Goal: Transaction & Acquisition: Book appointment/travel/reservation

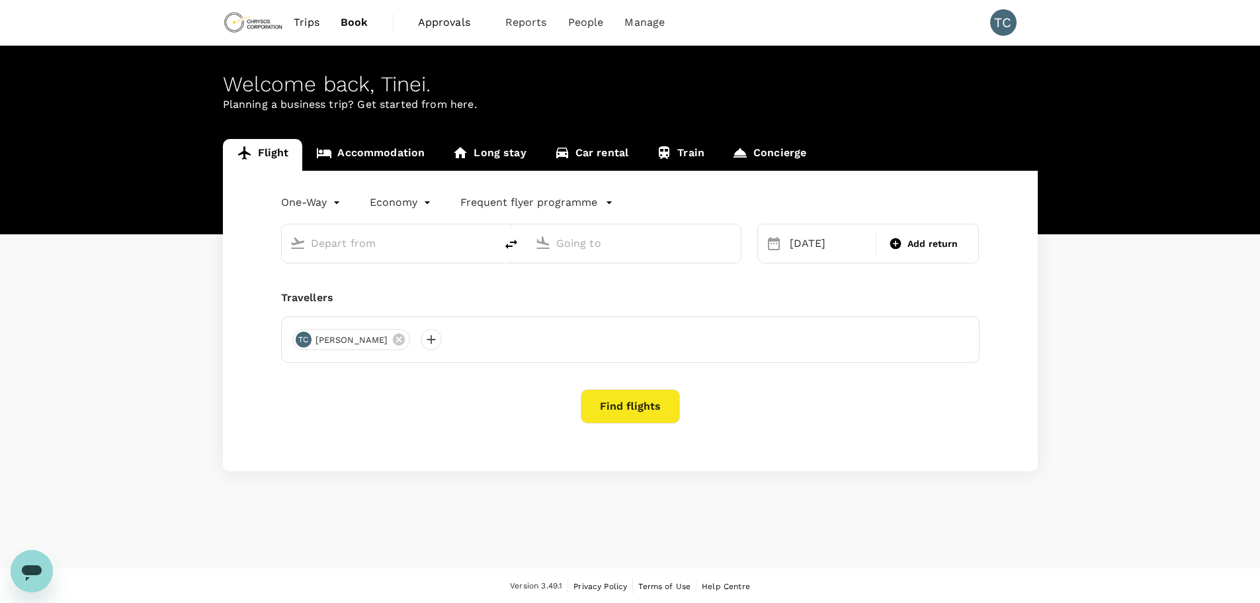
type input "London Heathrow (LHR)"
type input "[GEOGRAPHIC_DATA] ([GEOGRAPHIC_DATA])"
click at [306, 22] on span "Trips" at bounding box center [307, 23] width 26 height 16
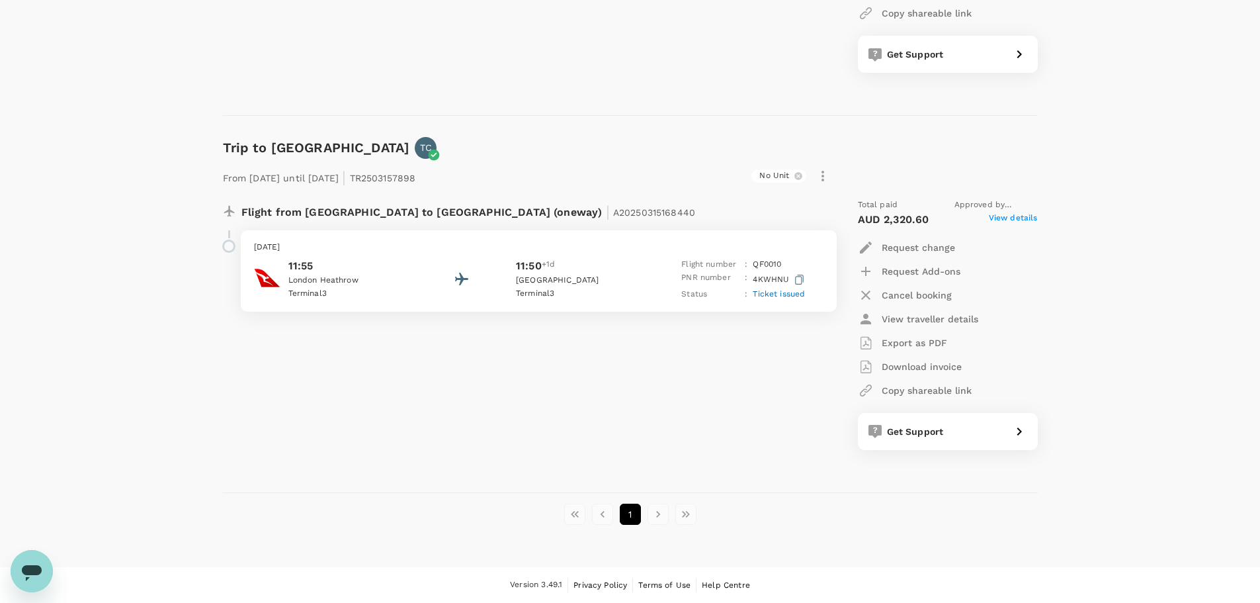
scroll to position [841, 0]
click at [908, 247] on p "Request change" at bounding box center [918, 247] width 73 height 13
click at [914, 280] on li "Change travel dates" at bounding box center [932, 280] width 148 height 24
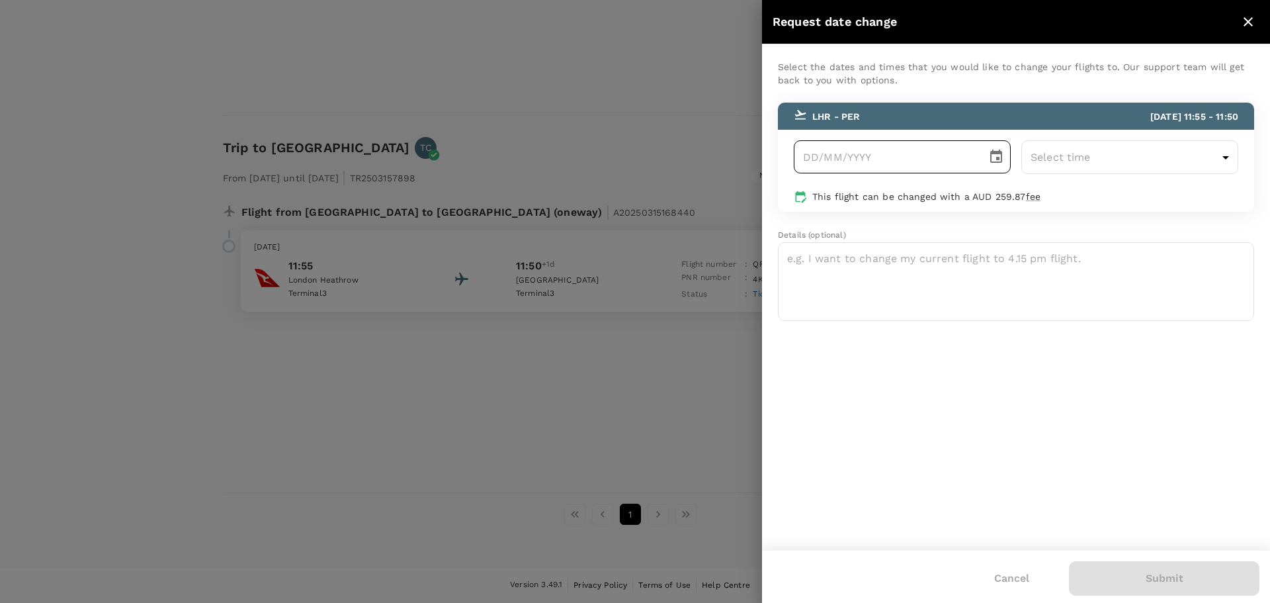
type input "DD/MM/YYYY"
click at [882, 169] on input "DD/MM/YYYY" at bounding box center [886, 156] width 184 height 33
click at [997, 153] on icon "Choose date" at bounding box center [996, 156] width 12 height 13
click at [981, 214] on icon "Next month" at bounding box center [984, 222] width 16 height 16
click at [948, 315] on button "19" at bounding box center [953, 327] width 24 height 24
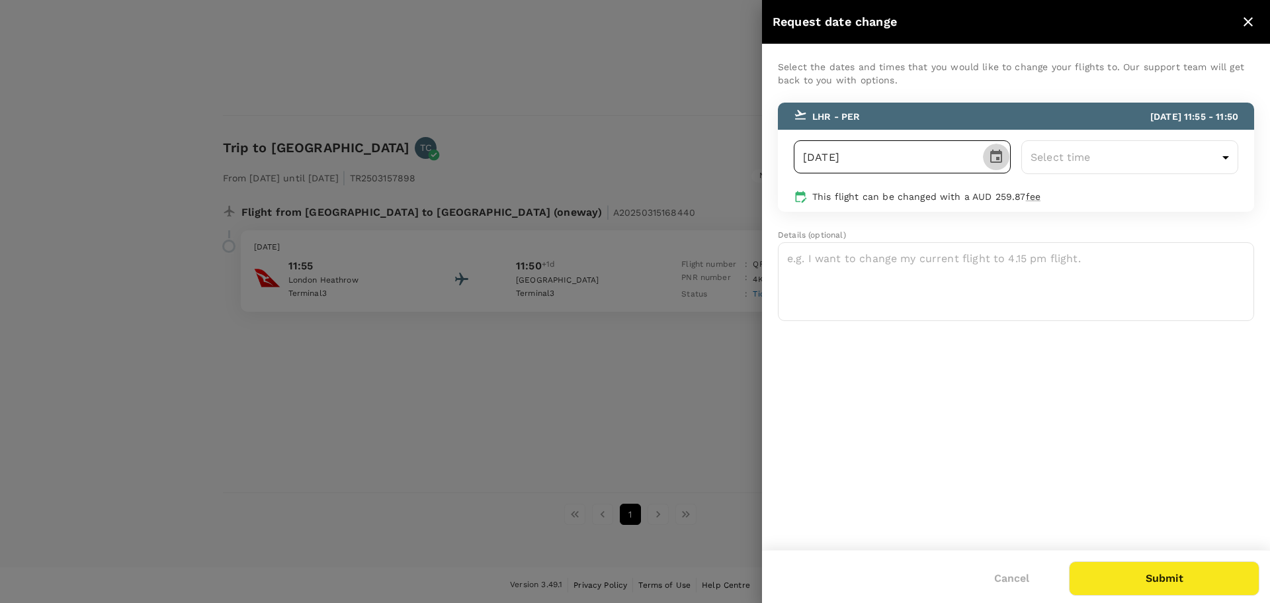
click at [992, 153] on icon "Choose date, selected date is Sep 19, 2025" at bounding box center [996, 156] width 12 height 13
click at [930, 315] on button "18" at bounding box center [926, 327] width 24 height 24
type input "[DATE]"
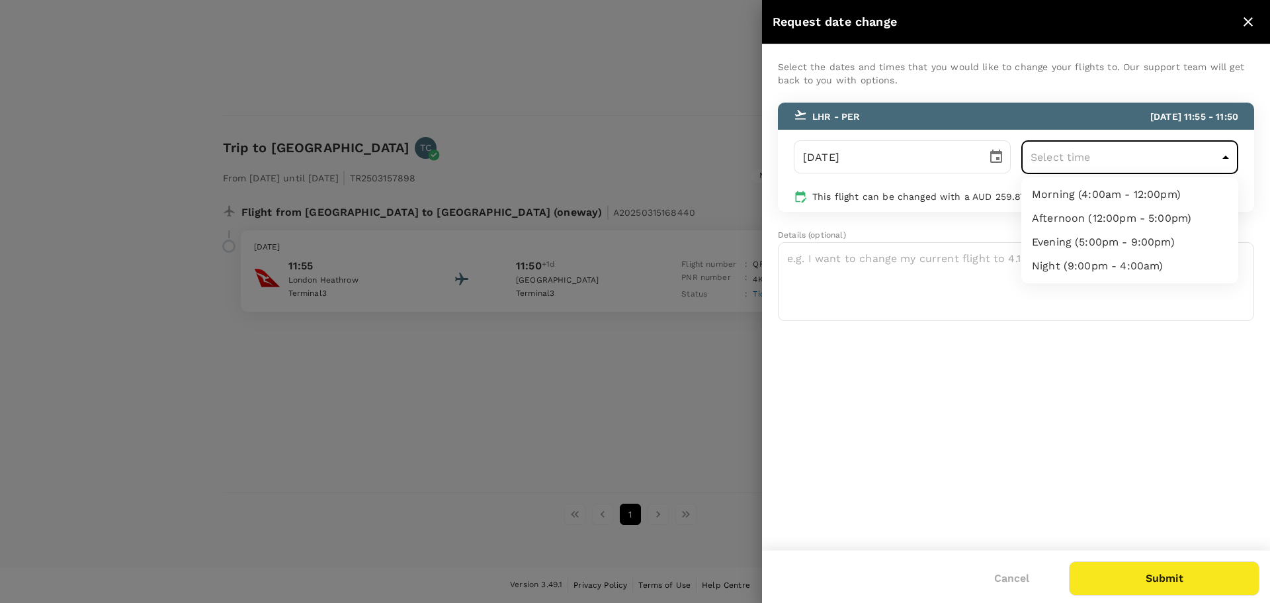
click at [1141, 193] on li "Morning (4:00am - 12:00pm)" at bounding box center [1129, 195] width 217 height 24
type input "04:00-12:00"
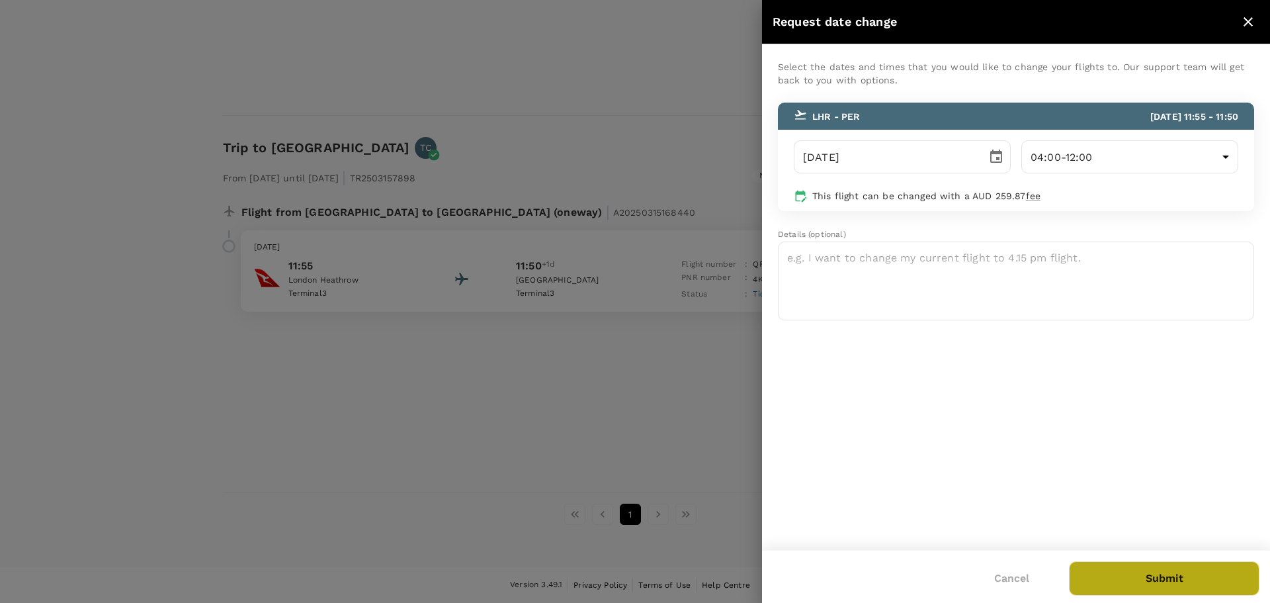
click at [1178, 579] on button "Submit" at bounding box center [1164, 578] width 191 height 34
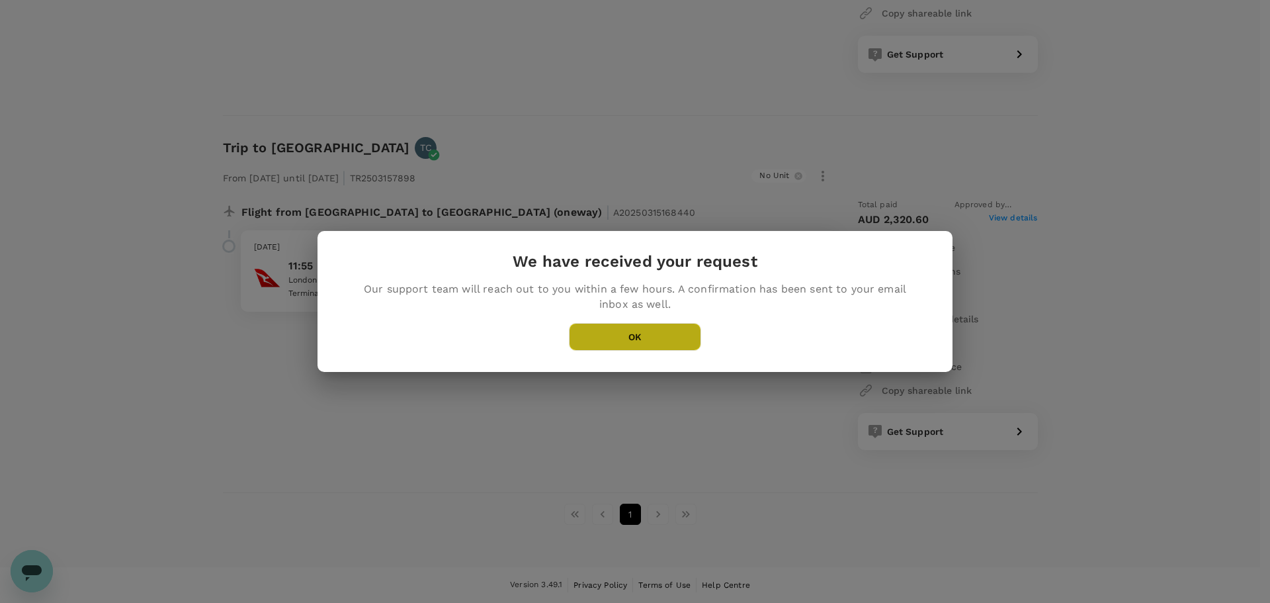
click at [650, 337] on button "OK" at bounding box center [635, 337] width 132 height 28
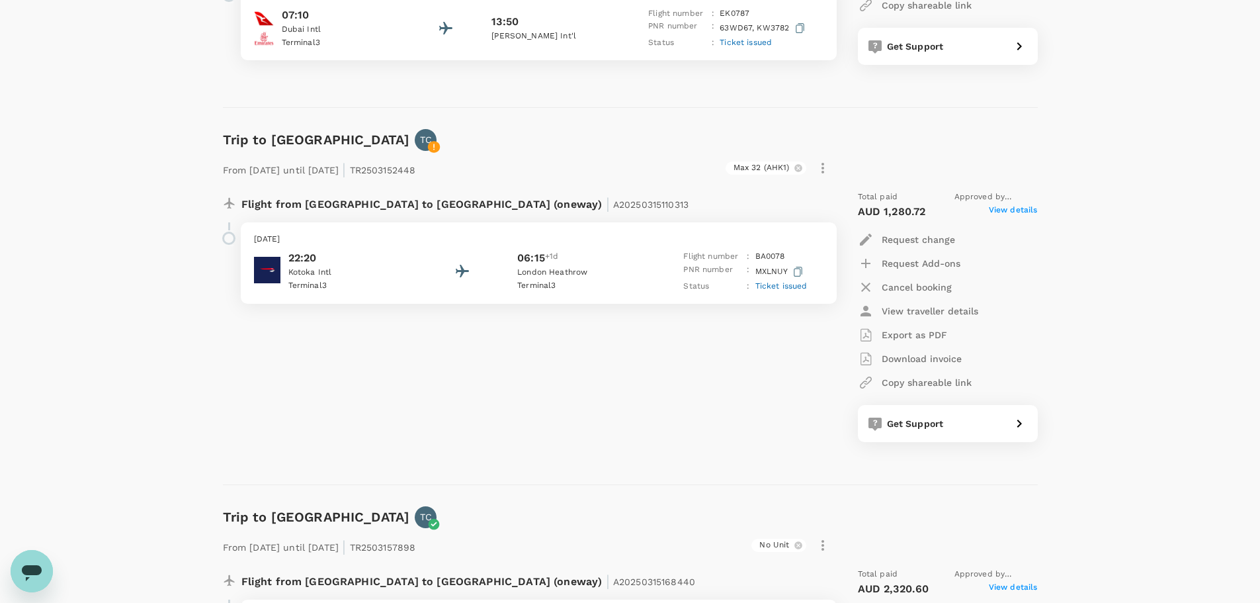
scroll to position [378, 0]
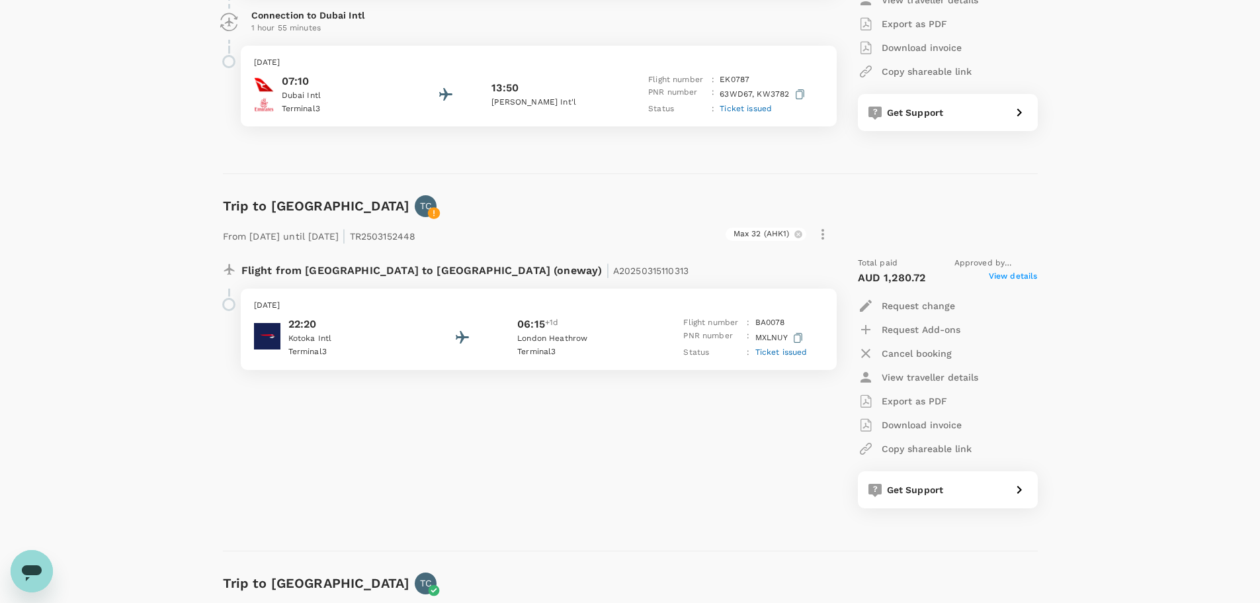
click at [899, 312] on p "Request change" at bounding box center [918, 305] width 73 height 13
click at [914, 365] on li "Change travel dates" at bounding box center [932, 366] width 148 height 24
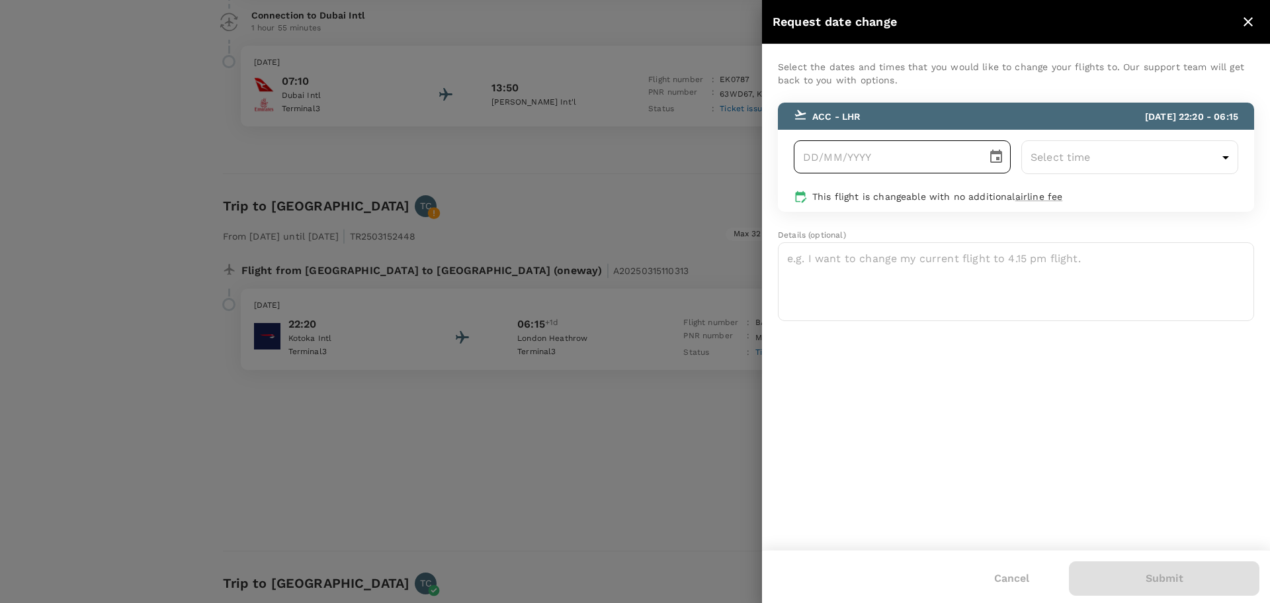
click at [994, 159] on icon "Choose date" at bounding box center [996, 157] width 16 height 16
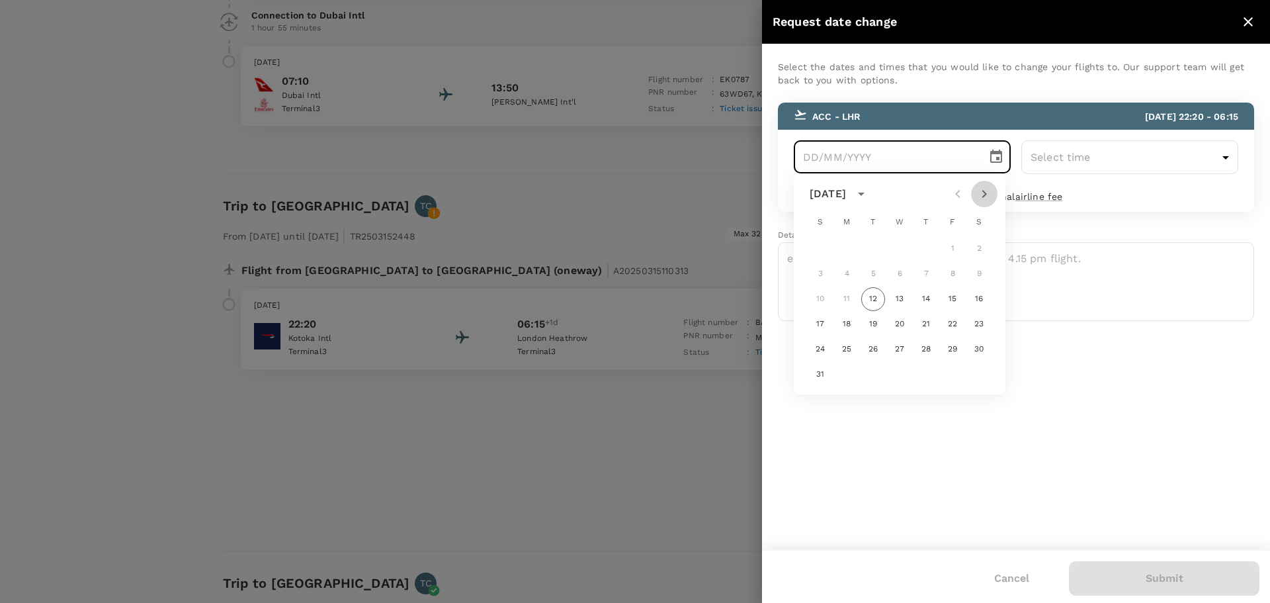
click at [986, 194] on icon "Next month" at bounding box center [984, 194] width 5 height 8
click at [925, 273] on button "11" at bounding box center [926, 274] width 24 height 24
type input "11/09/2025"
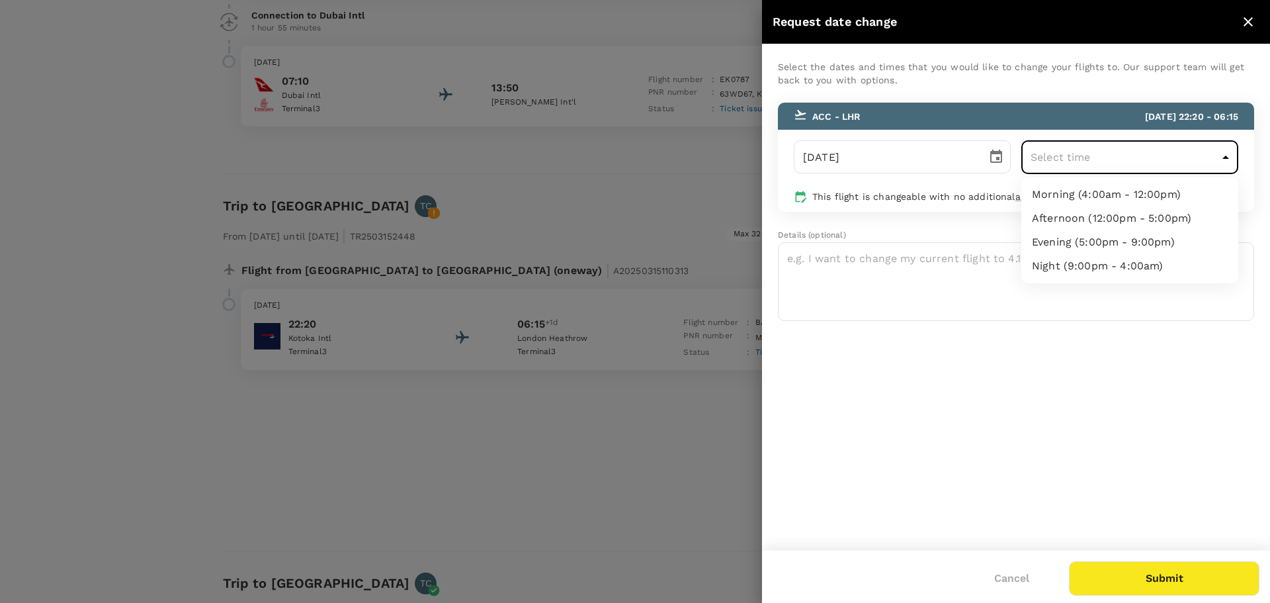
click at [1225, 154] on body "Trips Book Approvals 0 Reports People Manage TC Trips ​ ​ Upcoming Past Cancell…" at bounding box center [635, 330] width 1270 height 1416
click at [1086, 262] on li "Night (9:00pm - 4:00am)" at bounding box center [1129, 266] width 217 height 24
type input "21:00-04:00"
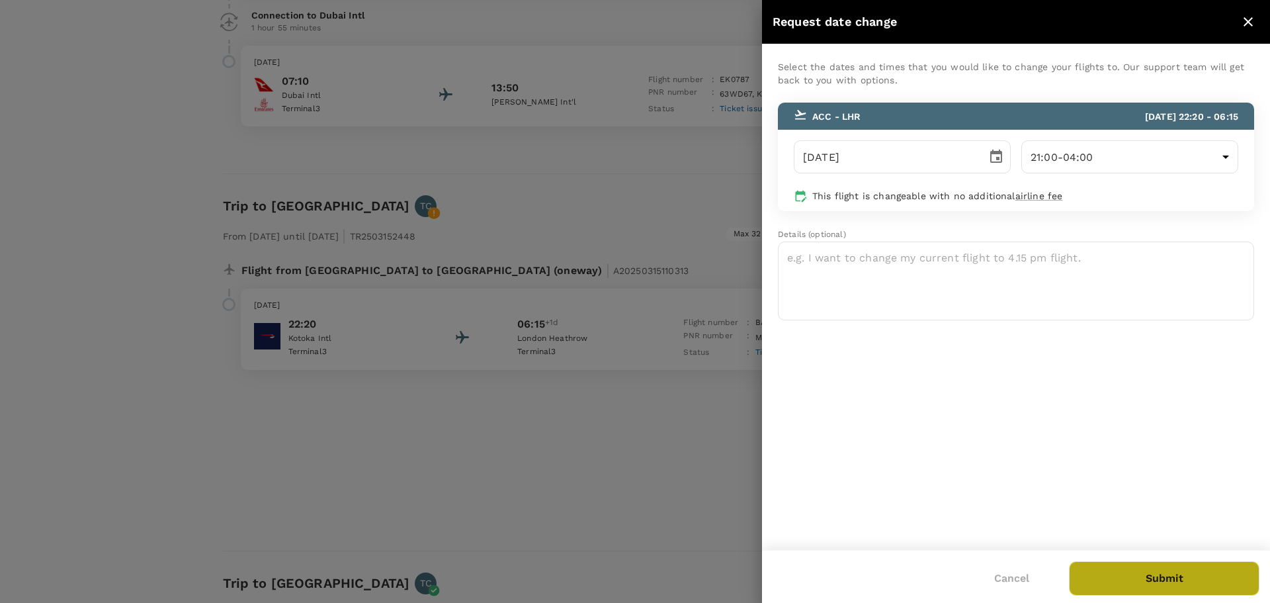
click at [1160, 577] on button "Submit" at bounding box center [1164, 578] width 191 height 34
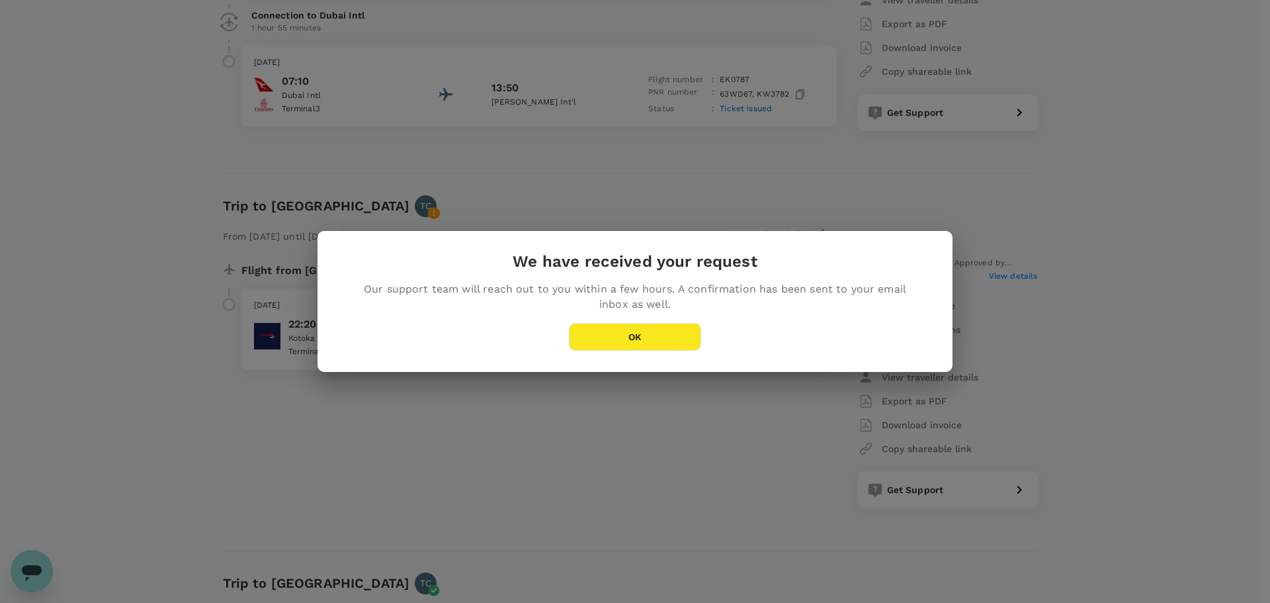
click at [617, 336] on button "OK" at bounding box center [635, 337] width 132 height 28
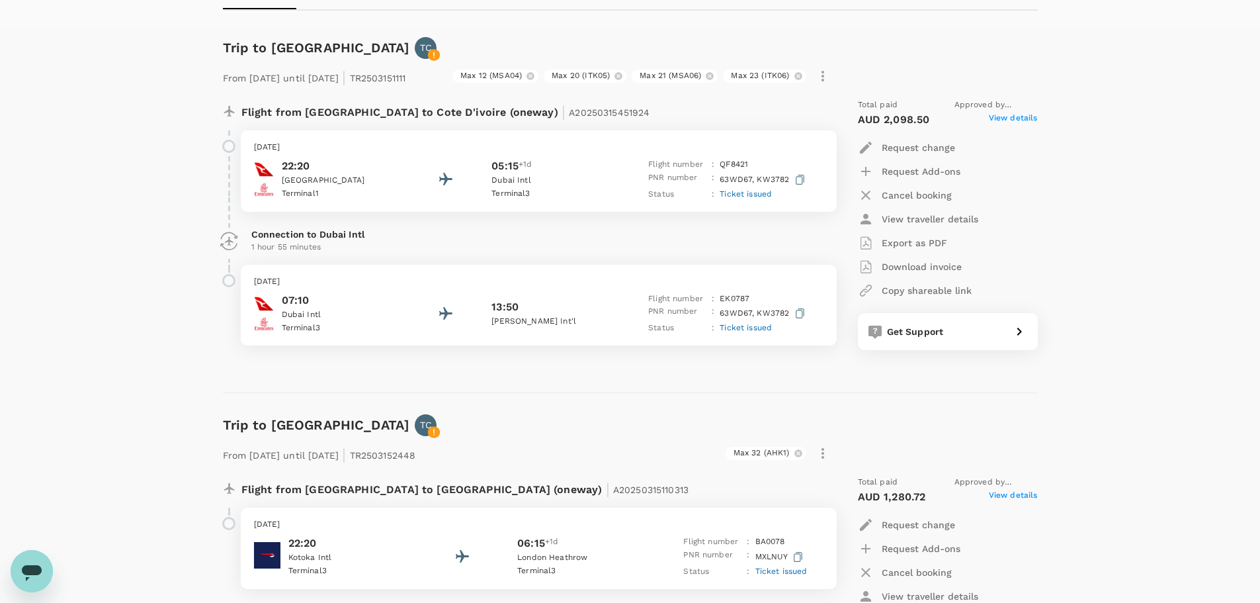
scroll to position [0, 0]
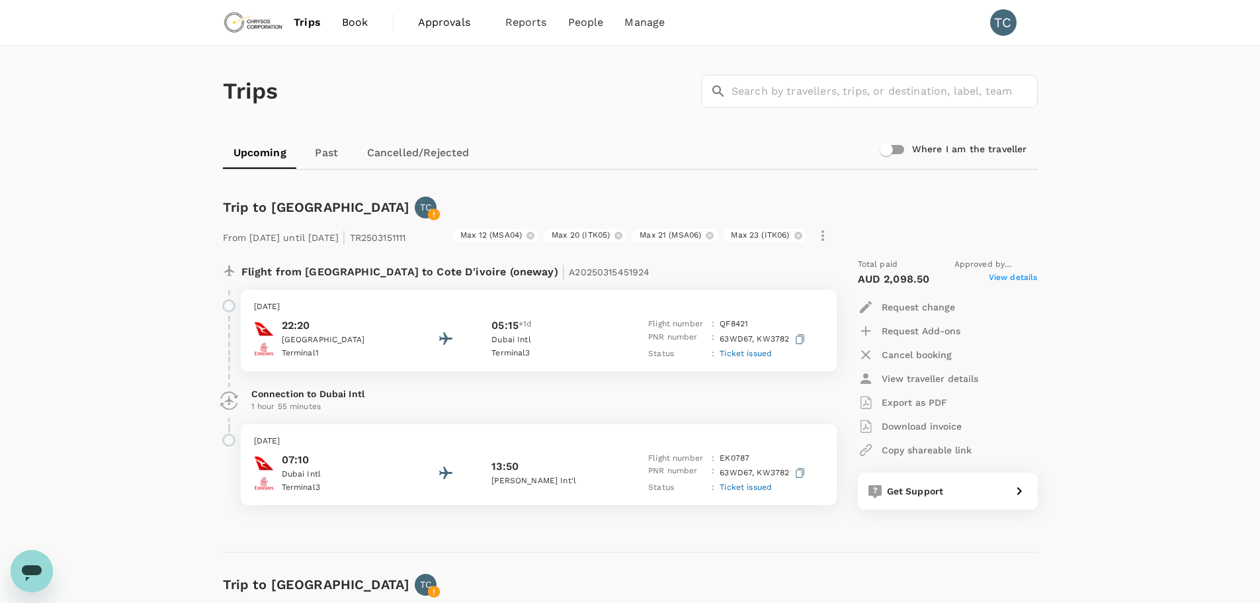
click at [357, 21] on span "Book" at bounding box center [355, 23] width 26 height 16
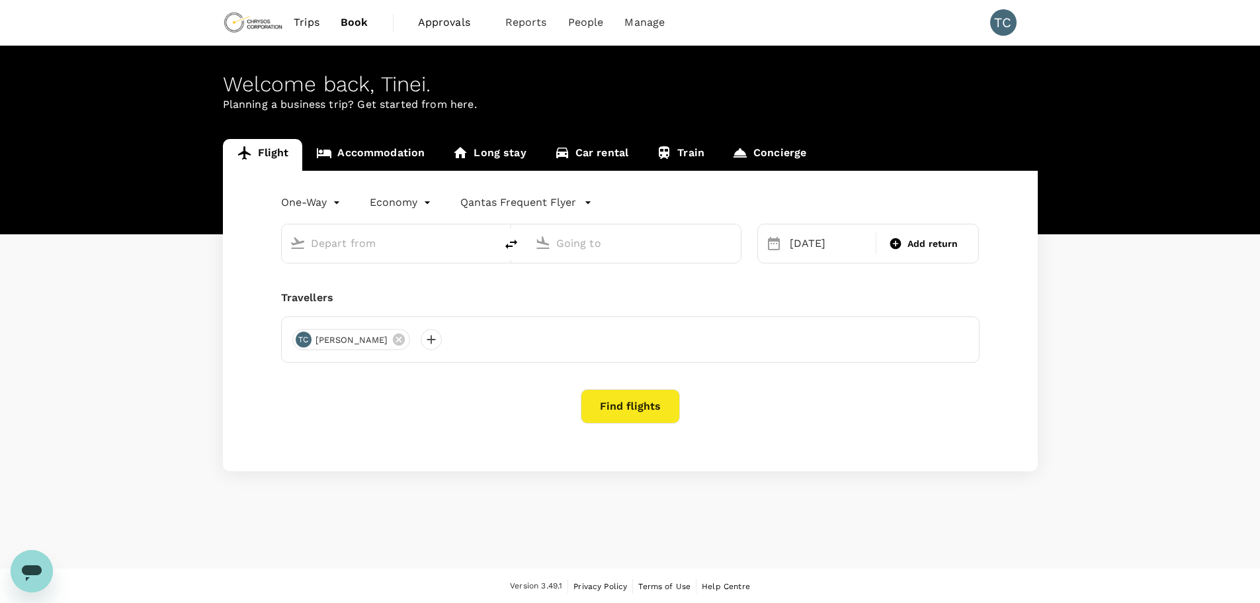
type input "London Heathrow (LHR)"
type input "Perth (PER)"
type input "London Heathrow (LHR)"
type input "Perth (PER)"
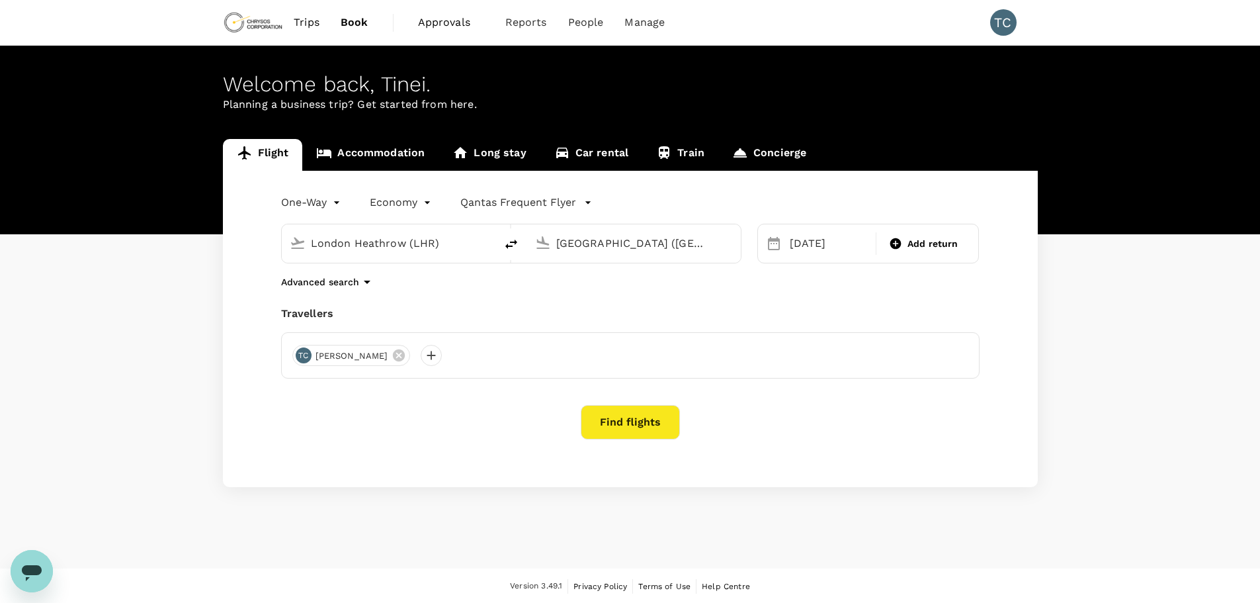
click at [449, 242] on input "London Heathrow (LHR)" at bounding box center [389, 243] width 157 height 21
click at [355, 289] on p "Félix-Houphouët-Boigny Int'l" at bounding box center [407, 282] width 260 height 13
type input "Félix-Houphouët-Boigny Int'l (ABJ)"
type input "P"
click at [579, 289] on p "Kotoka Intl" at bounding box center [651, 282] width 259 height 13
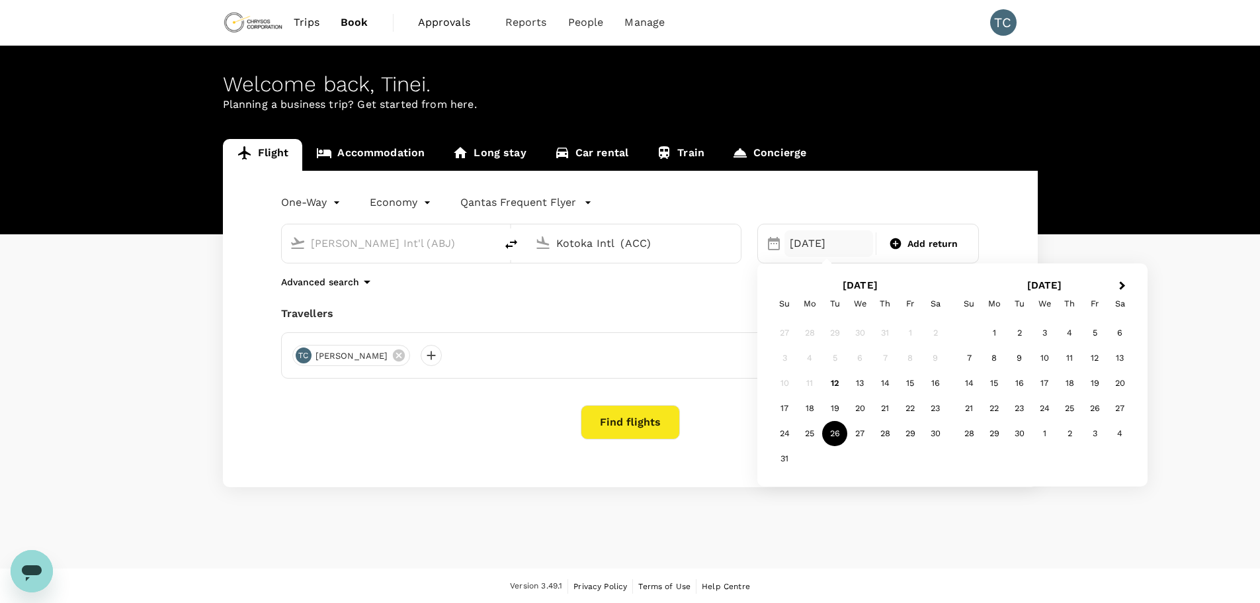
type input "Kotoka Intl (ACC)"
click at [1047, 335] on div "3" at bounding box center [1044, 332] width 25 height 25
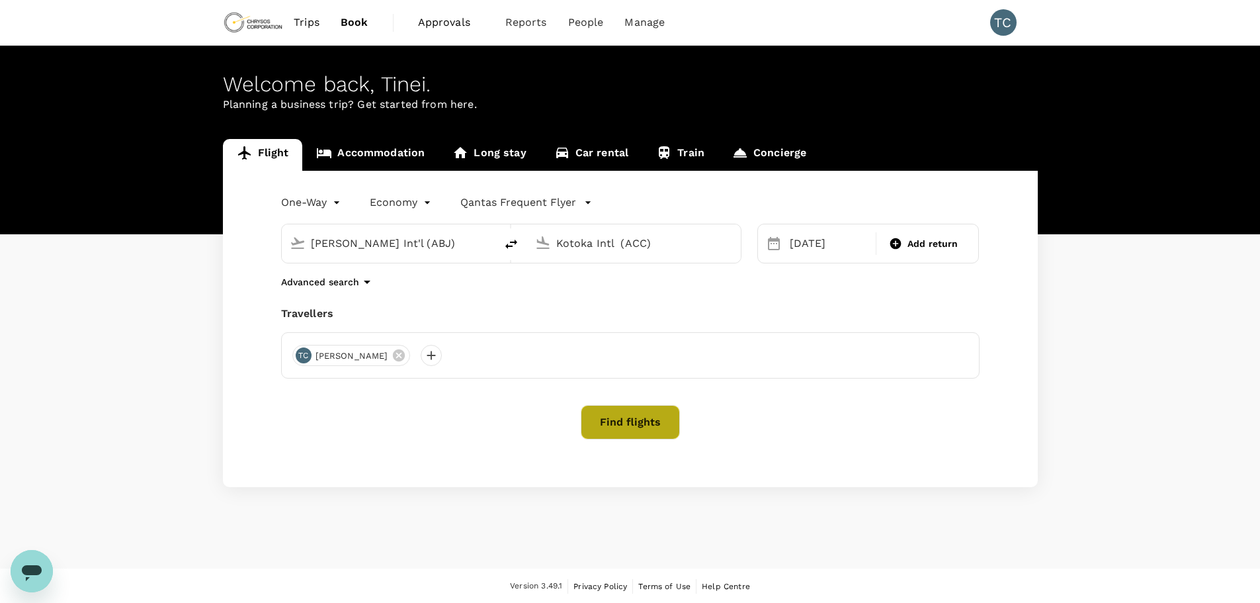
click at [640, 419] on button "Find flights" at bounding box center [630, 422] width 99 height 34
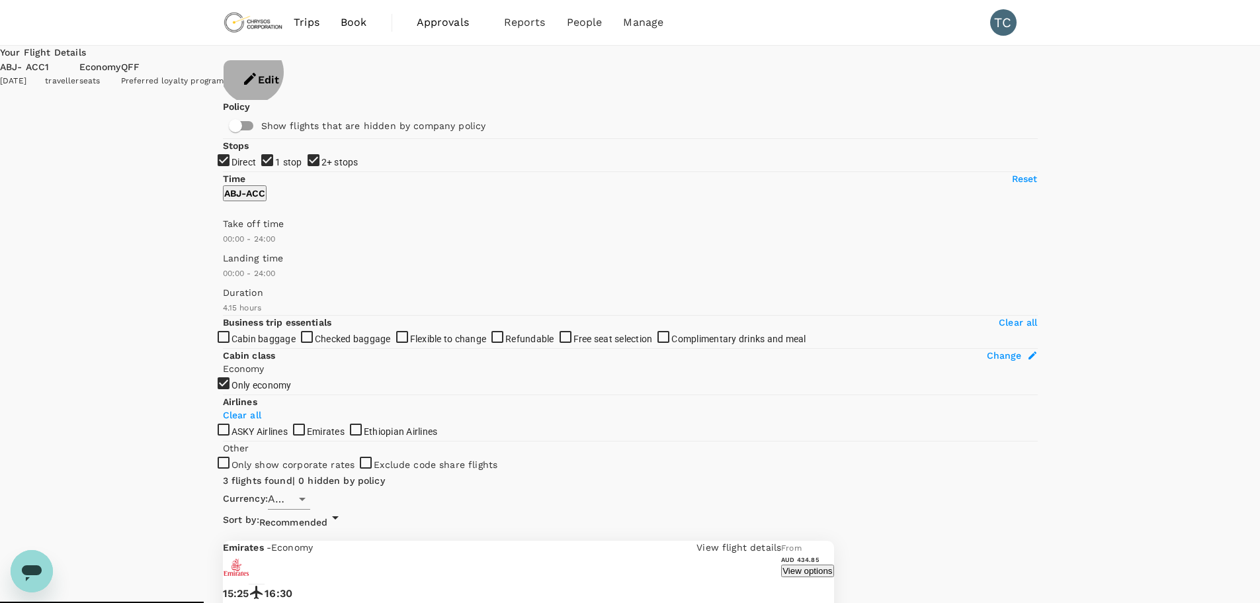
click at [298, 69] on button "Edit" at bounding box center [261, 80] width 74 height 40
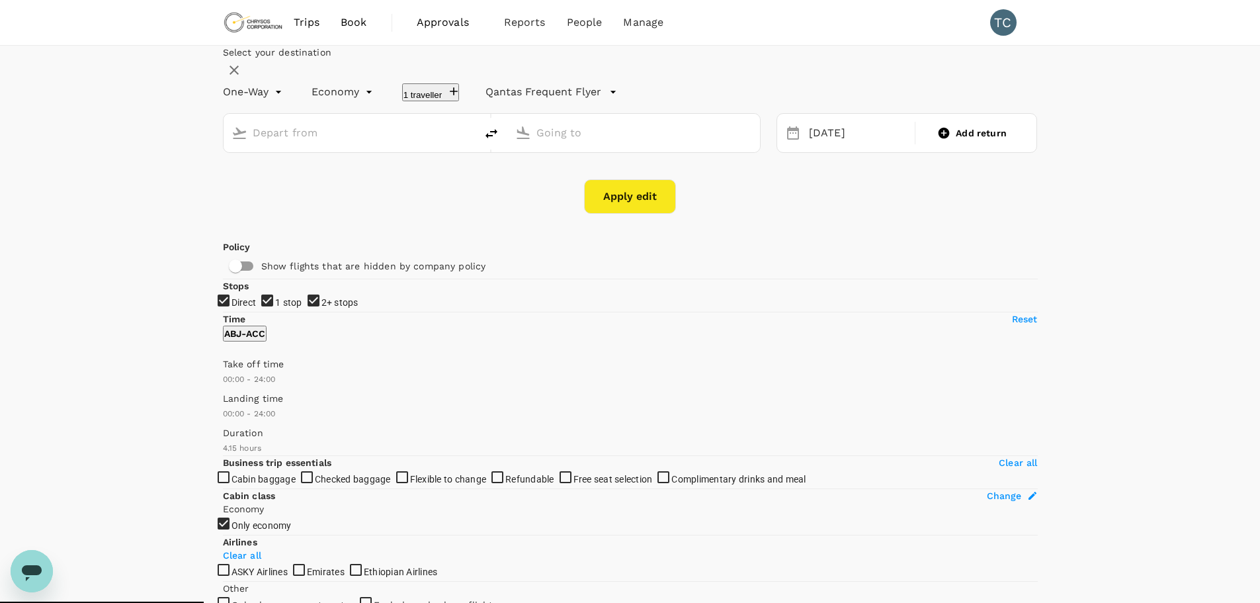
type input "Félix-Houphouët-Boigny Int'l (ABJ)"
type input "Kotoka Intl (ACC)"
click at [830, 146] on div "03 Sep" at bounding box center [858, 133] width 108 height 26
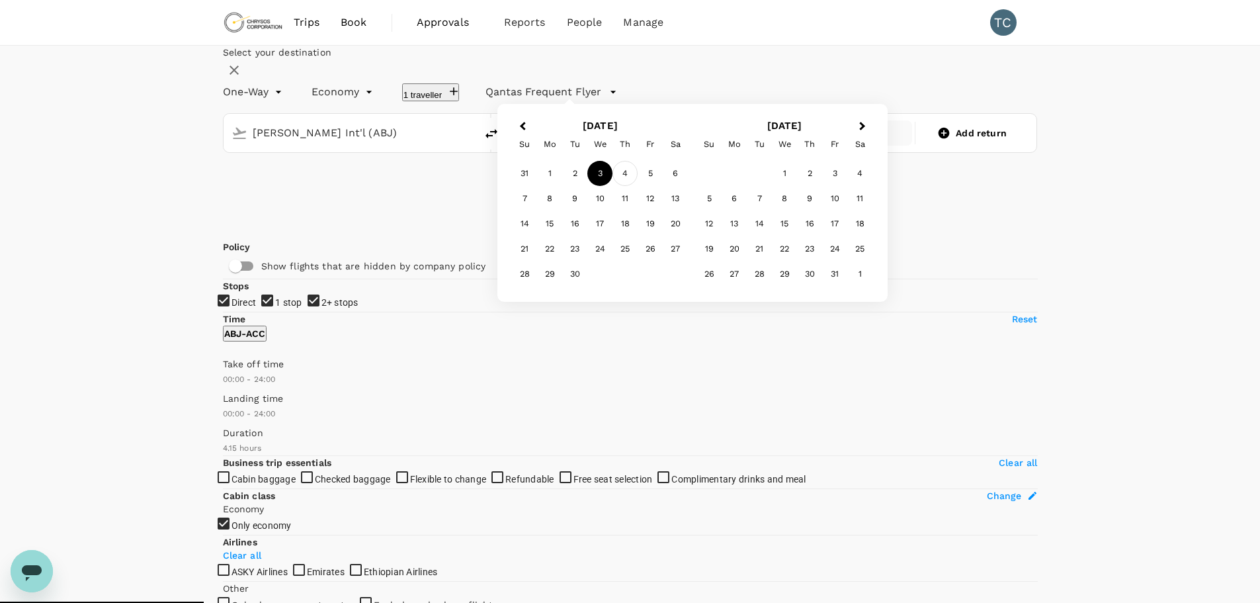
click at [638, 186] on div "4" at bounding box center [625, 173] width 25 height 25
click at [631, 214] on button "Apply edit" at bounding box center [630, 196] width 92 height 34
checkbox input "false"
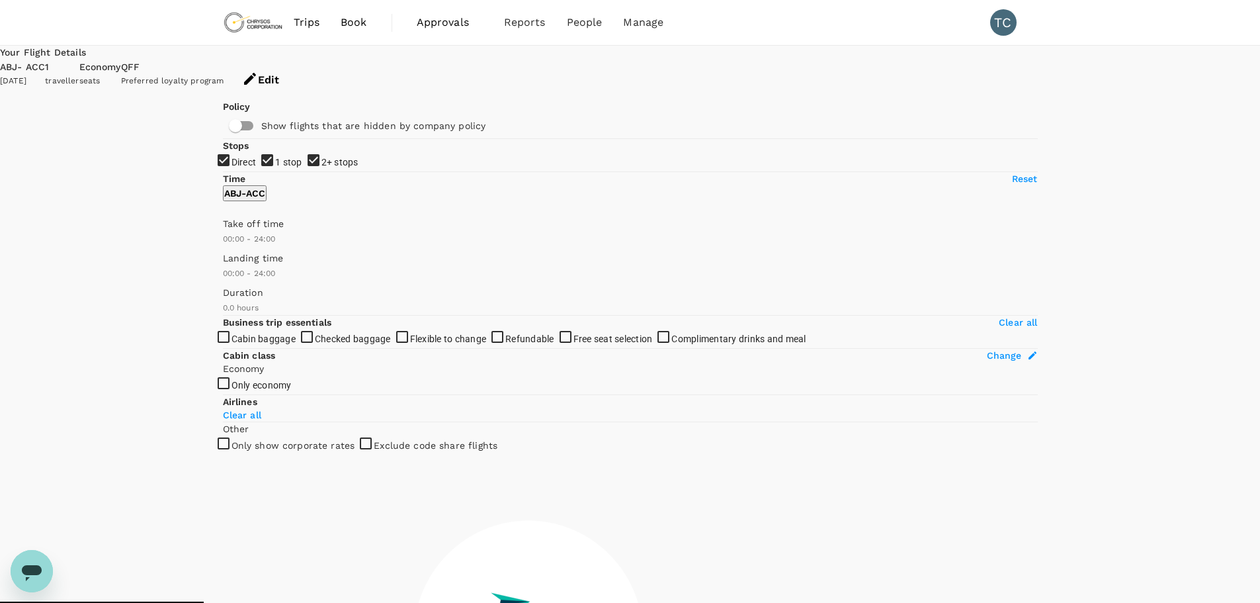
type input "635"
checkbox input "true"
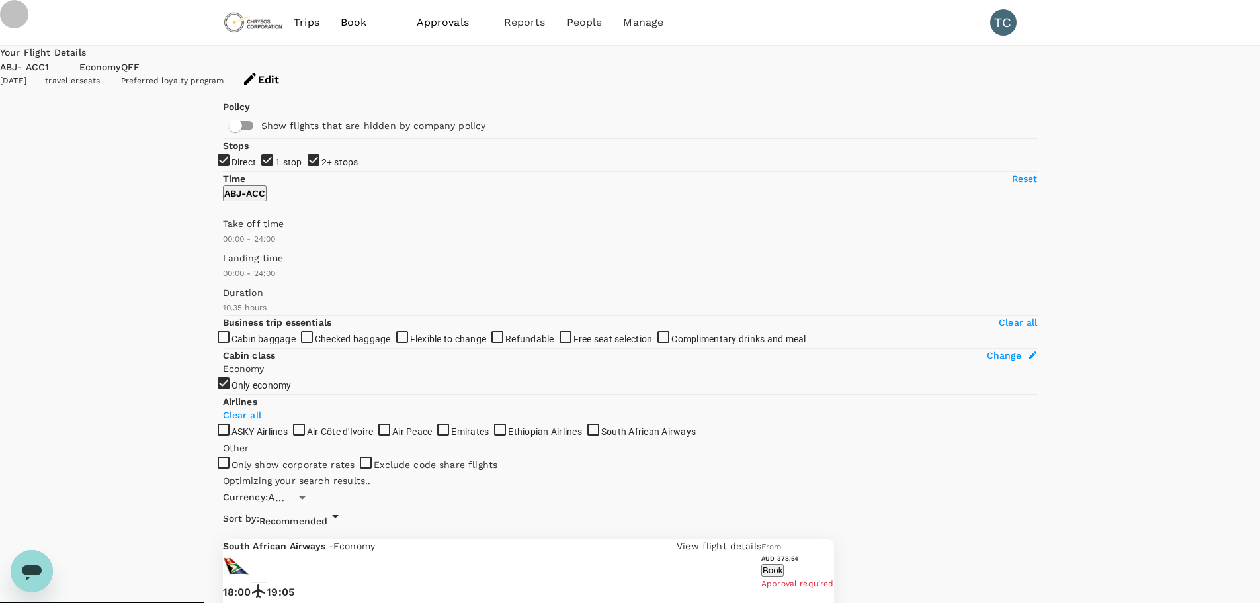
click at [230, 267] on input "2+ stops" at bounding box center [630, 301] width 1260 height 603
checkbox input "false"
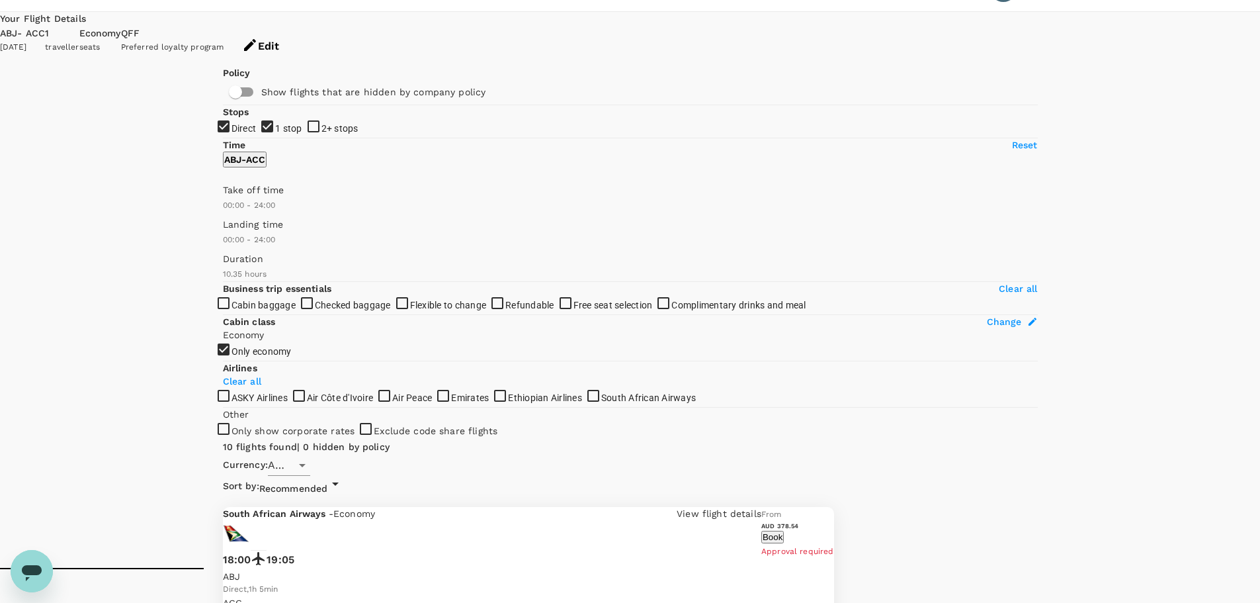
scroll to position [66, 0]
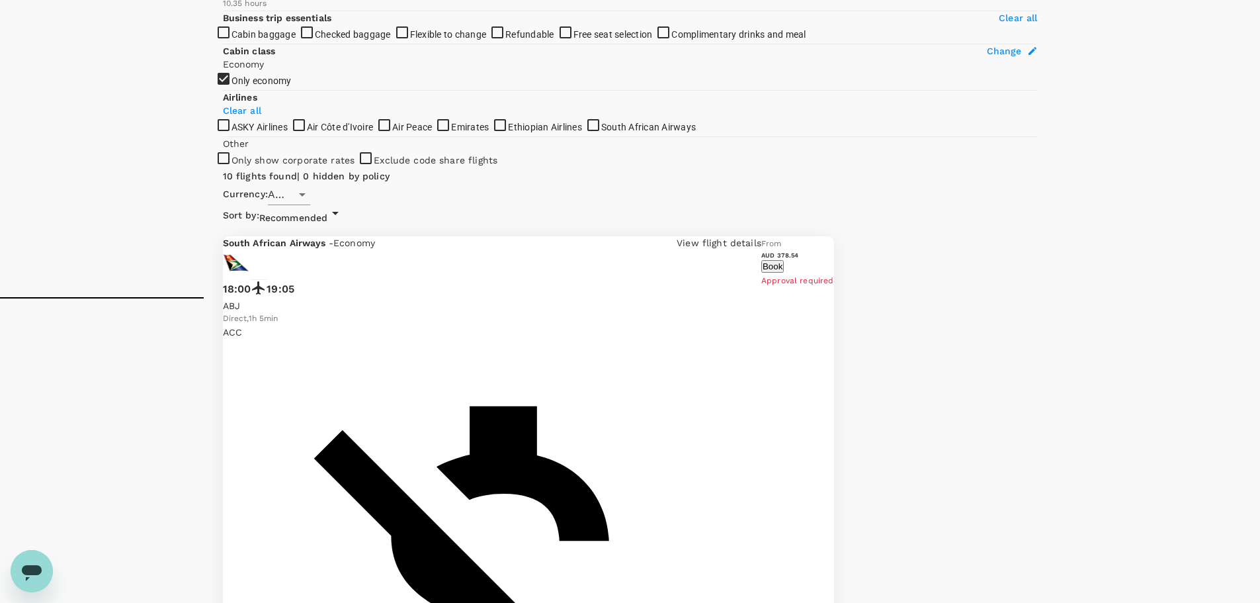
scroll to position [327, 0]
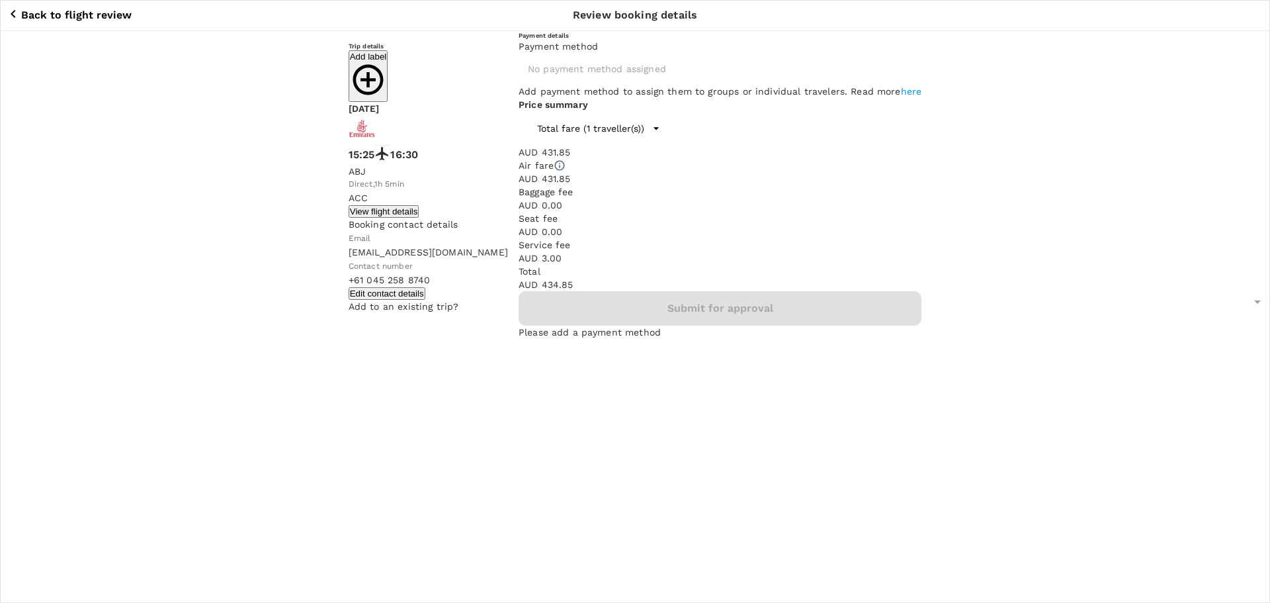
type input "9c4289b1-14a3-4119-8736-521306e5ca8f"
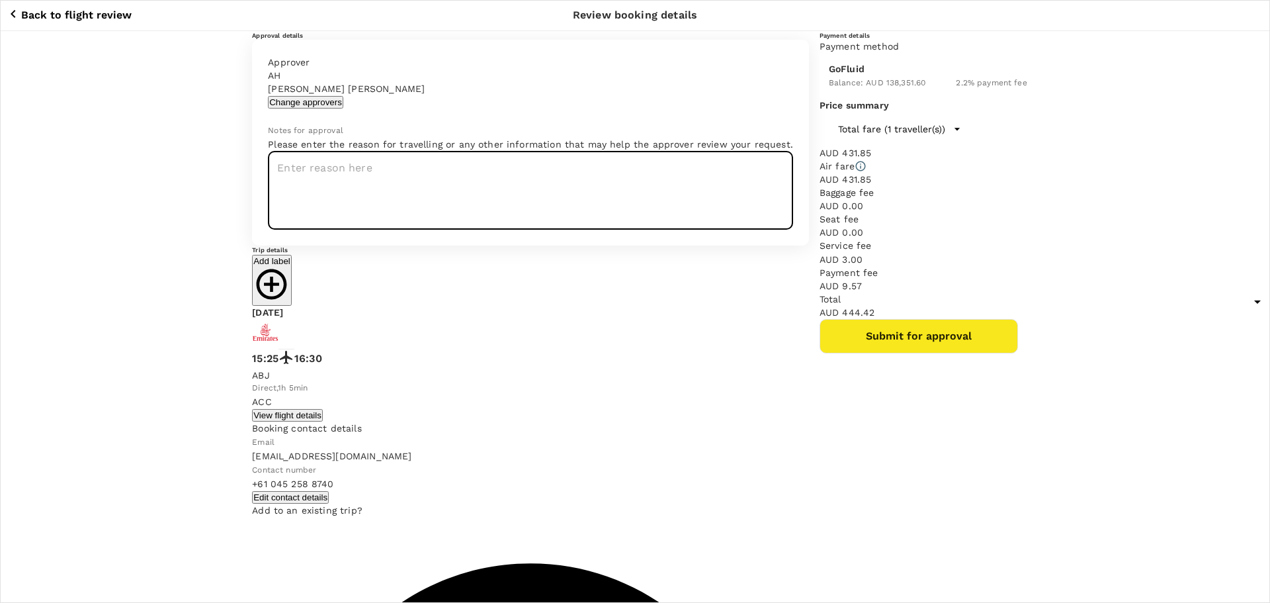
click at [347, 230] on textarea at bounding box center [530, 190] width 525 height 79
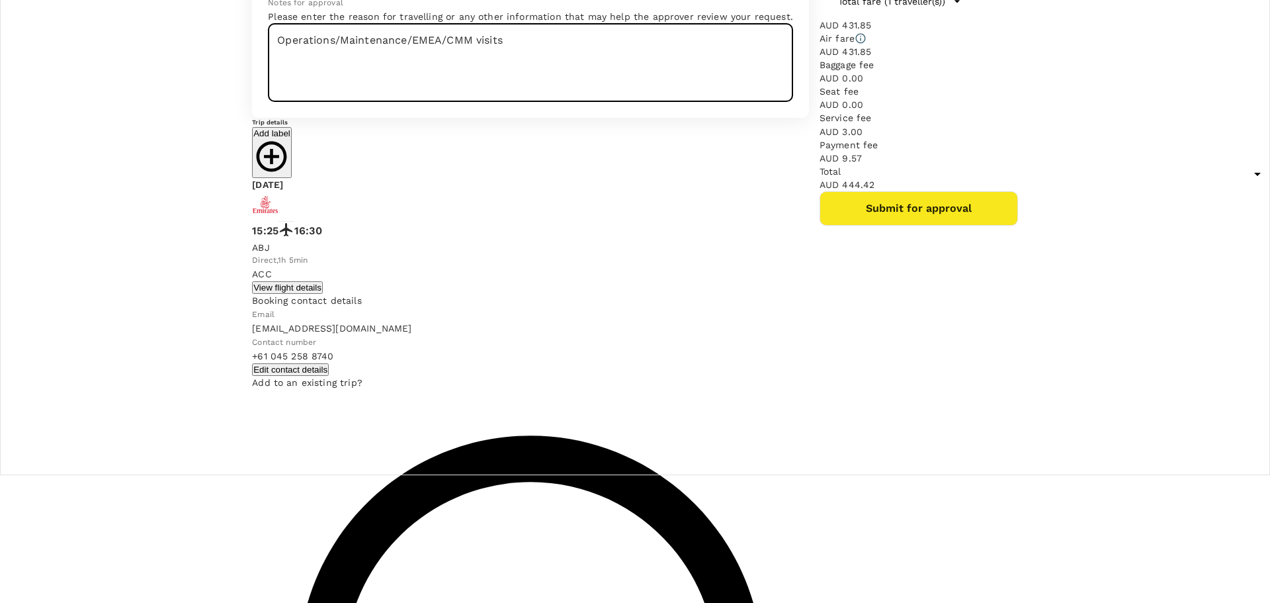
scroll to position [136, 0]
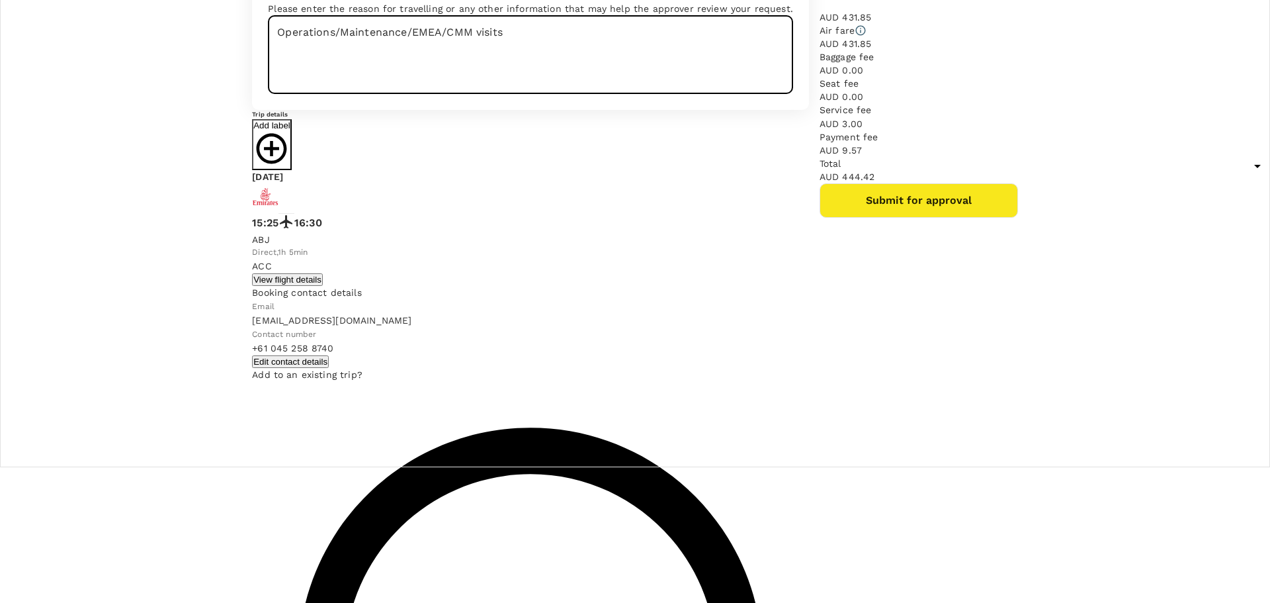
type textarea "Operations/Maintenance/EMEA/CMM visits"
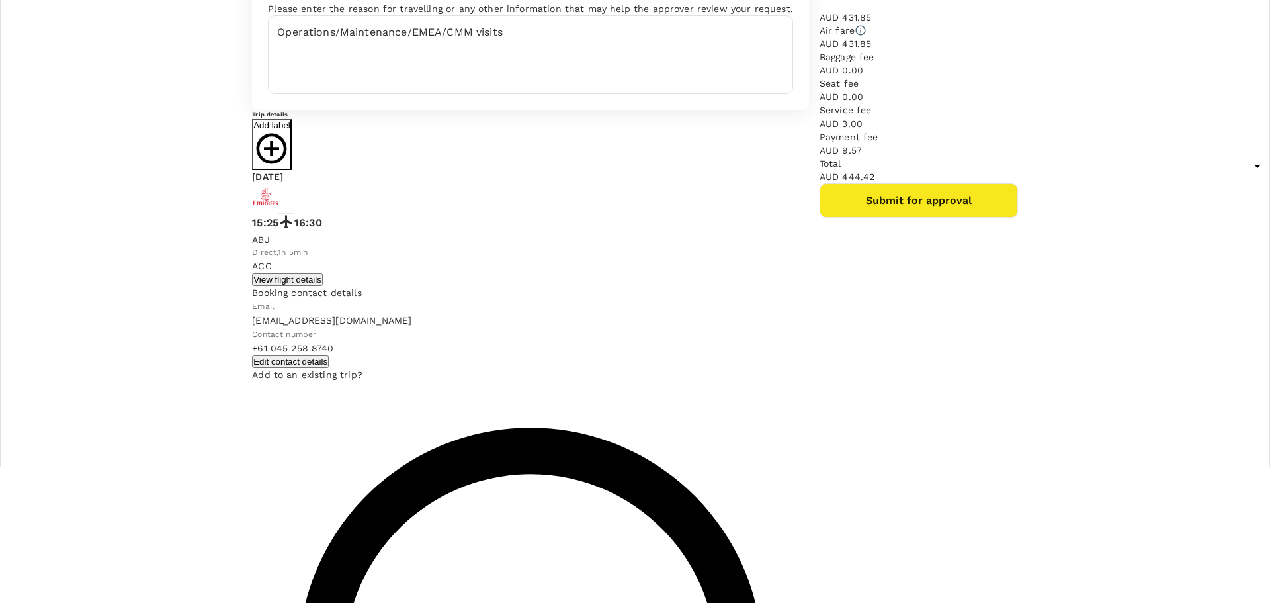
click at [290, 167] on icon "button" at bounding box center [271, 148] width 37 height 37
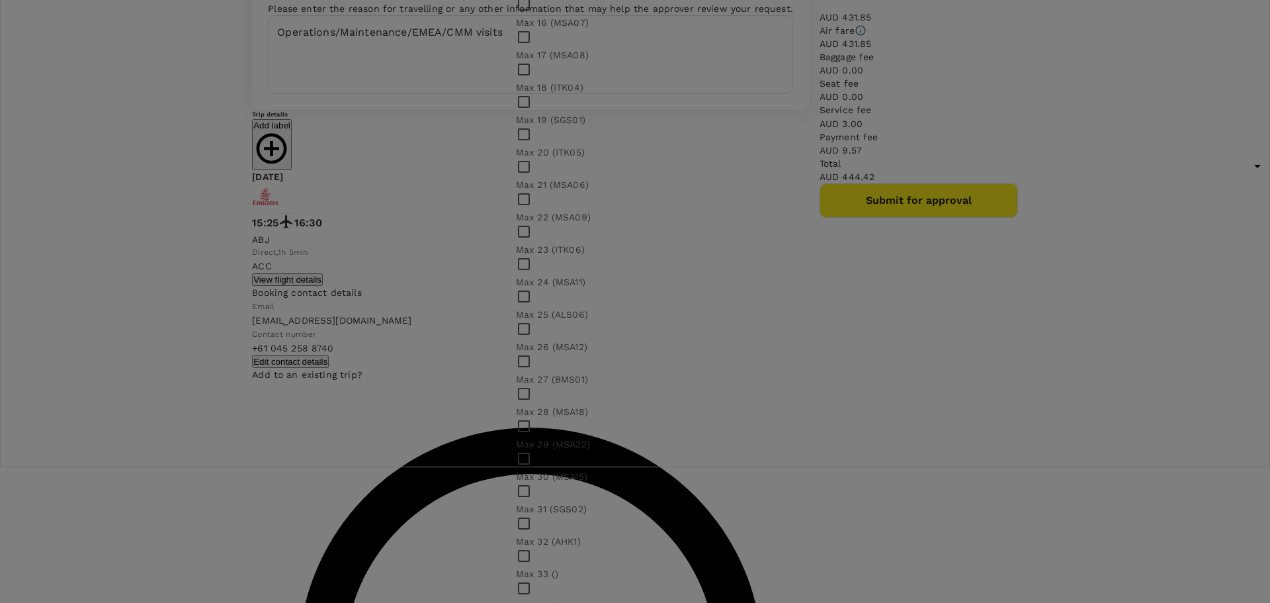
scroll to position [595, 0]
click at [540, 331] on input "checkbox" at bounding box center [635, 301] width 1270 height 603
checkbox input "true"
click at [541, 352] on input "checkbox" at bounding box center [635, 301] width 1270 height 603
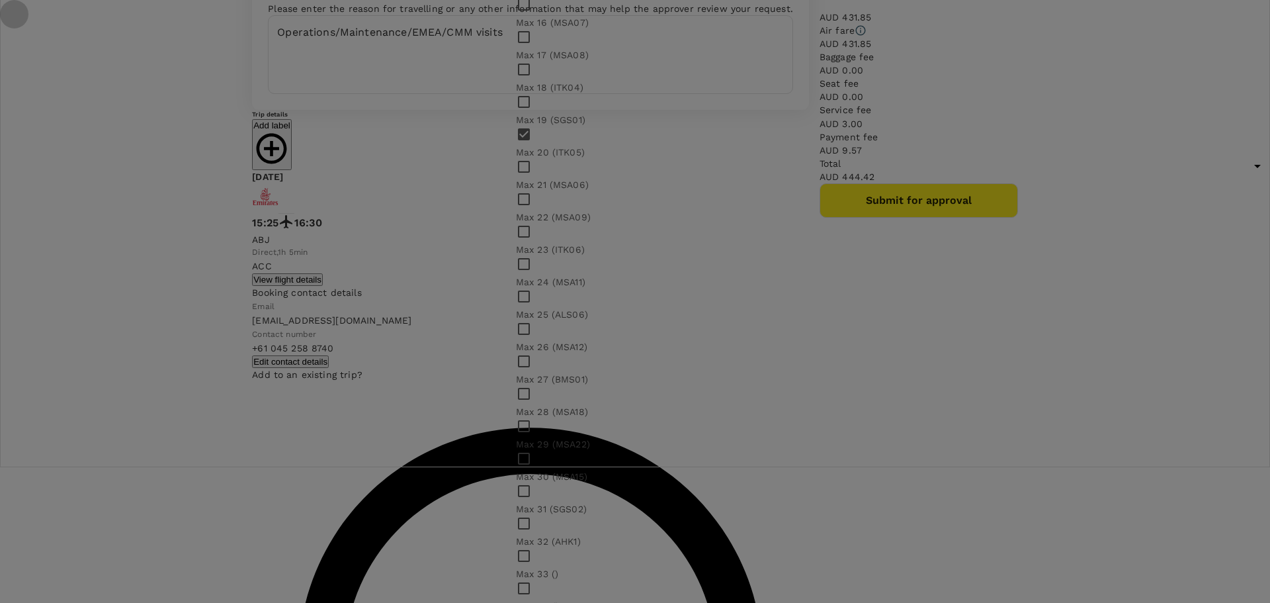
checkbox input "true"
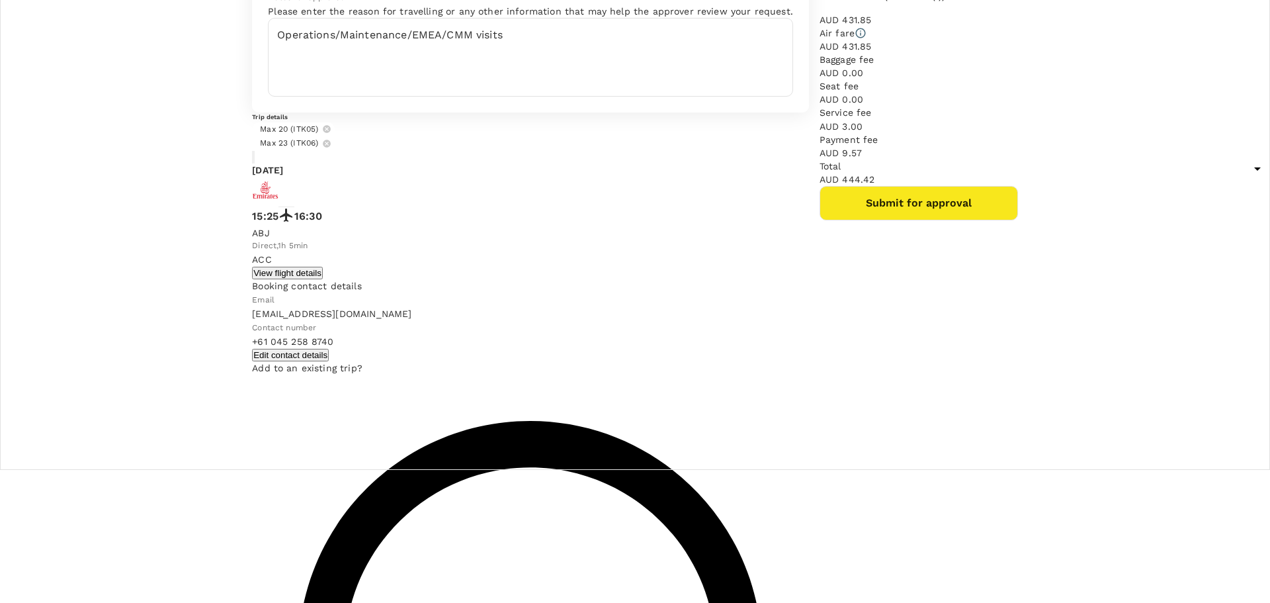
scroll to position [136, 0]
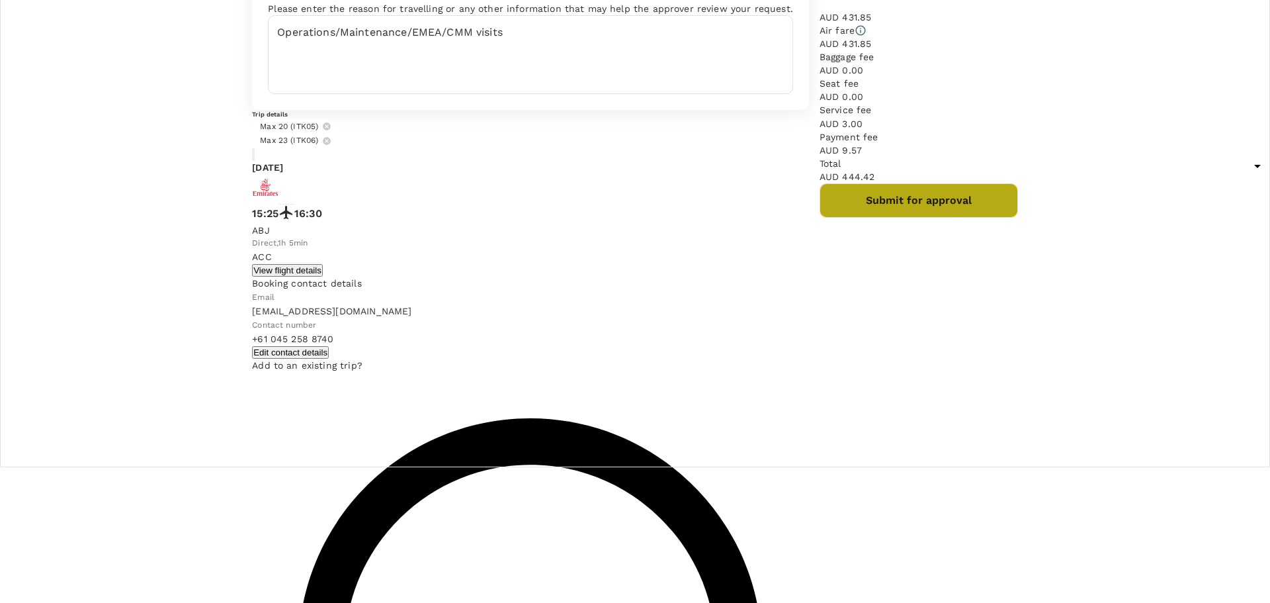
click at [892, 218] on button "Submit for approval" at bounding box center [919, 200] width 198 height 34
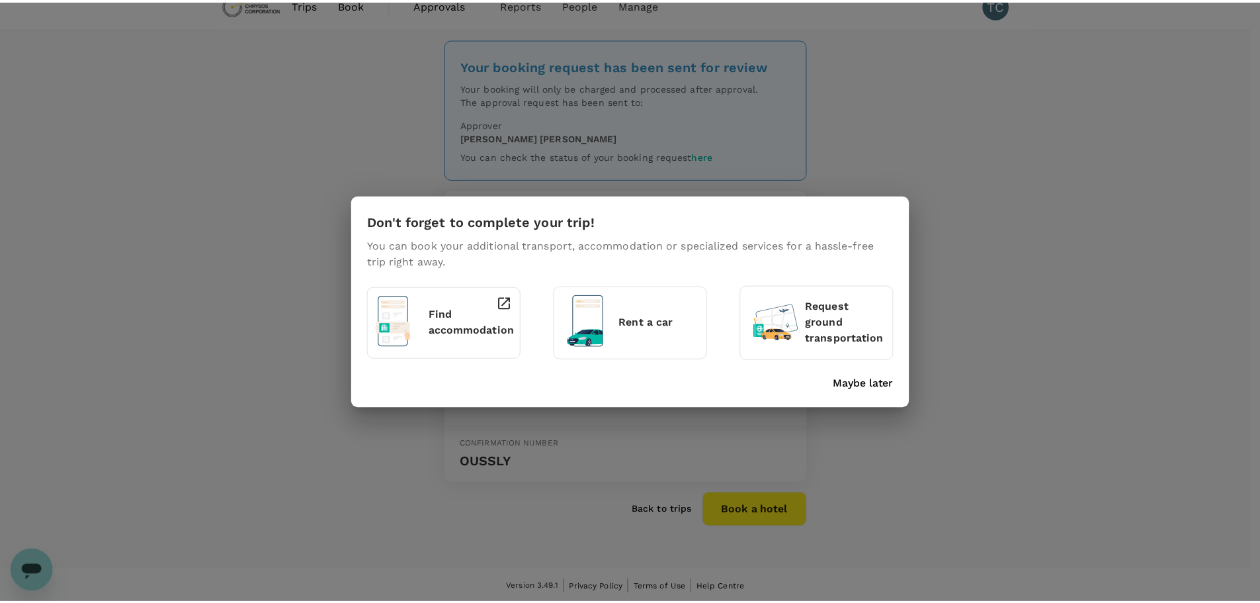
scroll to position [20, 0]
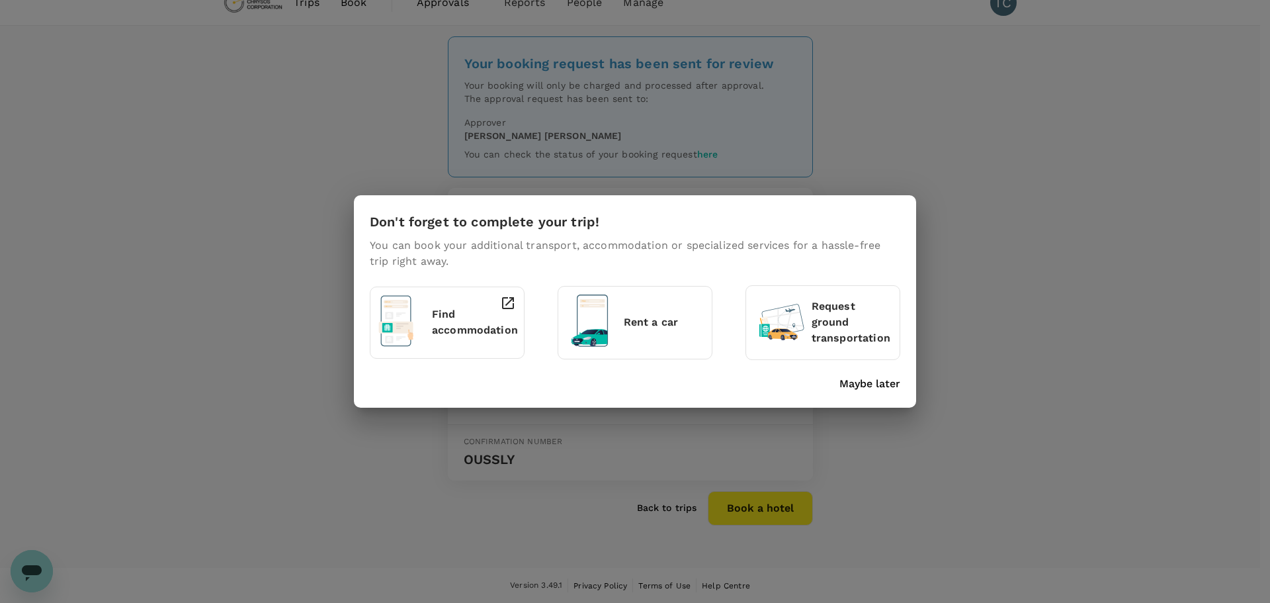
click at [881, 380] on p "Maybe later" at bounding box center [869, 384] width 61 height 16
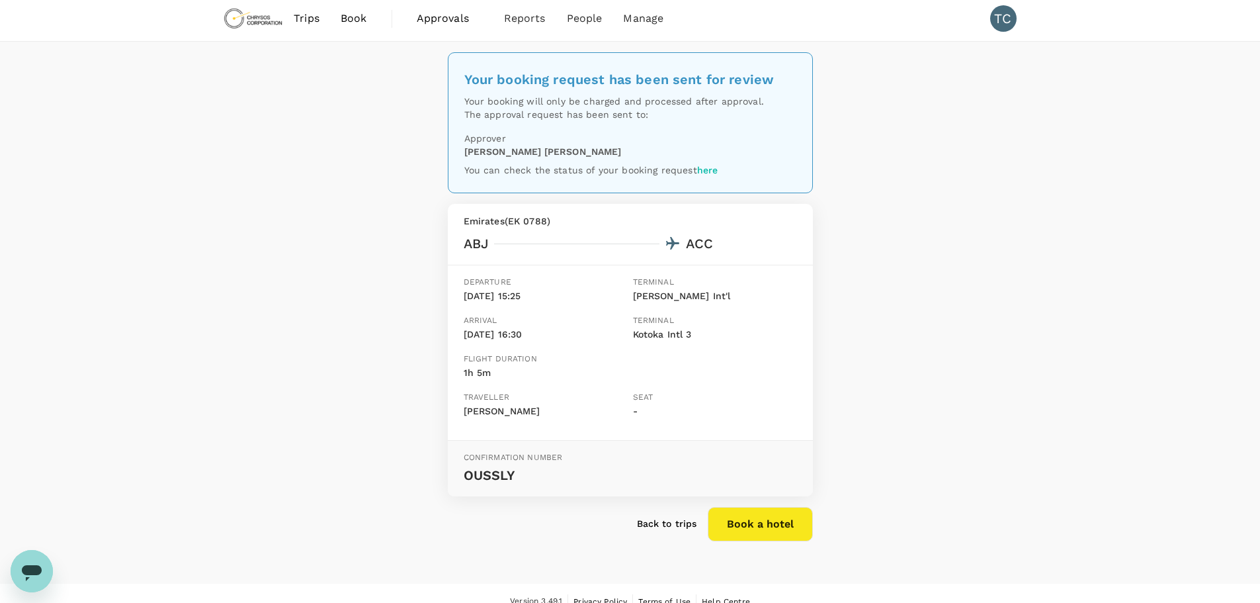
scroll to position [0, 0]
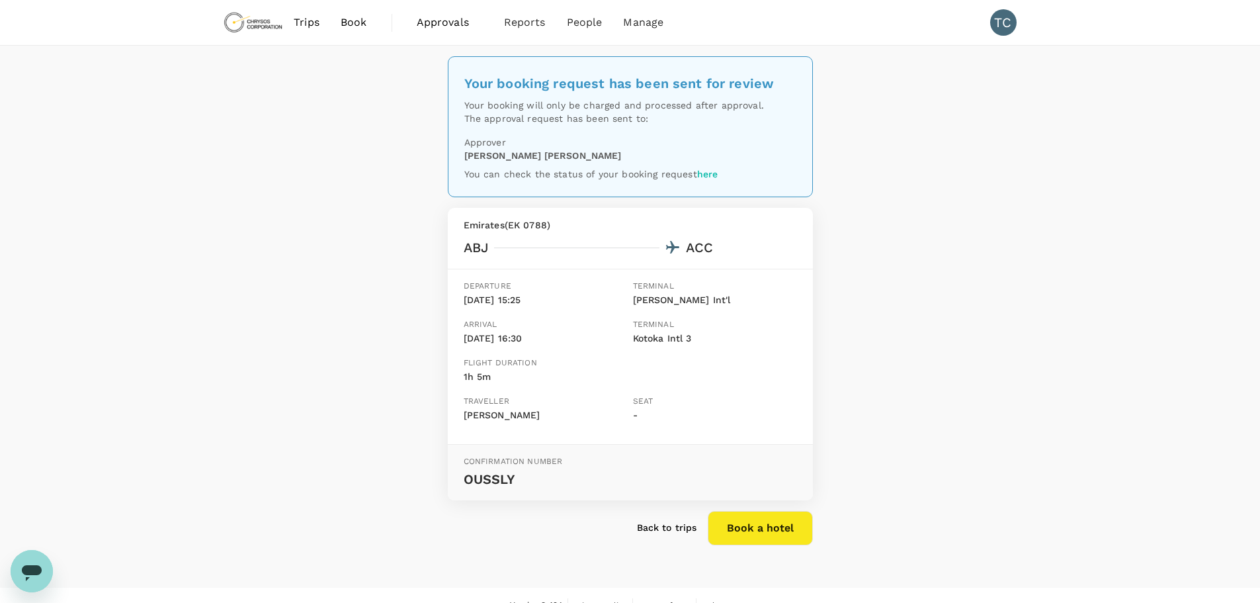
click at [351, 19] on span "Book" at bounding box center [354, 23] width 26 height 16
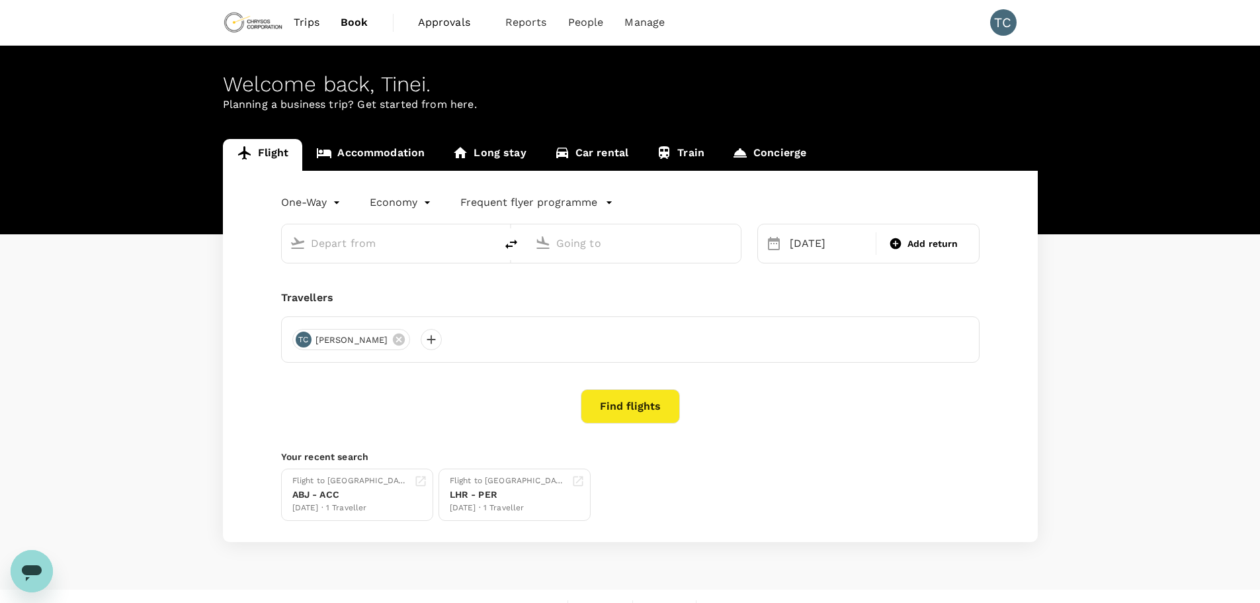
type input "[PERSON_NAME] Int'l (ABJ)"
type input "Kotoka Intl (ACC)"
type input "[PERSON_NAME] Int'l (ABJ)"
type input "Kotoka Intl (ACC)"
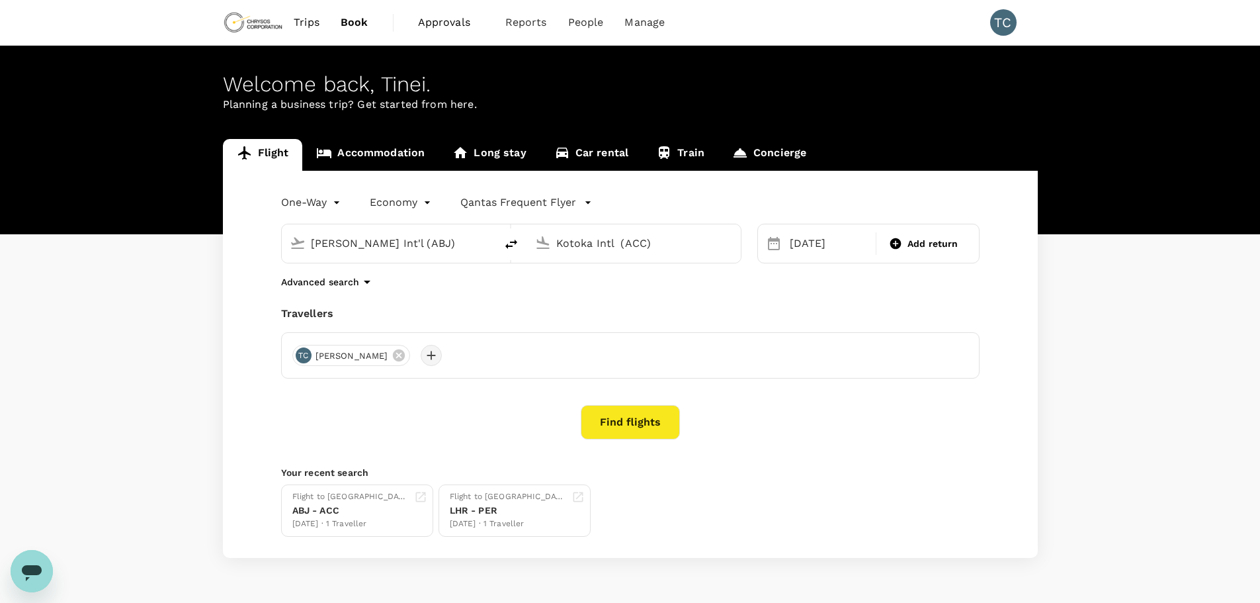
click at [421, 354] on div at bounding box center [431, 355] width 21 height 21
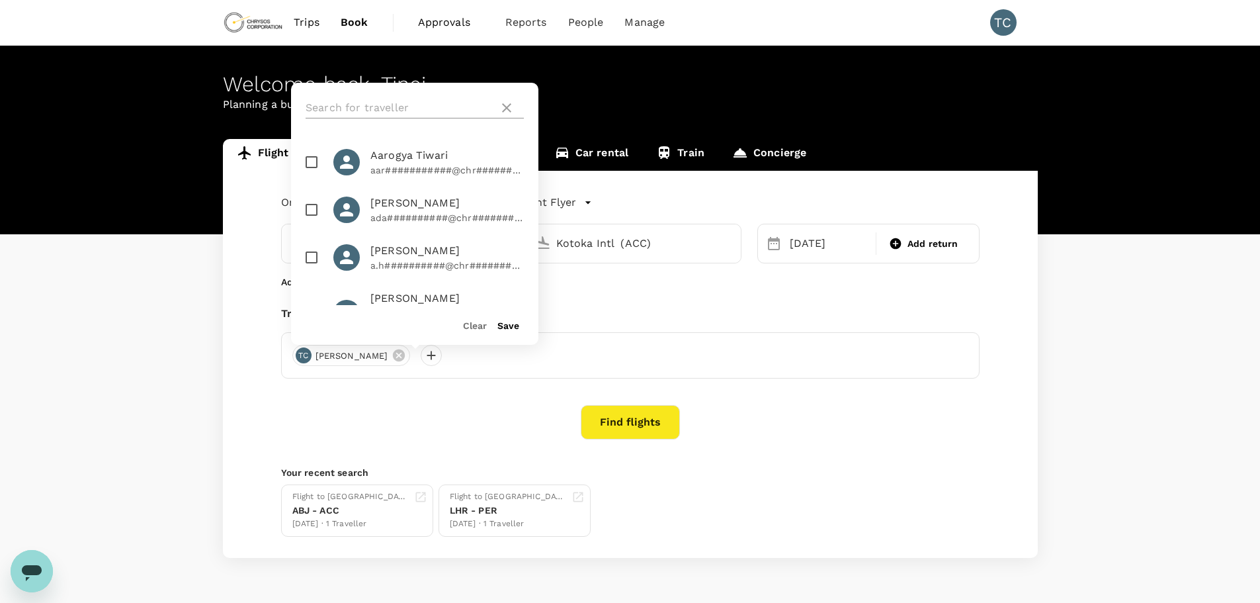
click at [381, 105] on input "text" at bounding box center [400, 107] width 188 height 21
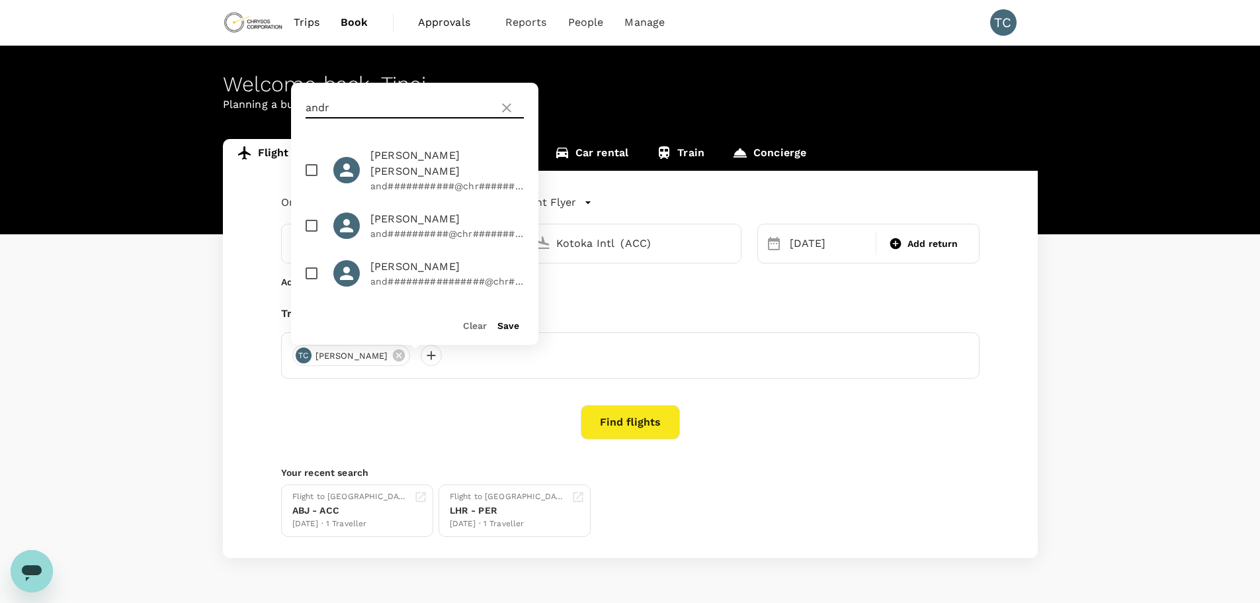
type input "andr"
click at [309, 226] on input "checkbox" at bounding box center [312, 226] width 28 height 28
checkbox input "true"
click at [511, 323] on button "Save" at bounding box center [508, 325] width 22 height 11
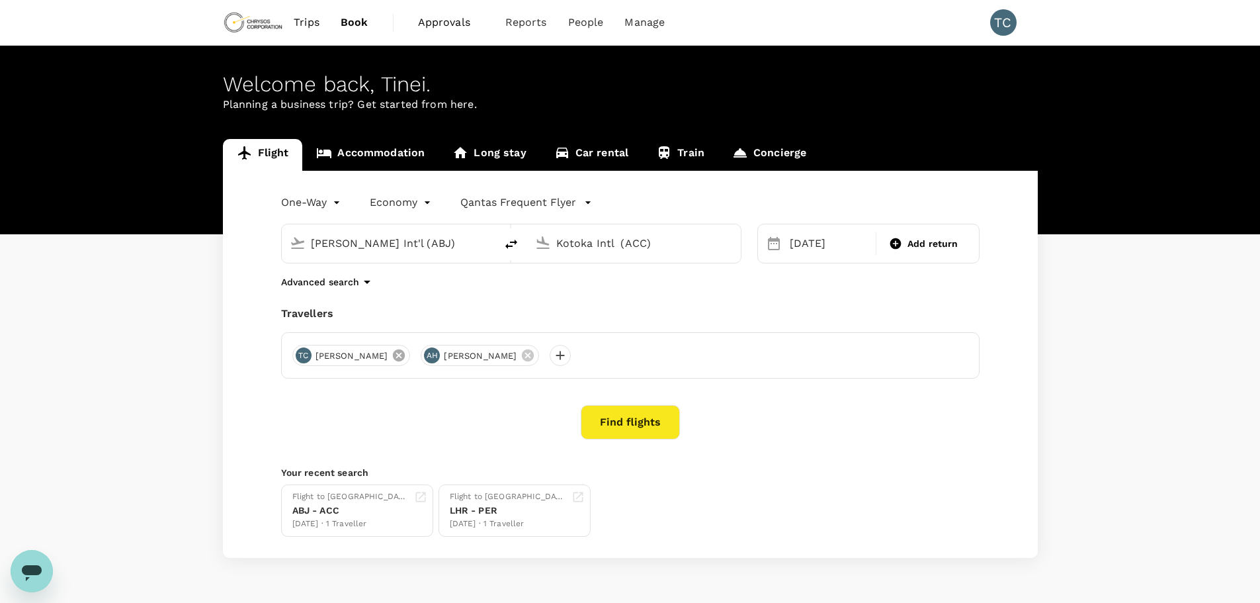
click at [392, 354] on icon at bounding box center [399, 355] width 15 height 15
click at [632, 418] on button "Find flights" at bounding box center [630, 422] width 99 height 34
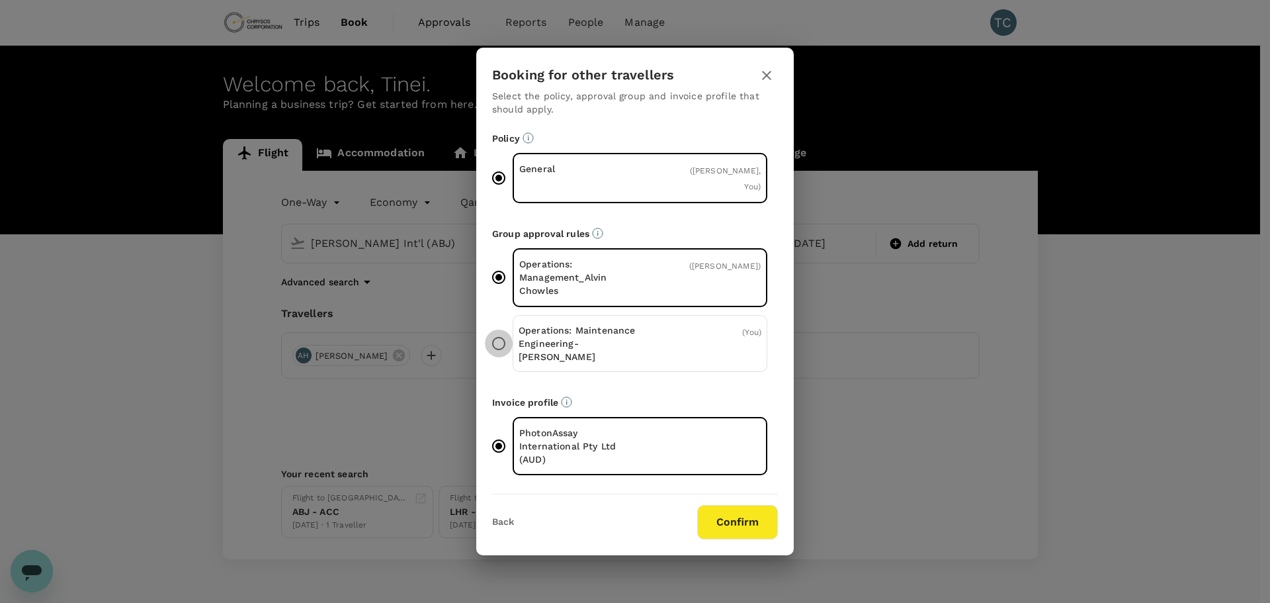
click at [498, 329] on input "Operations: Maintenance Engineering-Andy Harris ( You )" at bounding box center [499, 343] width 28 height 28
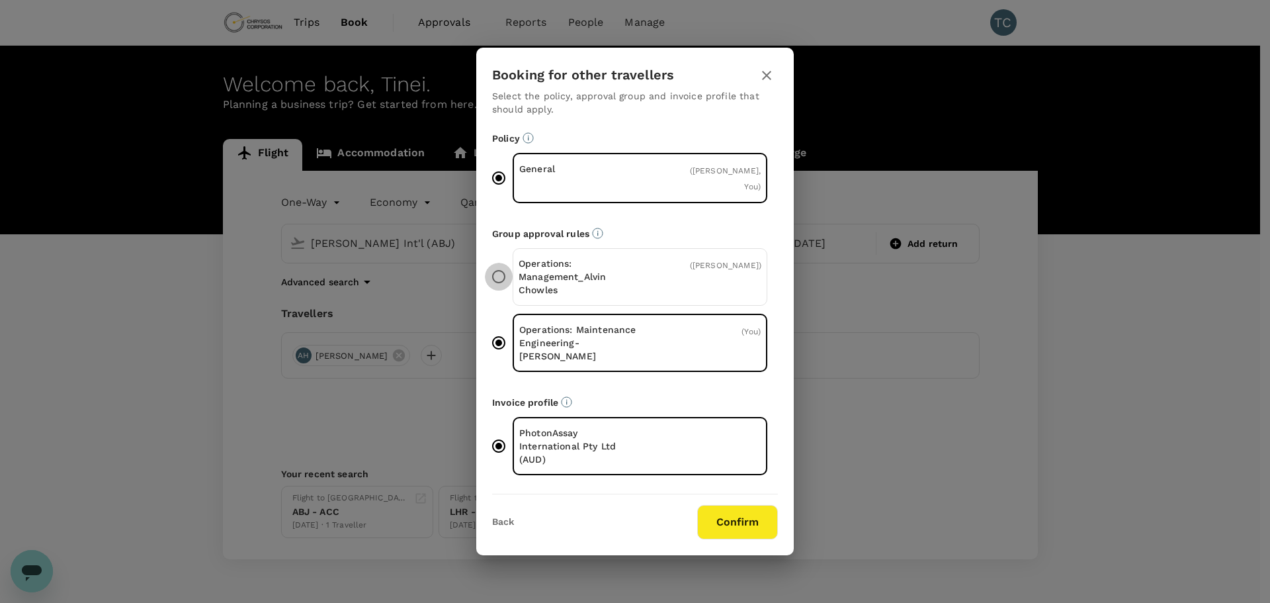
click at [495, 273] on input "Operations: Management_Alvin Chowles ( Andrew Harris )" at bounding box center [499, 277] width 28 height 28
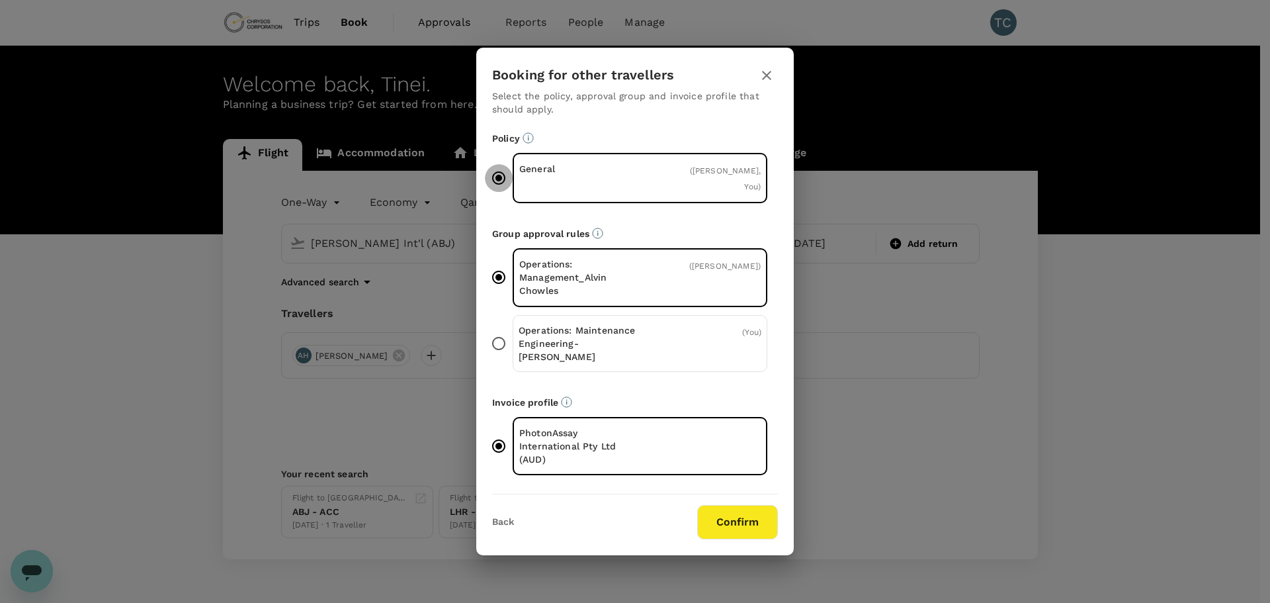
click at [495, 179] on input "General ( Andrew Harris, You )" at bounding box center [499, 178] width 28 height 28
click at [743, 505] on button "Confirm" at bounding box center [737, 522] width 81 height 34
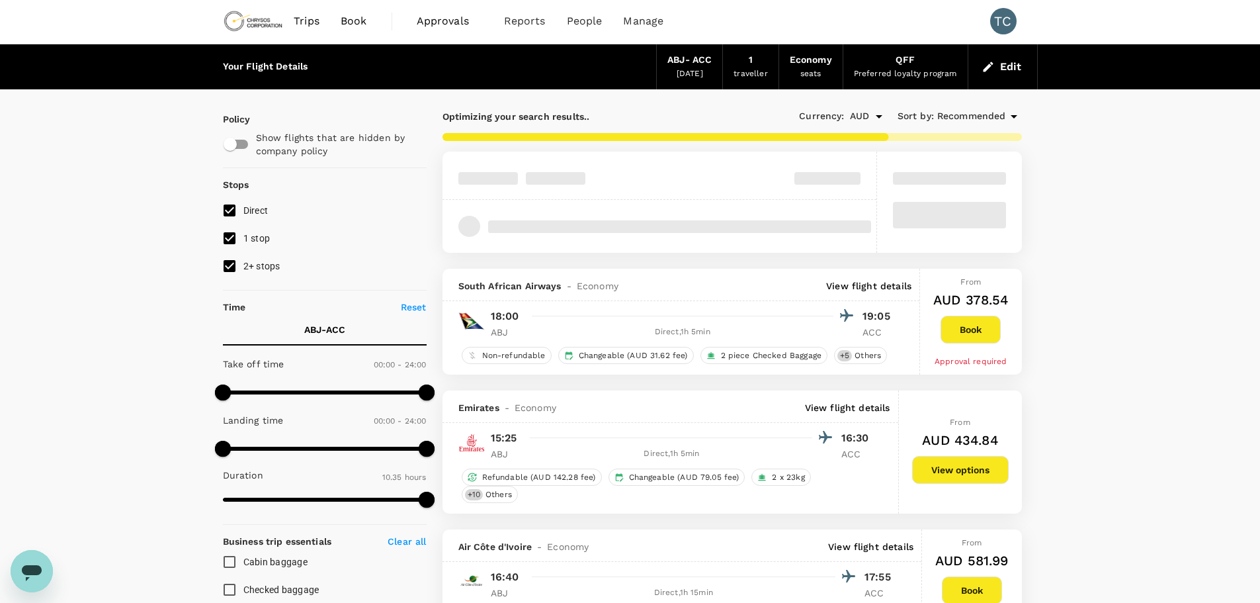
scroll to position [37, 0]
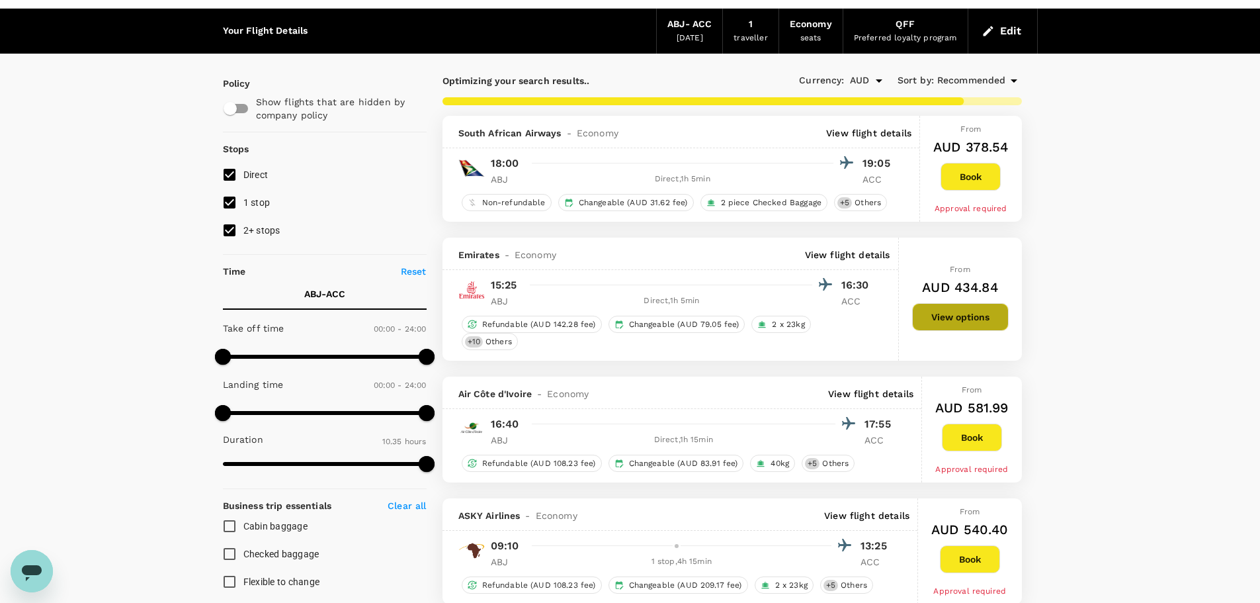
click at [968, 313] on button "View options" at bounding box center [960, 317] width 97 height 28
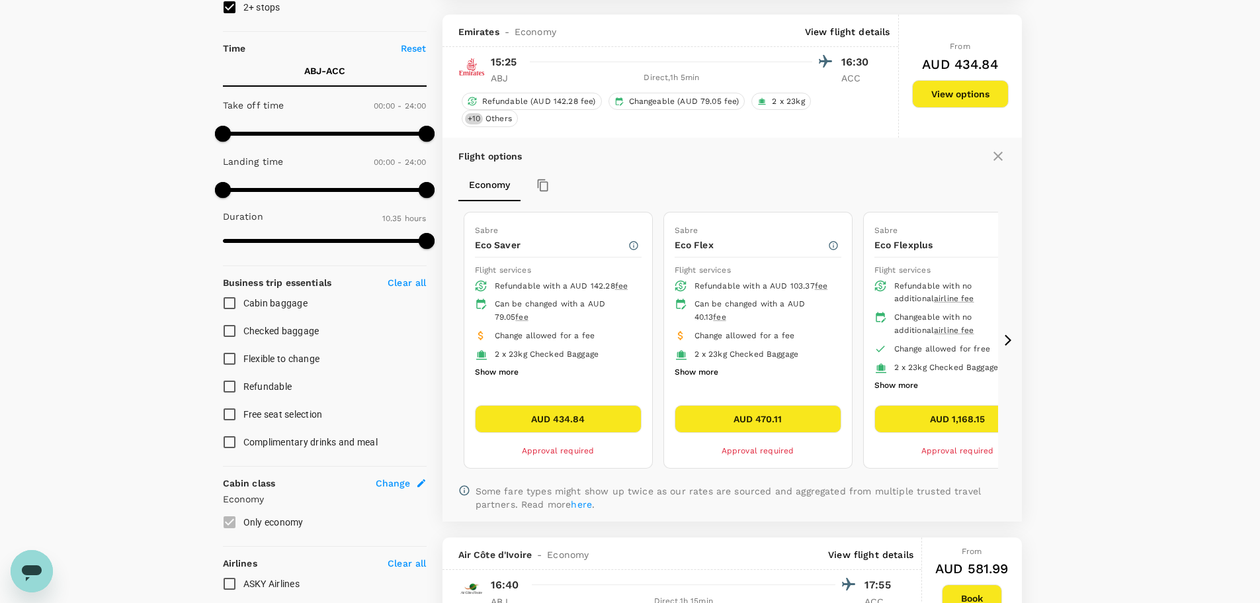
scroll to position [275, 0]
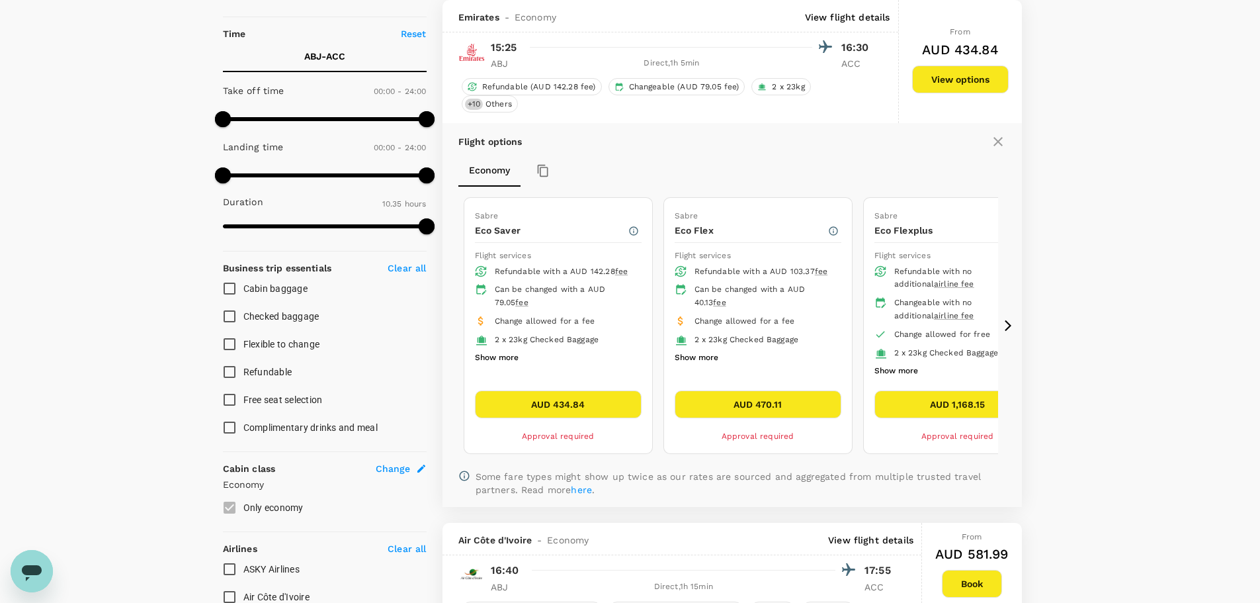
click at [609, 402] on button "AUD 434.84" at bounding box center [558, 404] width 167 height 28
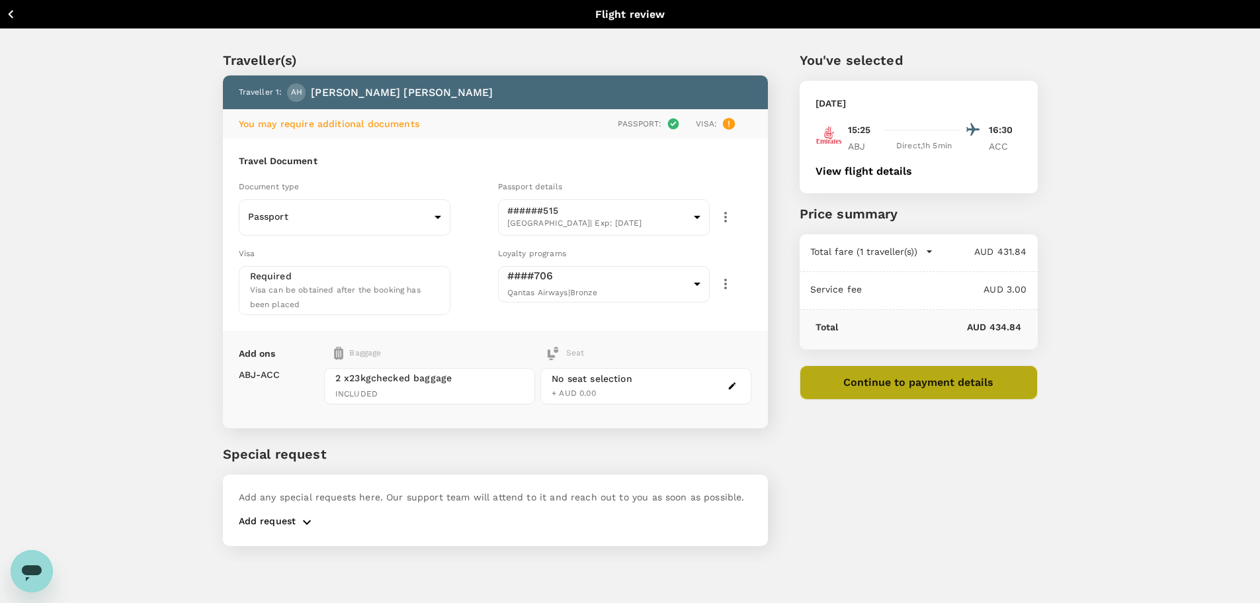
click at [925, 380] on button "Continue to payment details" at bounding box center [919, 382] width 238 height 34
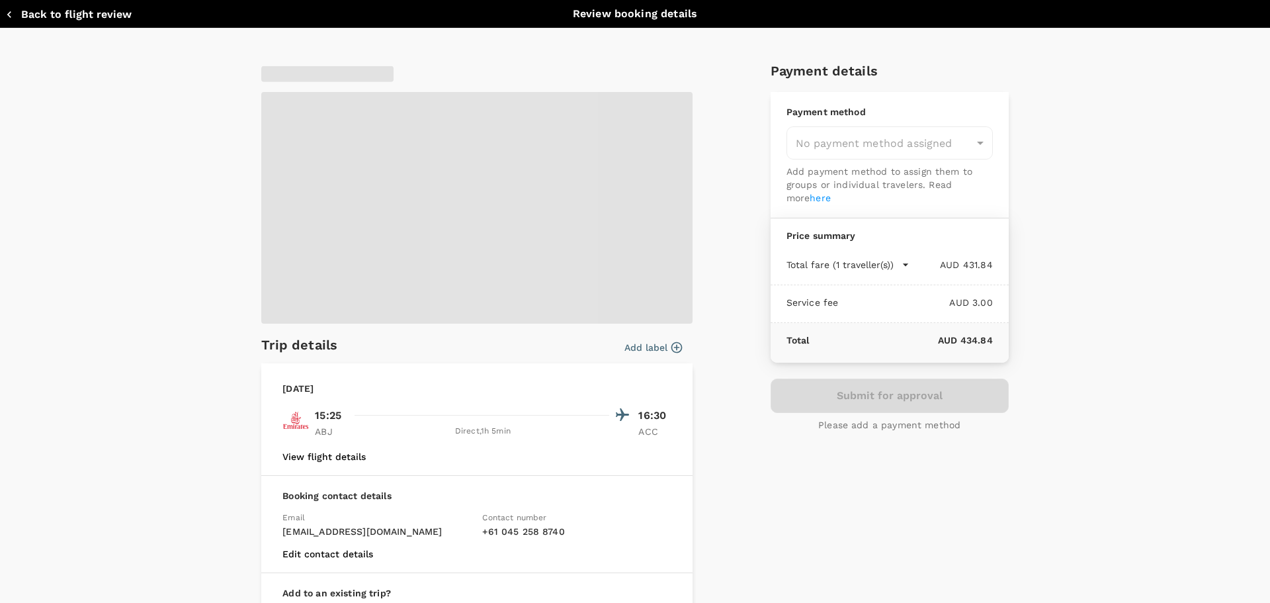
type input "9c4289b1-14a3-4119-8736-521306e5ca8f"
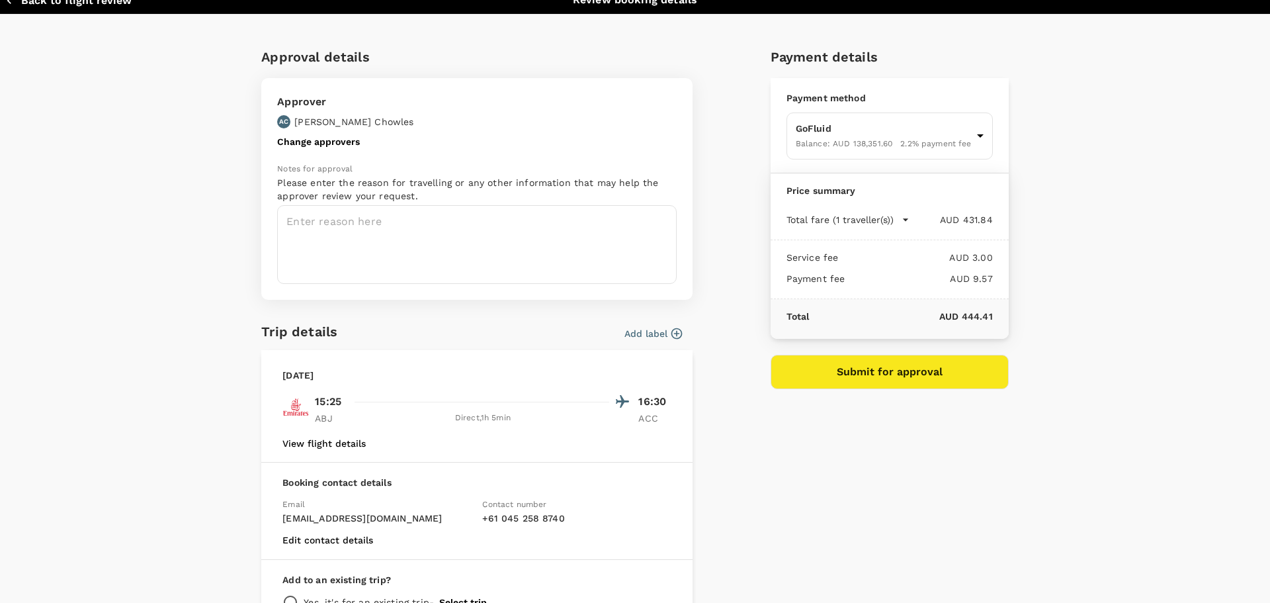
scroll to position [3, 0]
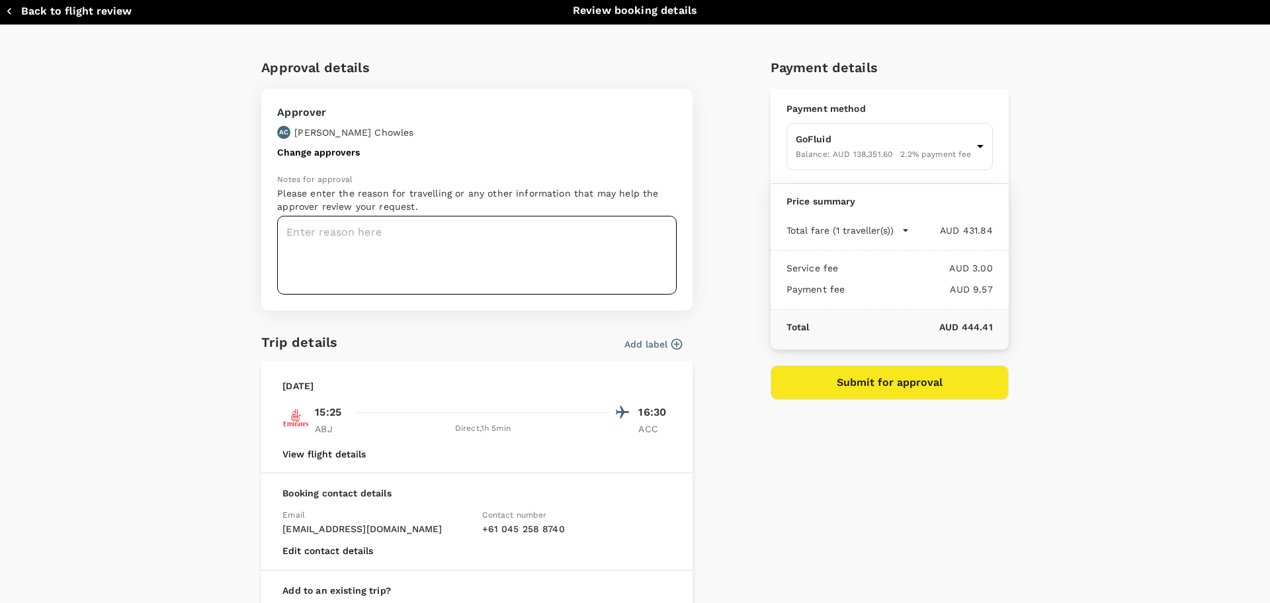
click at [295, 234] on textarea at bounding box center [477, 255] width 400 height 79
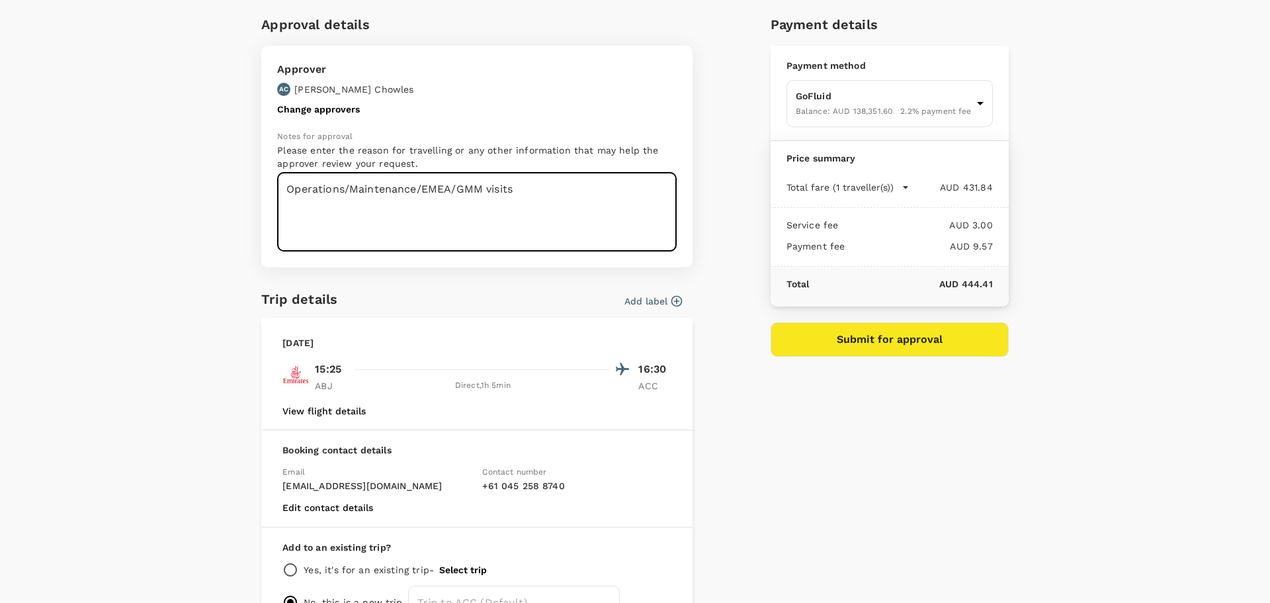
scroll to position [66, 0]
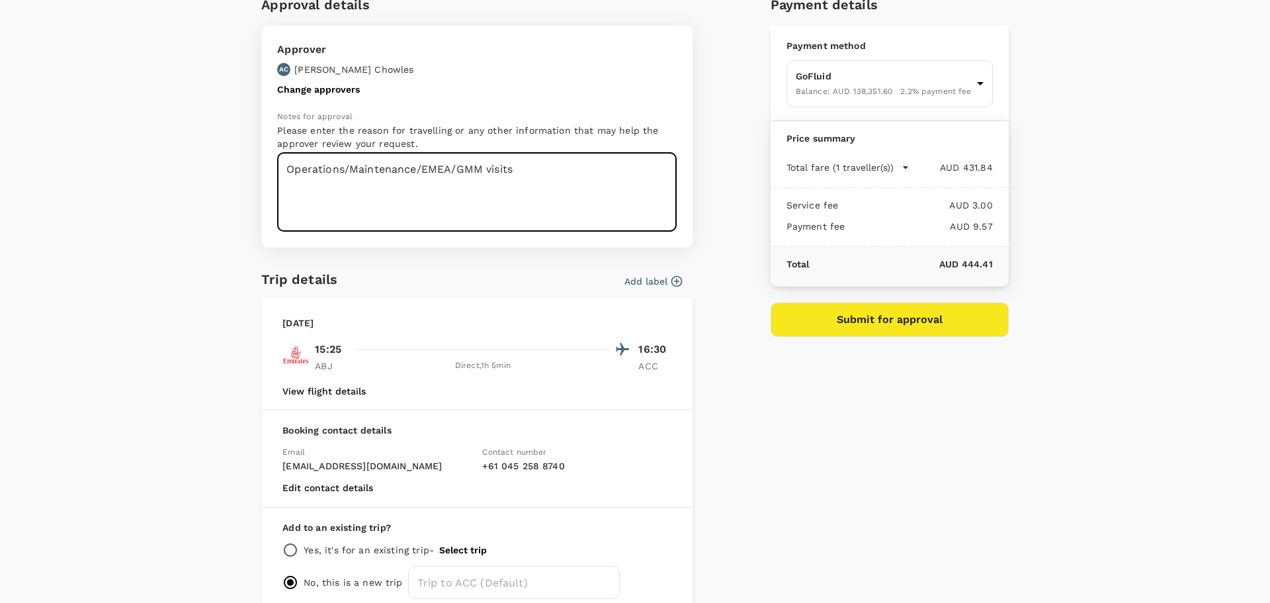
type textarea "Operations/Maintenance/EMEA/GMM visits"
click at [886, 316] on button "Submit for approval" at bounding box center [890, 319] width 238 height 34
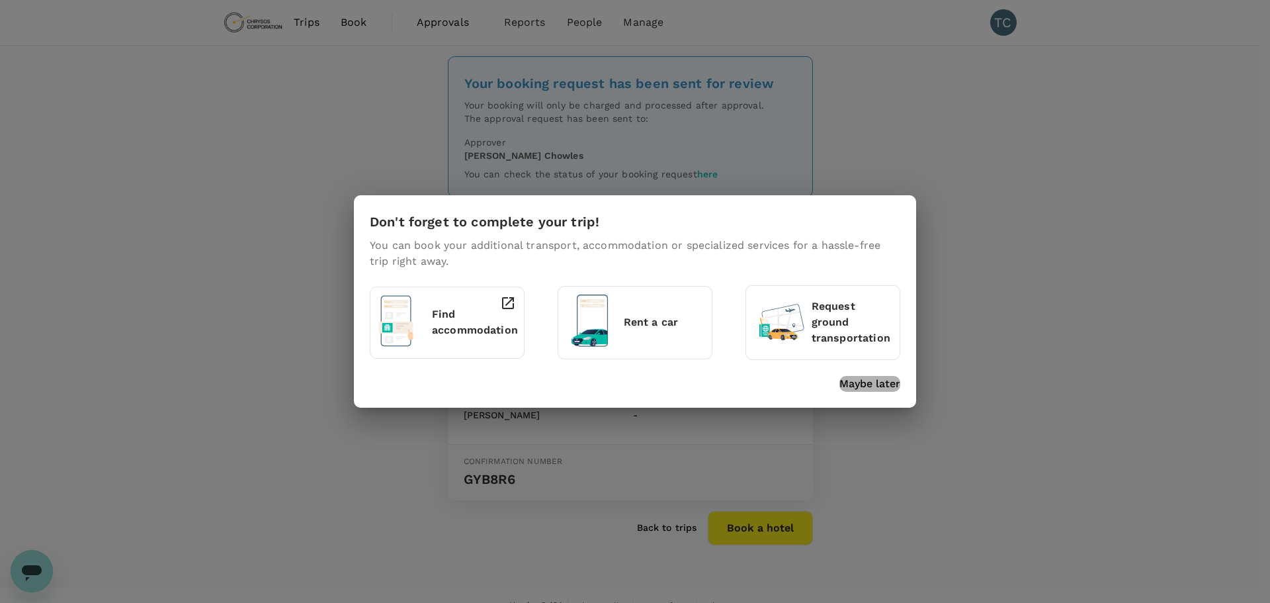
click at [881, 377] on p "Maybe later" at bounding box center [869, 384] width 61 height 16
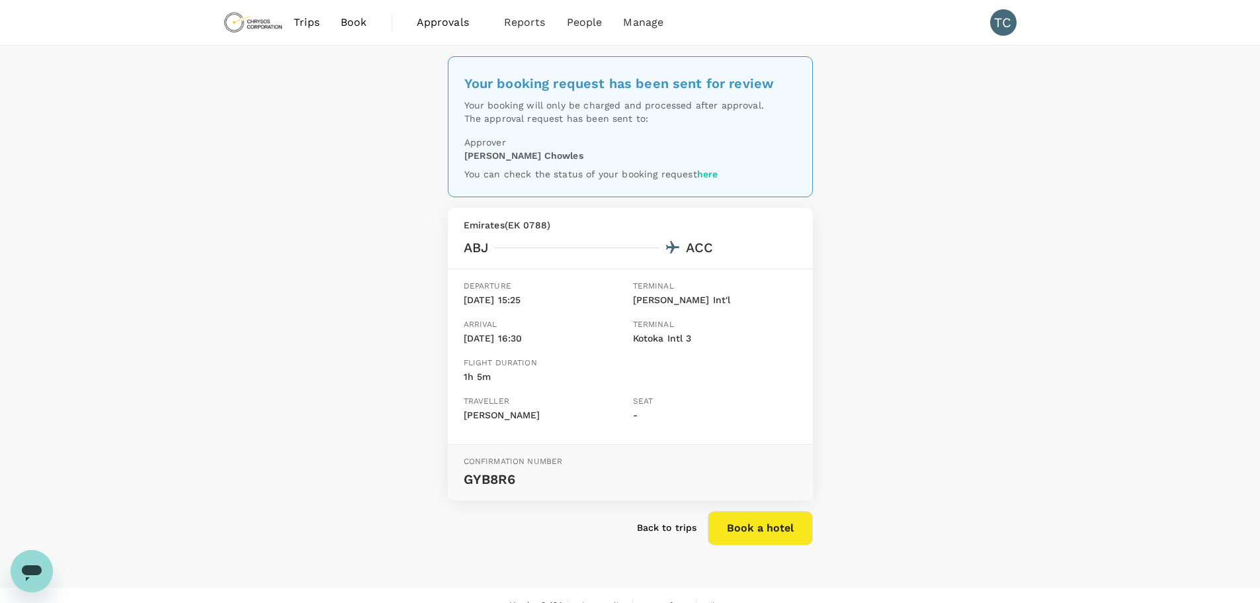
click at [349, 17] on span "Book" at bounding box center [354, 23] width 26 height 16
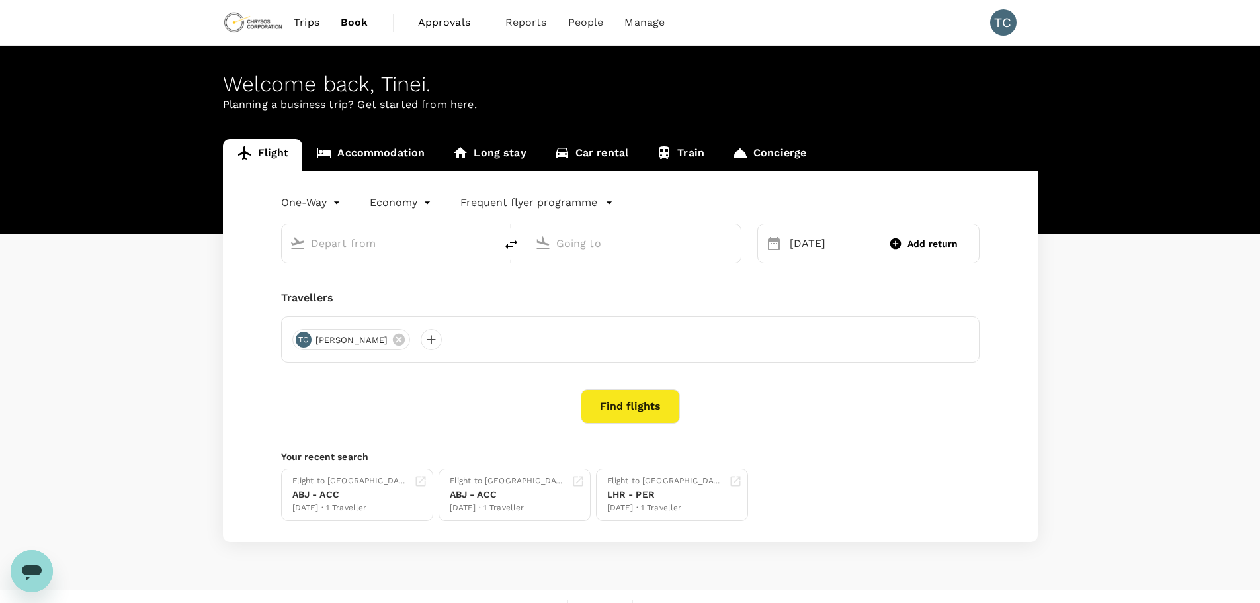
type input "[PERSON_NAME] Int'l (ABJ)"
type input "Kotoka Intl (ACC)"
type input "[PERSON_NAME] Int'l (ABJ)"
type input "Kotoka Intl (ACC)"
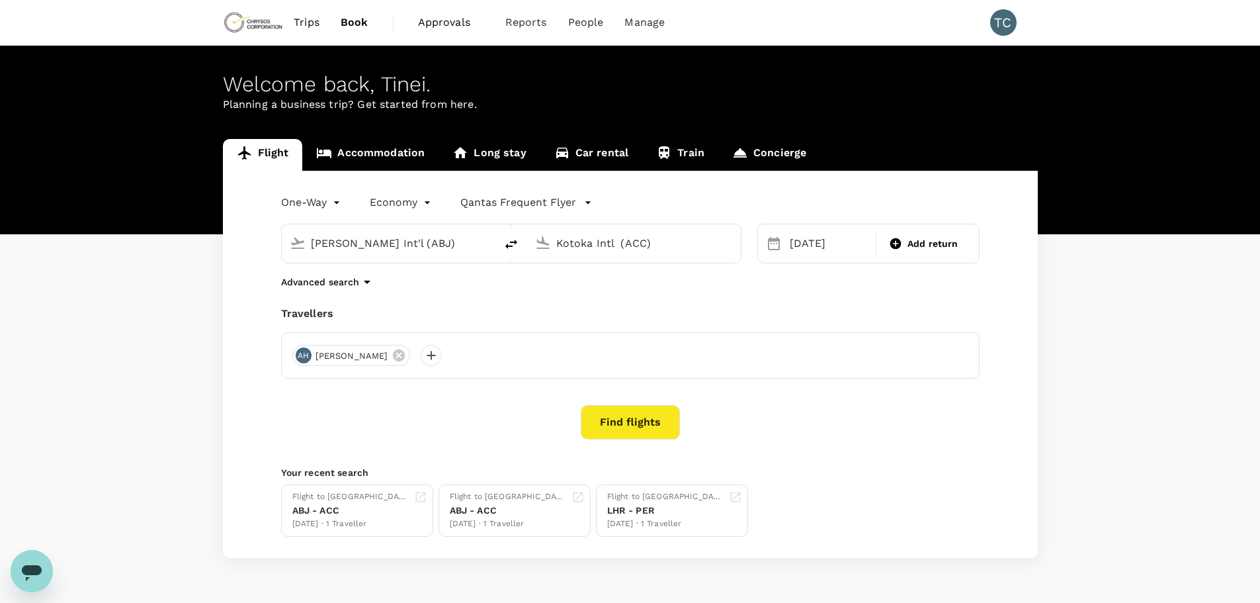
click at [510, 239] on icon "delete" at bounding box center [511, 244] width 16 height 16
type input "Kotoka Intl (ACC)"
click at [708, 247] on input "[PERSON_NAME] Int'l (ABJ)" at bounding box center [634, 243] width 157 height 21
click at [591, 295] on p "Takoradi Airport" at bounding box center [654, 294] width 233 height 13
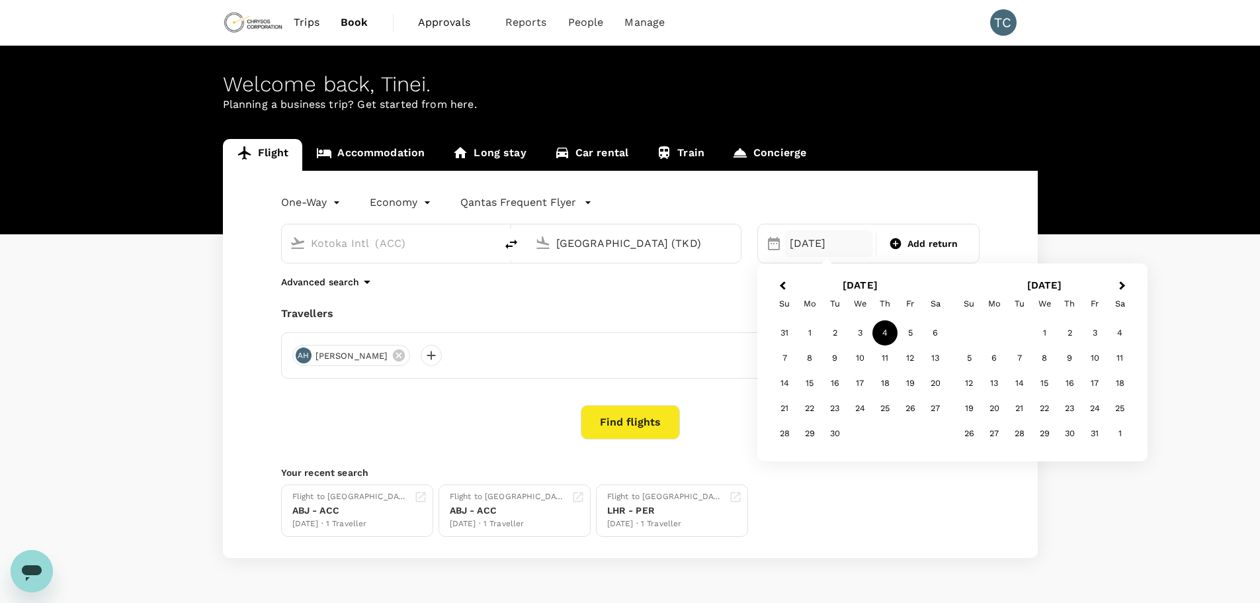
type input "Takoradi Airport (TKD)"
click at [785, 355] on div "7" at bounding box center [784, 357] width 25 height 25
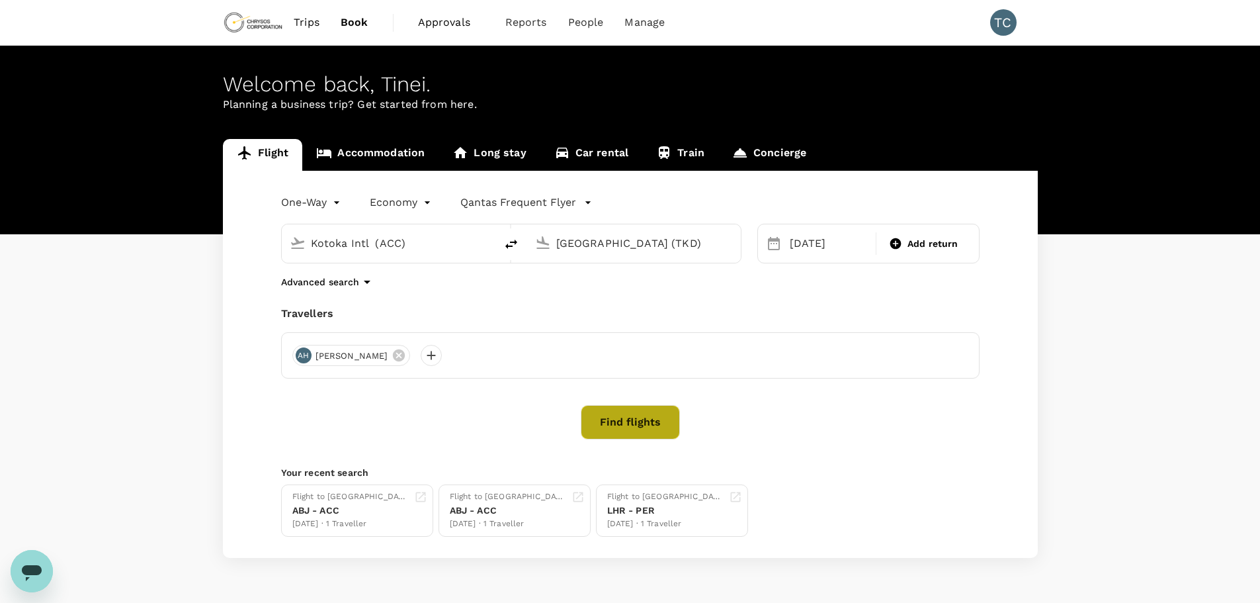
click at [644, 417] on button "Find flights" at bounding box center [630, 422] width 99 height 34
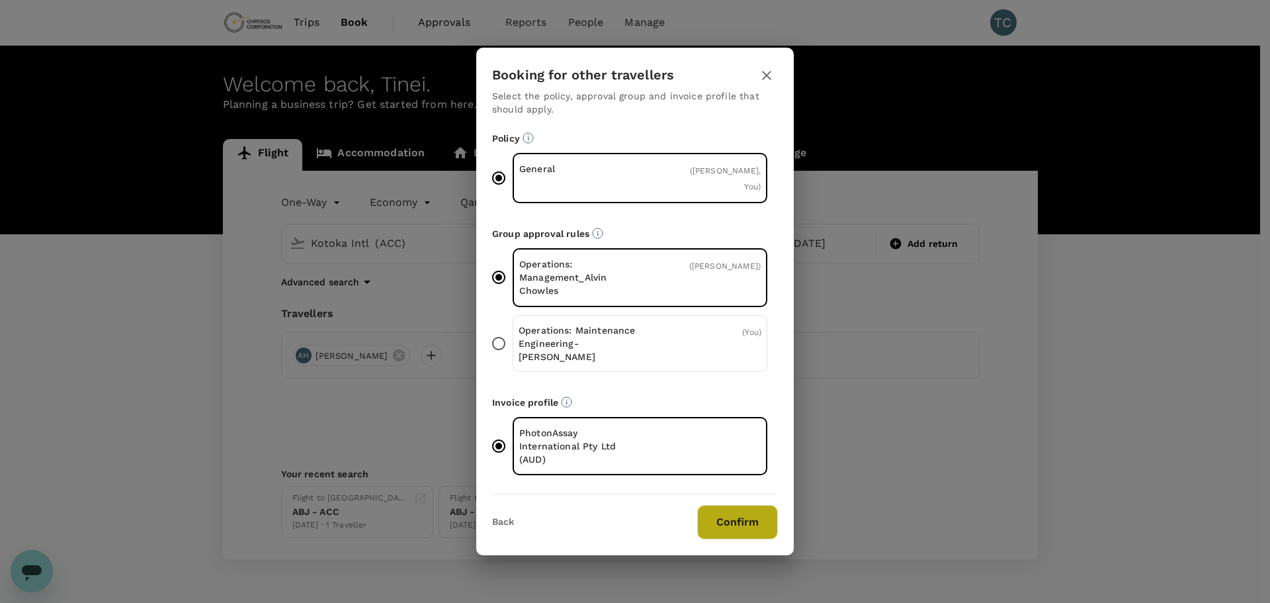
click at [746, 507] on button "Confirm" at bounding box center [737, 522] width 81 height 34
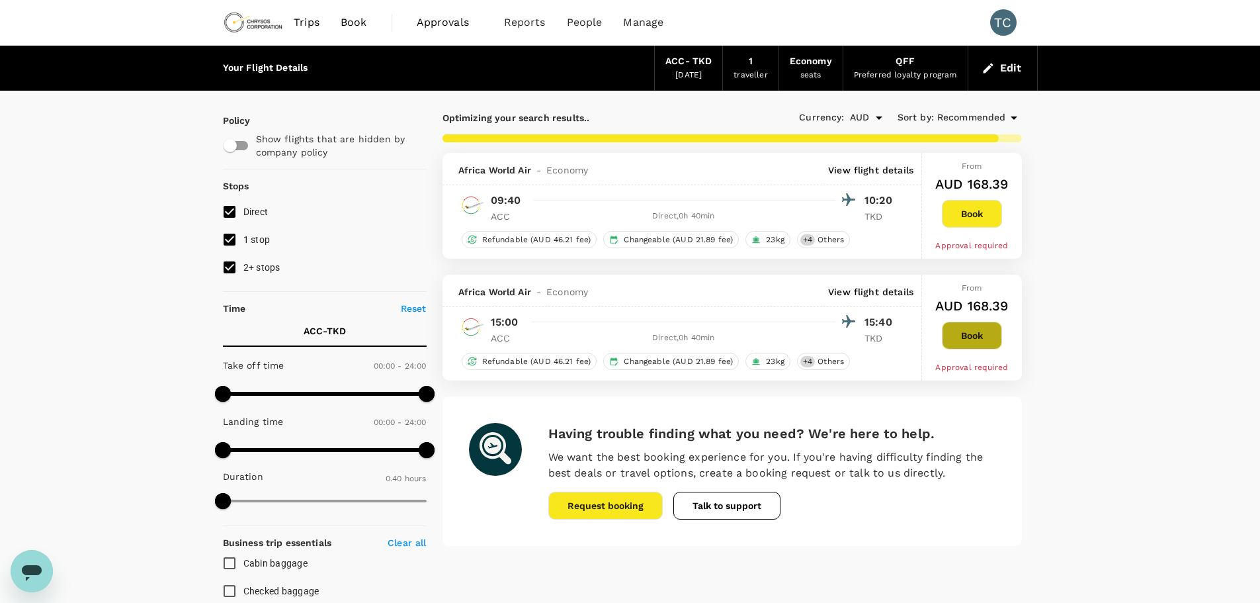
click at [976, 333] on button "Book" at bounding box center [972, 336] width 60 height 28
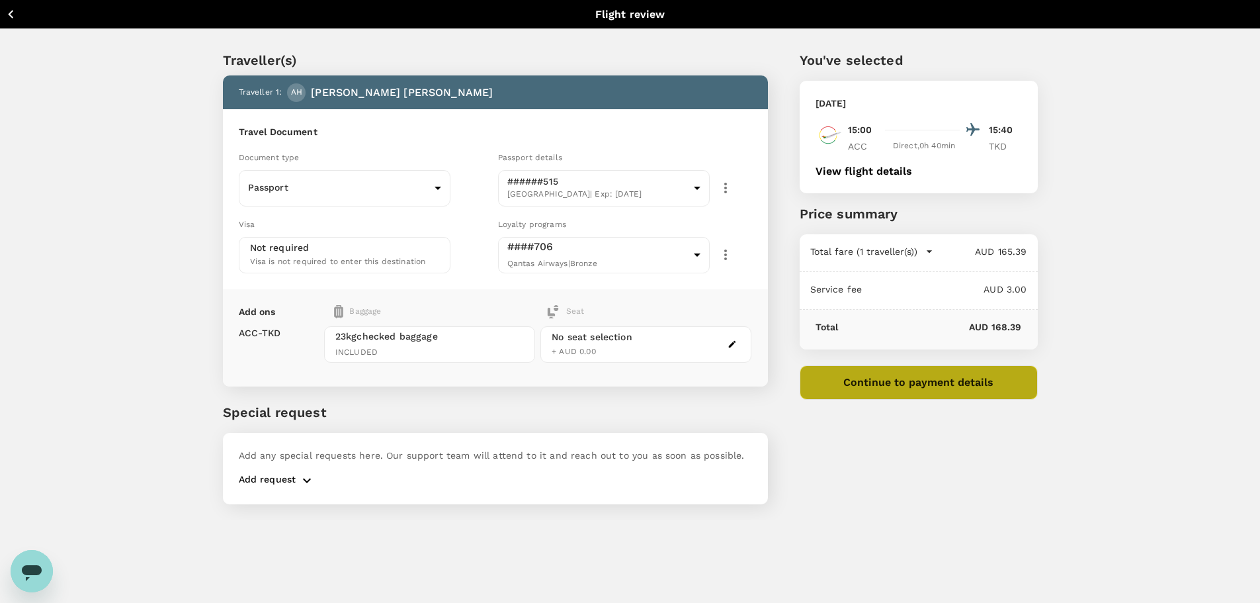
click at [890, 380] on button "Continue to payment details" at bounding box center [919, 382] width 238 height 34
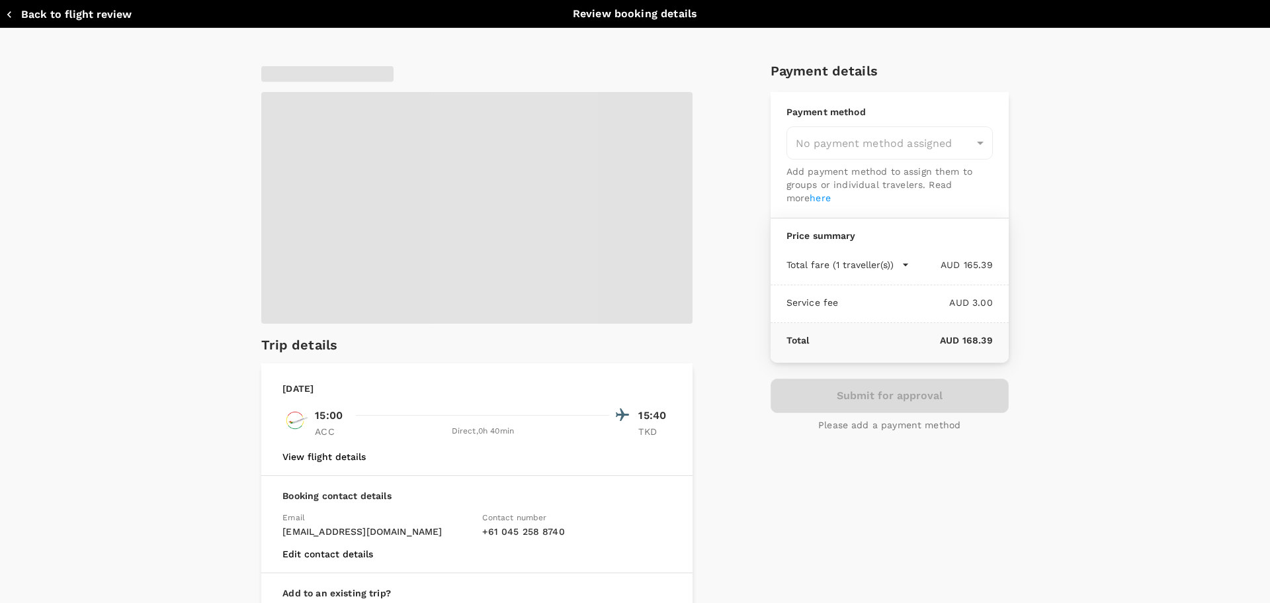
type input "9c4289b1-14a3-4119-8736-521306e5ca8f"
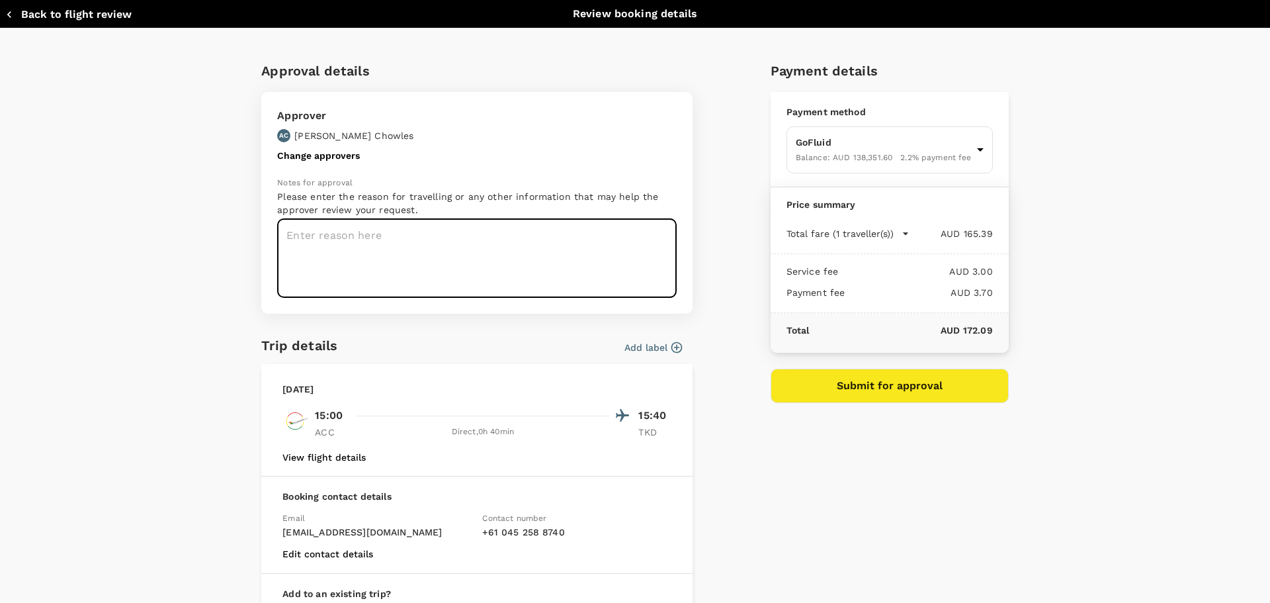
click at [441, 240] on textarea at bounding box center [477, 258] width 400 height 79
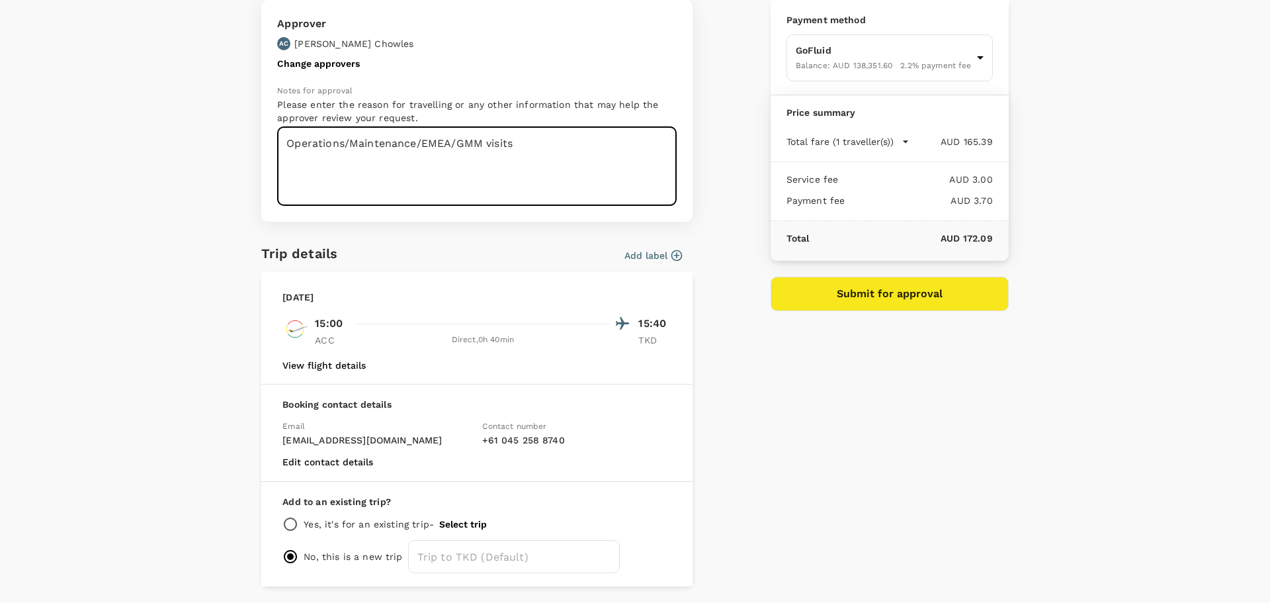
scroll to position [132, 0]
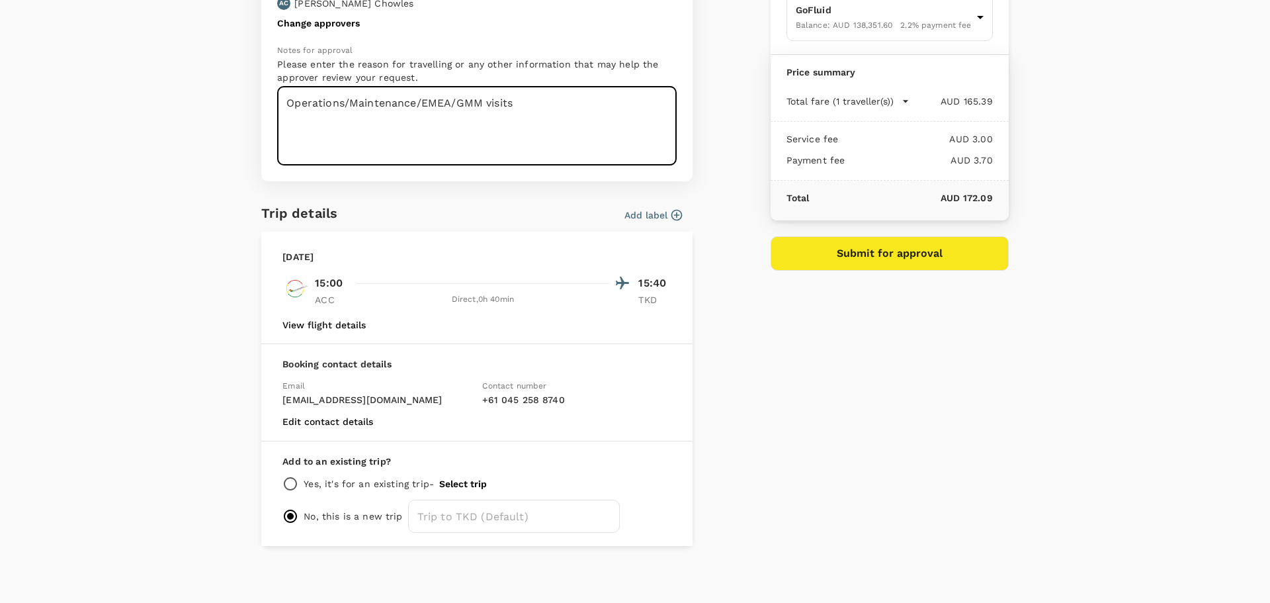
type textarea "Operations/Maintenance/EMEA/GMM visits"
click at [671, 212] on icon "button" at bounding box center [676, 214] width 13 height 13
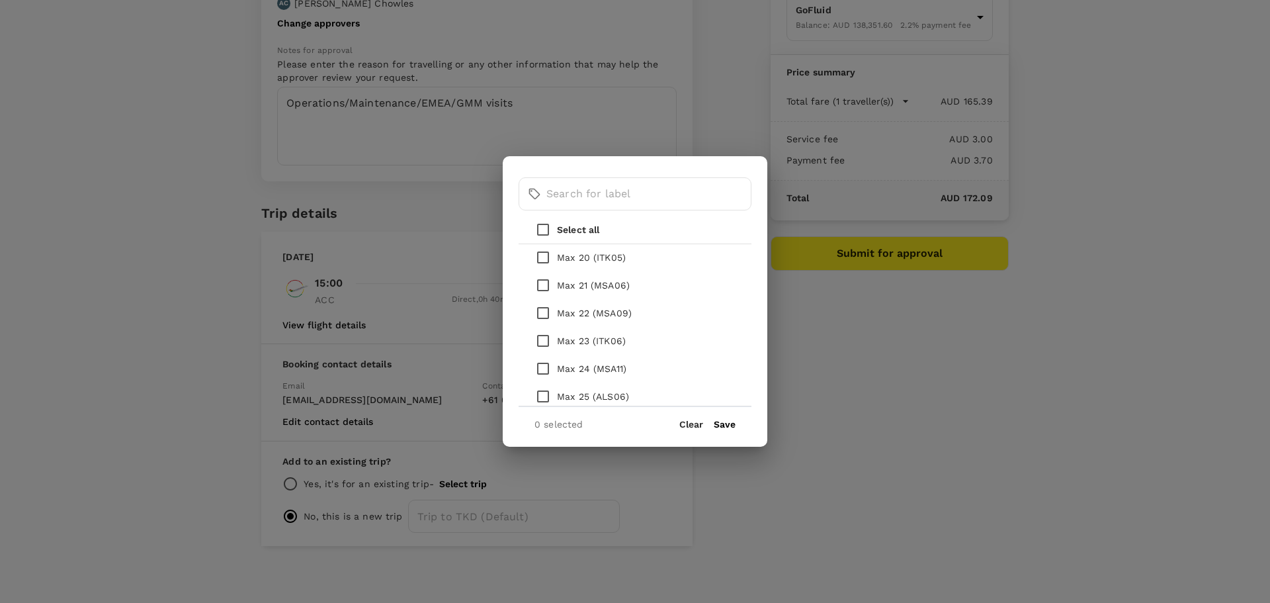
scroll to position [662, 0]
click at [542, 267] on input "checkbox" at bounding box center [543, 269] width 28 height 28
checkbox input "true"
click at [544, 352] on input "checkbox" at bounding box center [543, 352] width 28 height 28
checkbox input "true"
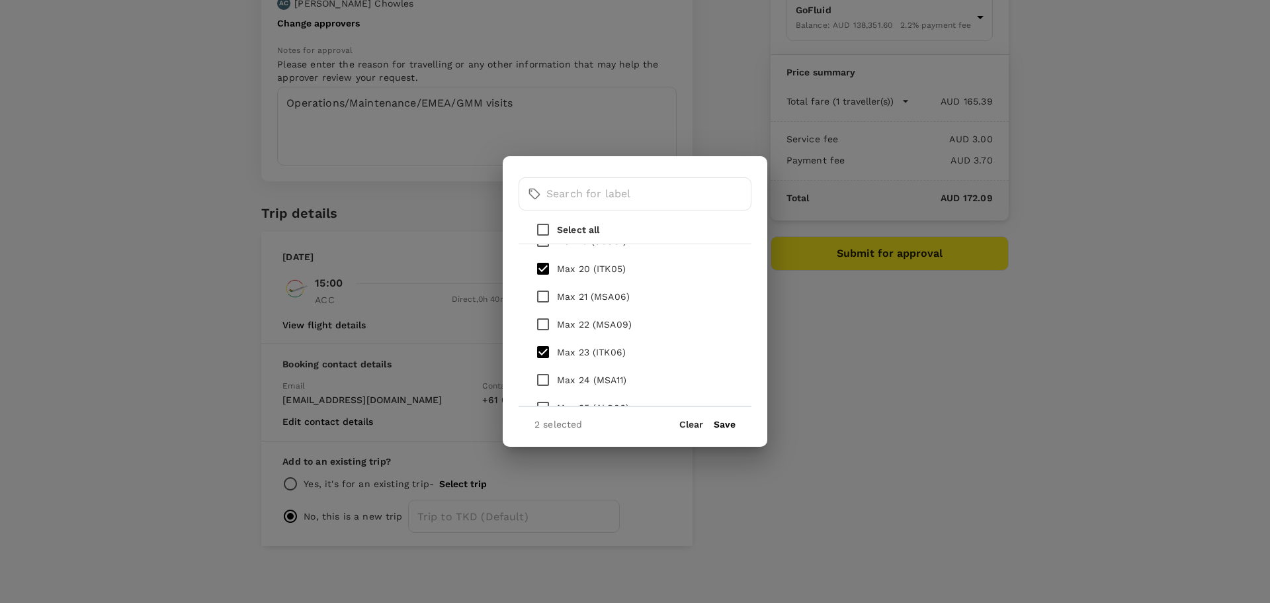
click at [721, 422] on button "Save" at bounding box center [725, 424] width 22 height 11
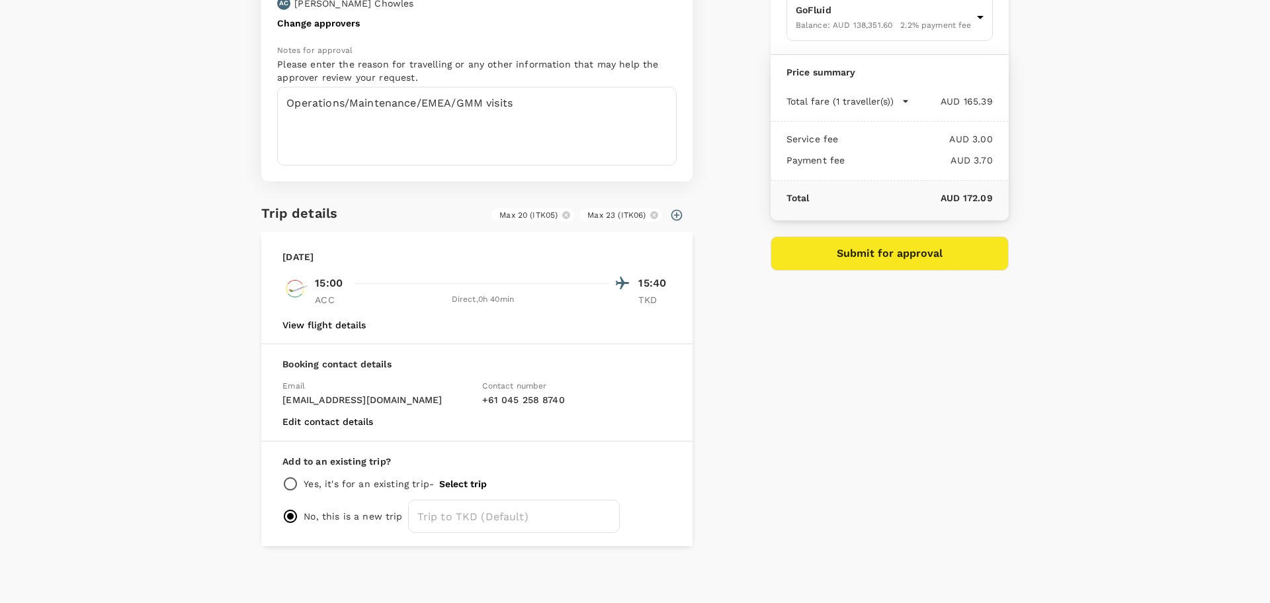
click at [875, 253] on button "Submit for approval" at bounding box center [890, 253] width 238 height 34
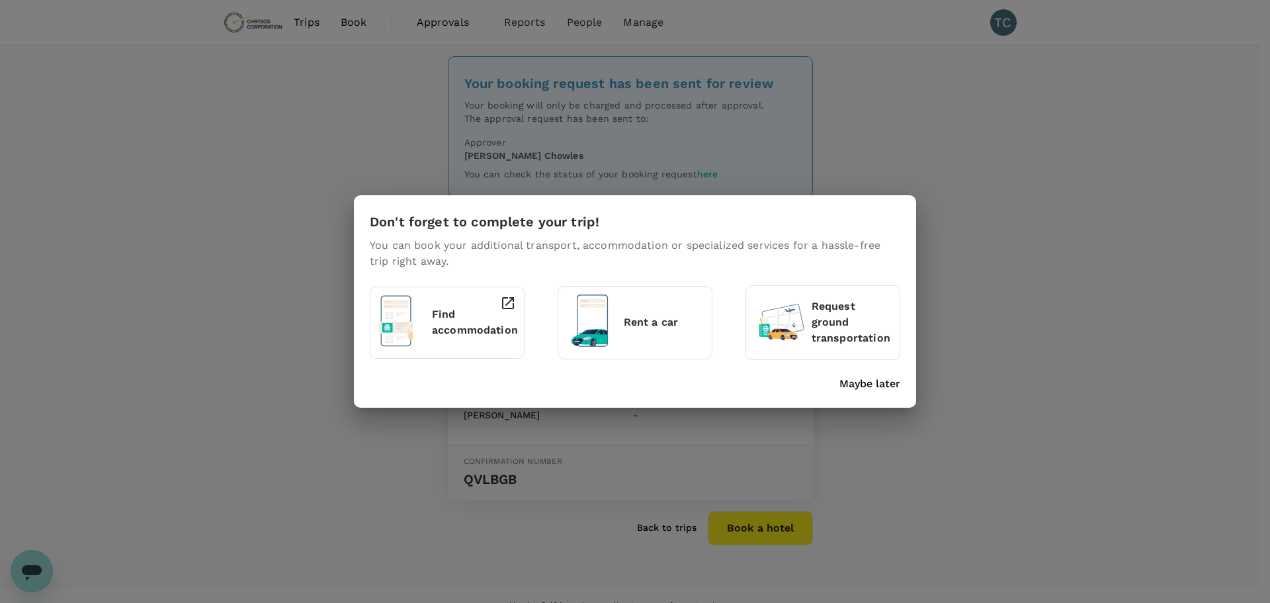
click at [887, 382] on p "Maybe later" at bounding box center [869, 384] width 61 height 16
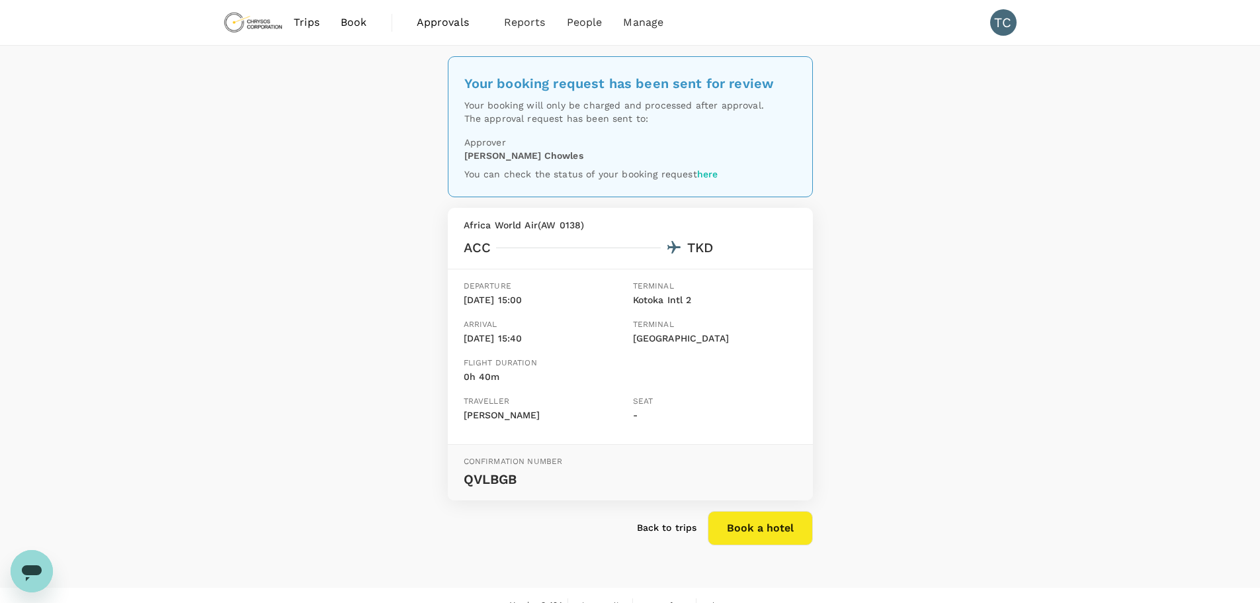
click at [314, 19] on span "Trips" at bounding box center [307, 23] width 26 height 16
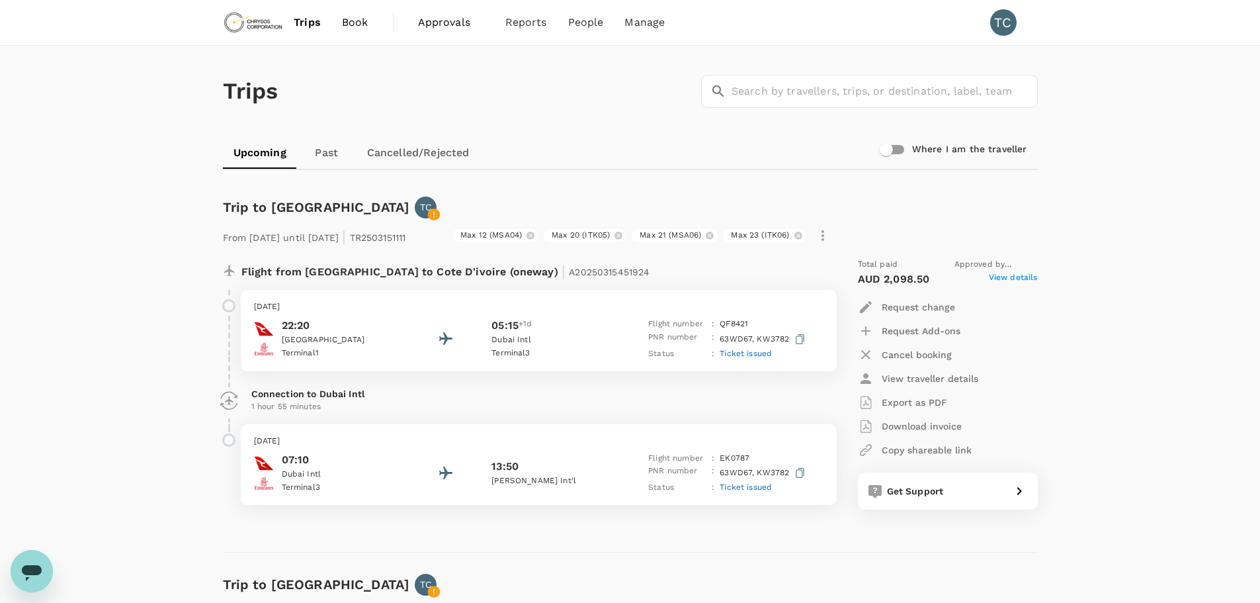
click at [355, 22] on span "Book" at bounding box center [355, 23] width 26 height 16
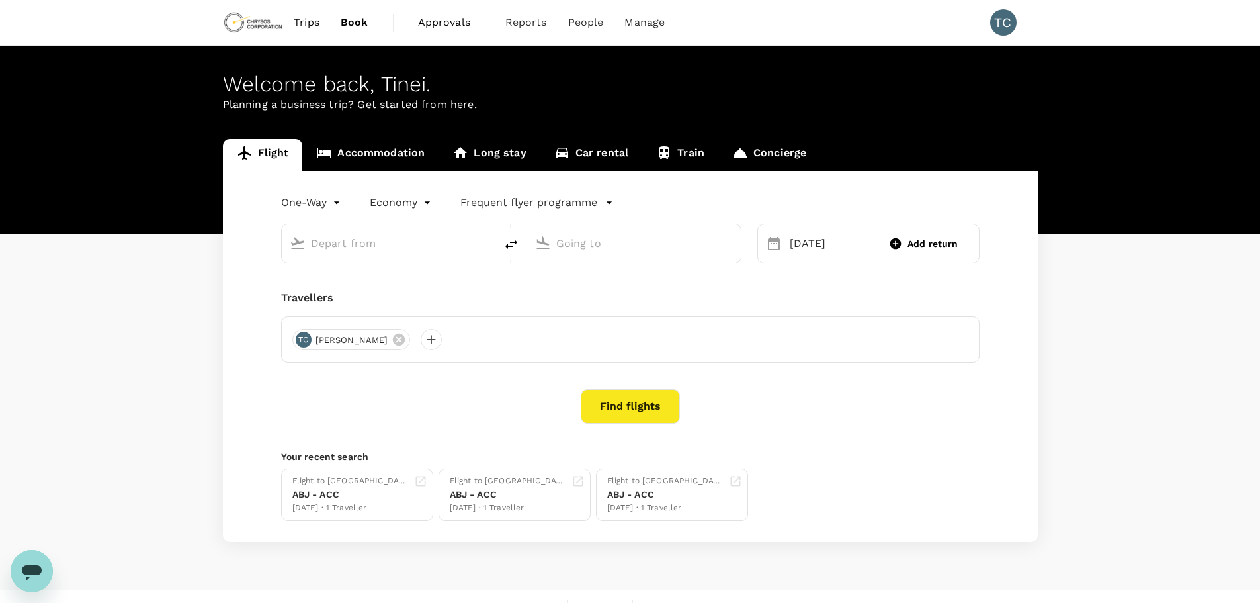
type input "Kotoka Intl (ACC)"
type input "Takoradi Airport (TKD)"
type input "Kotoka Intl (ACC)"
type input "Takoradi Airport (TKD)"
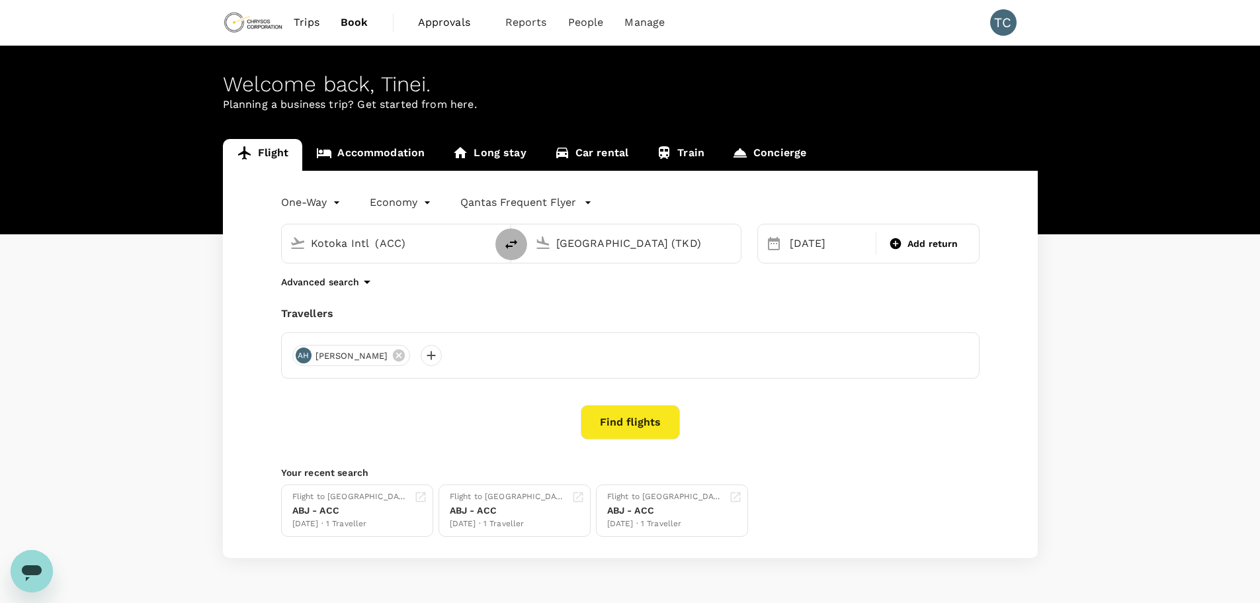
click at [512, 243] on icon "delete" at bounding box center [511, 244] width 16 height 16
type input "Takoradi Airport (TKD)"
type input "Kotoka Intl (ACC)"
click at [446, 241] on input "Takoradi Airport (TKD)" at bounding box center [389, 243] width 157 height 21
click at [327, 294] on p "Kumasi Airport" at bounding box center [408, 294] width 232 height 13
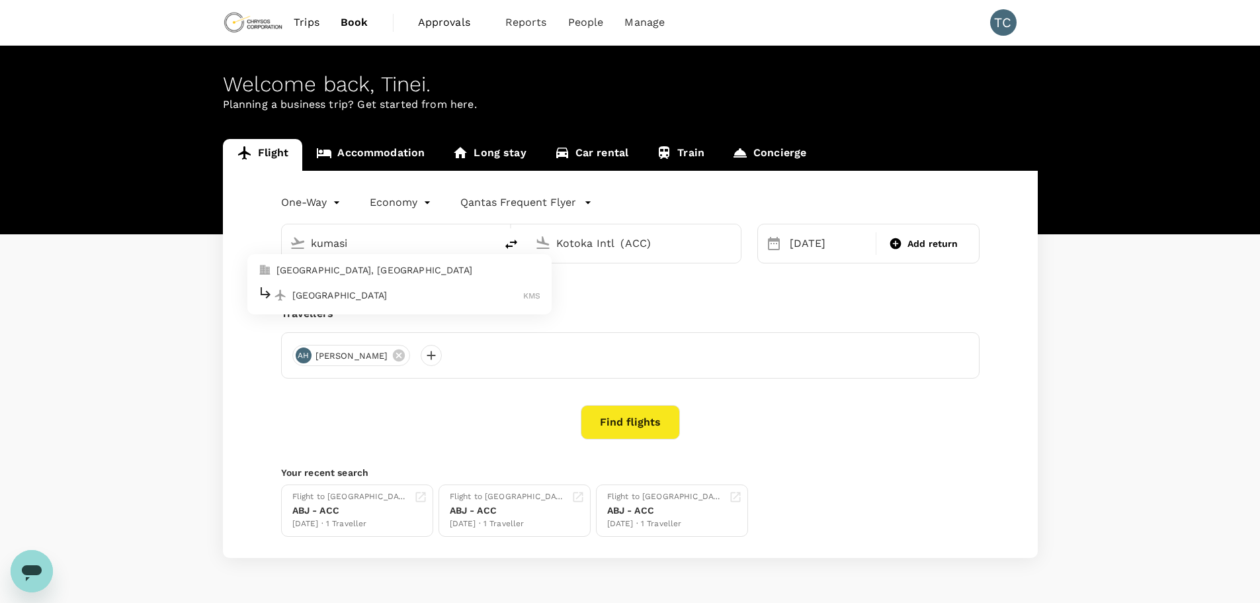
type input "Kumasi Airport (KMS)"
click at [810, 241] on div "07 Sep" at bounding box center [829, 243] width 89 height 26
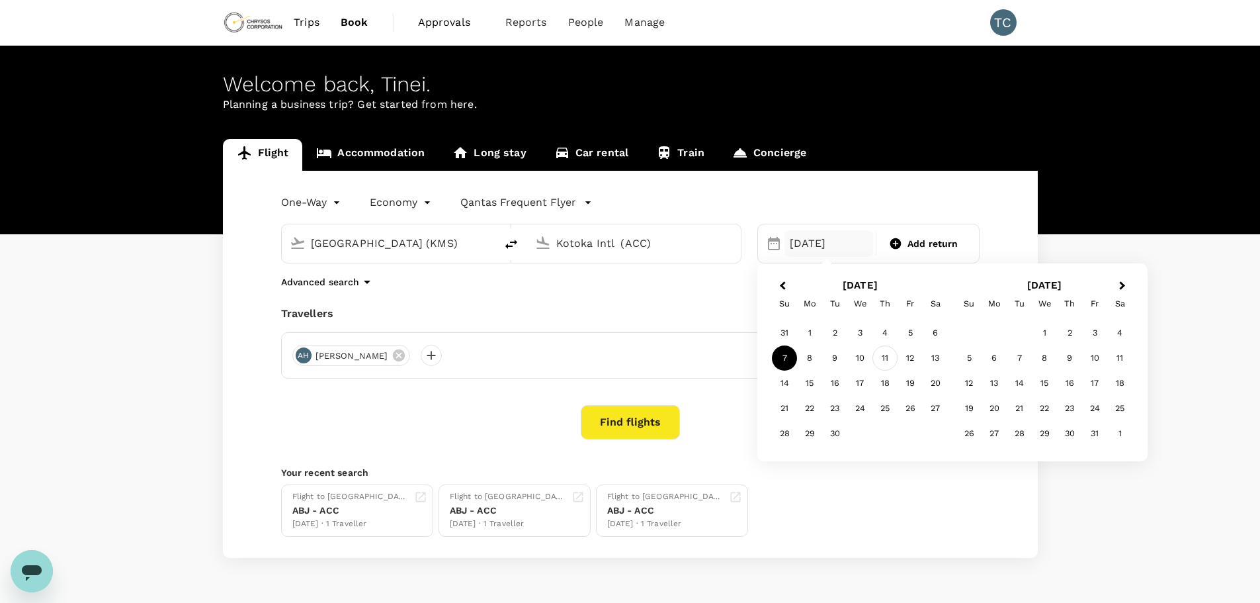
click at [884, 353] on div "11" at bounding box center [885, 357] width 25 height 25
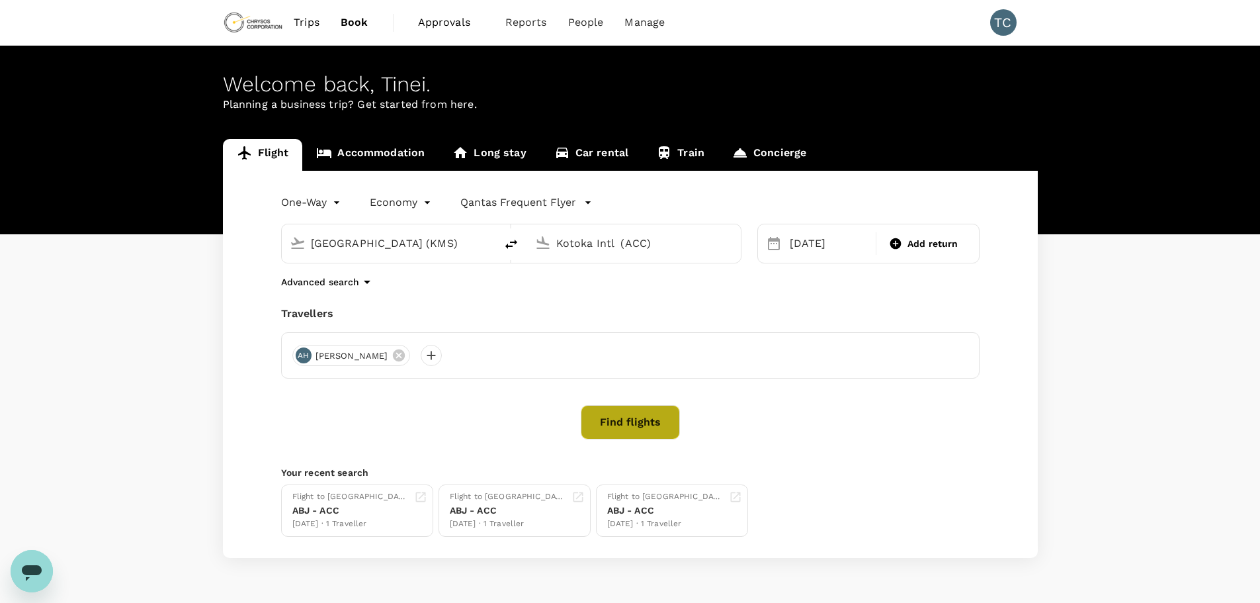
click at [633, 419] on button "Find flights" at bounding box center [630, 422] width 99 height 34
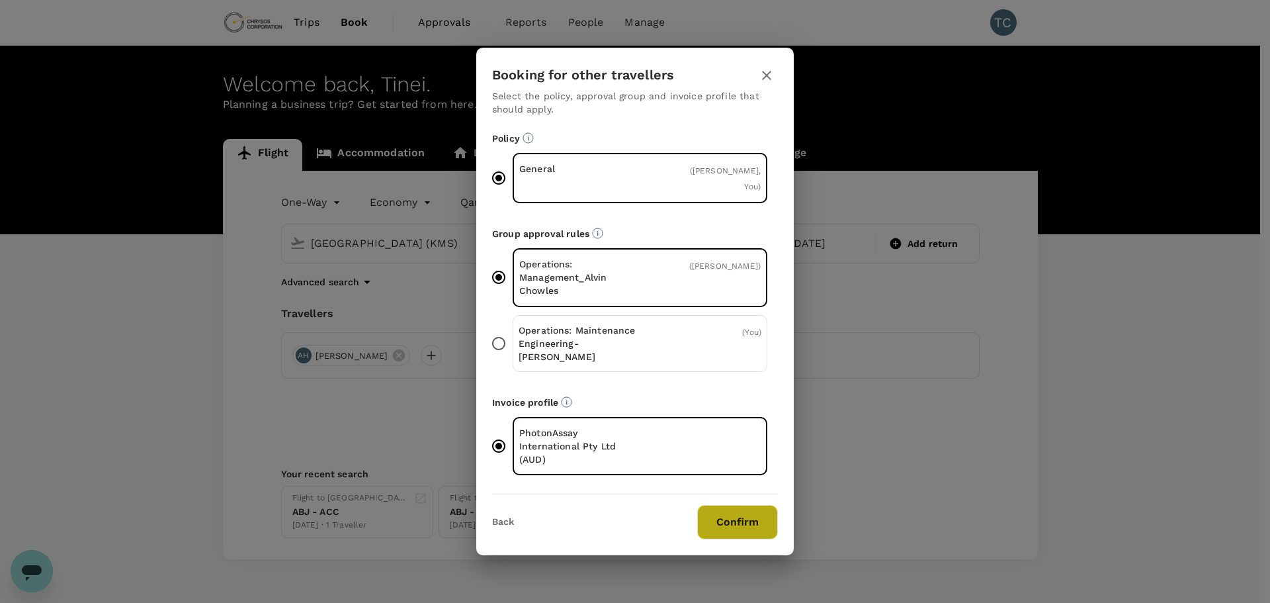
click at [750, 507] on button "Confirm" at bounding box center [737, 522] width 81 height 34
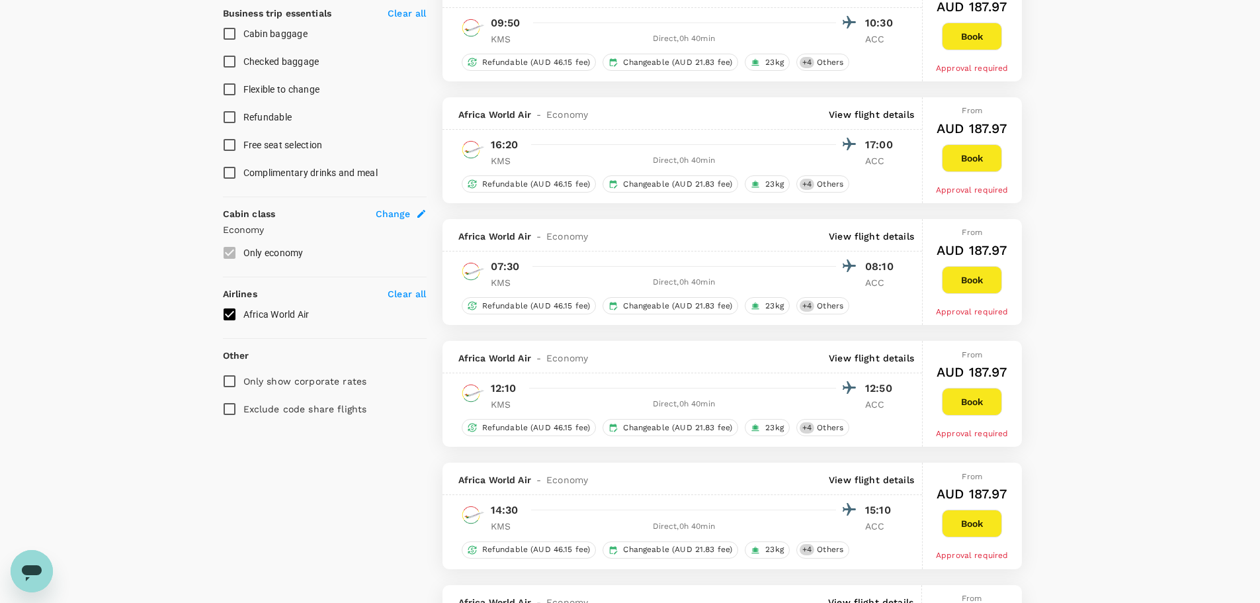
scroll to position [595, 0]
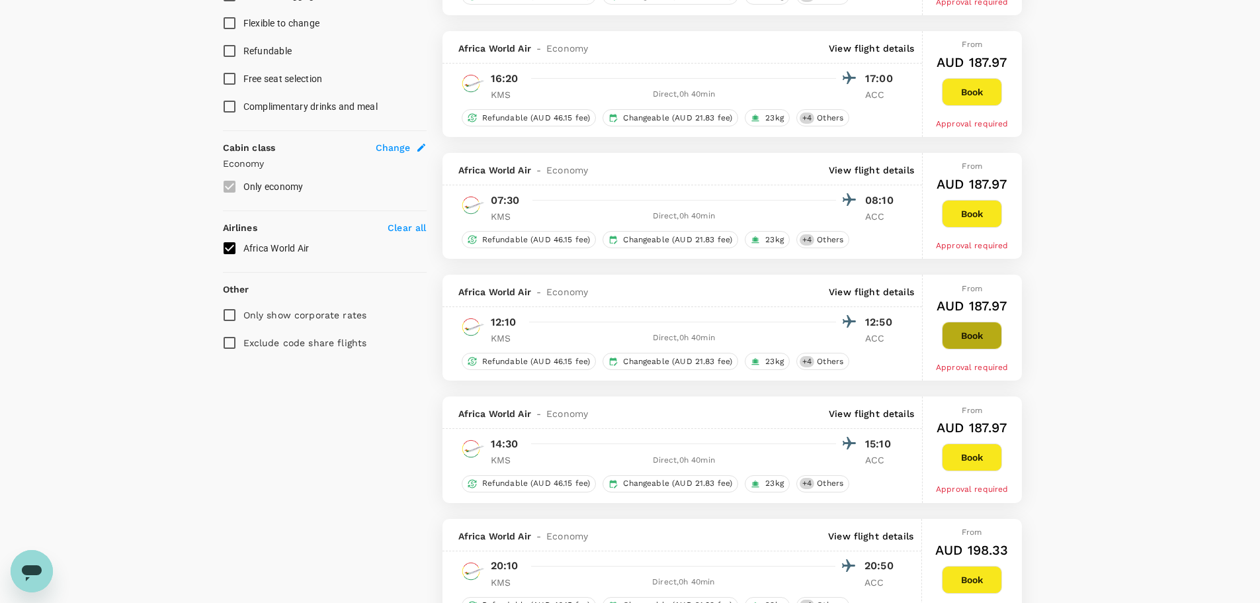
click at [971, 334] on button "Book" at bounding box center [972, 336] width 60 height 28
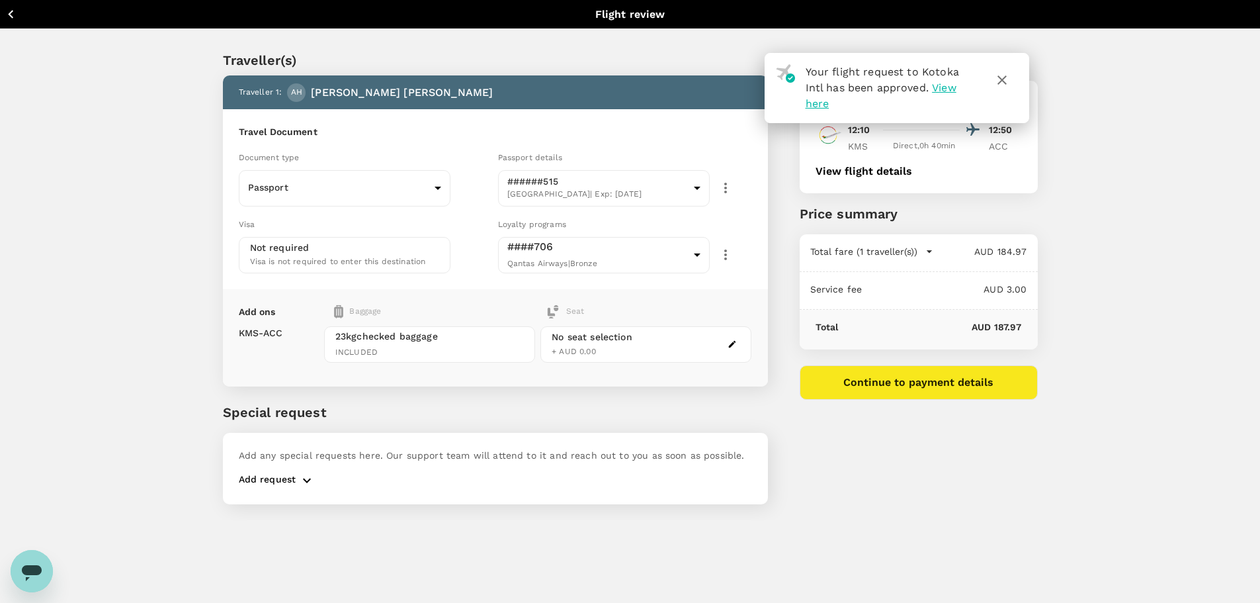
click at [1156, 253] on div "Traveller(s) Traveller 1 : AH Andrew Harris Travel Document Document type Passp…" at bounding box center [630, 274] width 1260 height 491
click at [1001, 79] on icon "button" at bounding box center [1002, 79] width 9 height 9
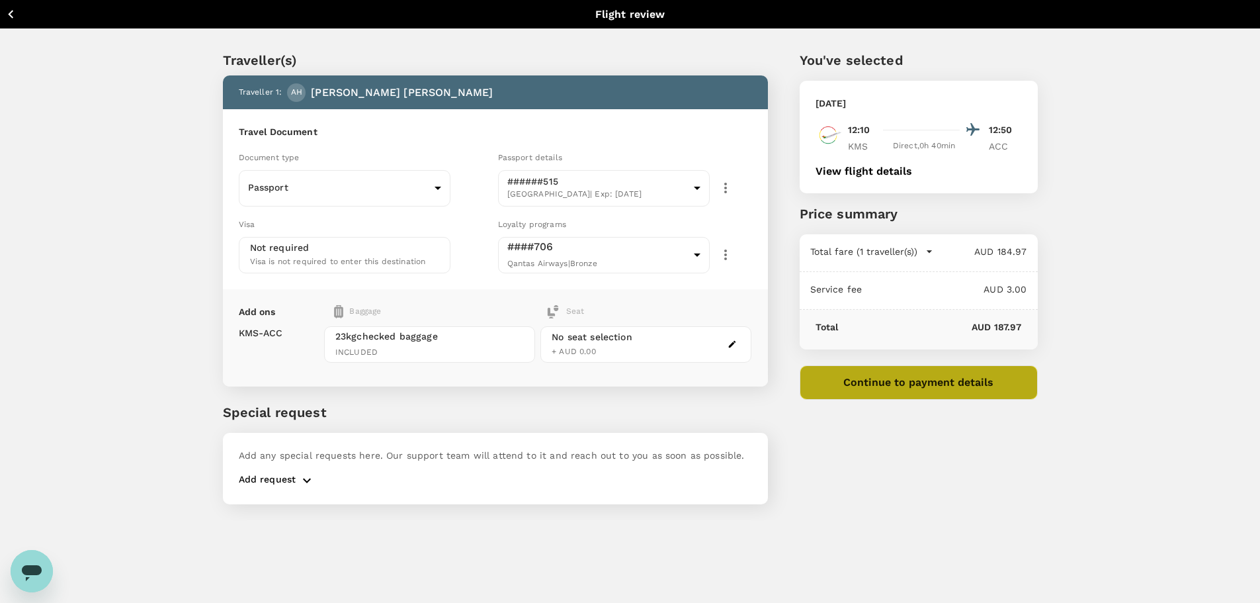
click at [937, 384] on button "Continue to payment details" at bounding box center [919, 382] width 238 height 34
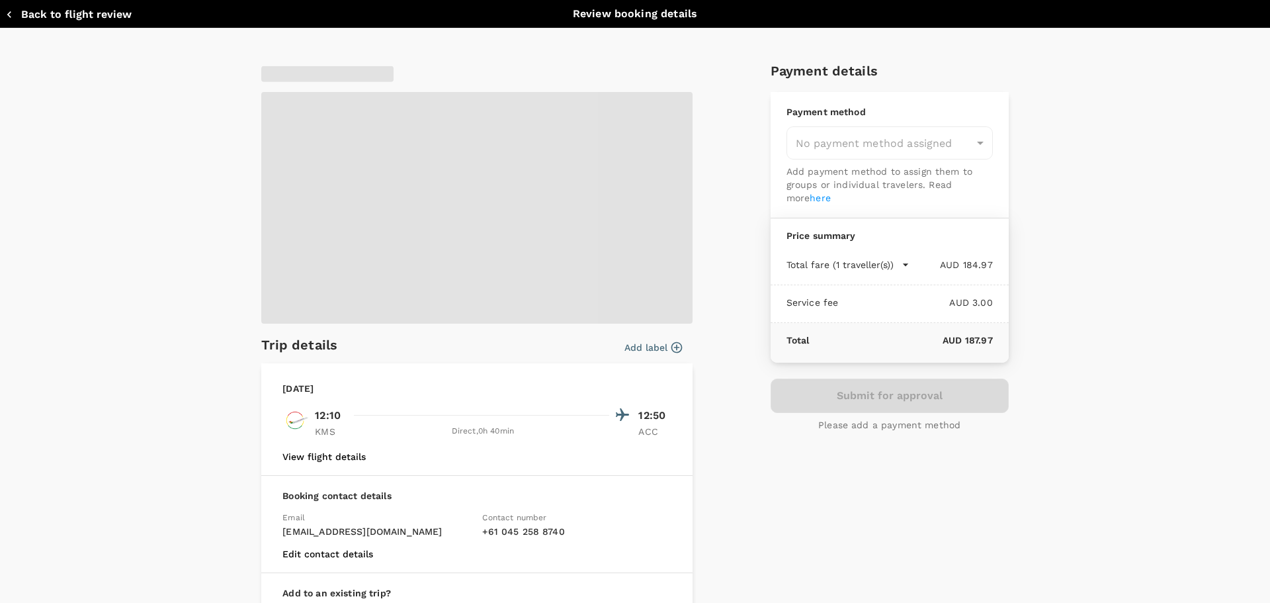
type input "9c4289b1-14a3-4119-8736-521306e5ca8f"
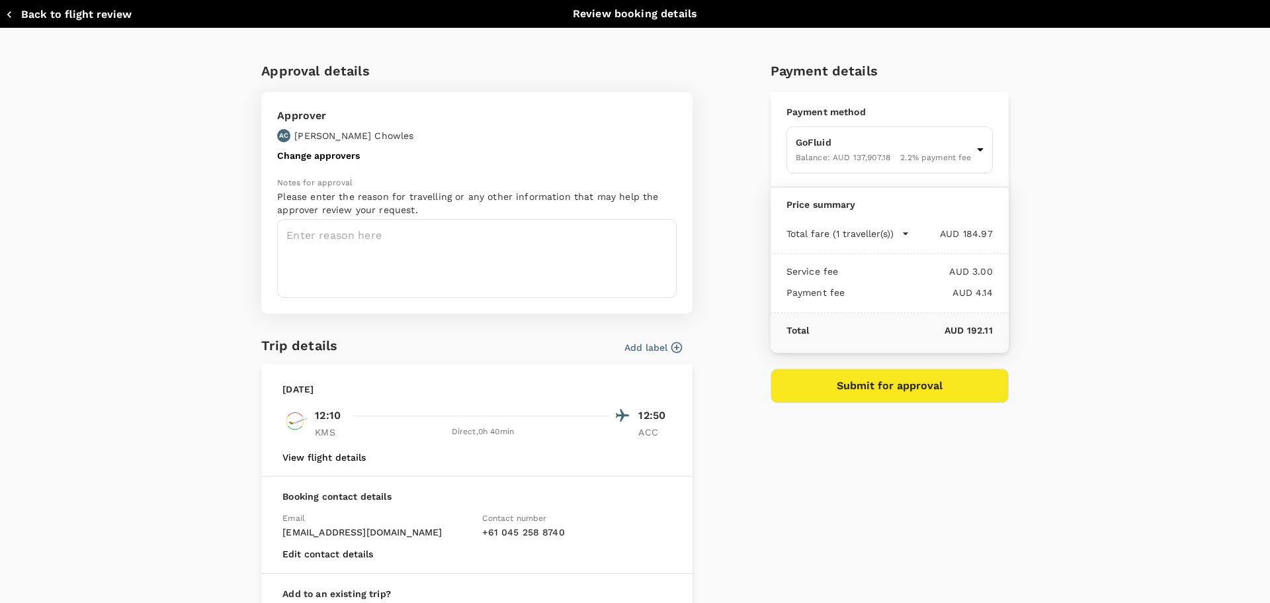
click at [673, 347] on icon "button" at bounding box center [676, 347] width 13 height 13
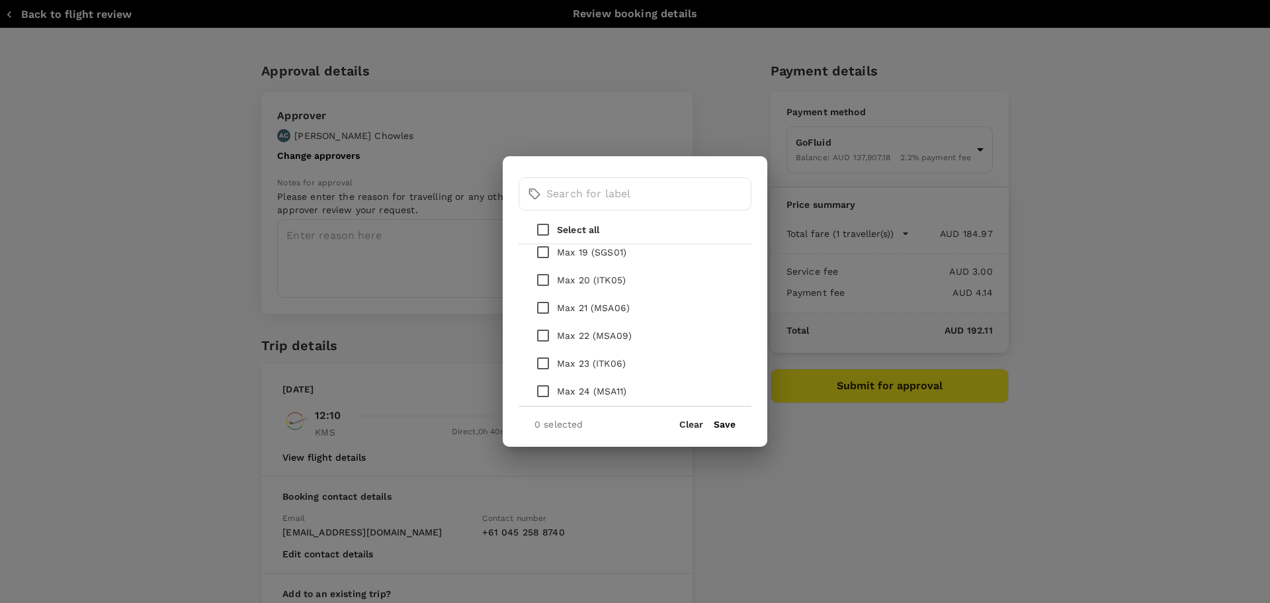
scroll to position [662, 0]
click at [542, 267] on input "checkbox" at bounding box center [543, 269] width 28 height 28
checkbox input "true"
click at [544, 349] on input "checkbox" at bounding box center [543, 352] width 28 height 28
checkbox input "true"
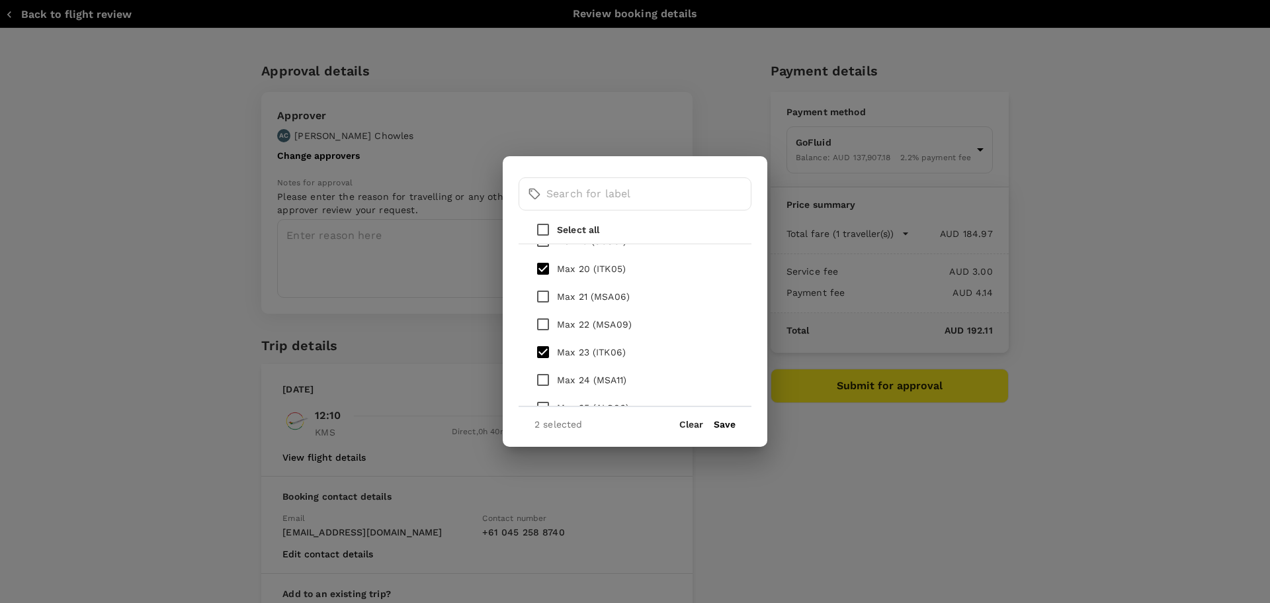
click at [724, 422] on button "Save" at bounding box center [725, 424] width 22 height 11
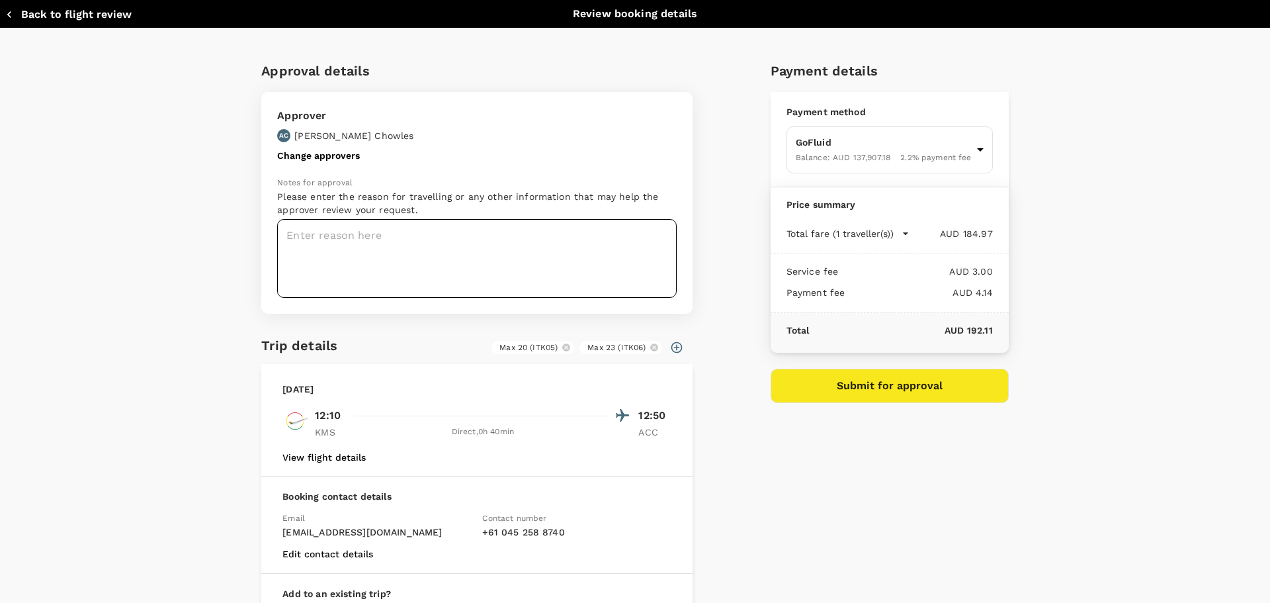
click at [358, 238] on textarea at bounding box center [477, 258] width 400 height 79
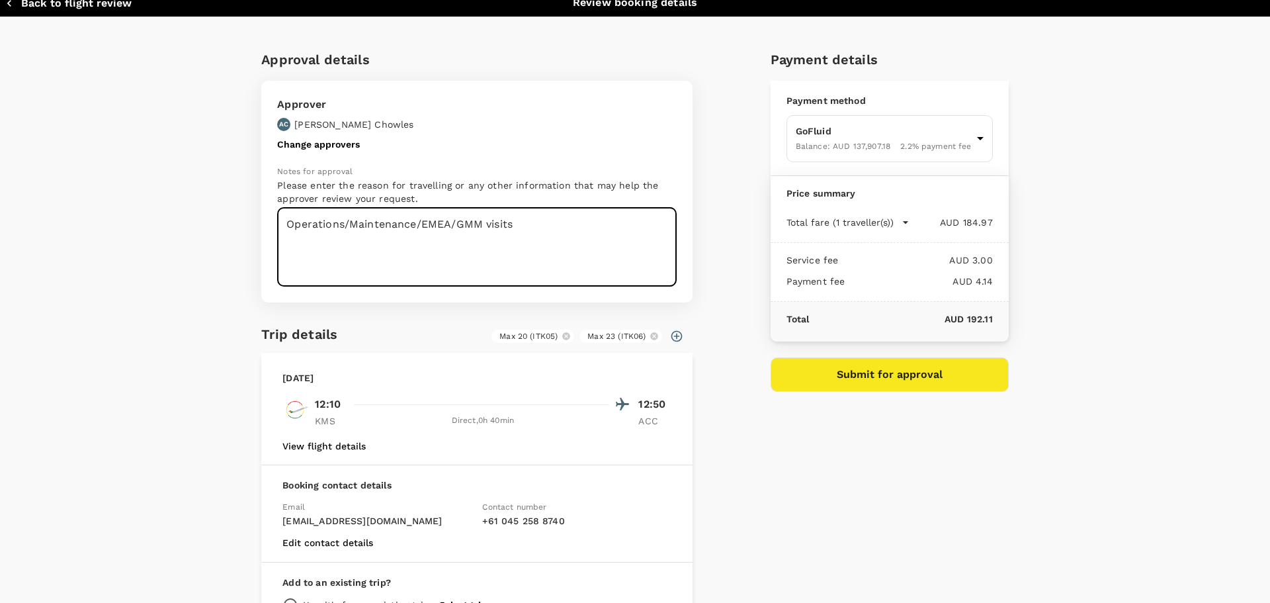
scroll to position [0, 0]
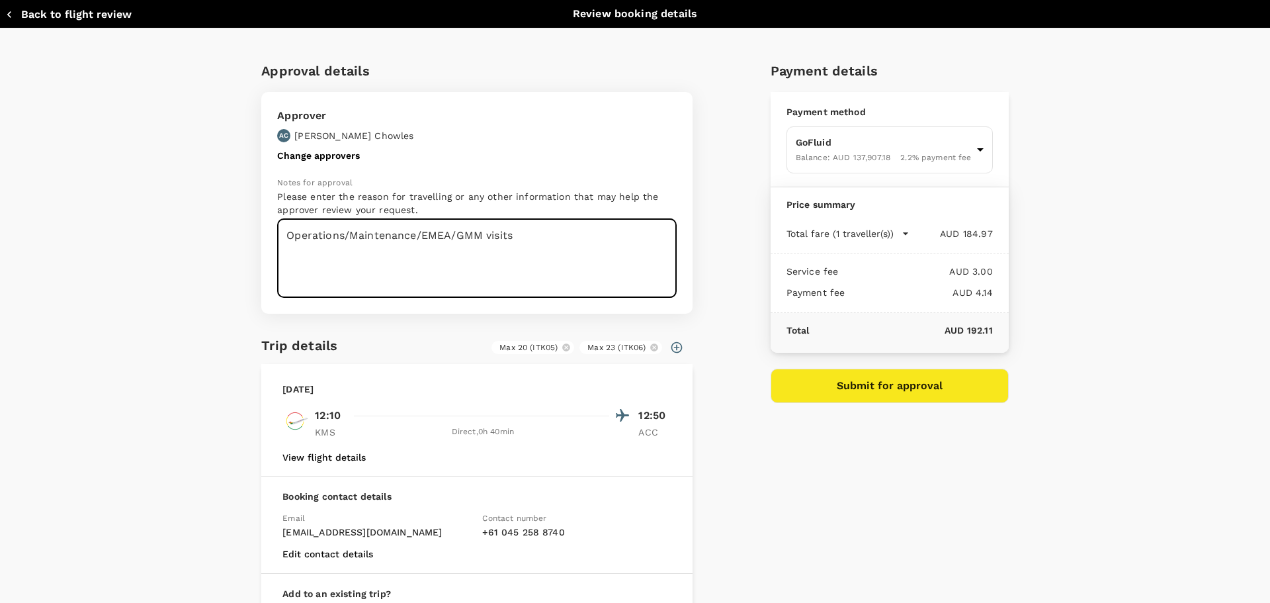
type textarea "Operations/Maintenance/EMEA/GMM visits"
click at [875, 382] on button "Submit for approval" at bounding box center [890, 385] width 238 height 34
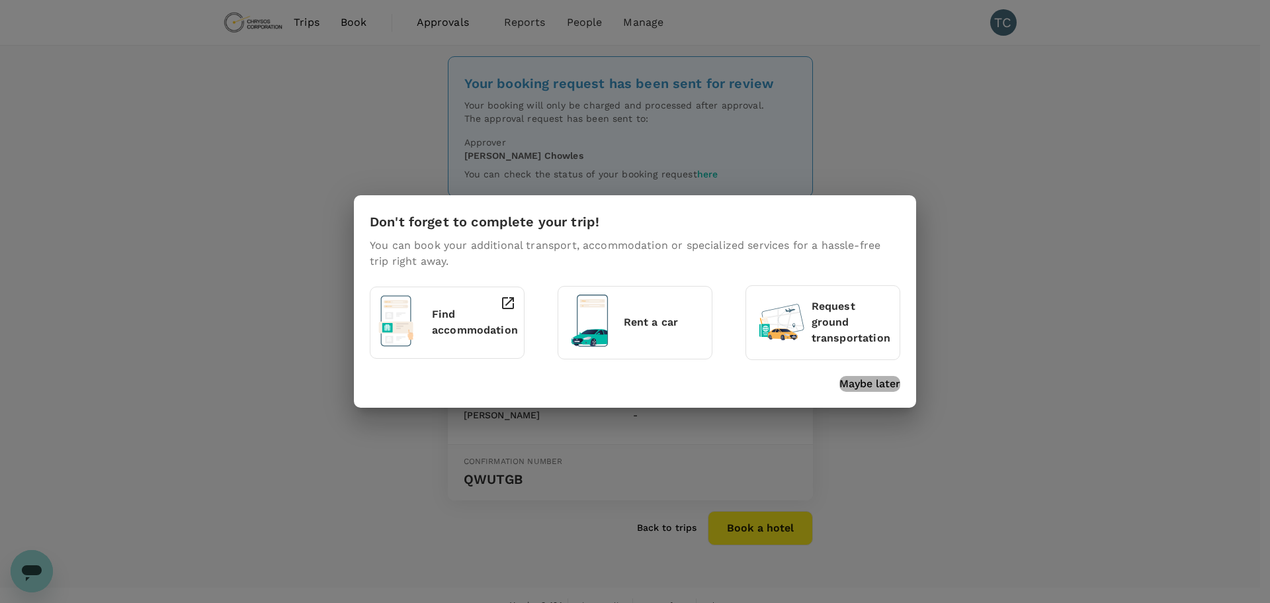
click at [888, 378] on p "Maybe later" at bounding box center [869, 384] width 61 height 16
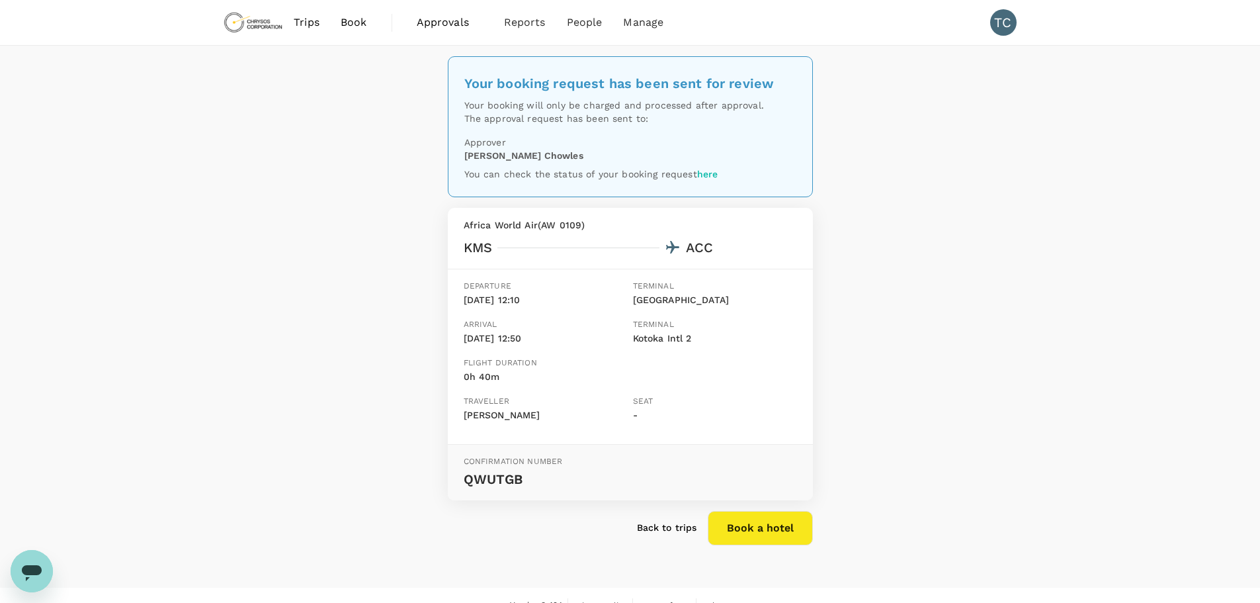
click at [357, 19] on span "Book" at bounding box center [354, 23] width 26 height 16
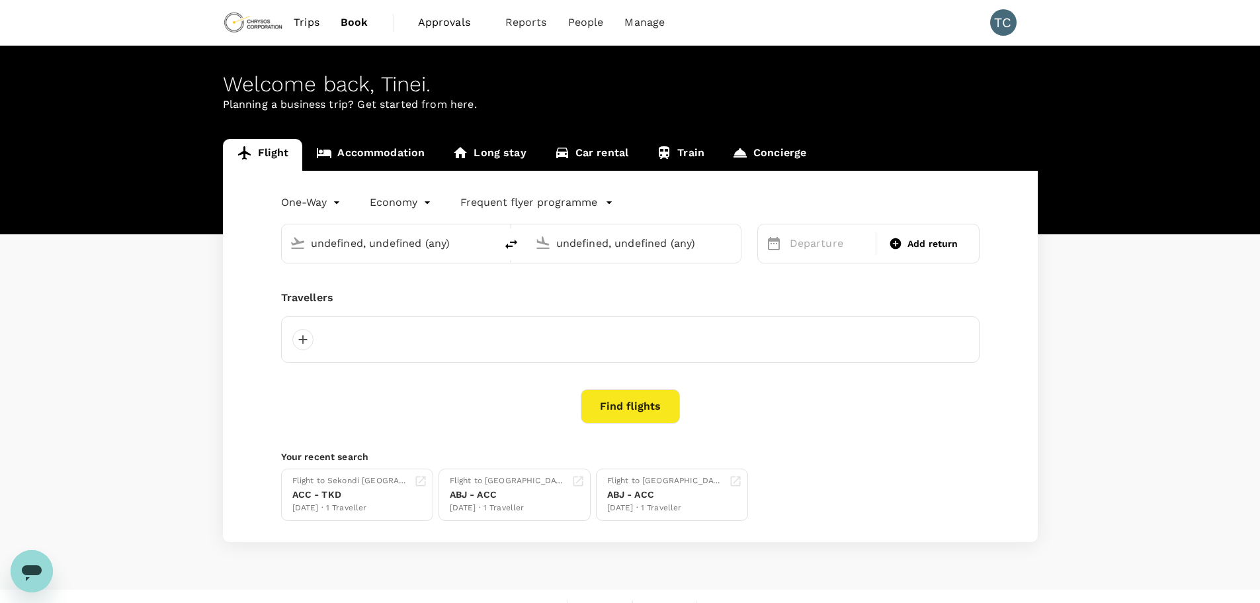
type input "[GEOGRAPHIC_DATA] (KMS)"
type input "Kotoka Intl (ACC)"
type input "[GEOGRAPHIC_DATA] (KMS)"
type input "Kotoka Intl (ACC)"
type input "[GEOGRAPHIC_DATA] (KMS)"
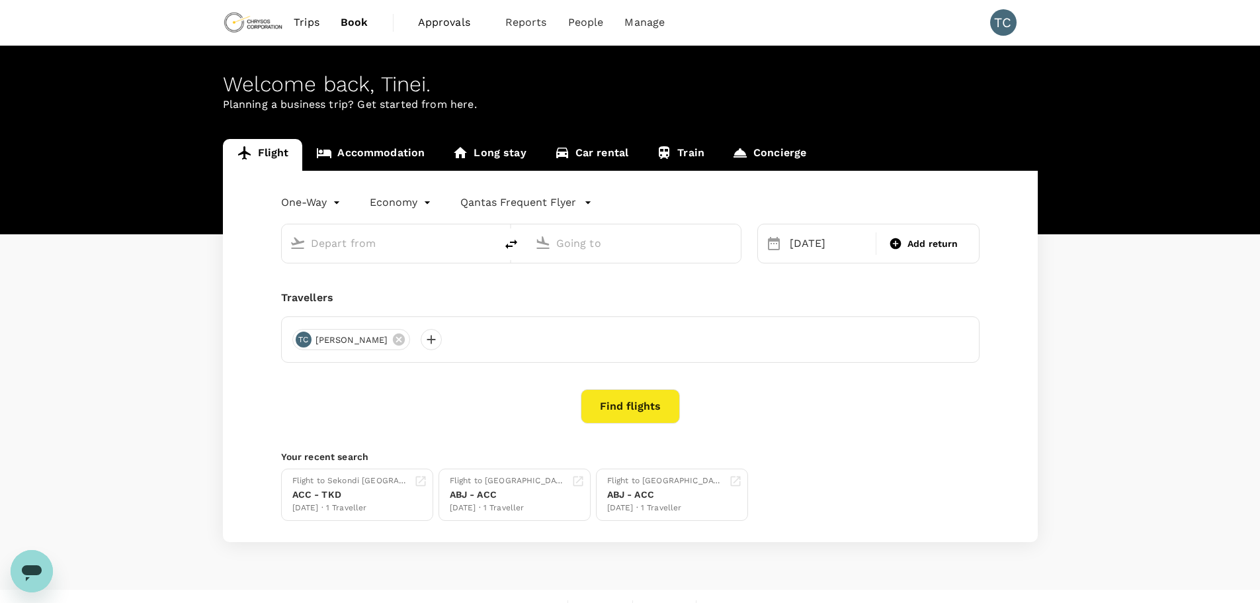
type input "Kotoka Intl (ACC)"
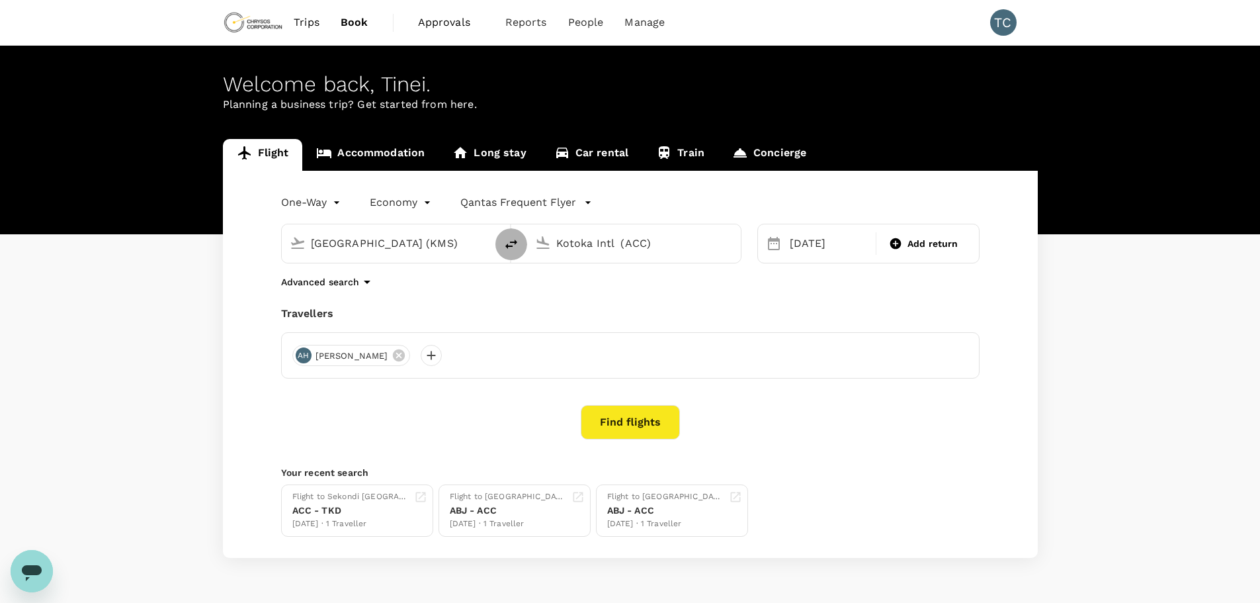
click at [510, 242] on icon "delete" at bounding box center [511, 243] width 12 height 9
type input "Kotoka Intl (ACC)"
click at [687, 242] on input "Kumasi Airport (KMS)" at bounding box center [634, 243] width 157 height 21
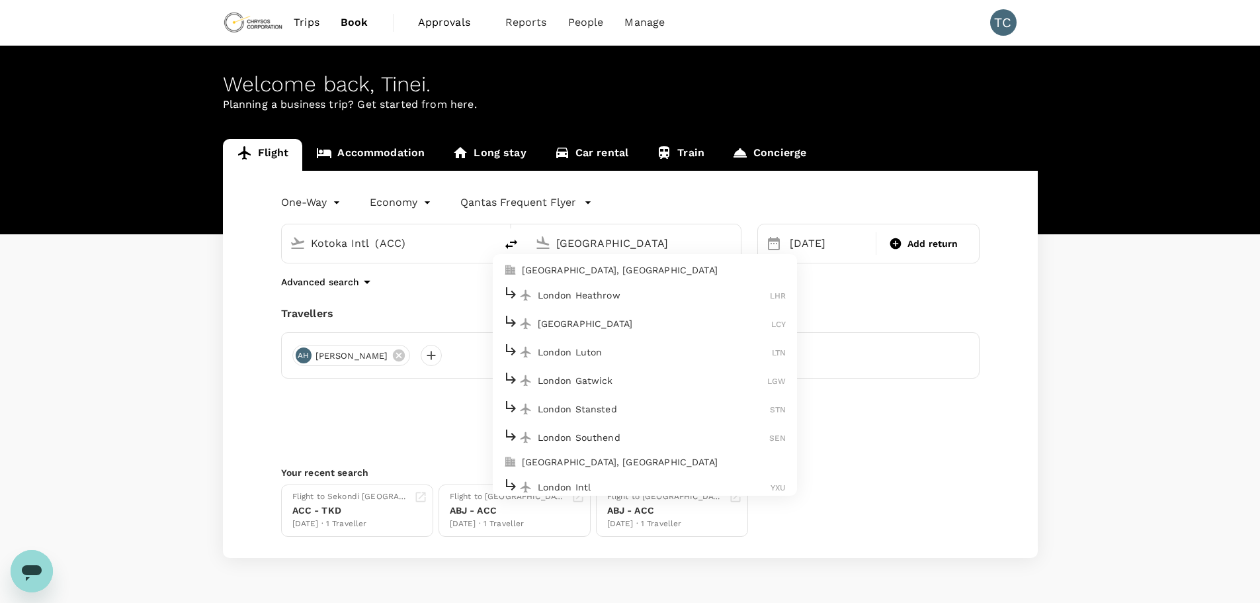
click at [595, 290] on p "London Heathrow" at bounding box center [654, 294] width 233 height 13
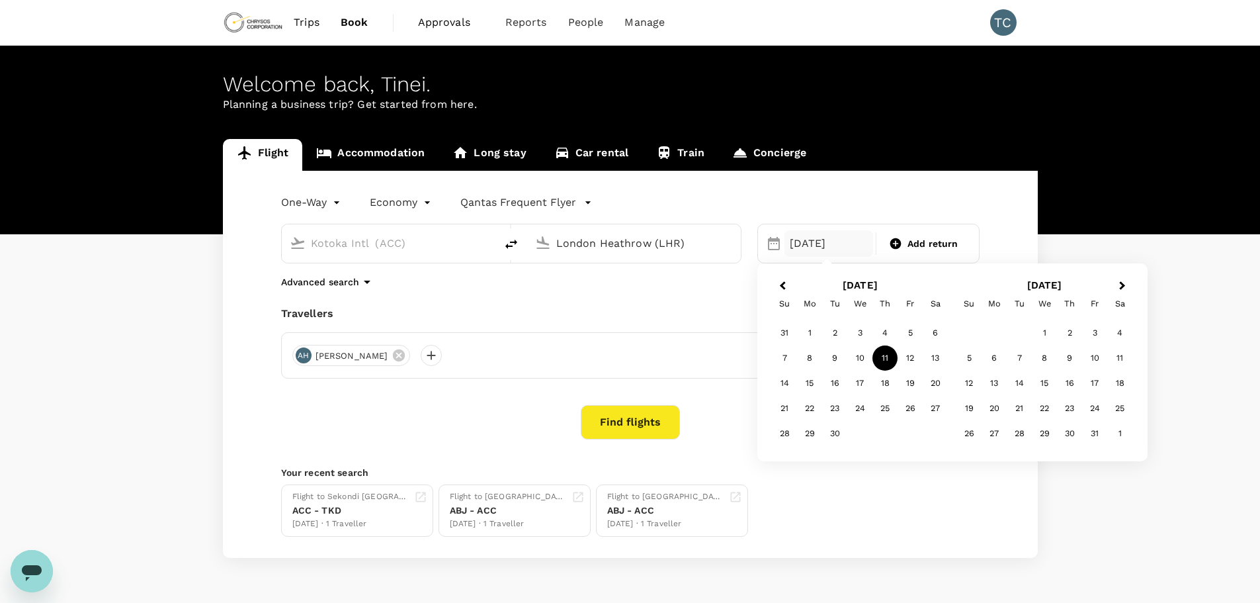
type input "London Heathrow (LHR)"
click at [883, 356] on div "11" at bounding box center [885, 357] width 25 height 25
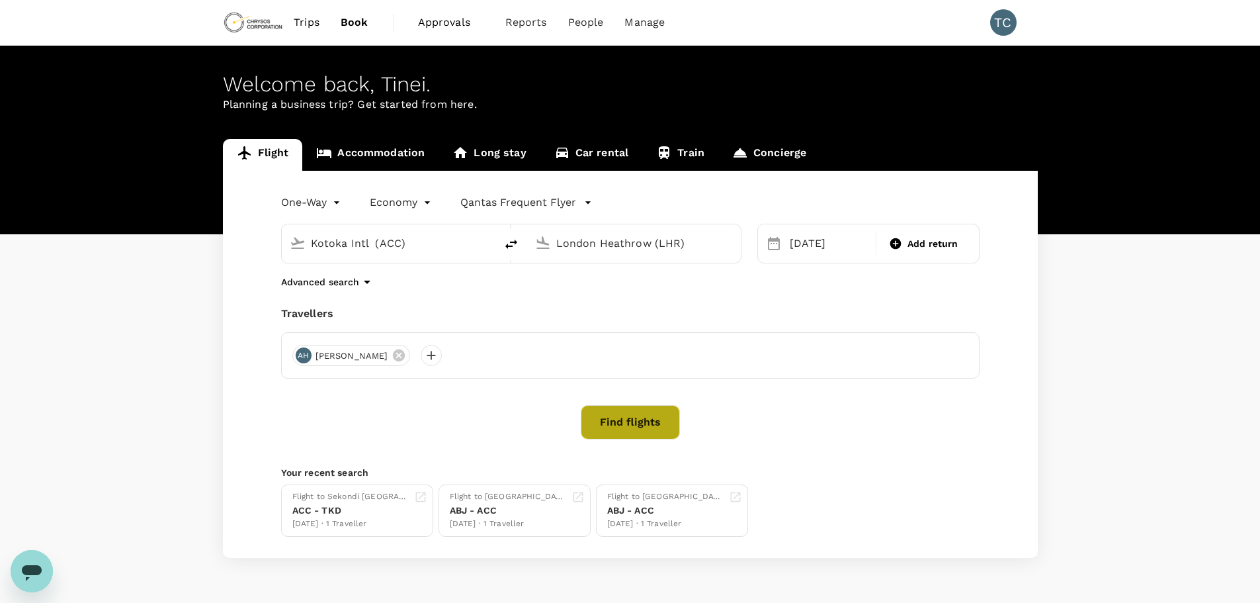
click at [633, 417] on button "Find flights" at bounding box center [630, 422] width 99 height 34
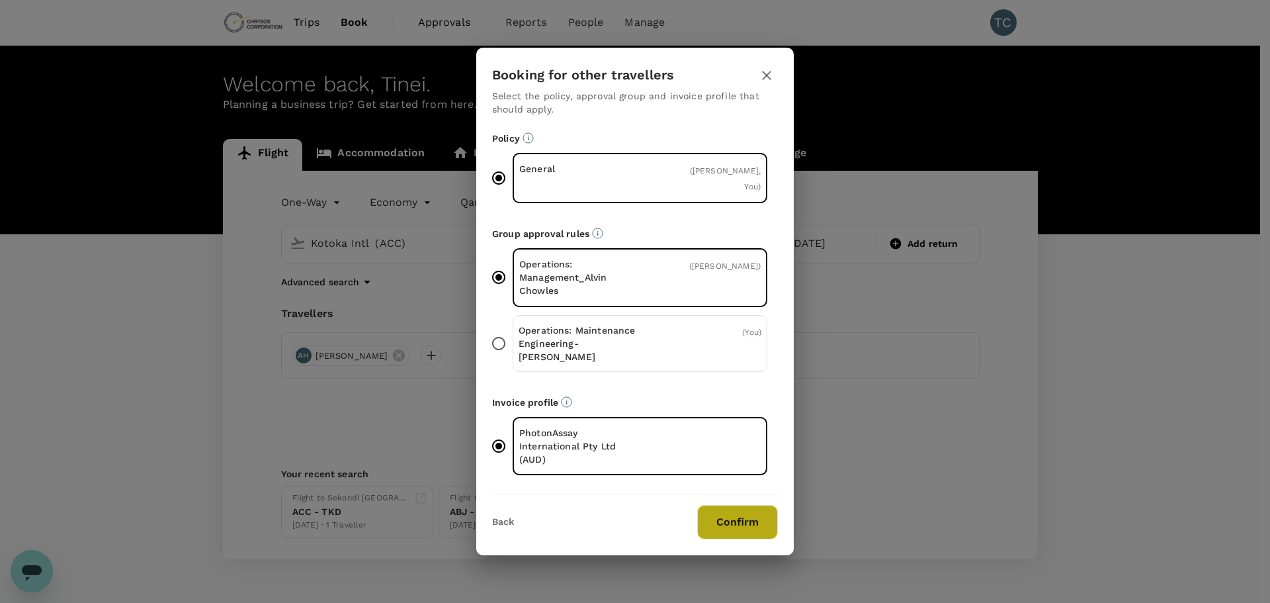
click at [758, 505] on button "Confirm" at bounding box center [737, 522] width 81 height 34
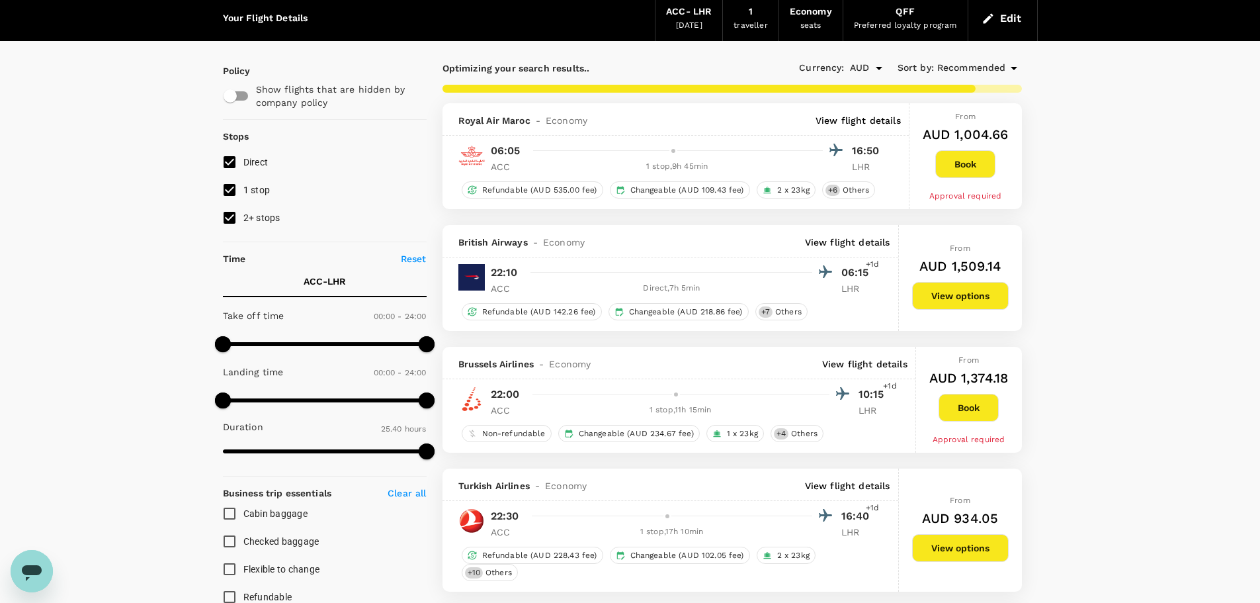
scroll to position [132, 0]
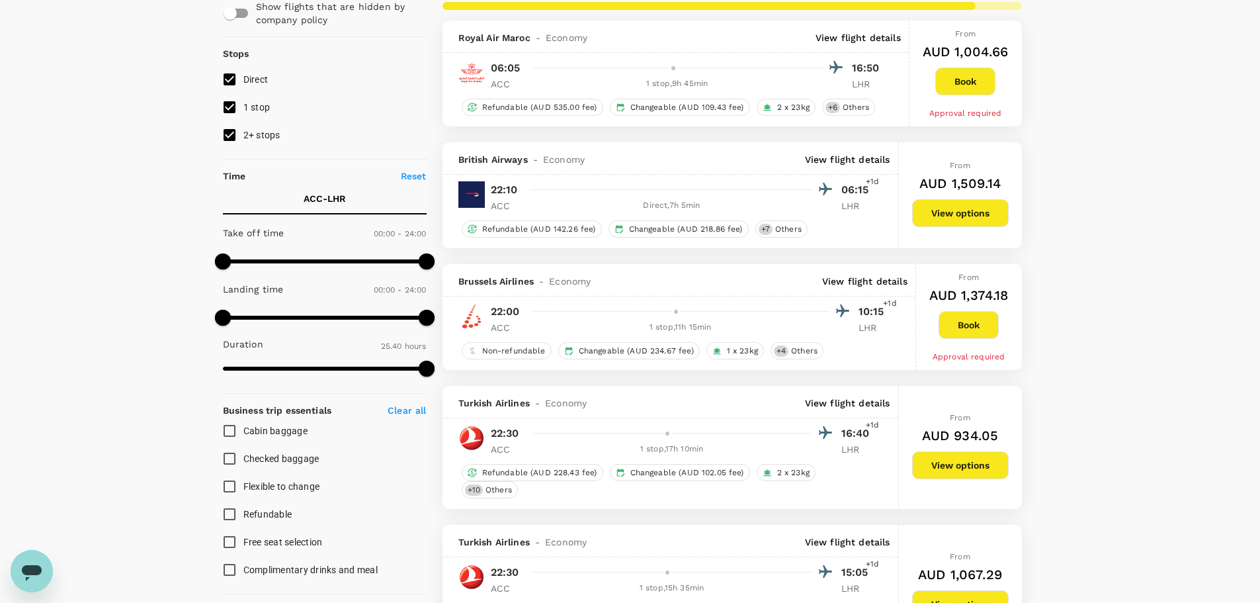
type input "2335"
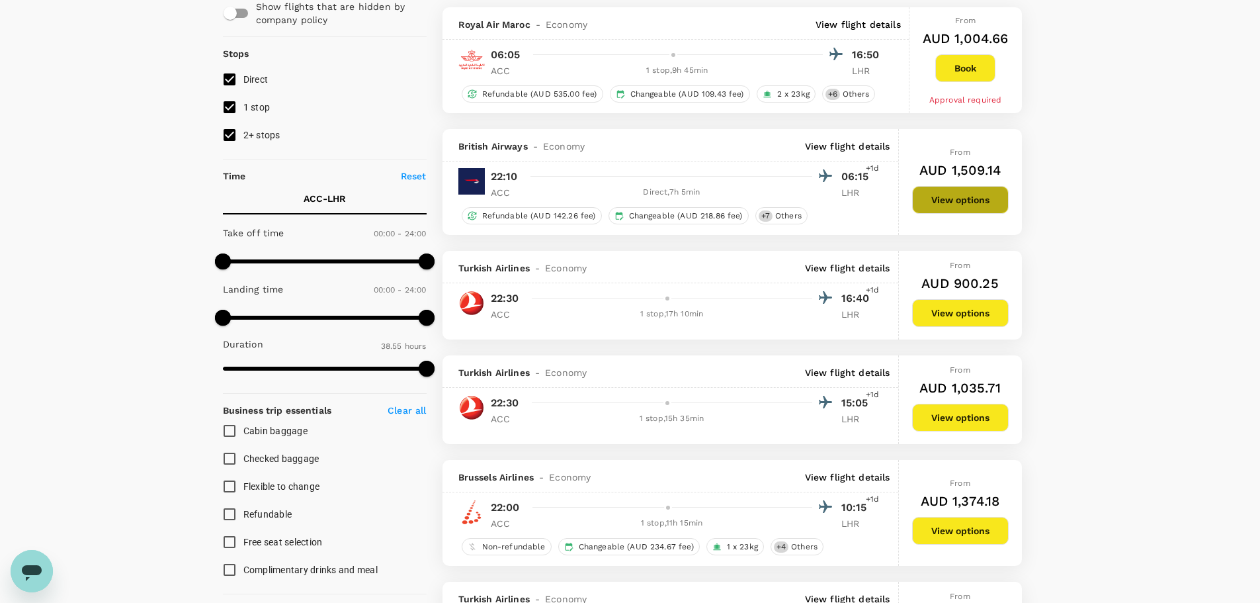
click at [968, 196] on button "View options" at bounding box center [960, 200] width 97 height 28
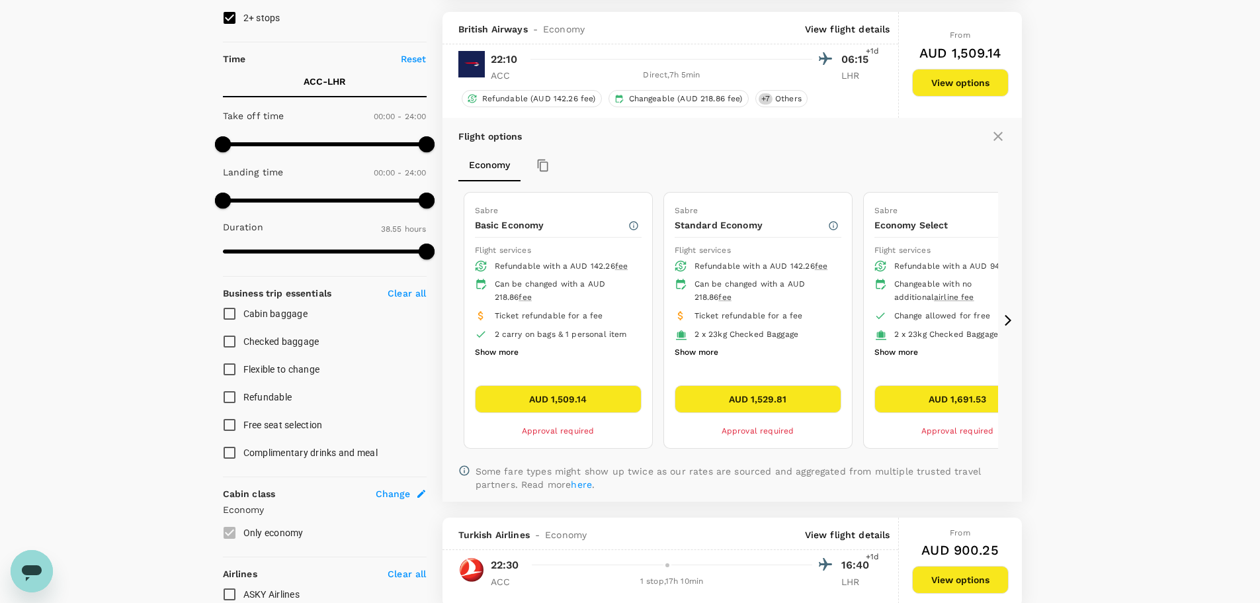
scroll to position [261, 0]
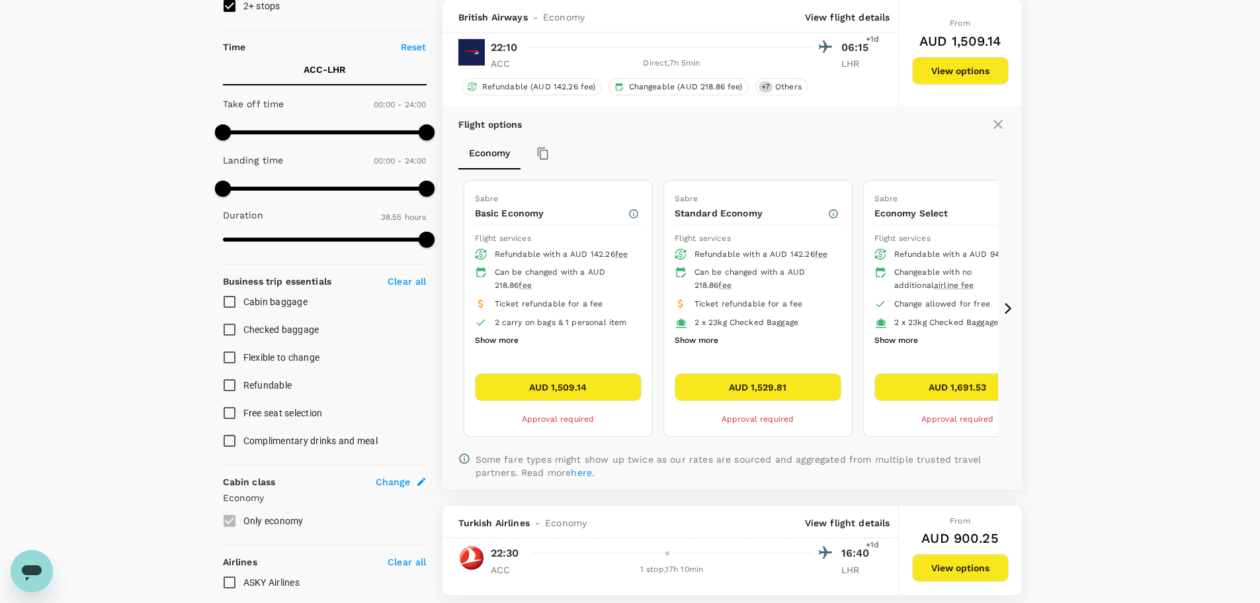
click at [1011, 308] on icon at bounding box center [1008, 308] width 13 height 13
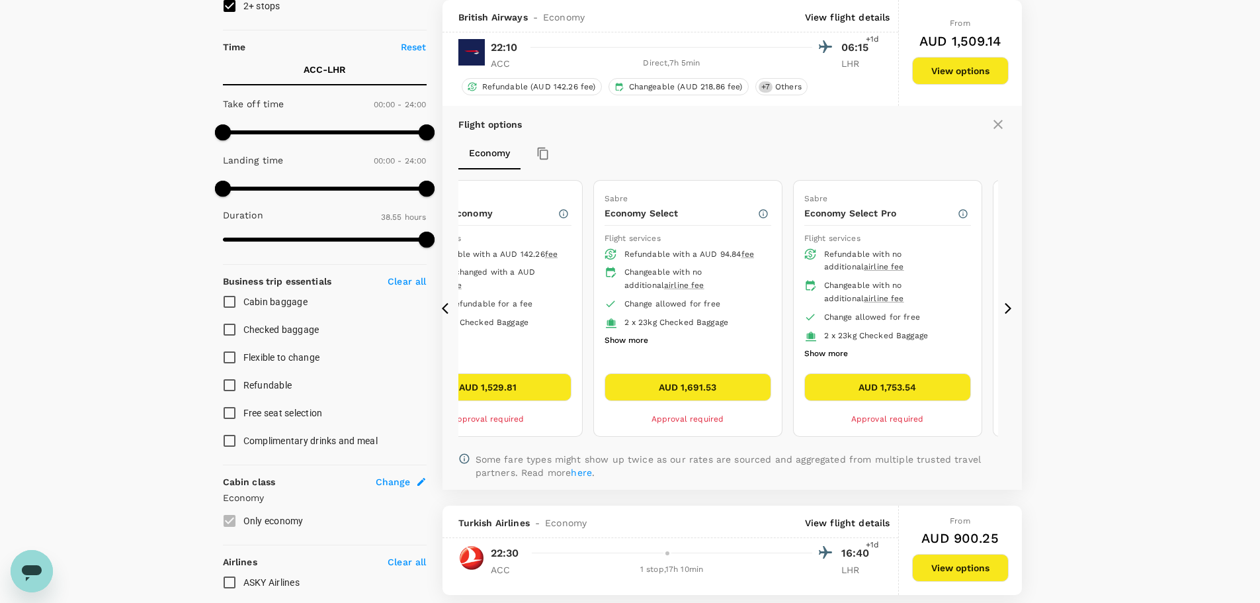
click at [1011, 308] on icon at bounding box center [1008, 308] width 13 height 13
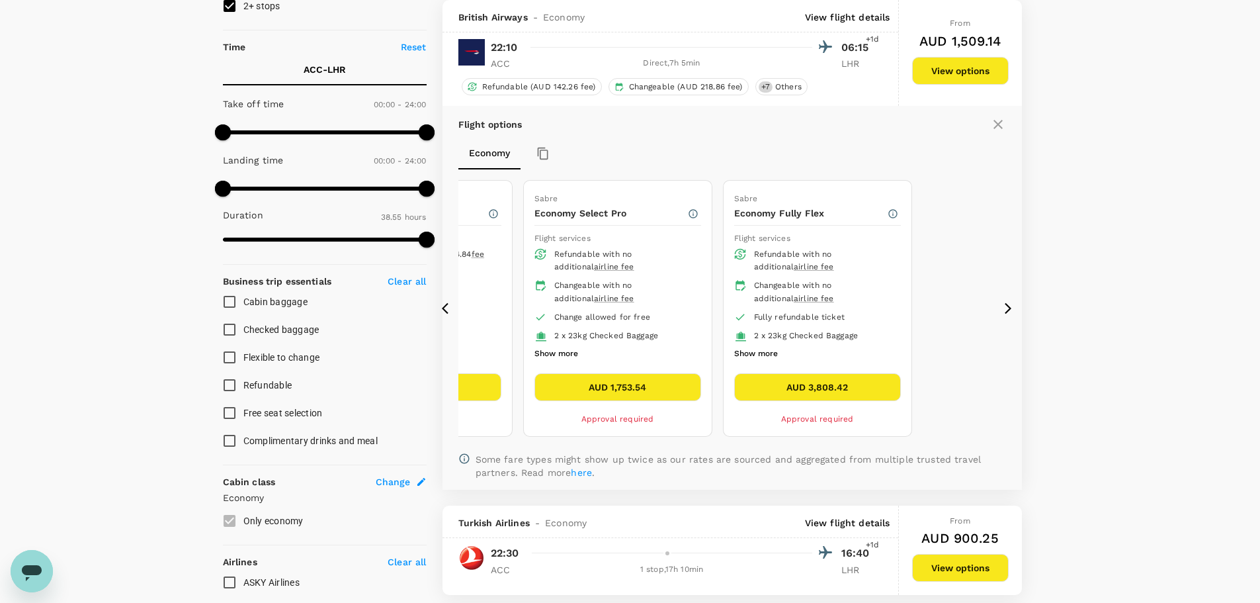
click at [443, 308] on icon at bounding box center [445, 308] width 7 height 11
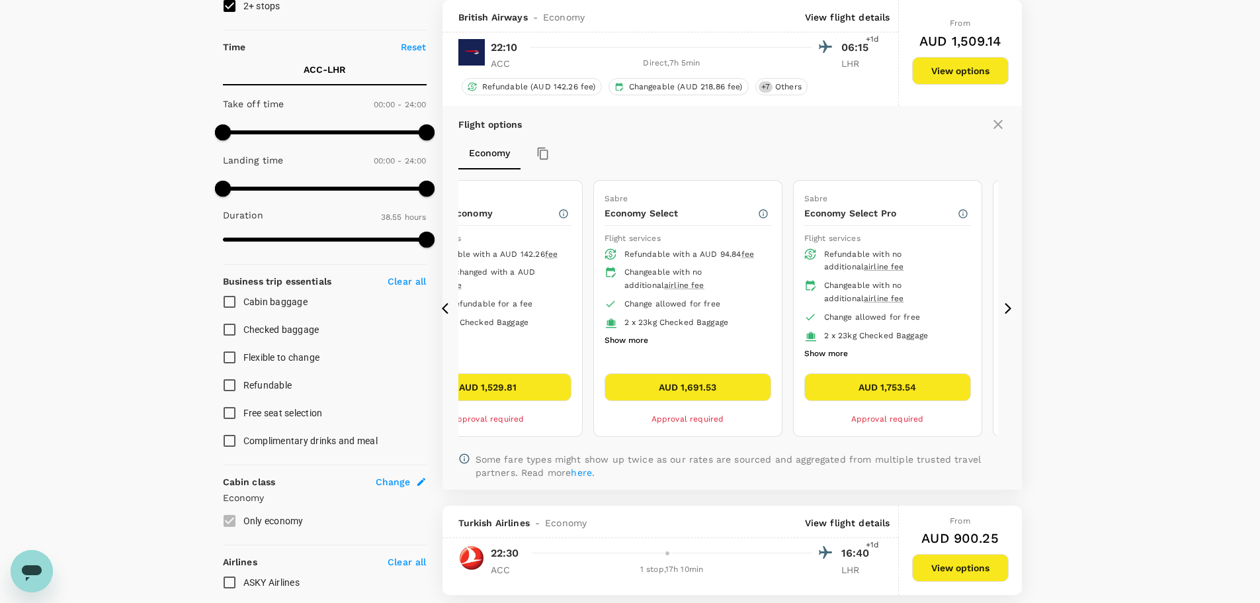
click at [443, 308] on icon at bounding box center [445, 308] width 7 height 11
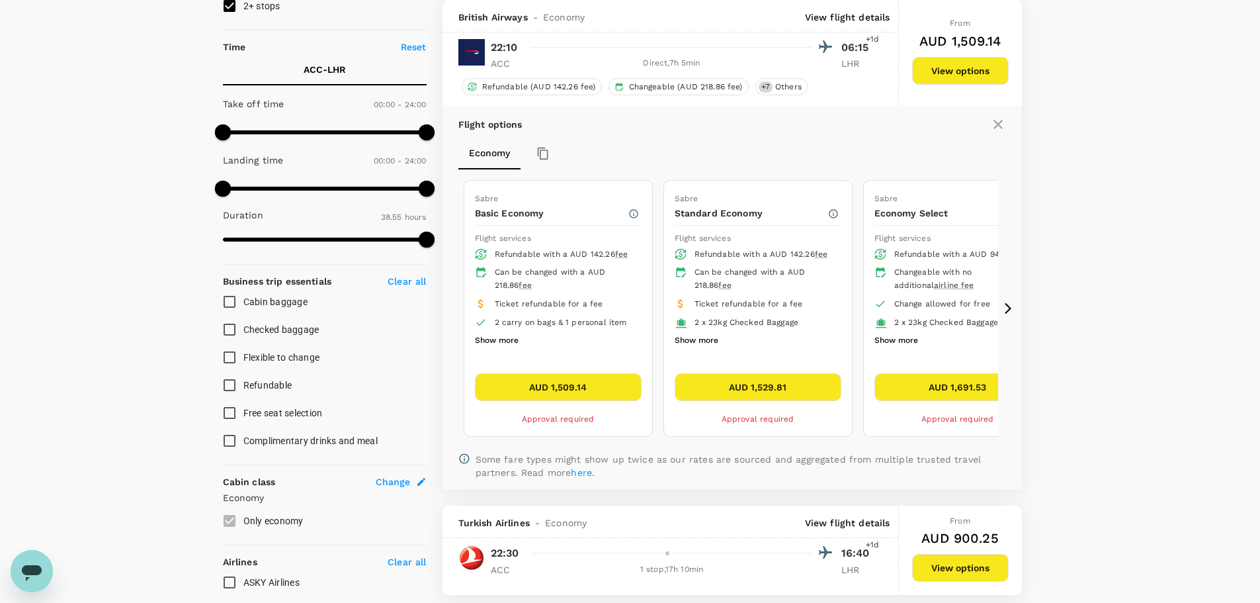
click at [1006, 309] on icon at bounding box center [1008, 308] width 13 height 13
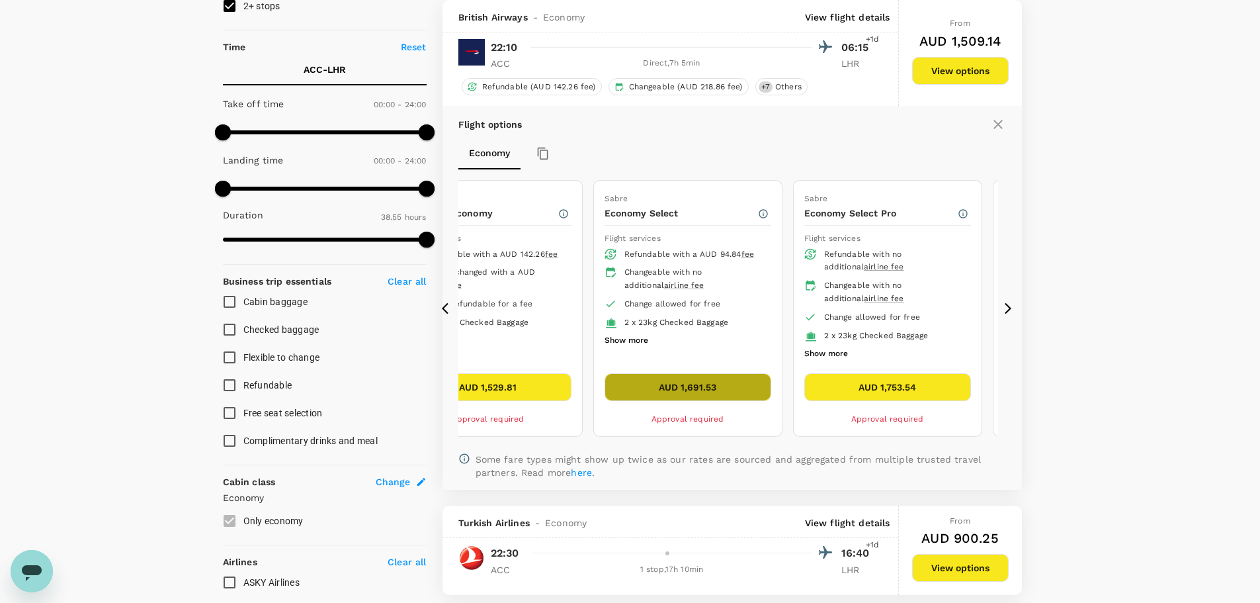
click at [691, 380] on button "AUD 1,691.53" at bounding box center [688, 387] width 167 height 28
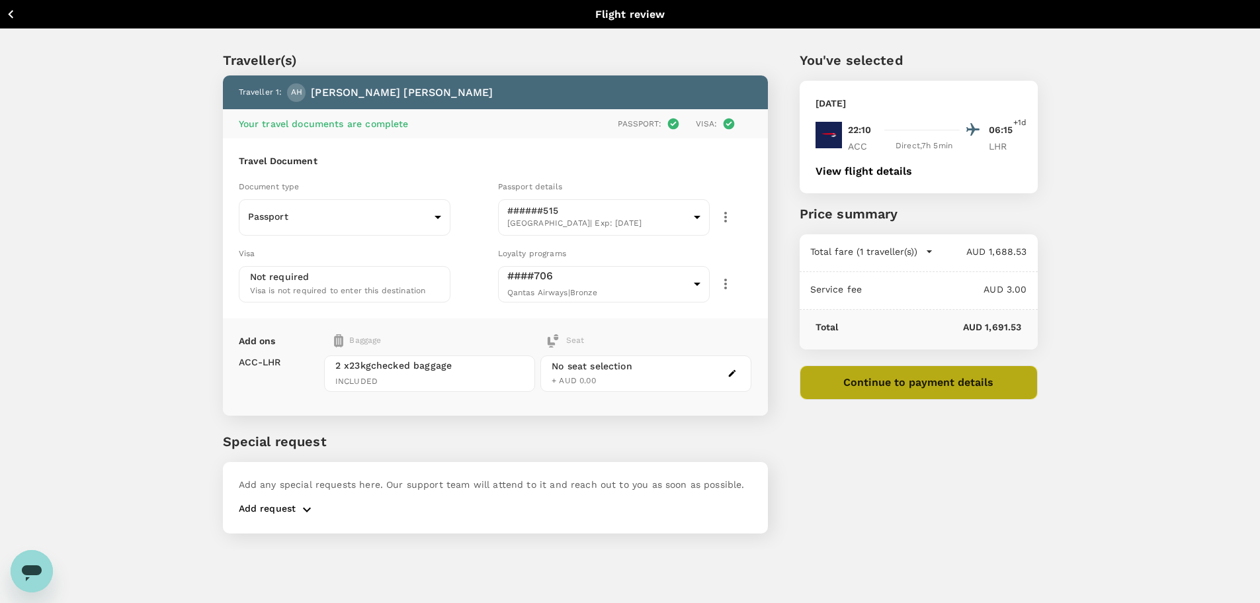
click at [903, 381] on button "Continue to payment details" at bounding box center [919, 382] width 238 height 34
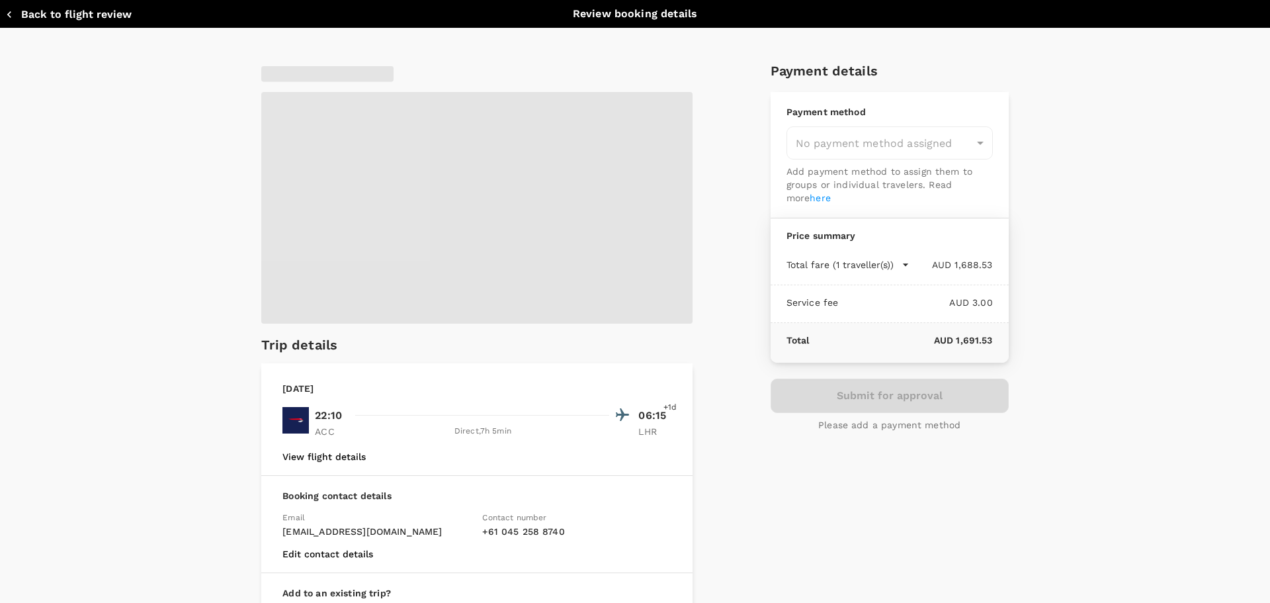
type input "9c4289b1-14a3-4119-8736-521306e5ca8f"
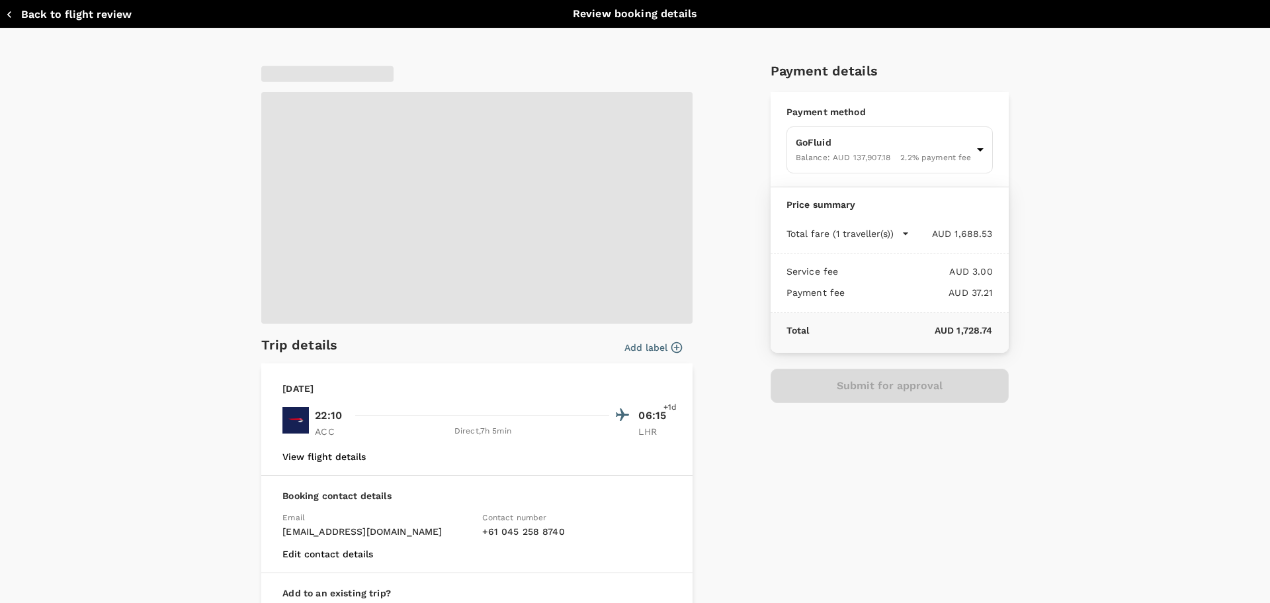
click at [664, 345] on button "Add label" at bounding box center [653, 347] width 58 height 13
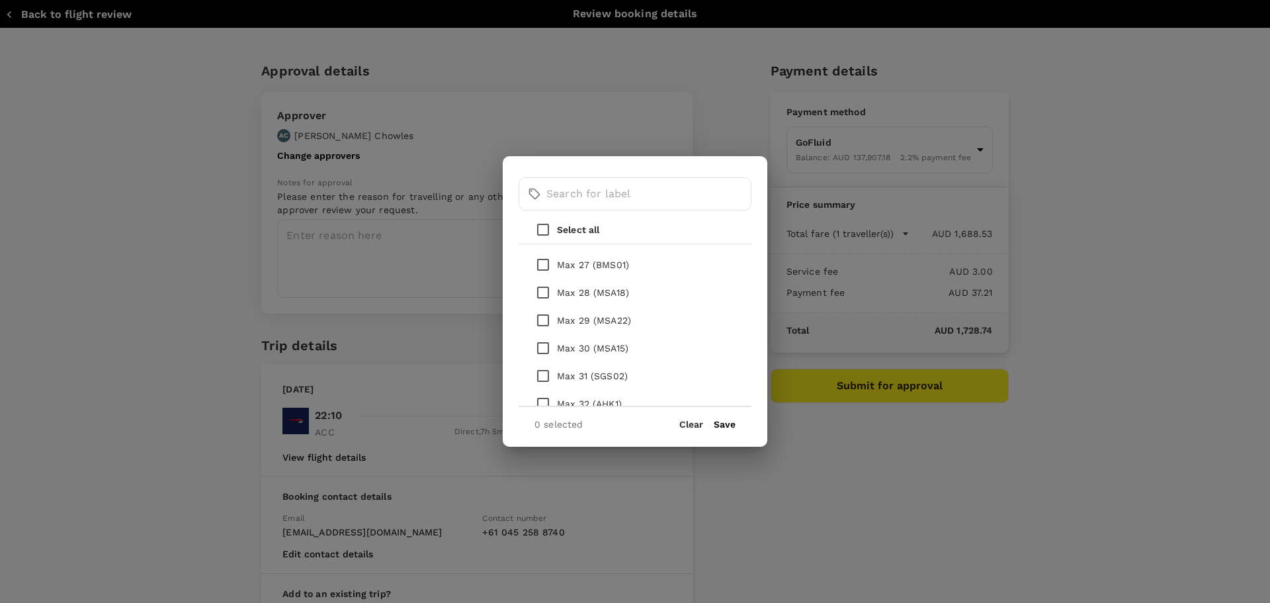
scroll to position [926, 0]
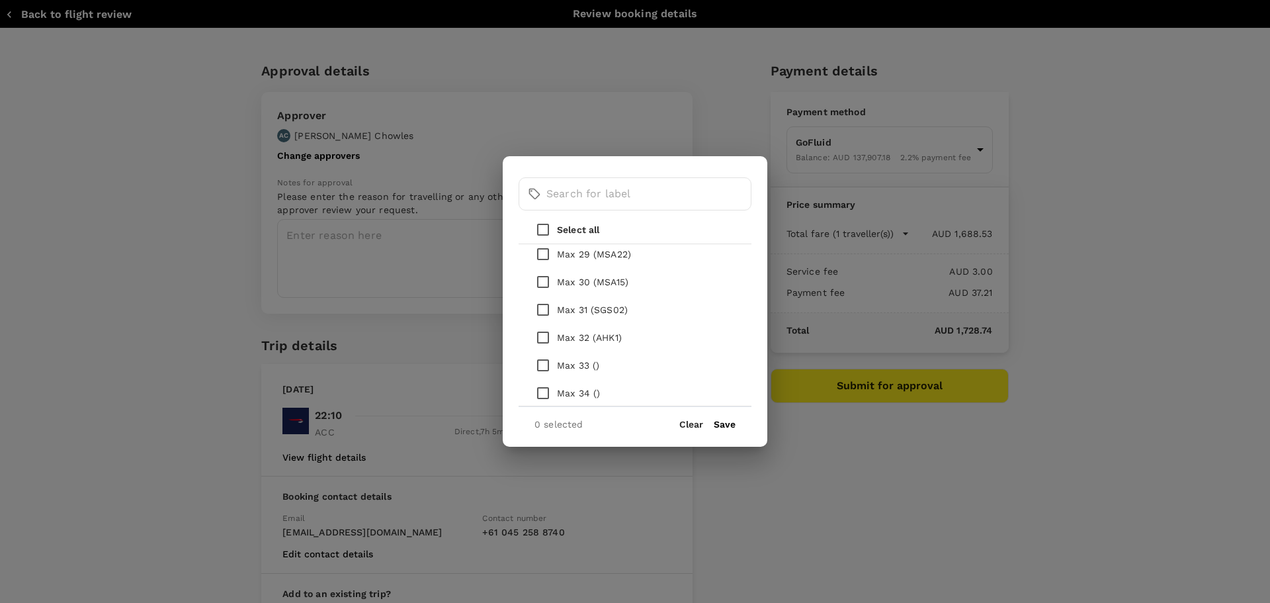
click at [545, 335] on input "checkbox" at bounding box center [543, 337] width 28 height 28
checkbox input "true"
click at [724, 422] on button "Save" at bounding box center [725, 424] width 22 height 11
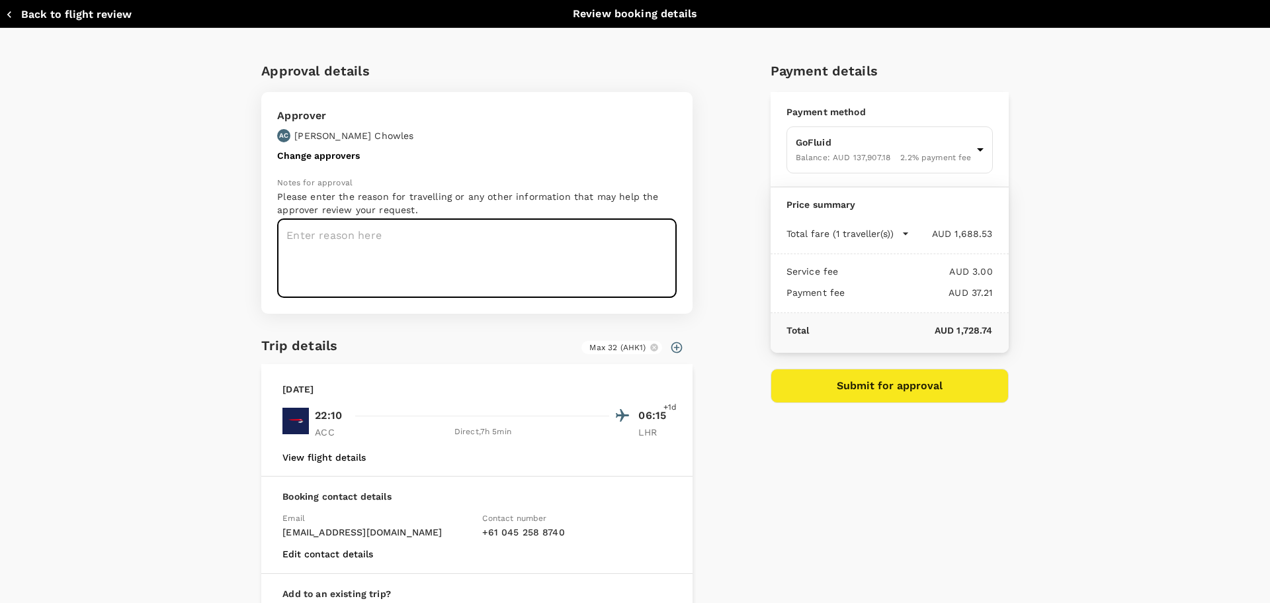
click at [368, 243] on textarea at bounding box center [477, 258] width 400 height 79
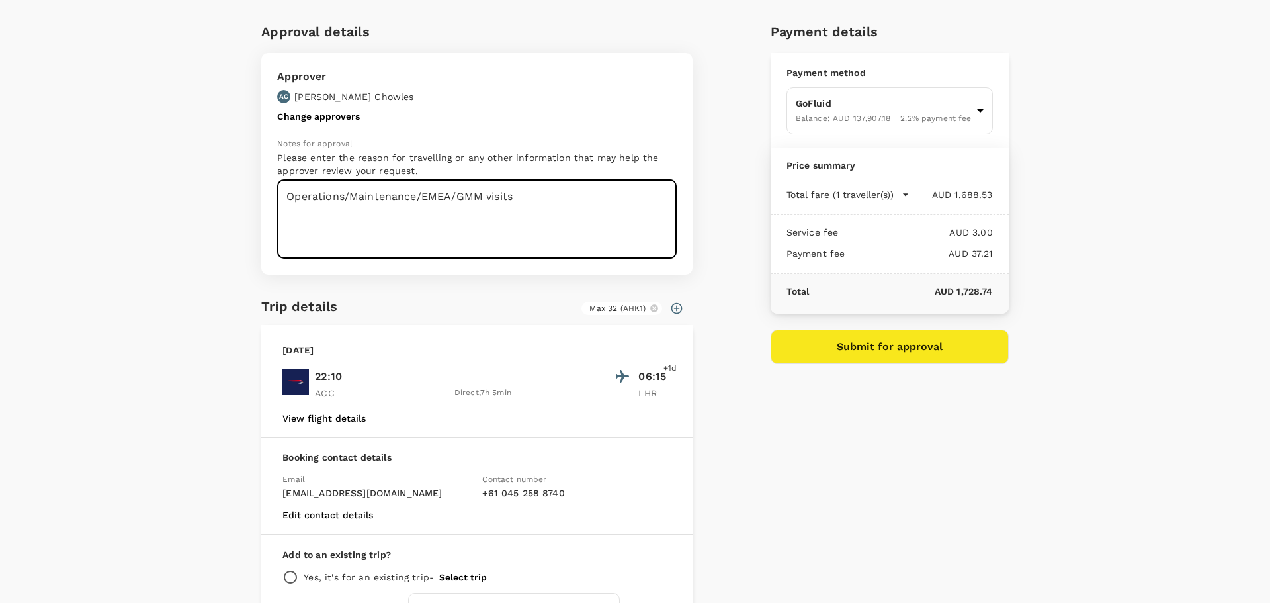
scroll to position [3, 0]
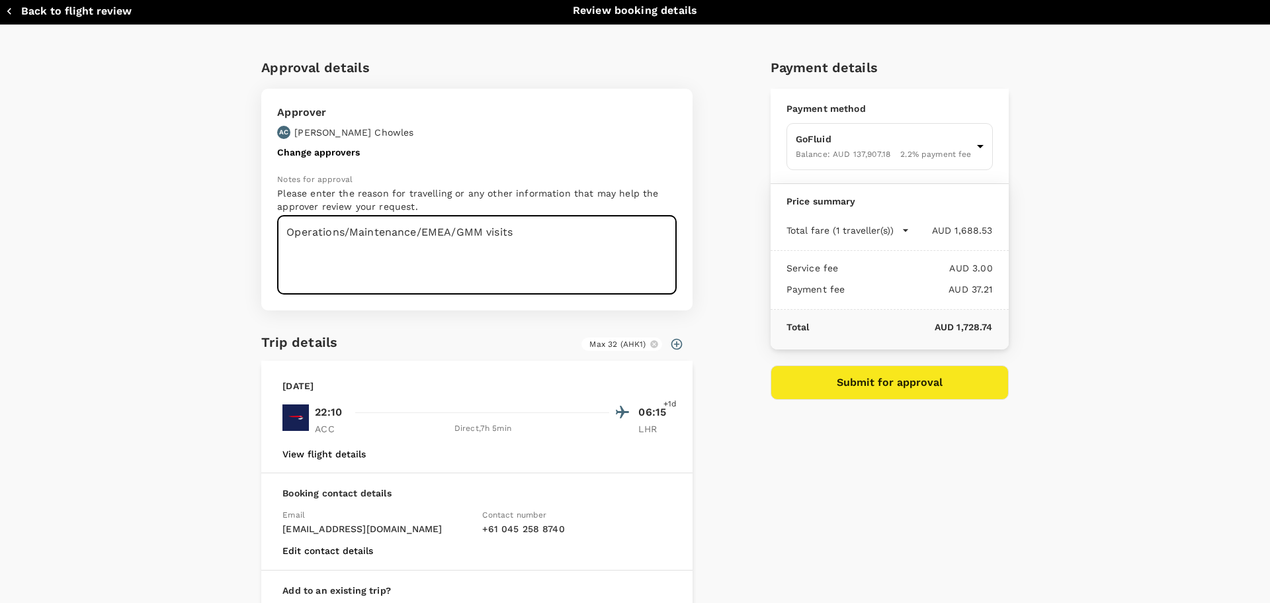
type textarea "Operations/Maintenance/EMEA/GMM visits"
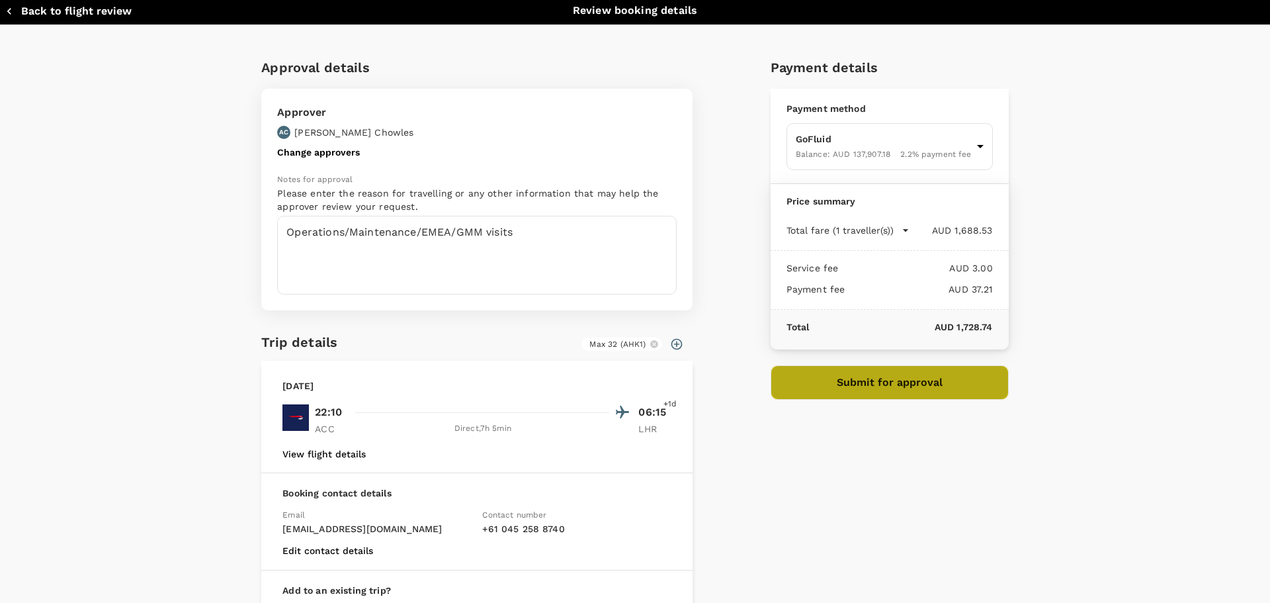
click at [863, 380] on button "Submit for approval" at bounding box center [890, 382] width 238 height 34
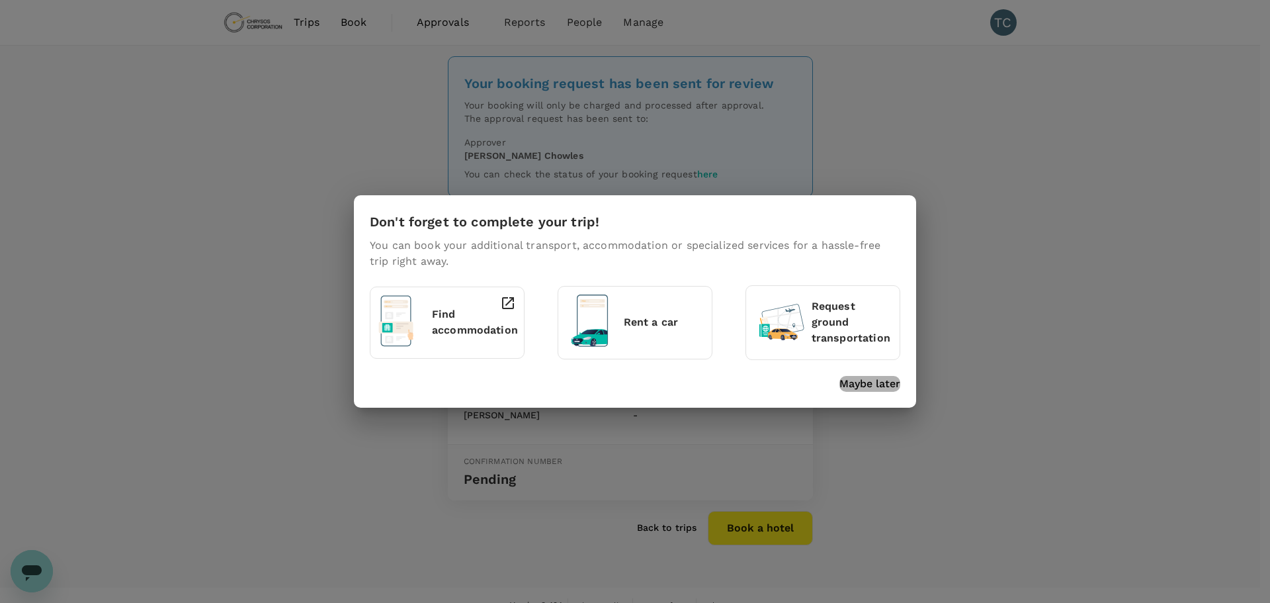
click at [869, 384] on p "Maybe later" at bounding box center [869, 384] width 61 height 16
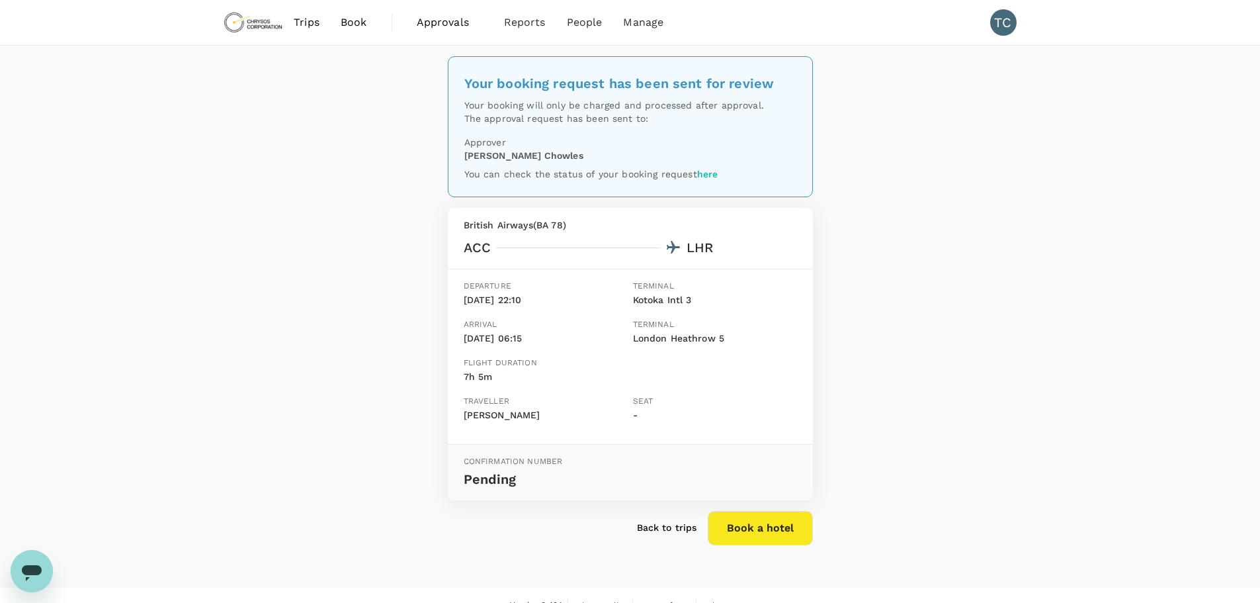
click at [357, 21] on span "Book" at bounding box center [354, 23] width 26 height 16
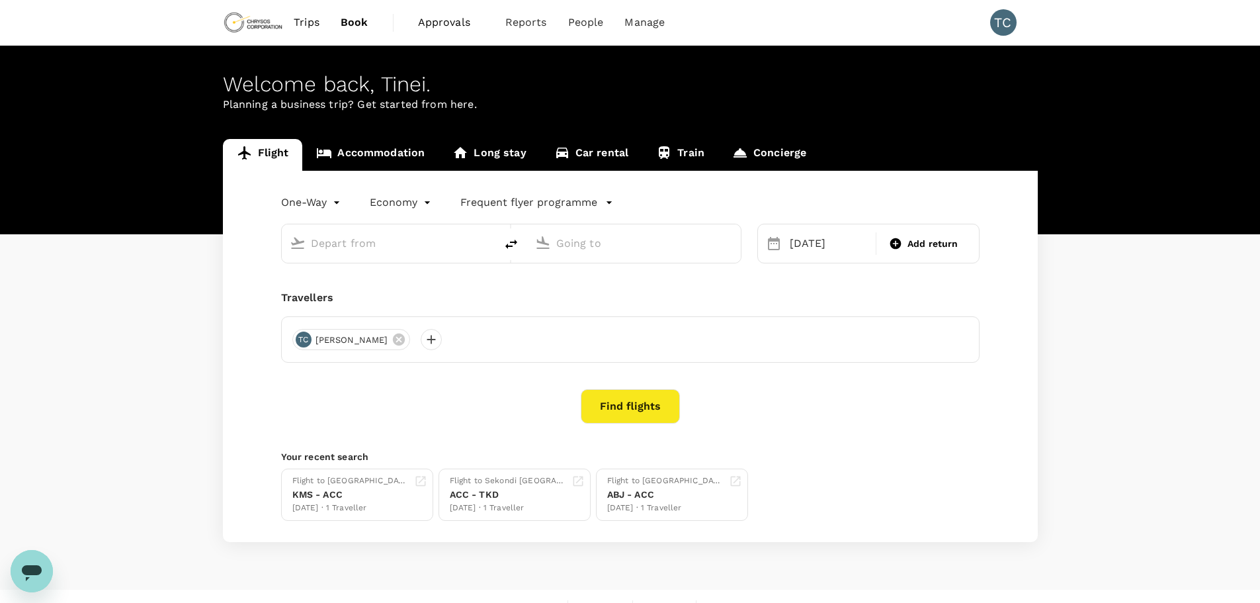
type input "Kotoka Intl (ACC)"
type input "London Heathrow (LHR)"
type input "Kotoka Intl (ACC)"
type input "London Heathrow (LHR)"
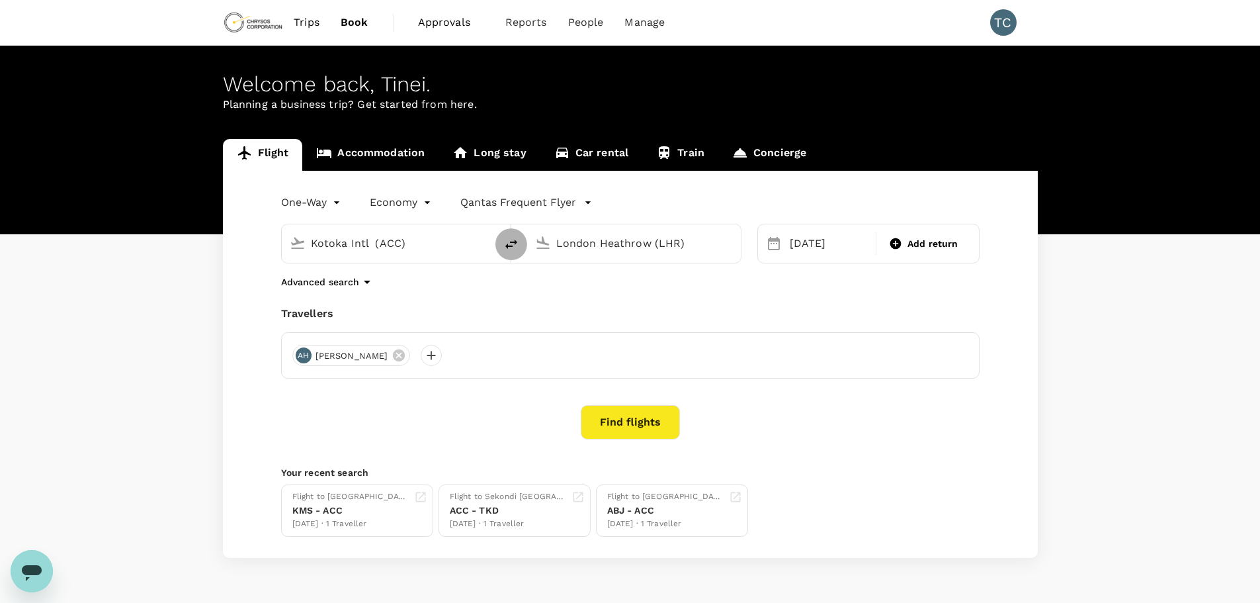
click at [511, 241] on icon "delete" at bounding box center [511, 243] width 12 height 9
type input "London Heathrow (LHR)"
type input "Kotoka Intl (ACC)"
click at [511, 241] on icon "delete" at bounding box center [511, 243] width 12 height 9
type input "Kotoka Intl (ACC)"
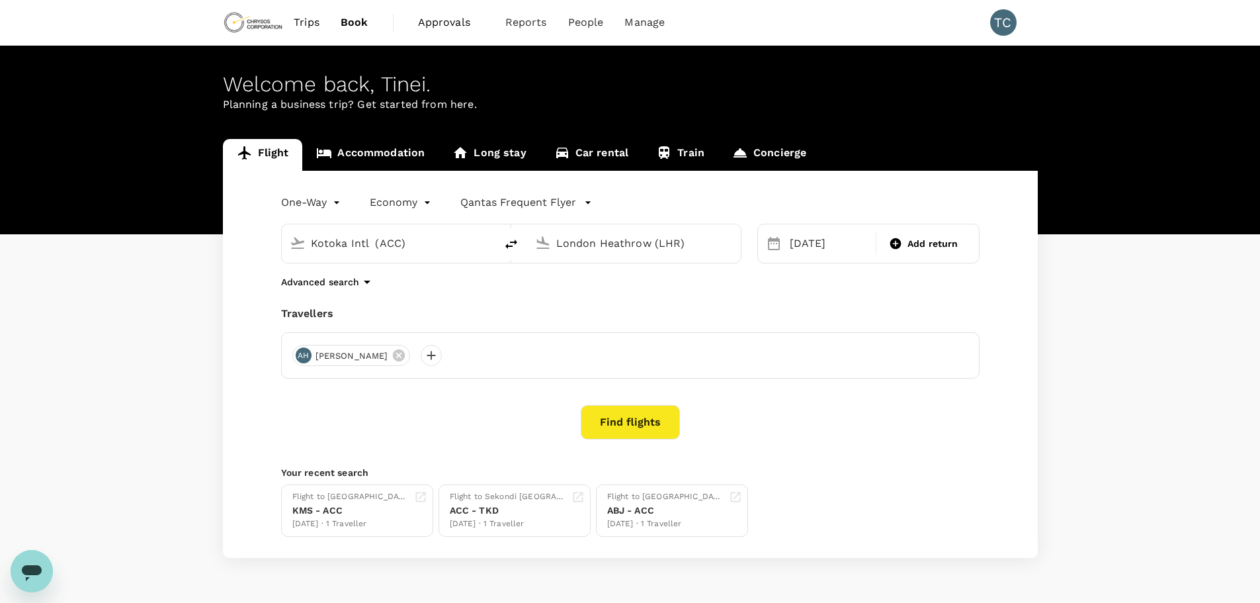
click at [706, 245] on input "London Heathrow (LHR)" at bounding box center [634, 243] width 157 height 21
click at [601, 295] on p "Takoradi Airport" at bounding box center [654, 294] width 233 height 13
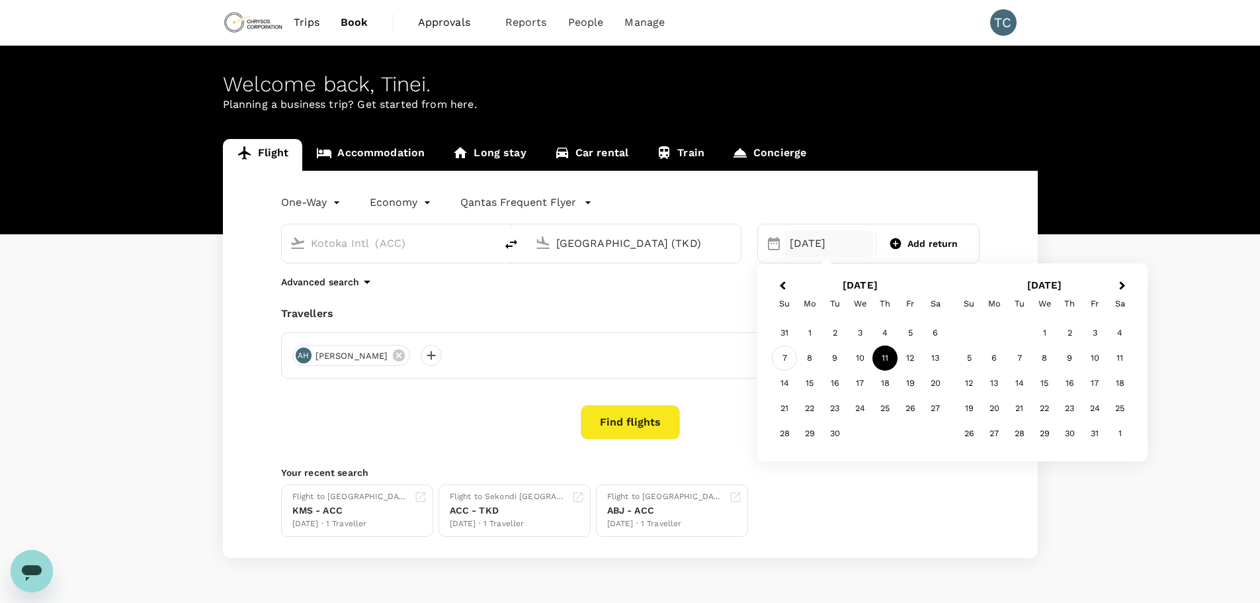
type input "Takoradi Airport (TKD)"
click at [789, 359] on div "7" at bounding box center [784, 357] width 25 height 25
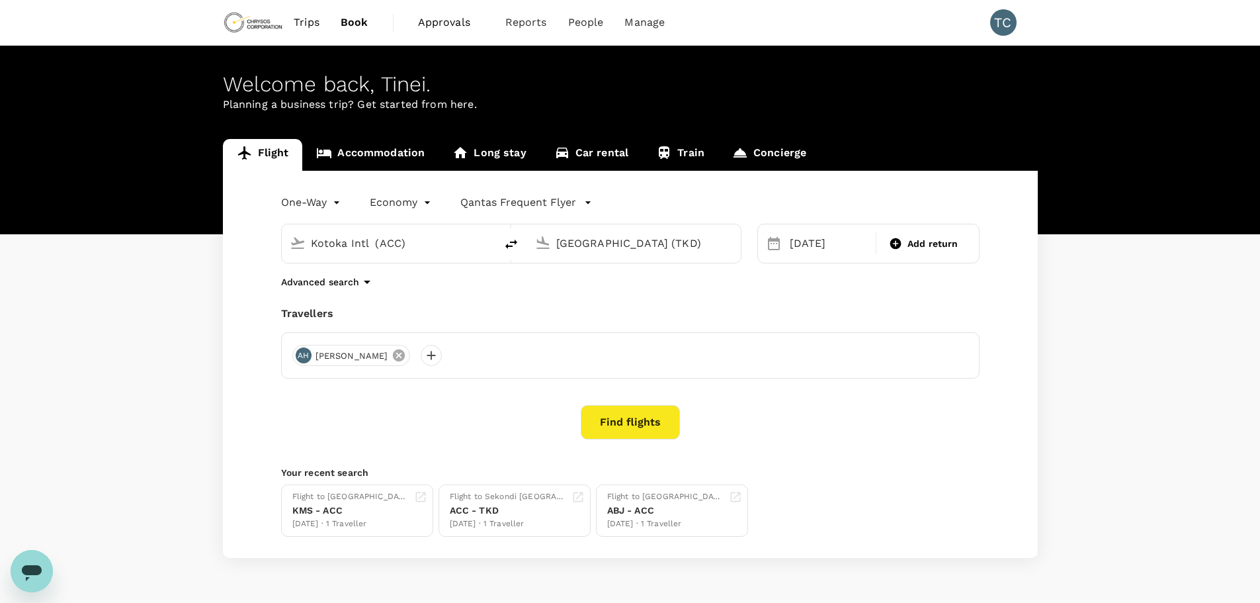
click at [393, 355] on icon at bounding box center [399, 355] width 12 height 12
click at [300, 351] on div at bounding box center [302, 355] width 21 height 21
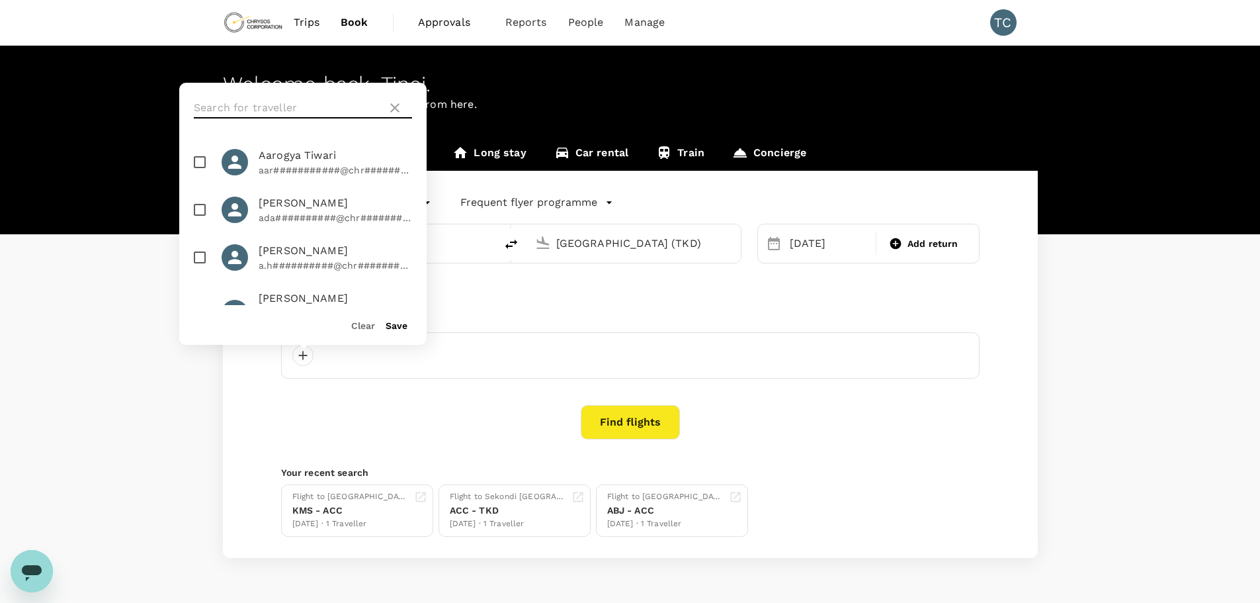
click at [243, 108] on input "text" at bounding box center [288, 107] width 188 height 21
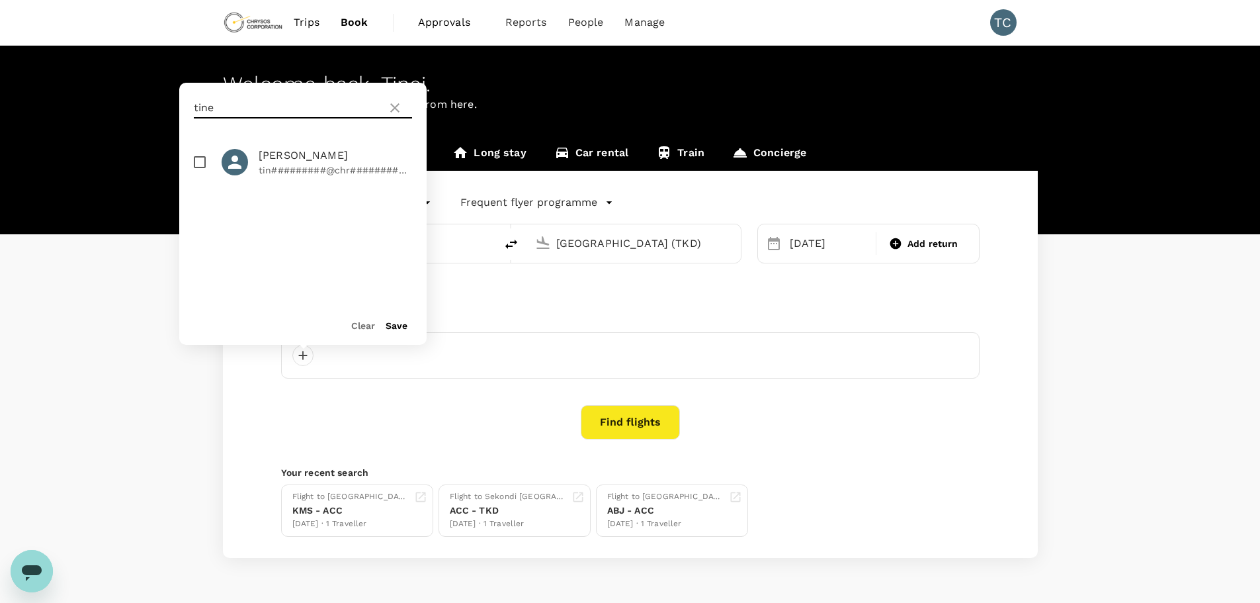
type input "tine"
click at [297, 156] on span "Tinei Canimo" at bounding box center [335, 156] width 153 height 16
checkbox input "true"
click at [404, 325] on button "Save" at bounding box center [397, 325] width 22 height 11
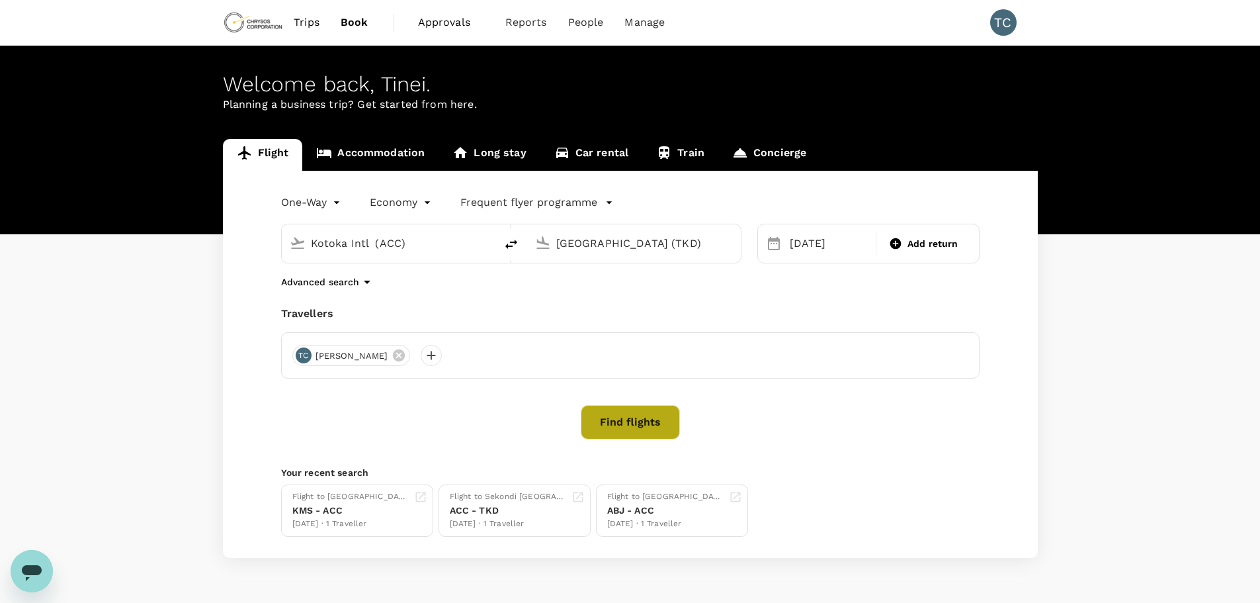
click at [630, 415] on button "Find flights" at bounding box center [630, 422] width 99 height 34
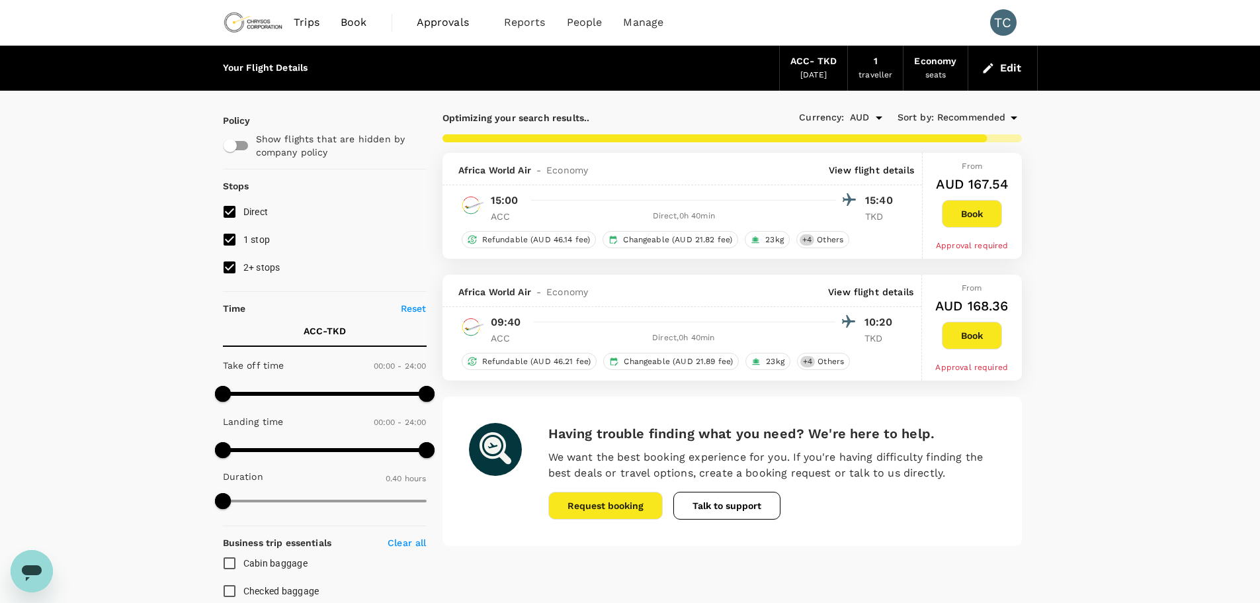
click at [974, 216] on button "Book" at bounding box center [972, 214] width 60 height 28
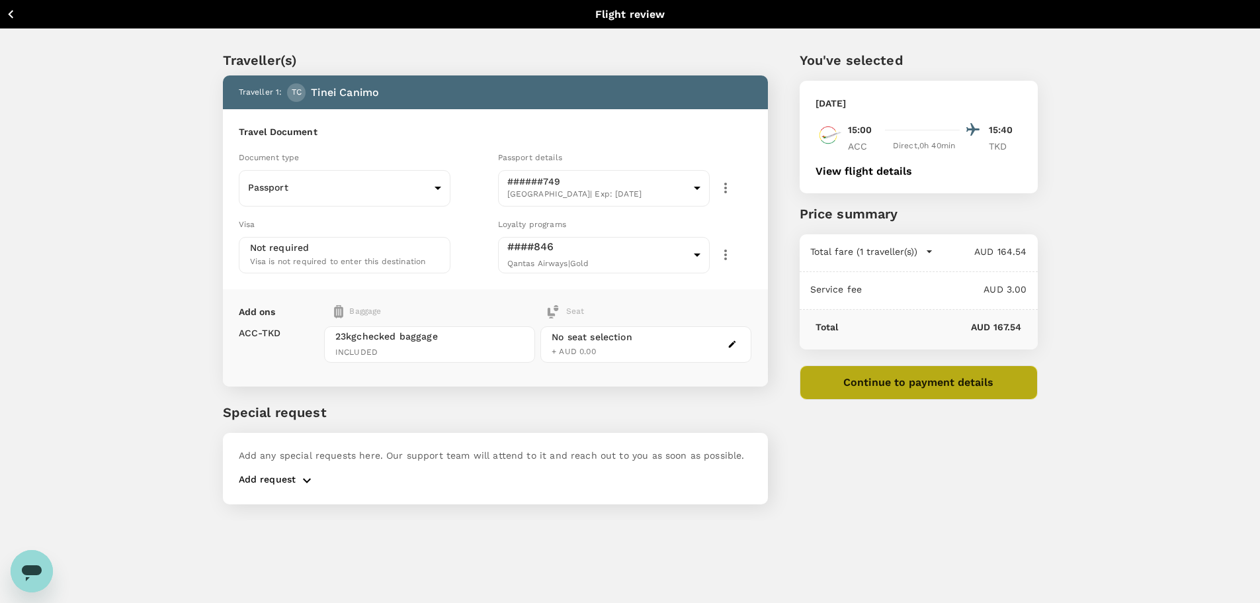
click at [914, 378] on button "Continue to payment details" at bounding box center [919, 382] width 238 height 34
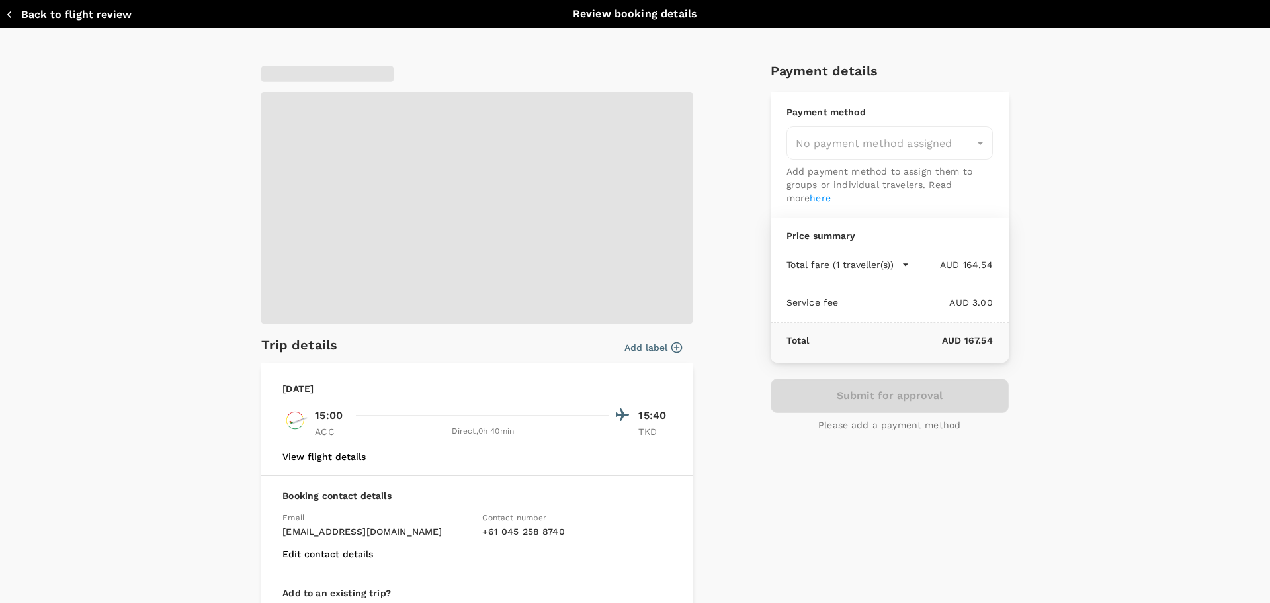
type input "9c4289b1-14a3-4119-8736-521306e5ca8f"
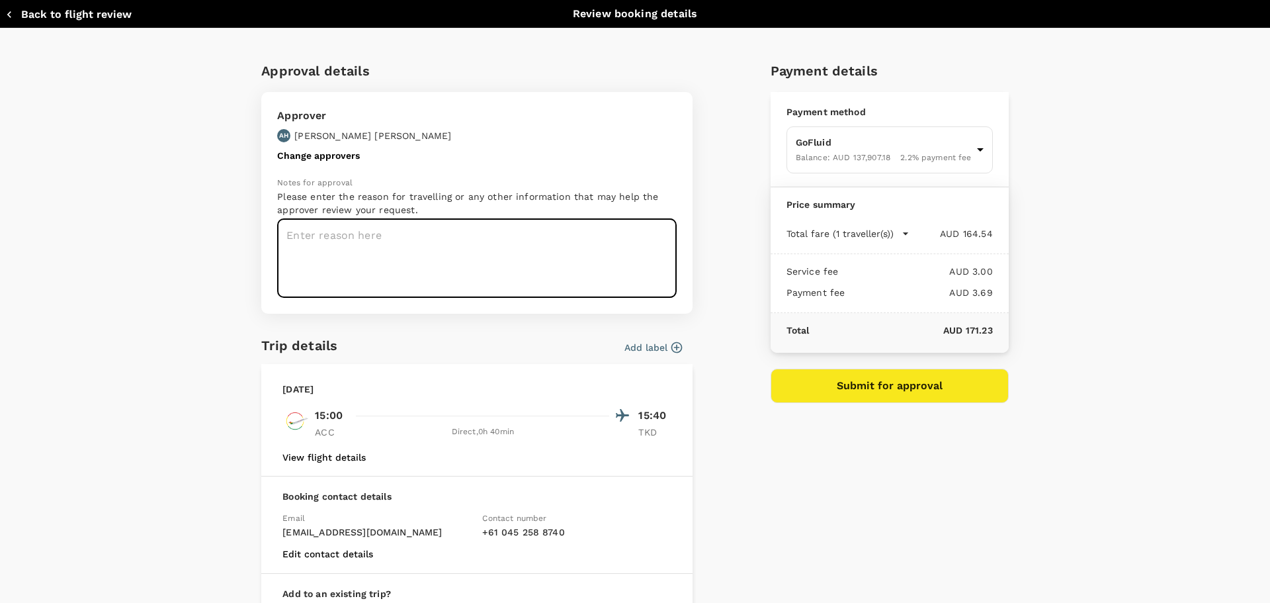
click at [368, 239] on textarea at bounding box center [477, 258] width 400 height 79
type textarea "Operations/Maintenance/EMEA/CMM visits"
click at [672, 345] on icon "button" at bounding box center [676, 347] width 11 height 11
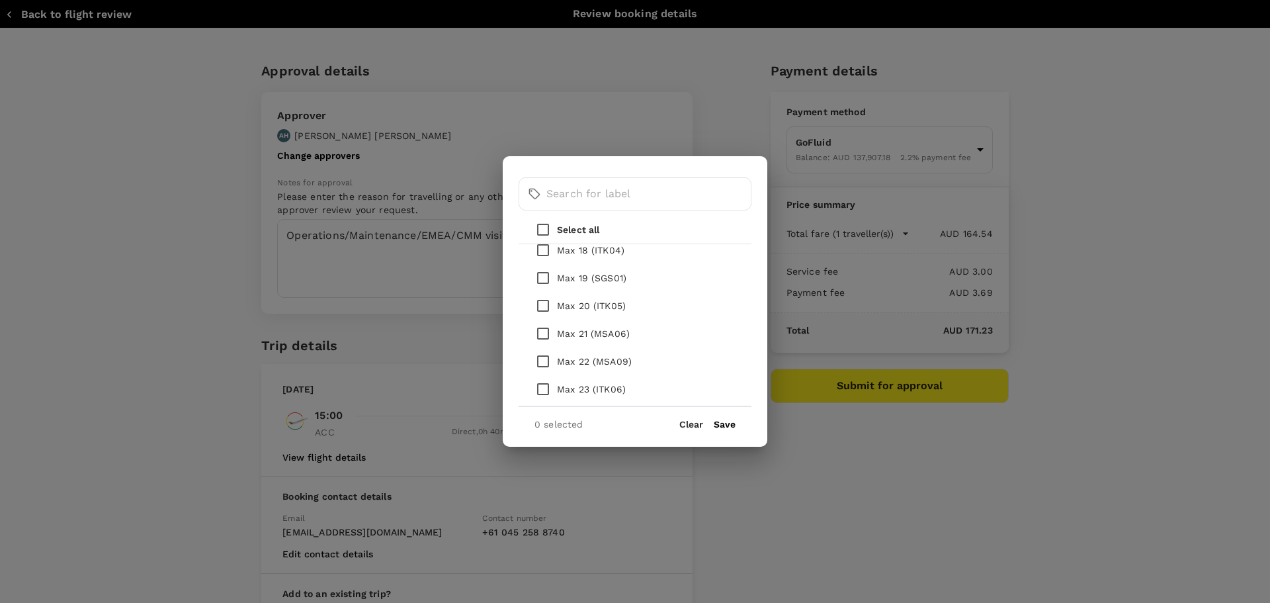
scroll to position [662, 0]
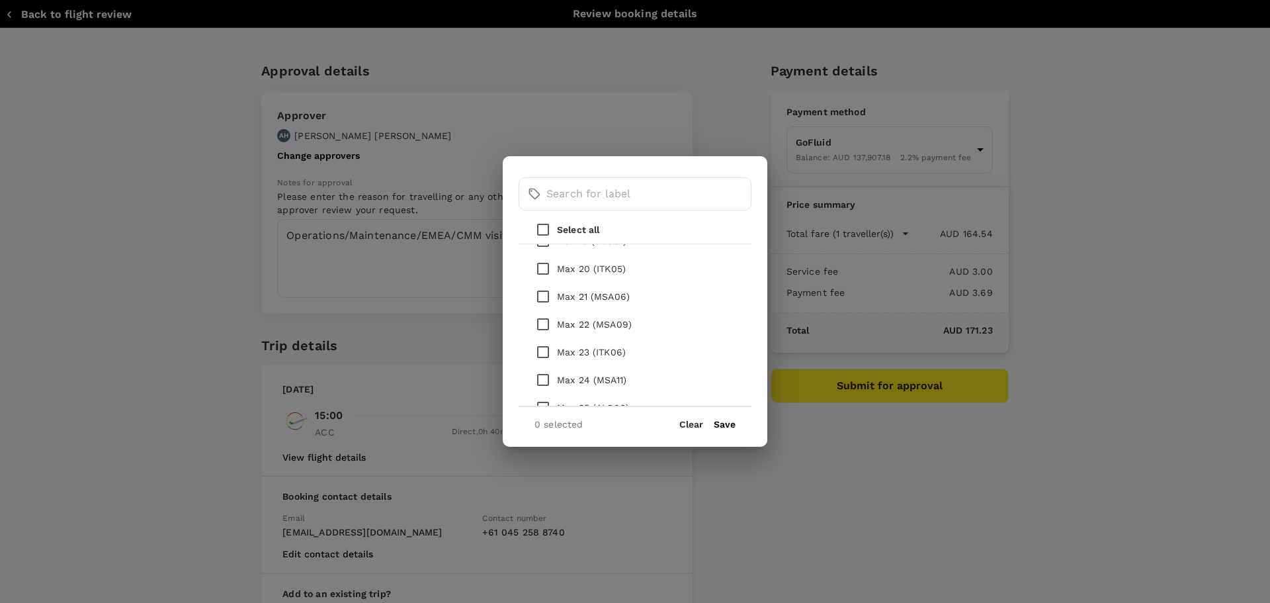
click at [543, 265] on input "checkbox" at bounding box center [543, 269] width 28 height 28
checkbox input "true"
click at [541, 349] on input "checkbox" at bounding box center [543, 352] width 28 height 28
checkbox input "true"
click at [731, 422] on button "Save" at bounding box center [725, 424] width 22 height 11
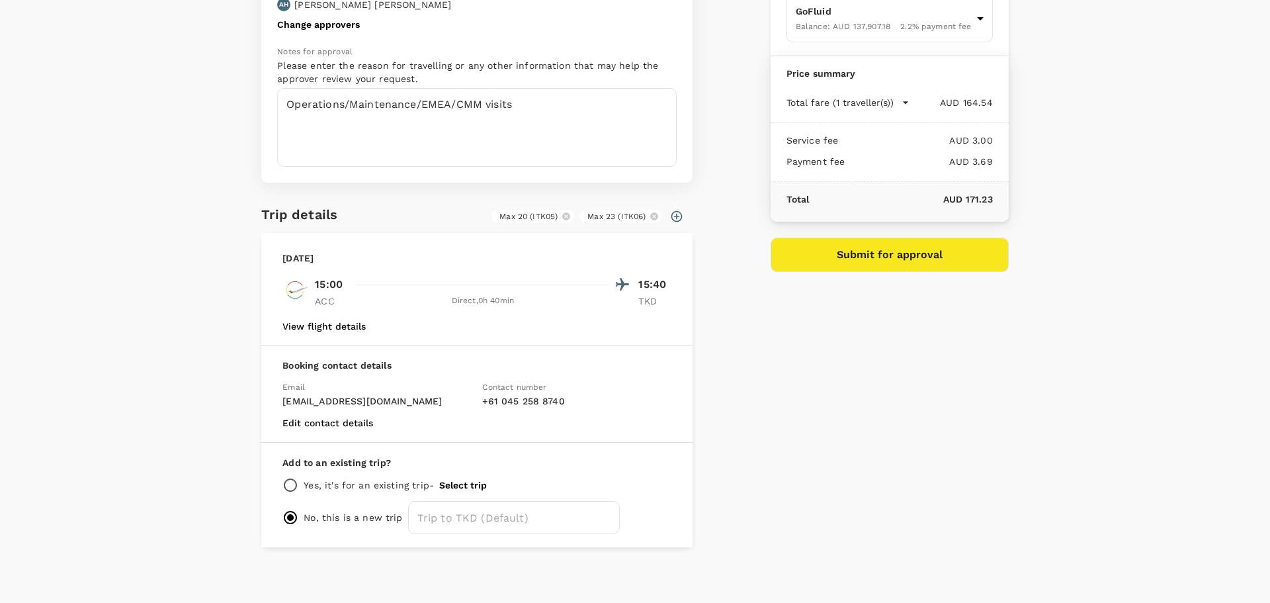
scroll to position [132, 0]
click at [318, 324] on button "View flight details" at bounding box center [323, 325] width 83 height 11
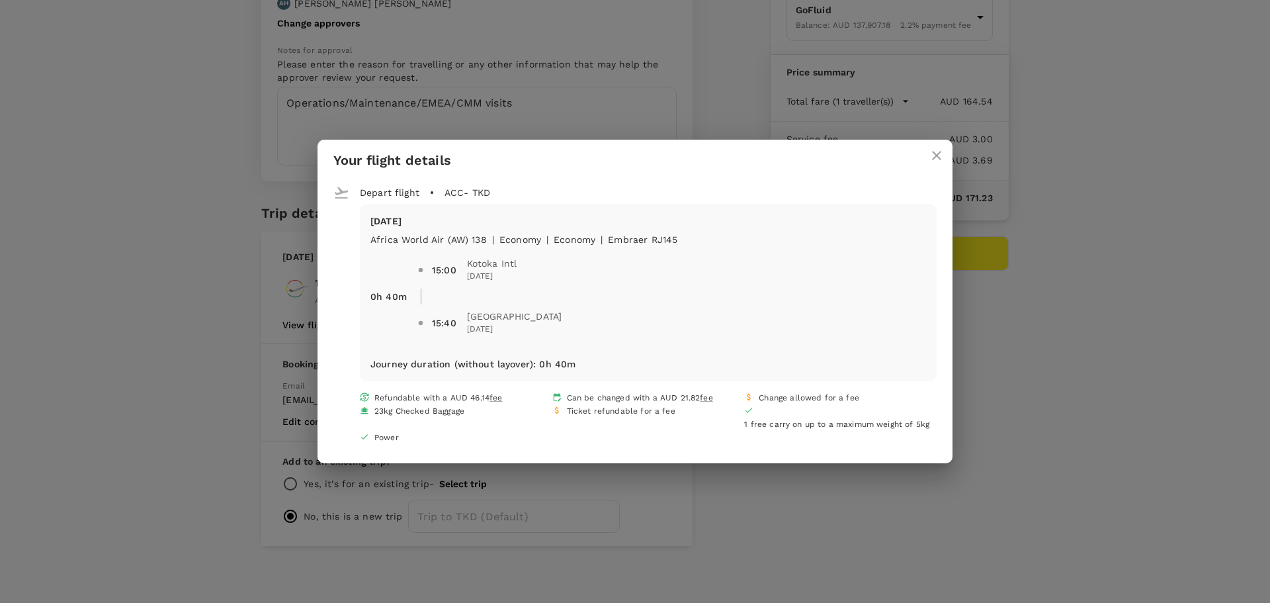
click at [934, 154] on icon "close" at bounding box center [937, 156] width 16 height 16
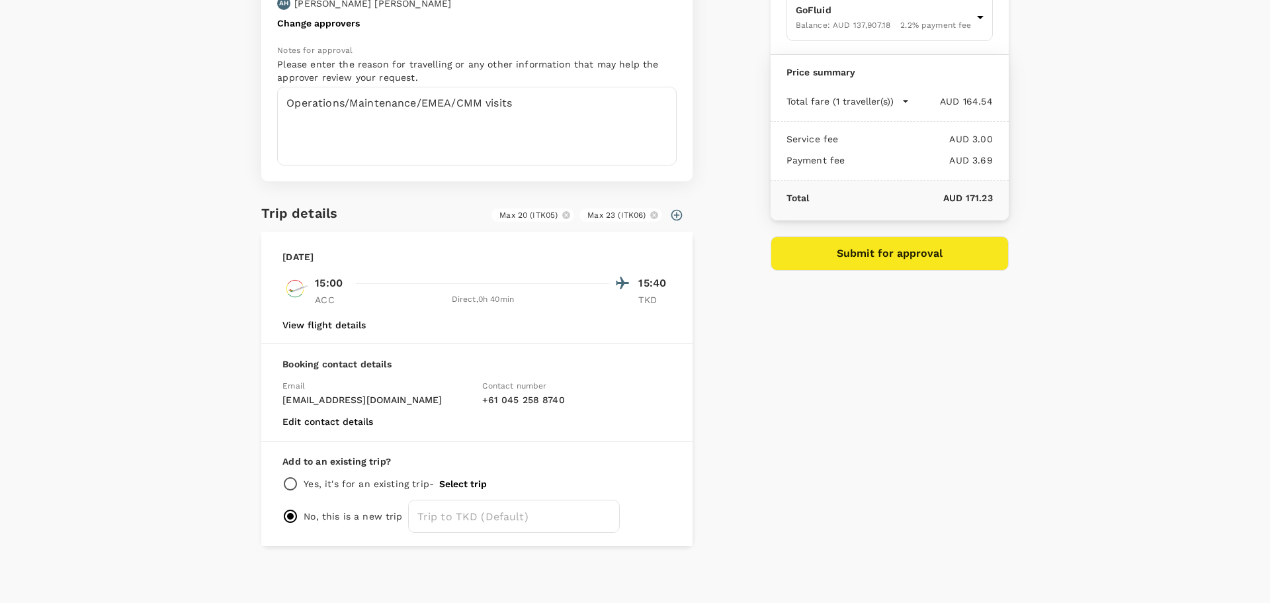
click at [846, 254] on button "Submit for approval" at bounding box center [890, 253] width 238 height 34
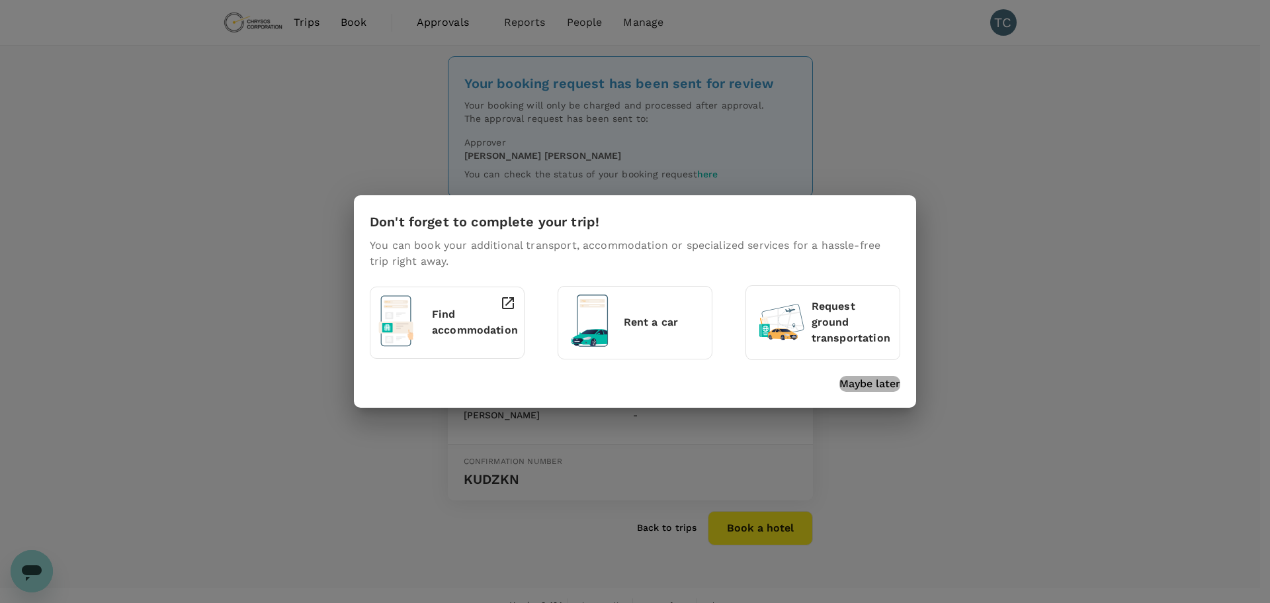
click at [884, 379] on p "Maybe later" at bounding box center [869, 384] width 61 height 16
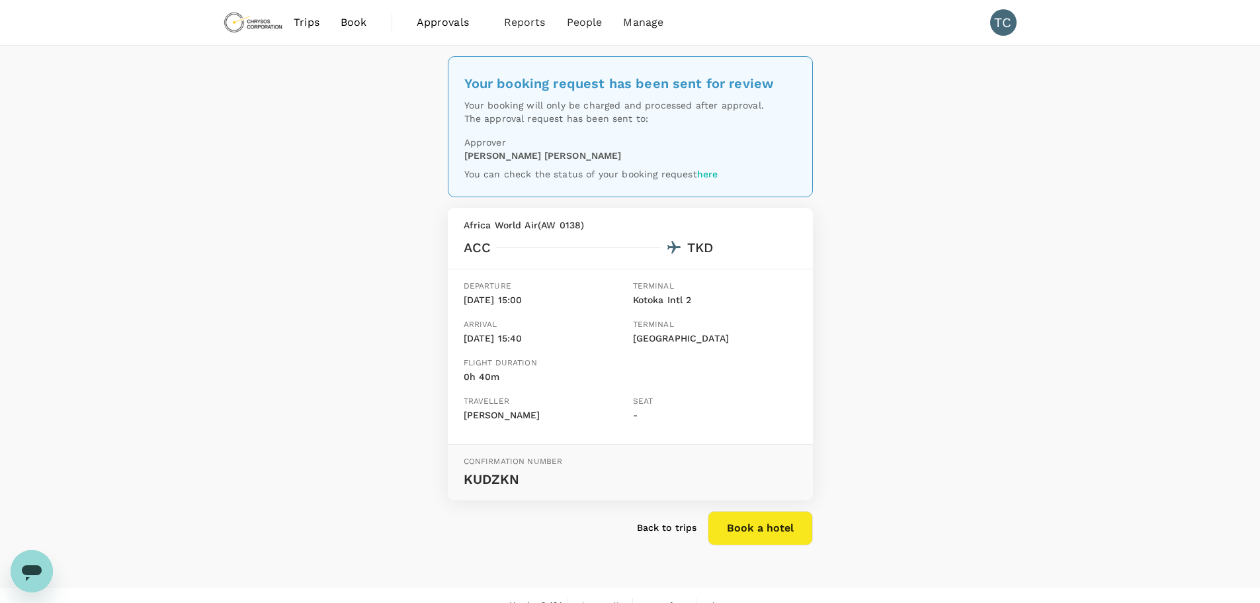
click at [353, 19] on span "Book" at bounding box center [354, 23] width 26 height 16
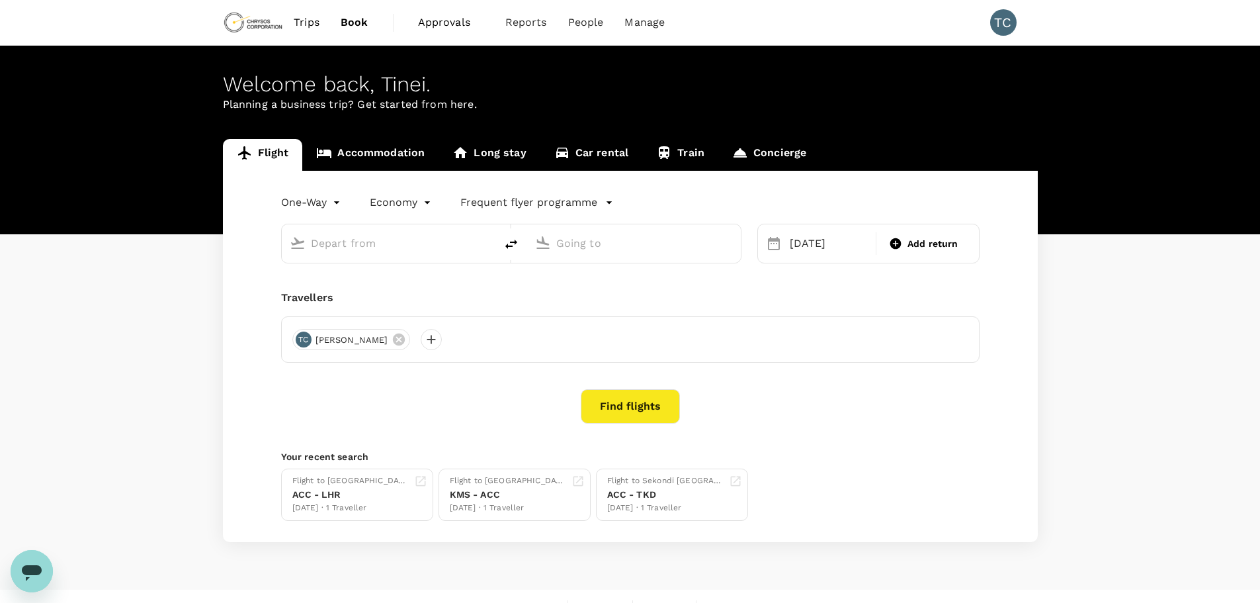
type input "Kotoka Intl (ACC)"
type input "[GEOGRAPHIC_DATA] (TKD)"
type input "Kotoka Intl (ACC)"
type input "Takoradi Airport (TKD)"
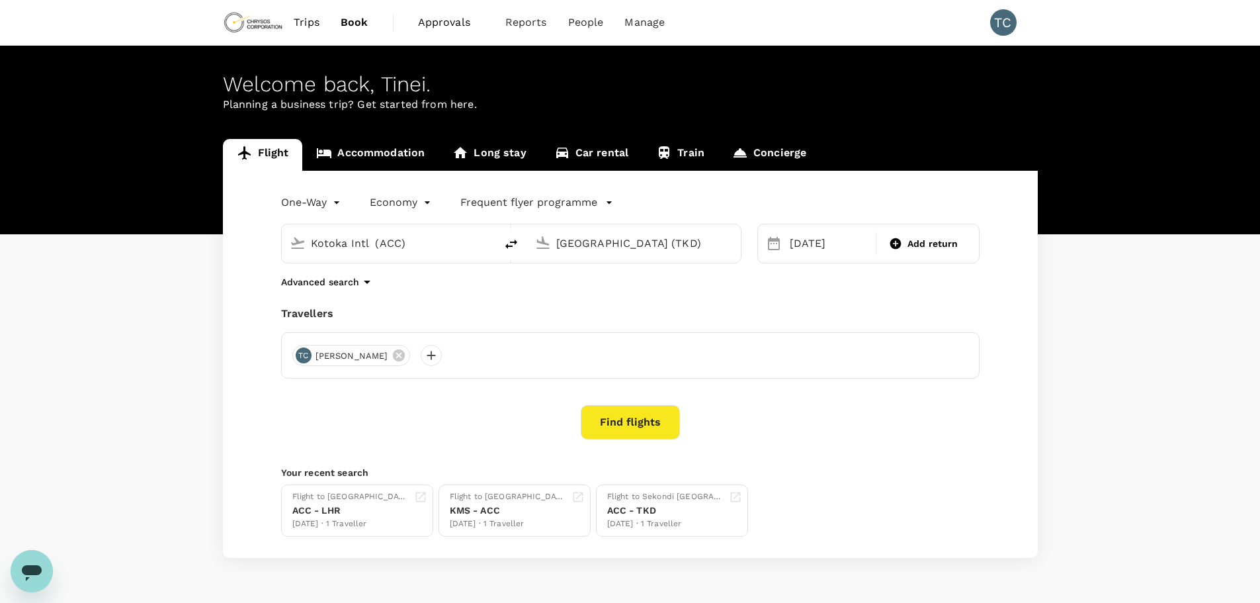
click at [513, 243] on icon "delete" at bounding box center [511, 243] width 12 height 9
type input "Takoradi Airport (TKD)"
type input "Kotoka Intl (ACC)"
drag, startPoint x: 437, startPoint y: 236, endPoint x: 277, endPoint y: 243, distance: 160.2
click at [277, 243] on div "Takoradi Airport (TKD) Kotoka Intl (ACC)" at bounding box center [503, 236] width 476 height 56
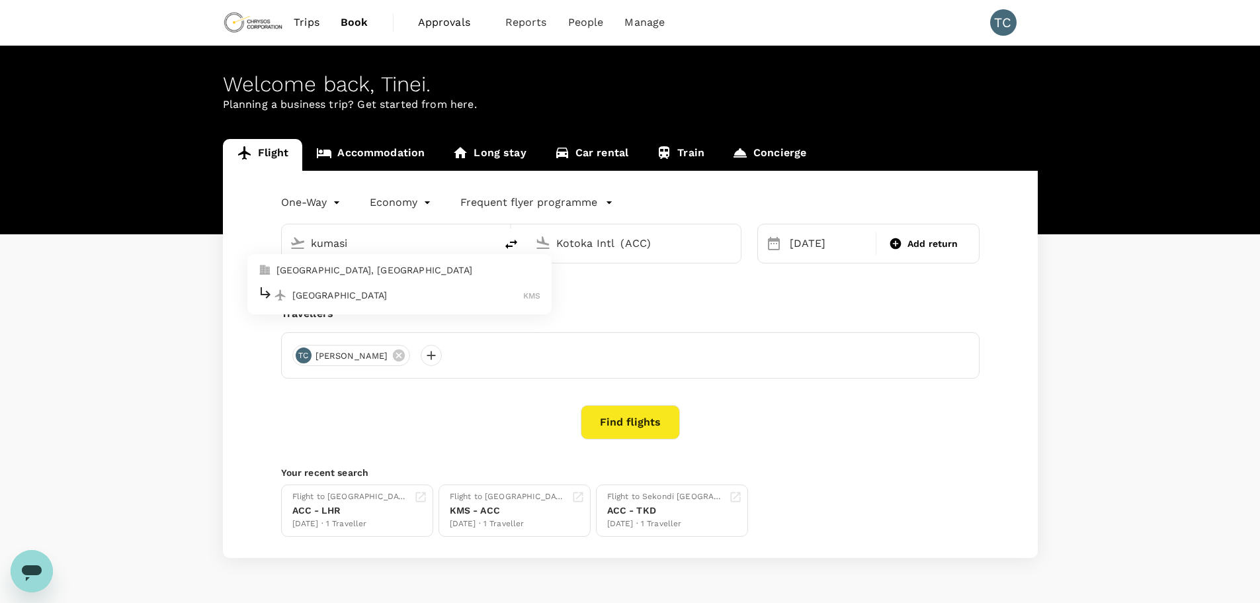
click at [313, 294] on p "Kumasi Airport" at bounding box center [408, 294] width 232 height 13
type input "Kumasi Airport (KMS)"
click at [811, 243] on div "07 Sep" at bounding box center [829, 243] width 89 height 26
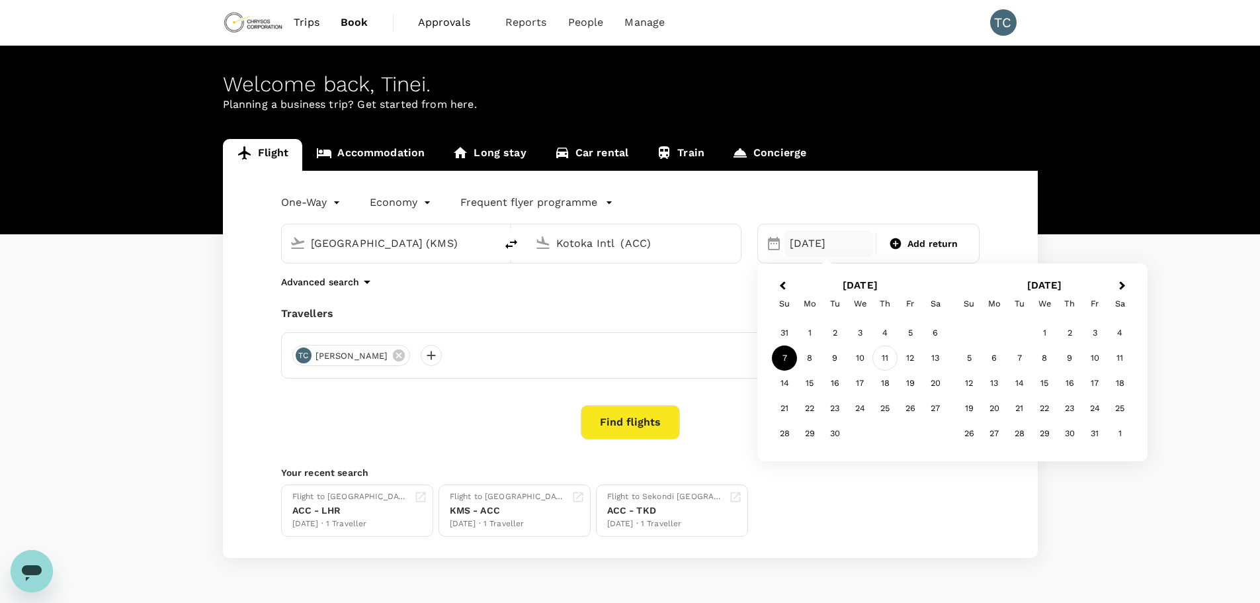
click at [886, 360] on div "11" at bounding box center [885, 357] width 25 height 25
click at [628, 417] on button "Find flights" at bounding box center [630, 422] width 99 height 34
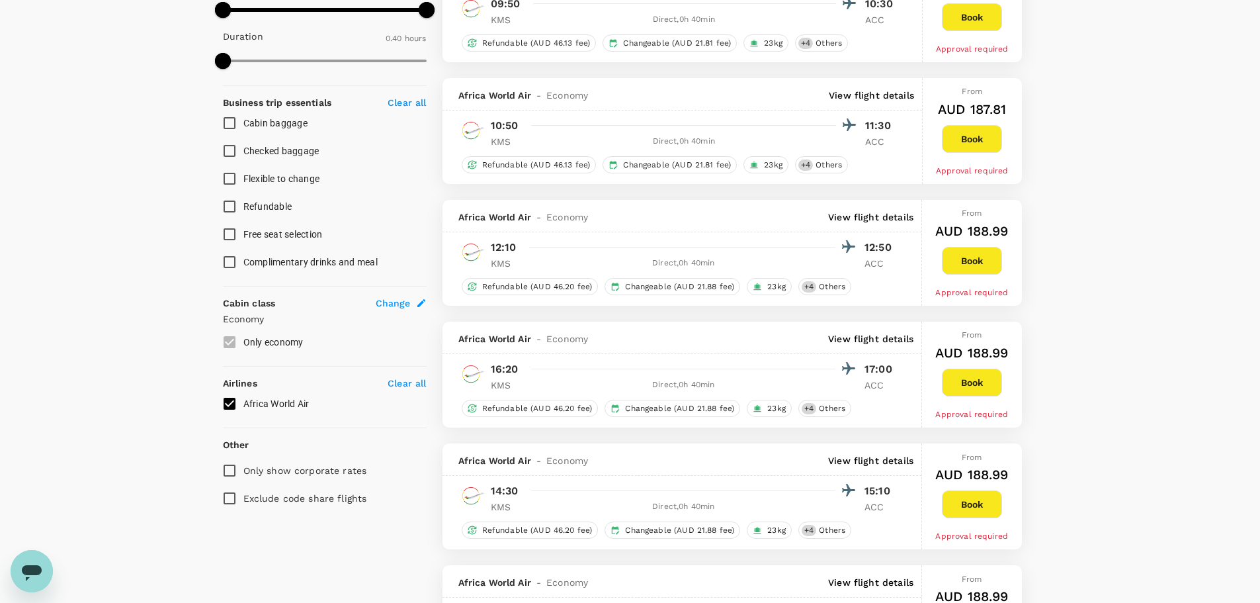
scroll to position [463, 0]
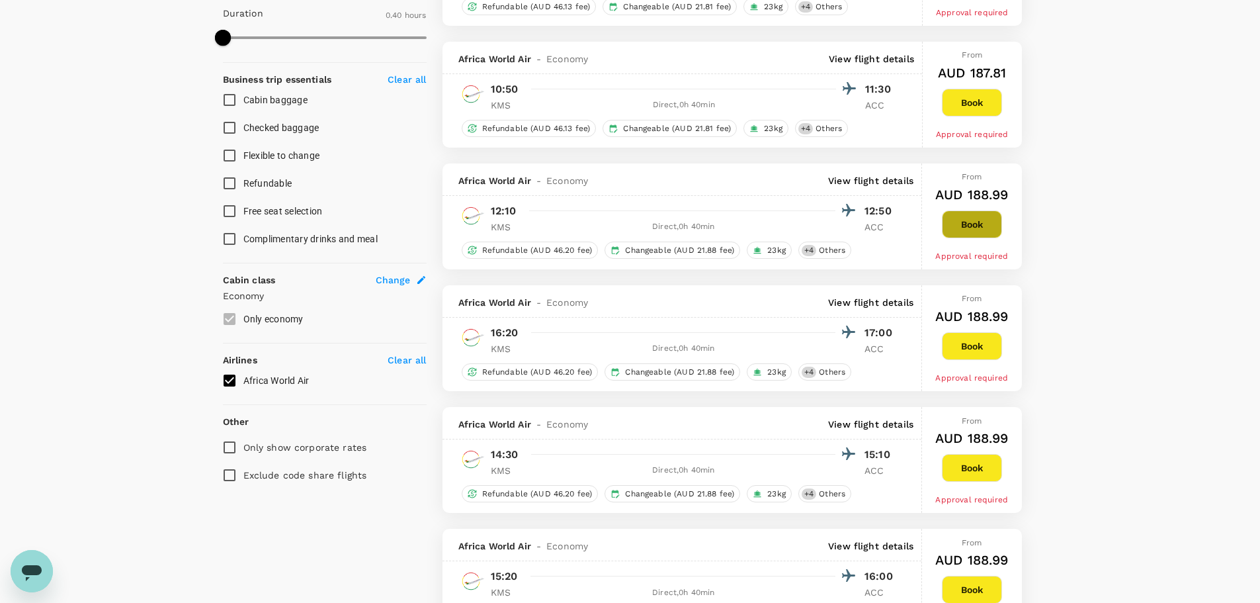
click at [970, 222] on button "Book" at bounding box center [972, 224] width 60 height 28
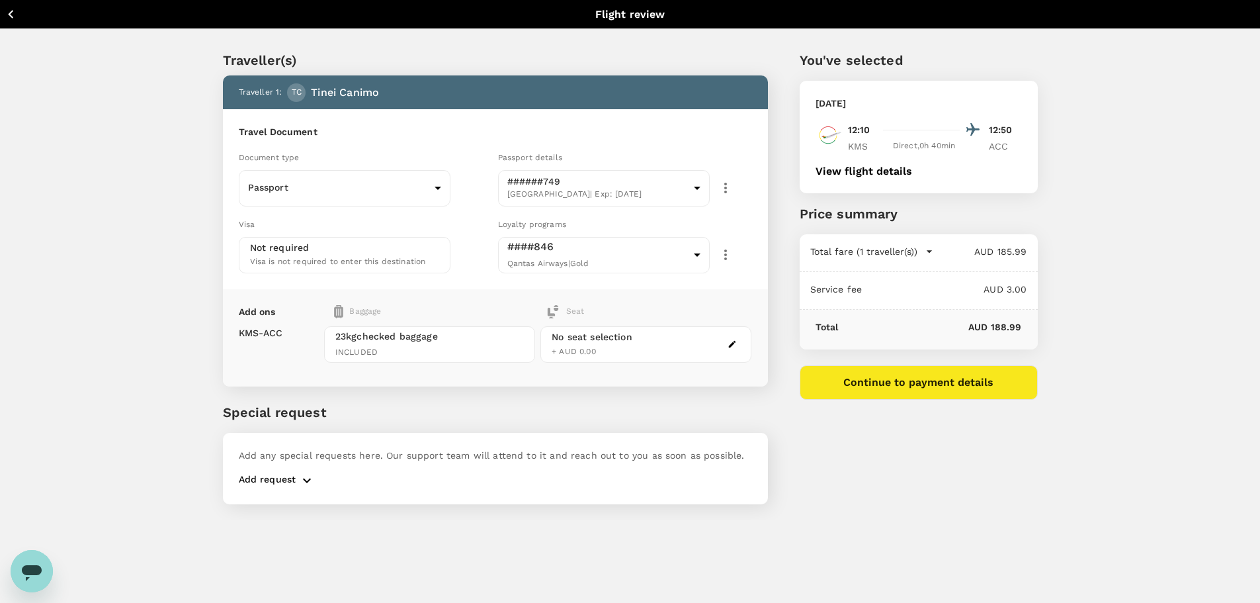
click at [922, 381] on button "Continue to payment details" at bounding box center [919, 382] width 238 height 34
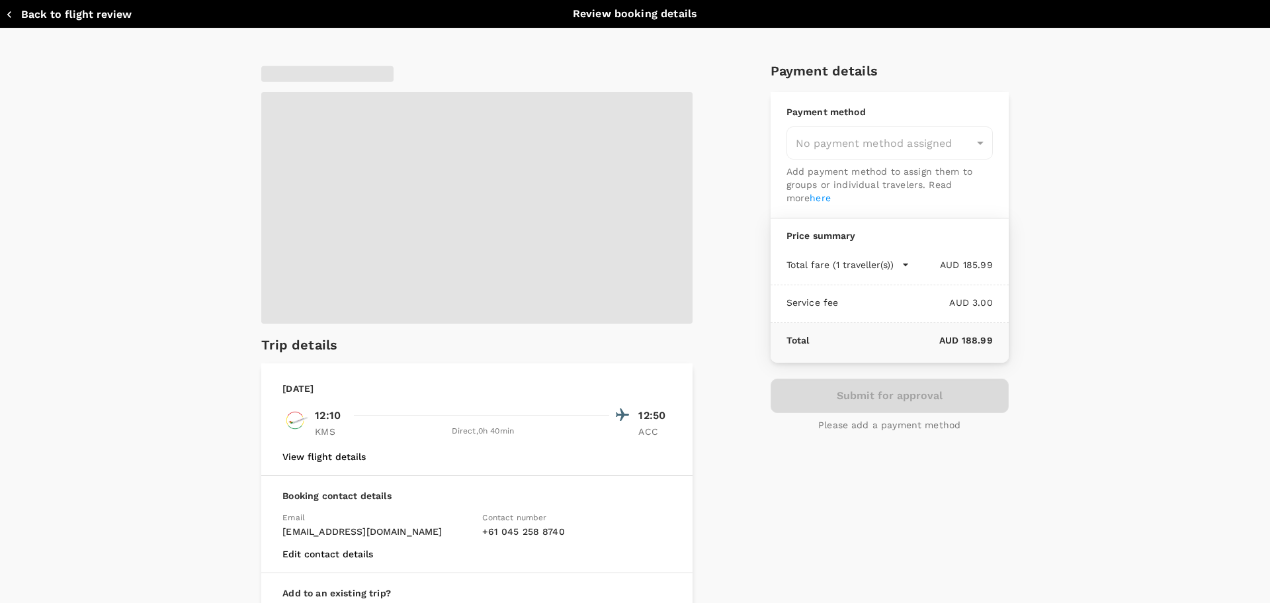
type input "9c4289b1-14a3-4119-8736-521306e5ca8f"
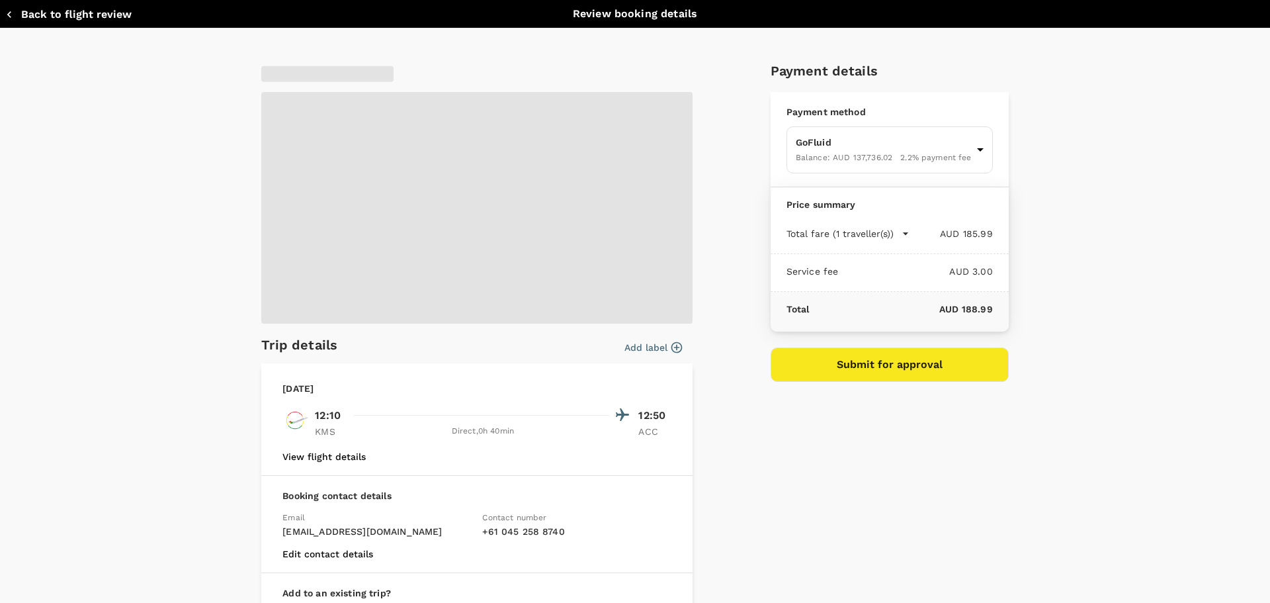
click at [660, 345] on button "Add label" at bounding box center [653, 347] width 58 height 13
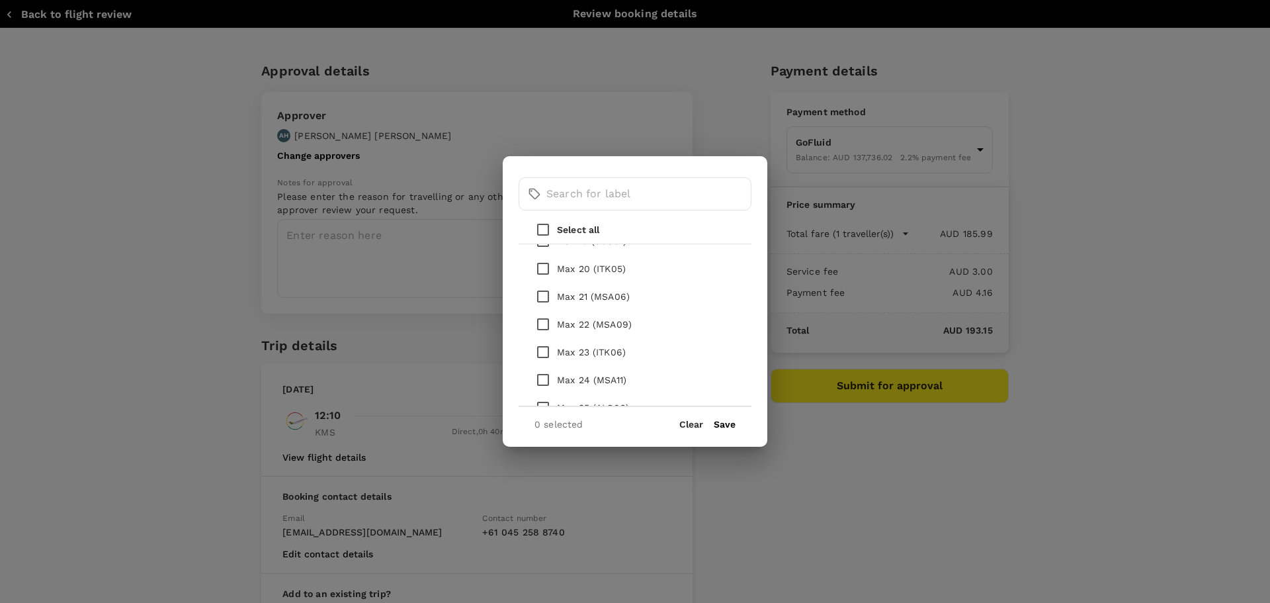
scroll to position [595, 0]
click at [541, 331] on input "checkbox" at bounding box center [543, 335] width 28 height 28
checkbox input "true"
click at [540, 284] on input "checkbox" at bounding box center [543, 286] width 28 height 28
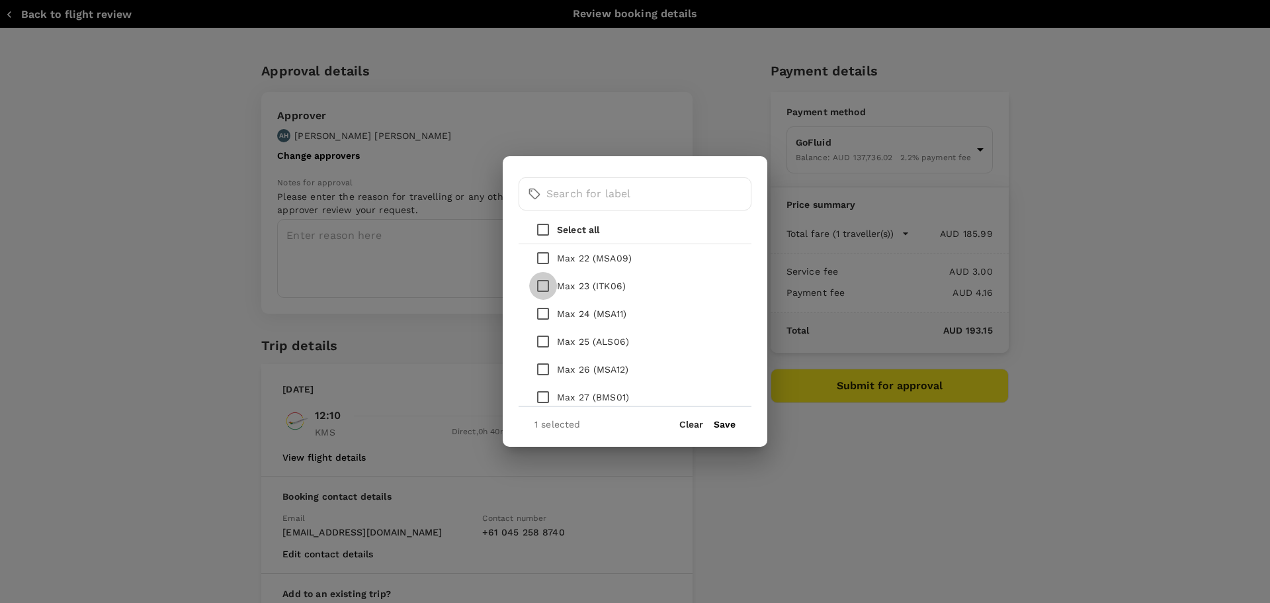
checkbox input "true"
click at [725, 419] on button "Save" at bounding box center [725, 424] width 22 height 11
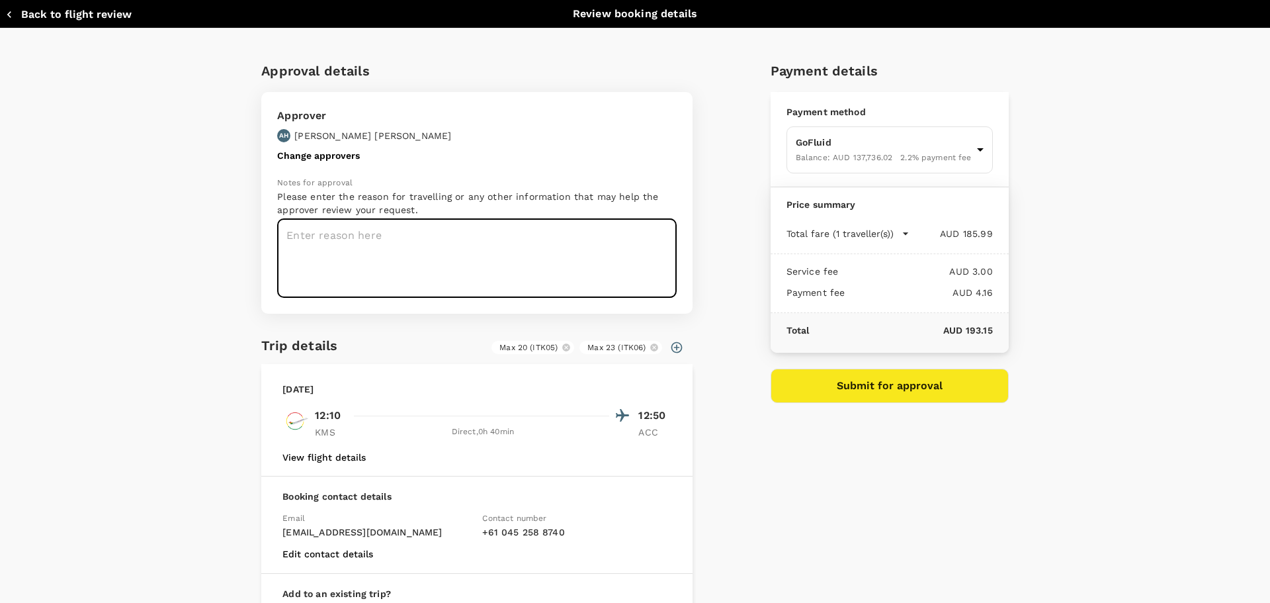
click at [409, 247] on textarea at bounding box center [477, 258] width 400 height 79
type textarea "Operations/Maintenance/EMEA/CMM visits"
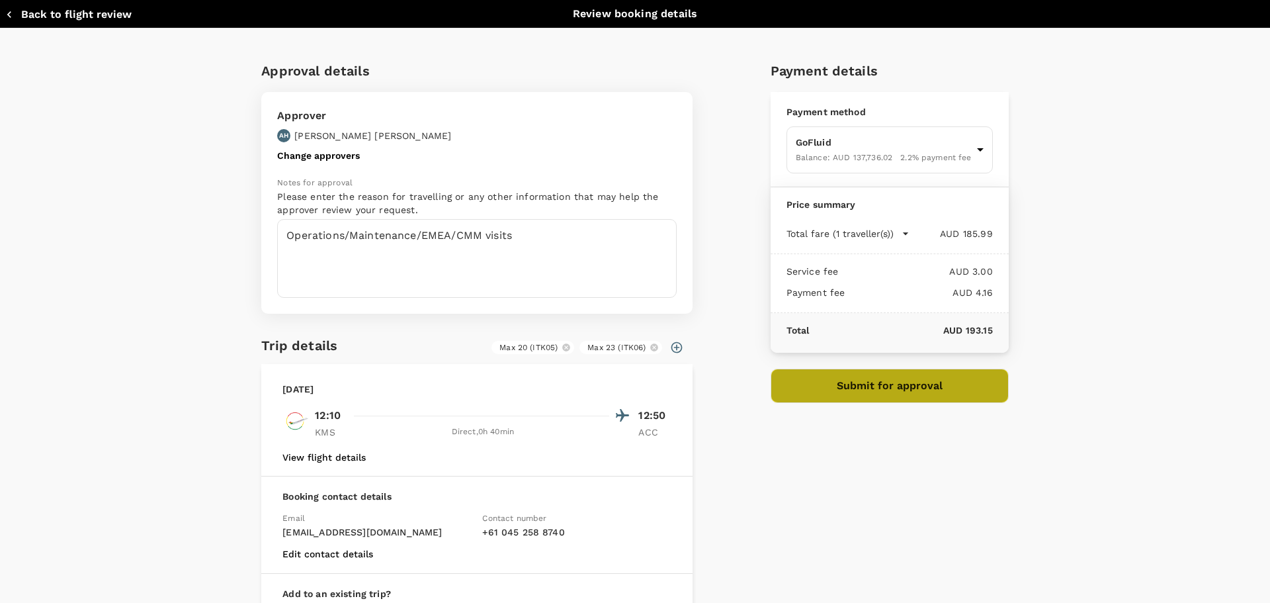
click at [863, 384] on button "Submit for approval" at bounding box center [890, 385] width 238 height 34
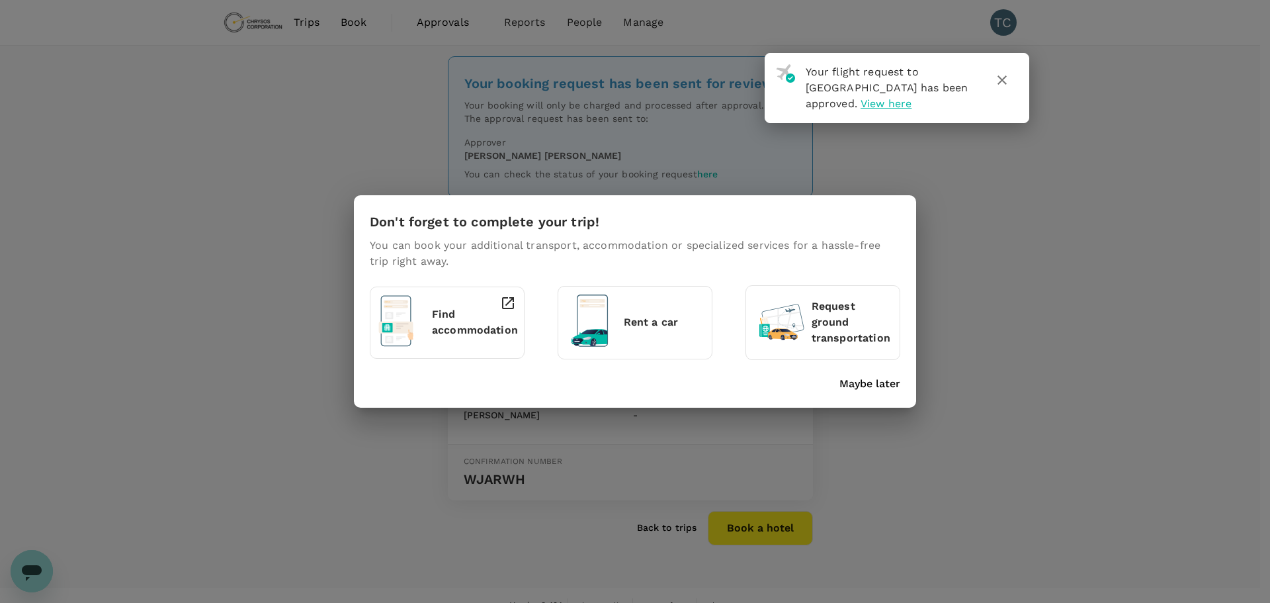
click at [1008, 81] on icon "button" at bounding box center [1002, 80] width 16 height 16
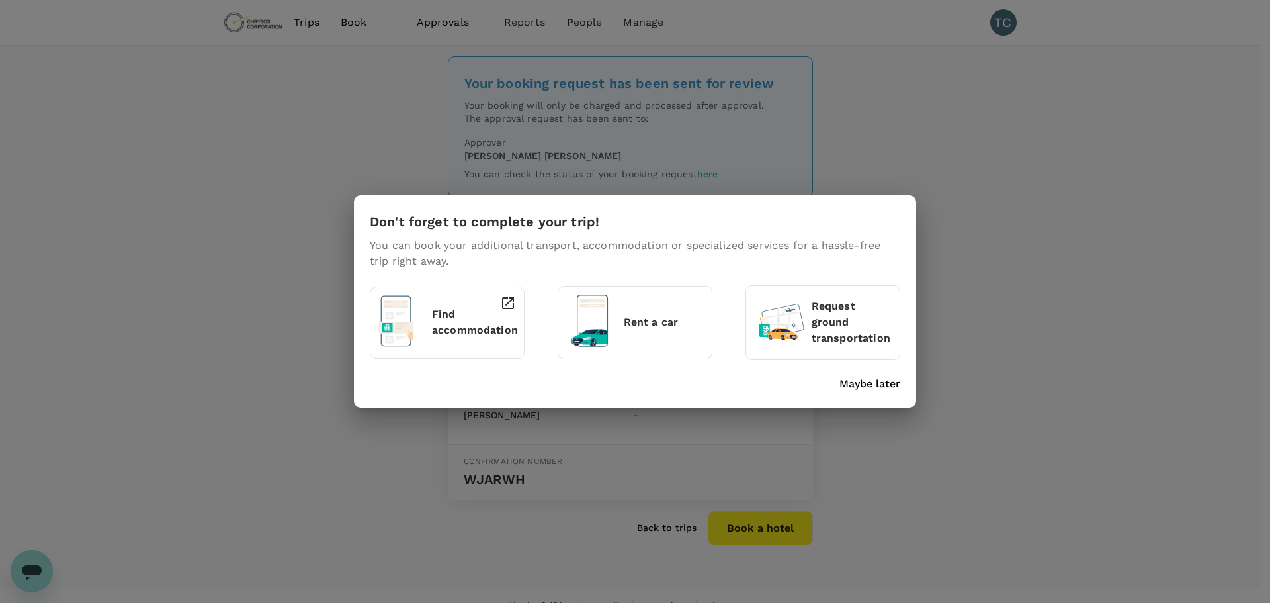
click at [451, 316] on p "Find accommodation" at bounding box center [475, 322] width 86 height 32
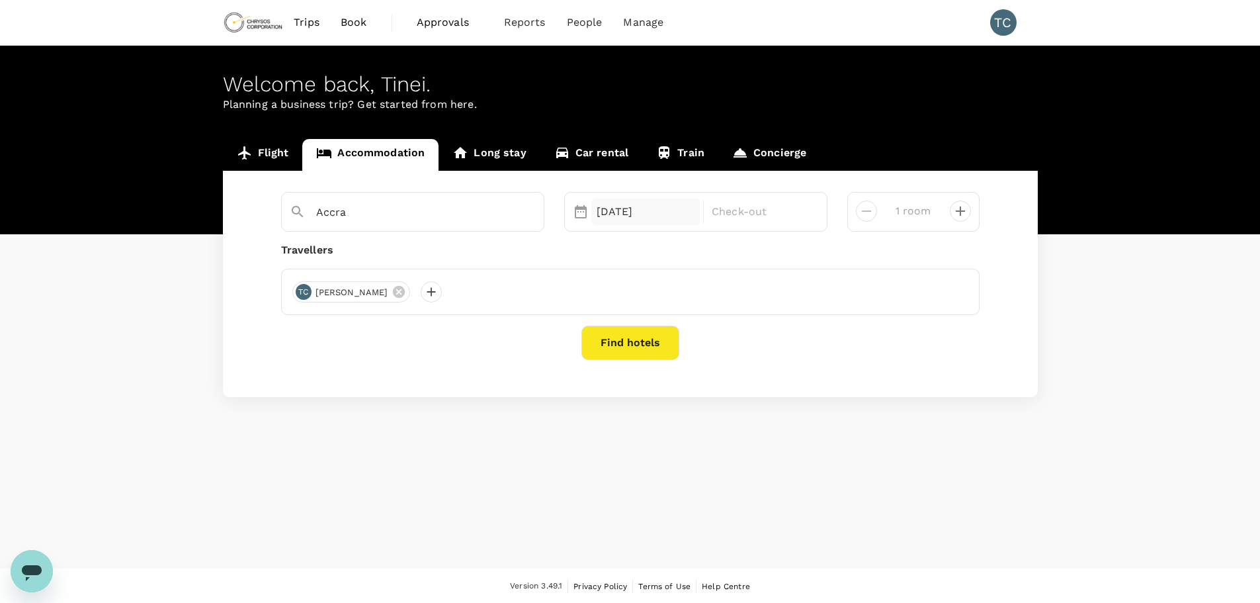
click at [634, 207] on div "[DATE]" at bounding box center [646, 211] width 110 height 26
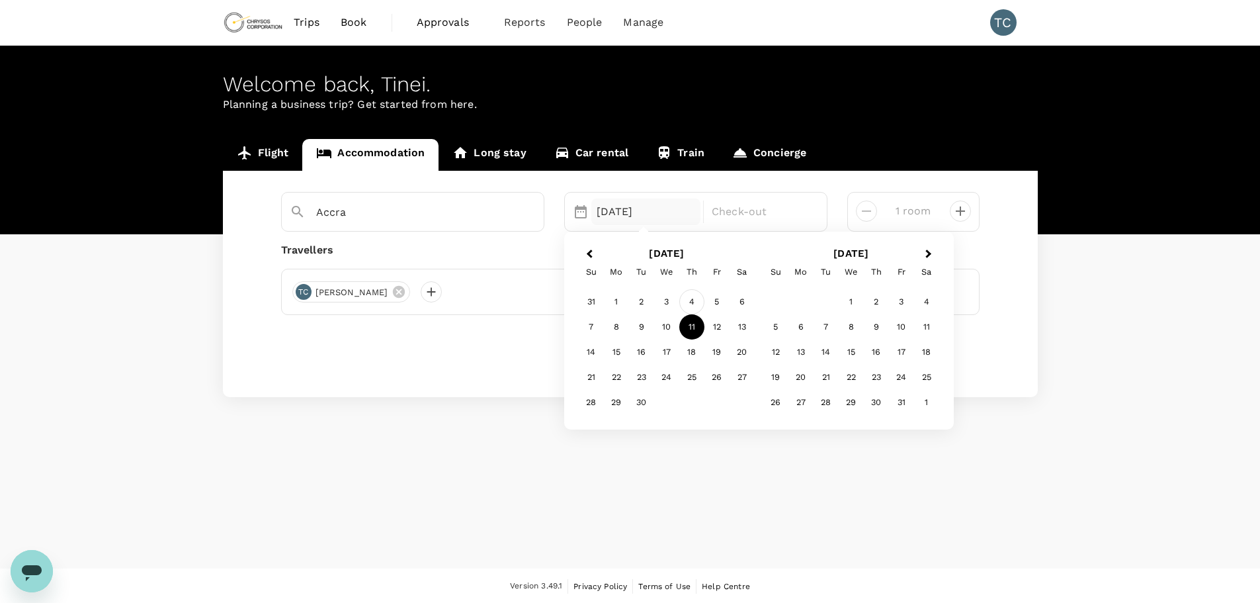
click at [692, 299] on div "4" at bounding box center [691, 301] width 25 height 25
click at [780, 210] on p "Check-out" at bounding box center [761, 212] width 99 height 16
click at [595, 325] on div "7" at bounding box center [591, 326] width 25 height 25
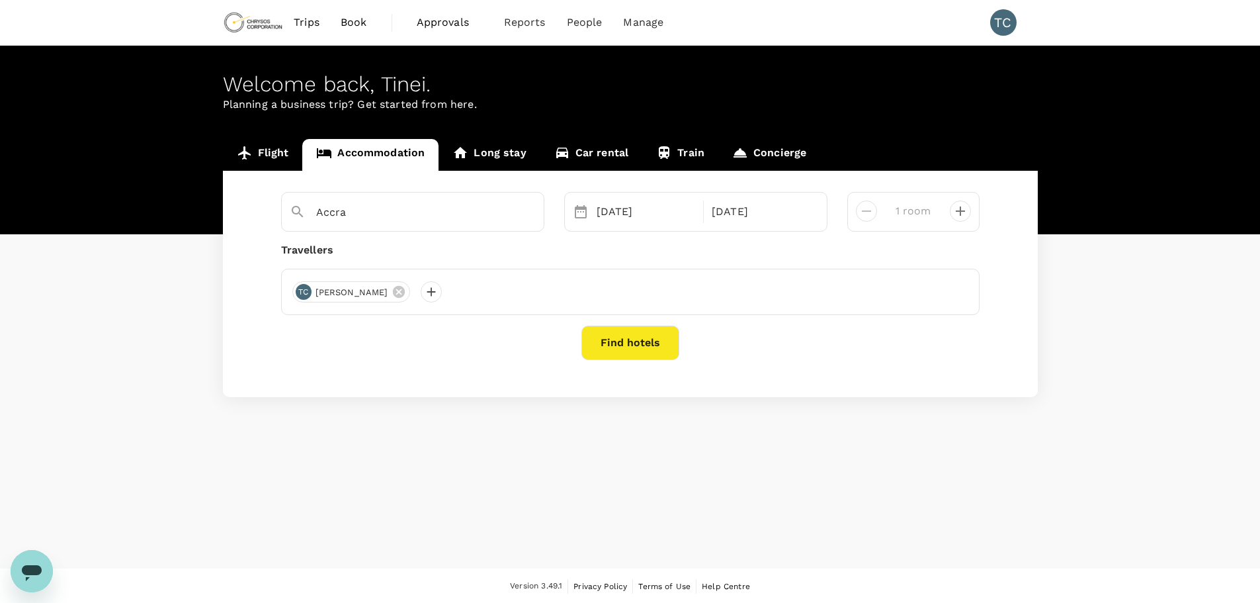
click at [642, 342] on button "Find hotels" at bounding box center [630, 342] width 98 height 34
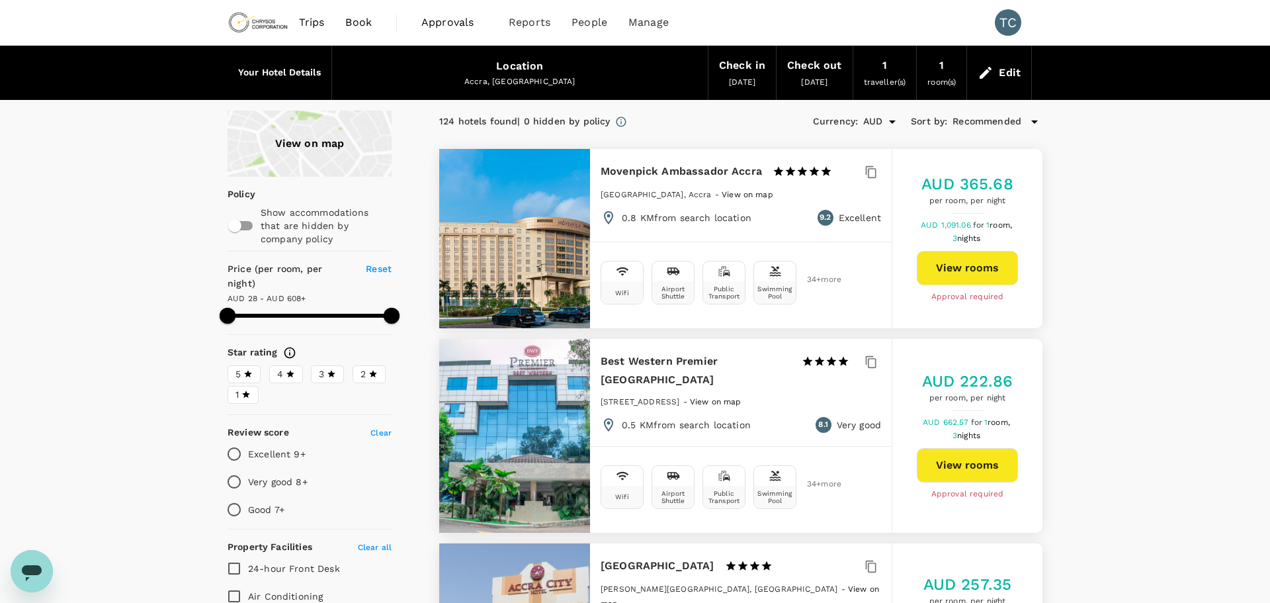
type input "607.07"
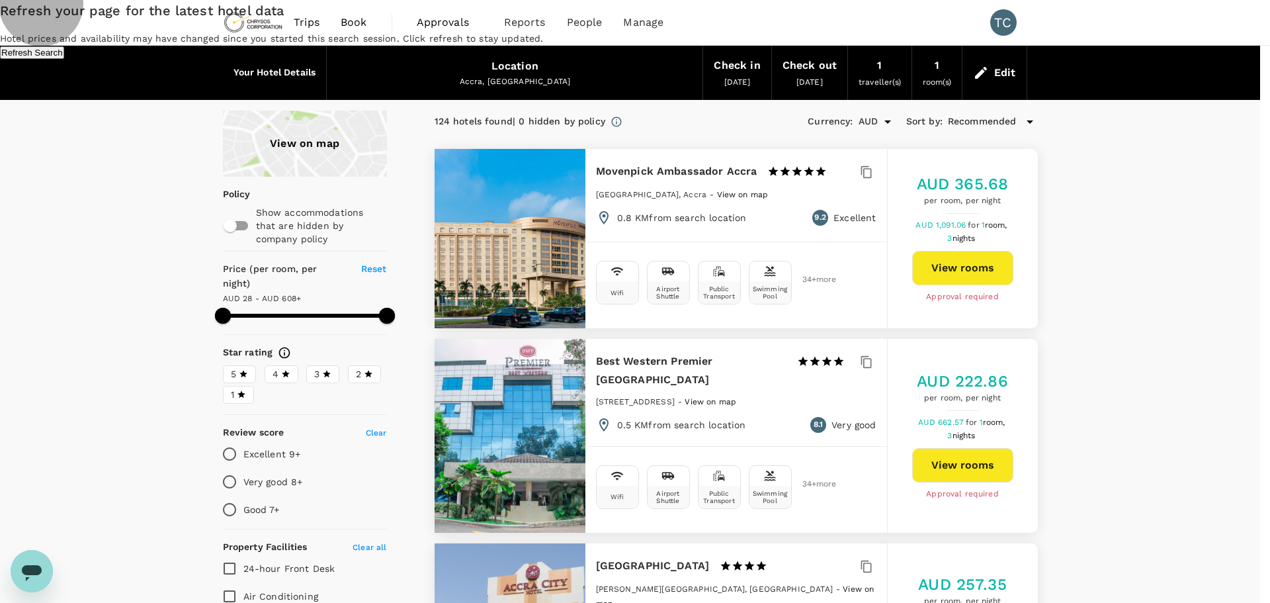
click at [64, 59] on button "Refresh Search" at bounding box center [32, 52] width 64 height 13
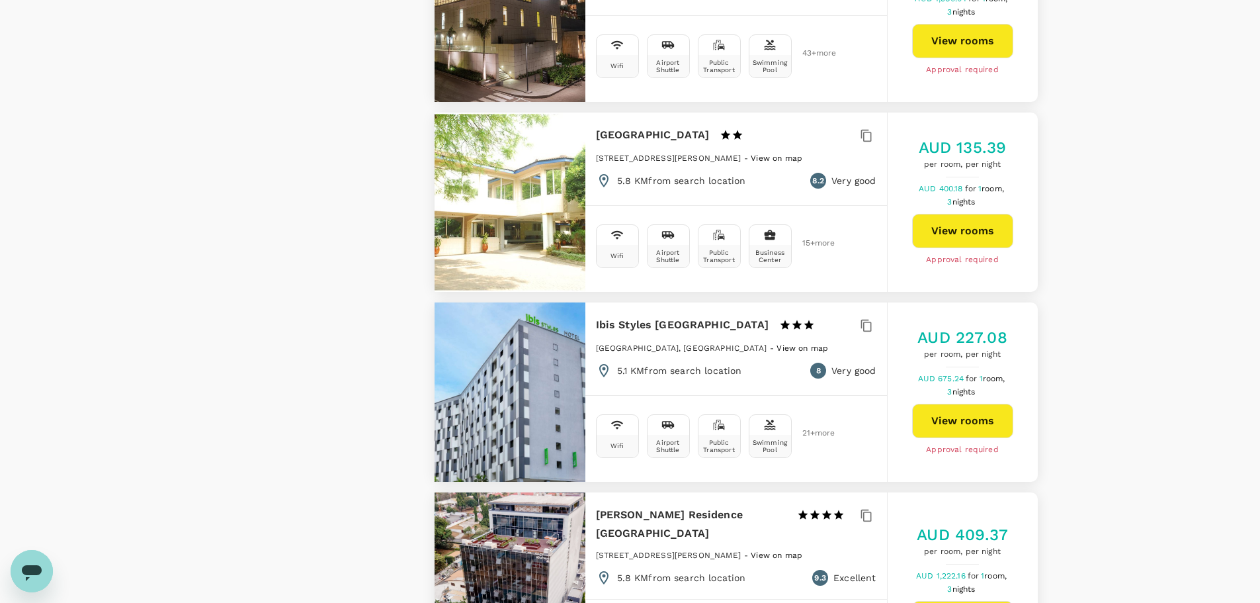
scroll to position [2514, 0]
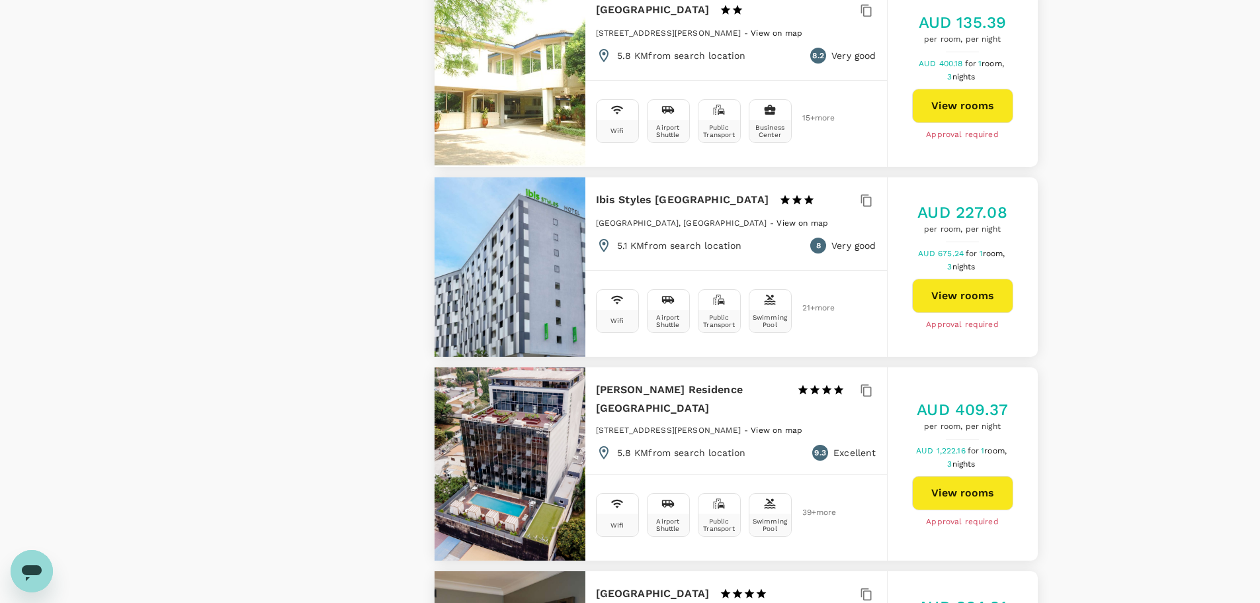
click at [808, 304] on span "21 + more" at bounding box center [812, 308] width 20 height 9
click at [967, 279] on button "View rooms" at bounding box center [962, 296] width 101 height 34
type input "607.07"
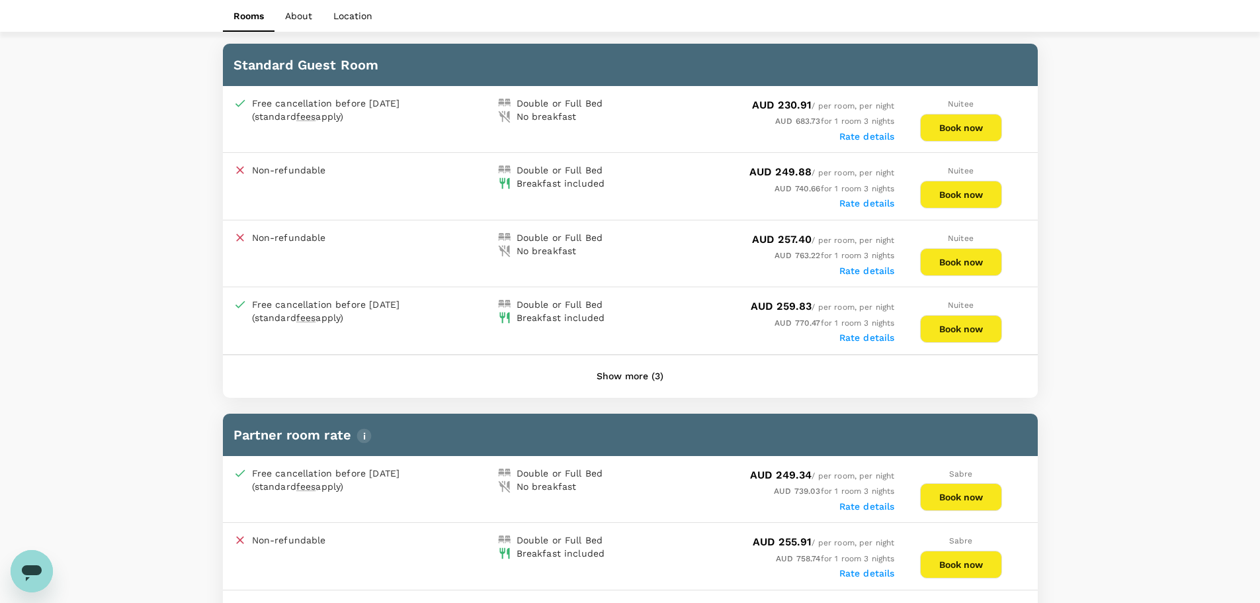
scroll to position [662, 0]
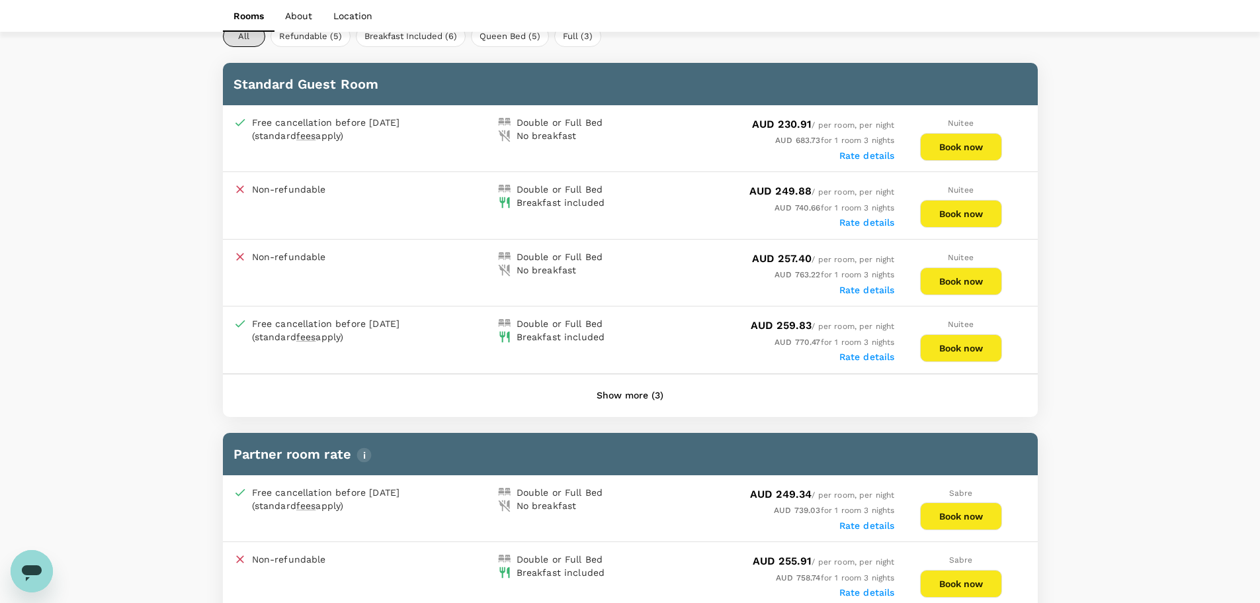
click at [965, 343] on button "Book now" at bounding box center [961, 348] width 82 height 28
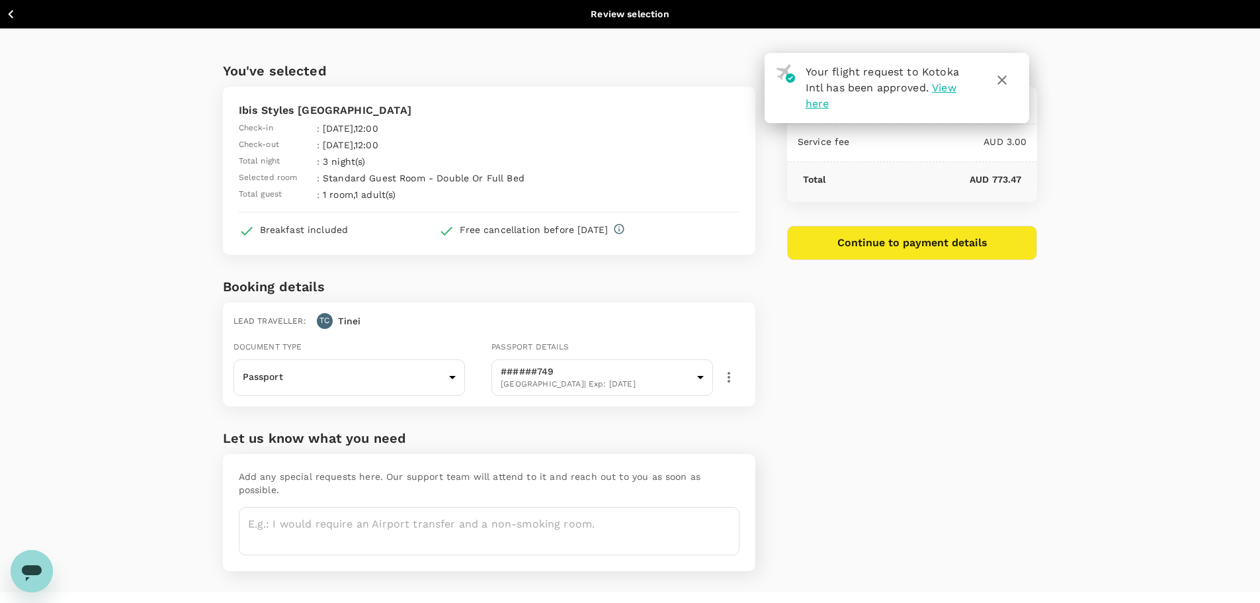
click at [908, 243] on button "Continue to payment details" at bounding box center [912, 243] width 251 height 34
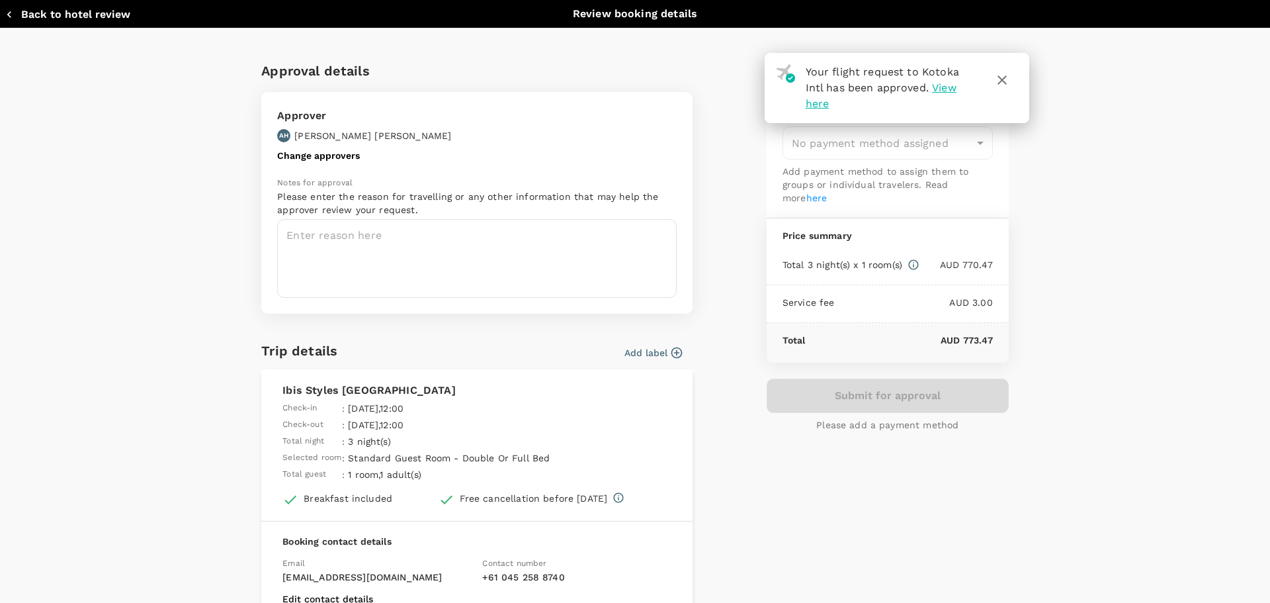
type input "9c4289b1-14a3-4119-8736-521306e5ca8f"
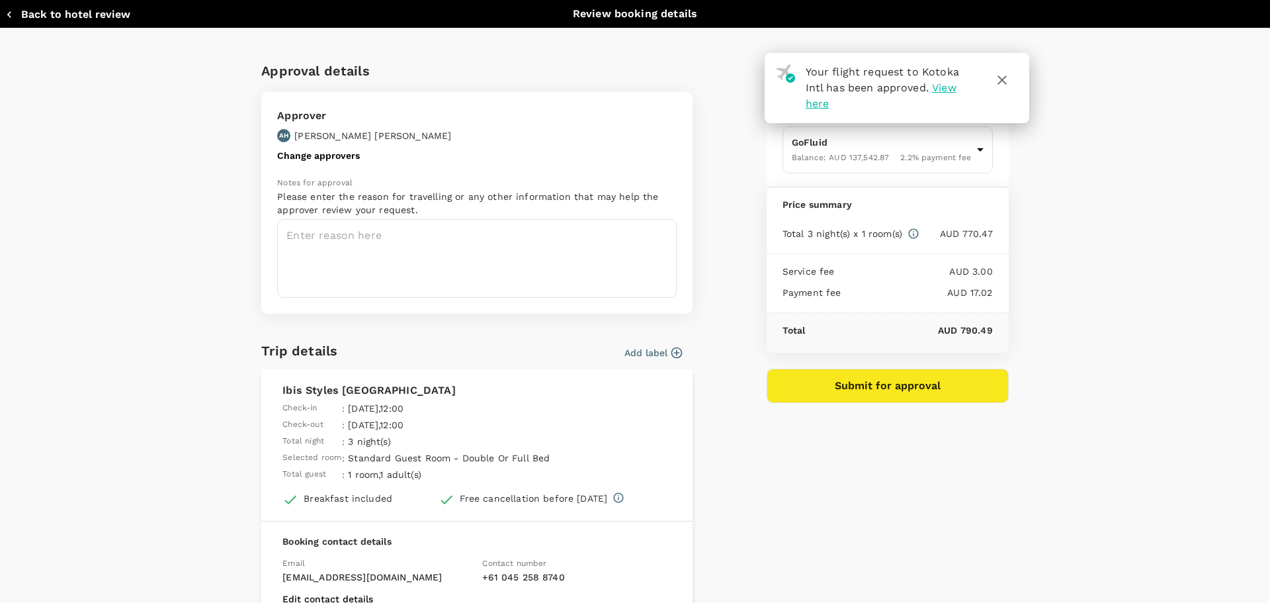
click at [663, 351] on button "Add label" at bounding box center [653, 352] width 58 height 13
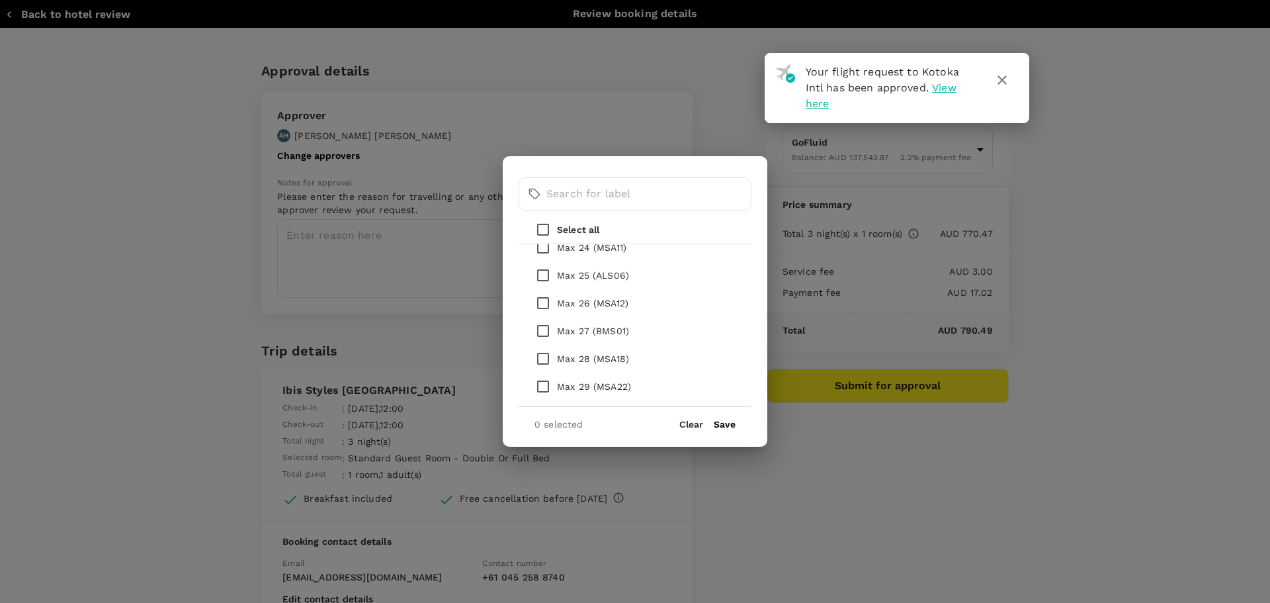
scroll to position [662, 0]
click at [542, 267] on input "checkbox" at bounding box center [543, 269] width 28 height 28
checkbox input "true"
click at [544, 351] on input "checkbox" at bounding box center [543, 352] width 28 height 28
checkbox input "true"
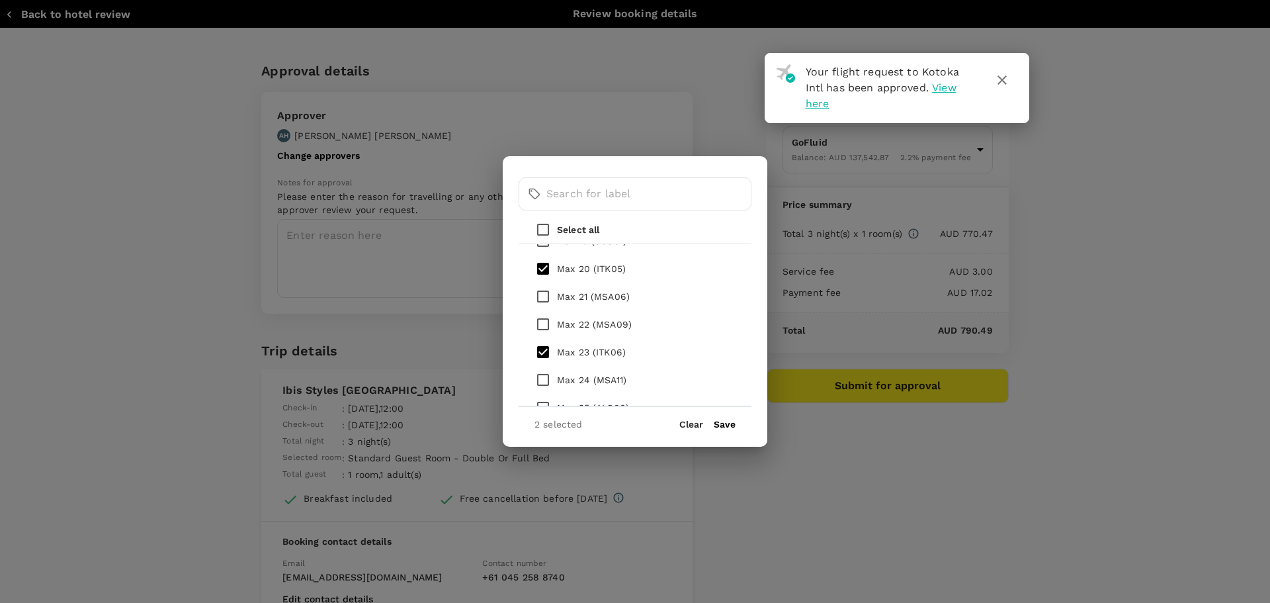
click at [724, 420] on button "Save" at bounding box center [725, 424] width 22 height 11
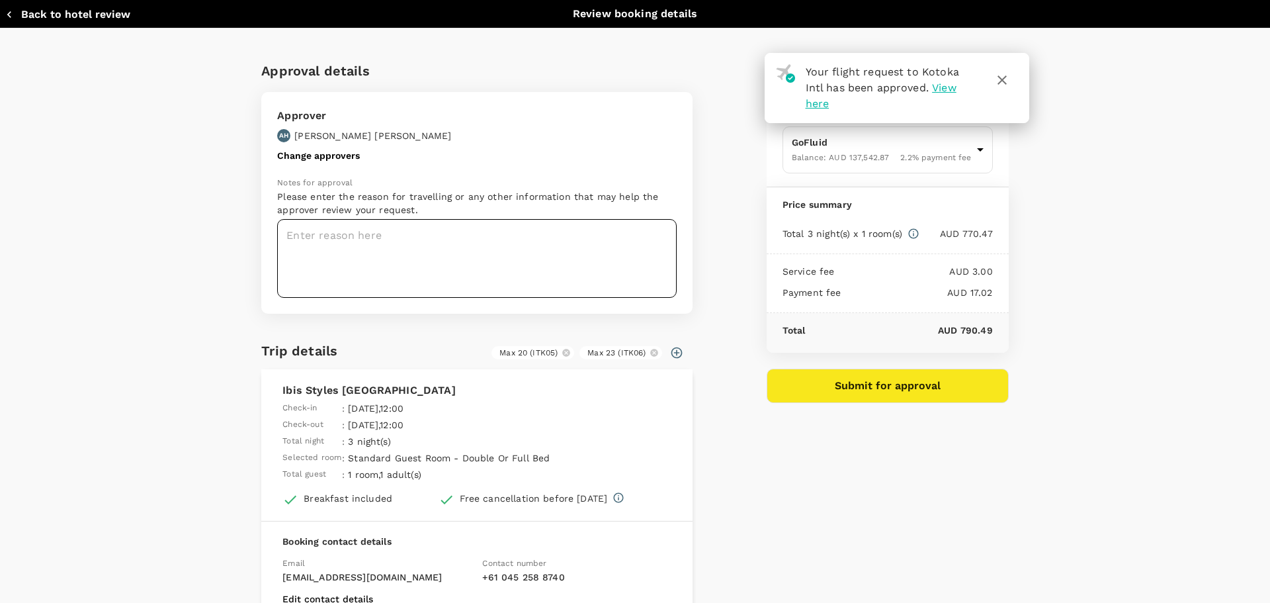
click at [360, 240] on textarea at bounding box center [477, 258] width 400 height 79
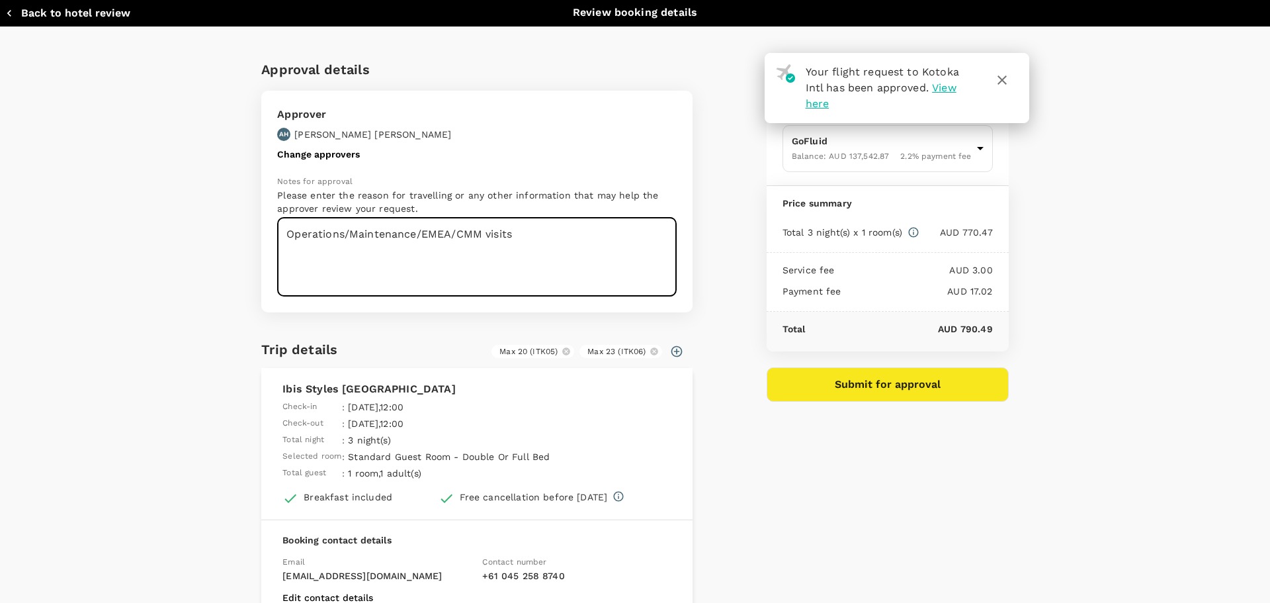
scroll to position [0, 0]
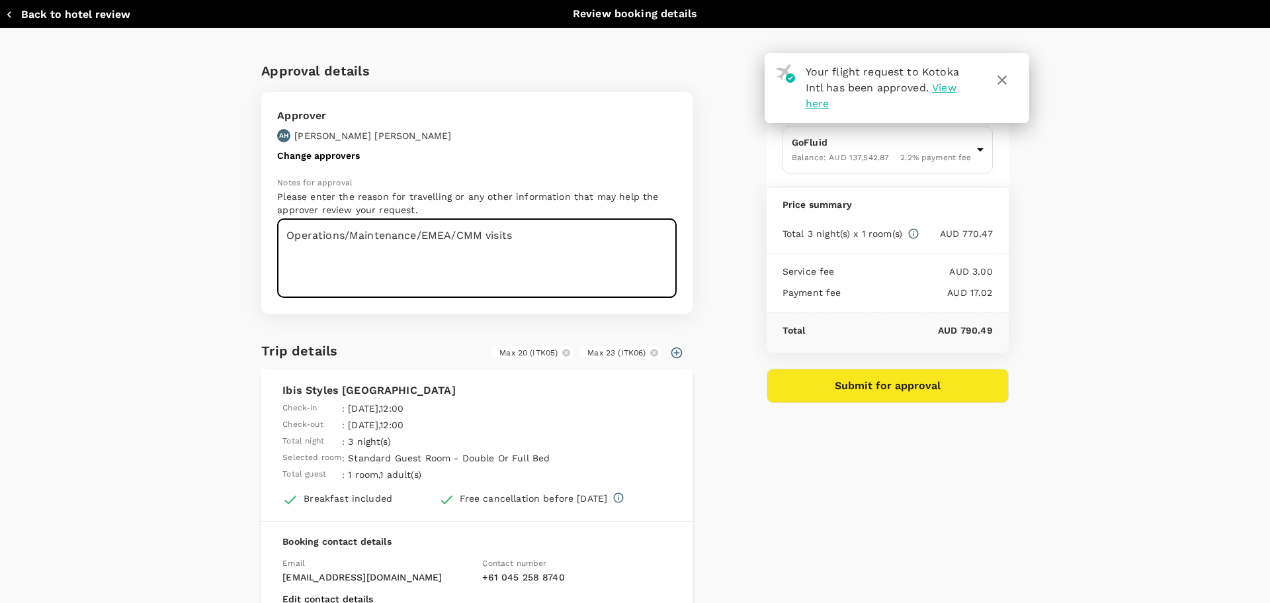
type textarea "Operations/Maintenance/EMEA/CMM visits"
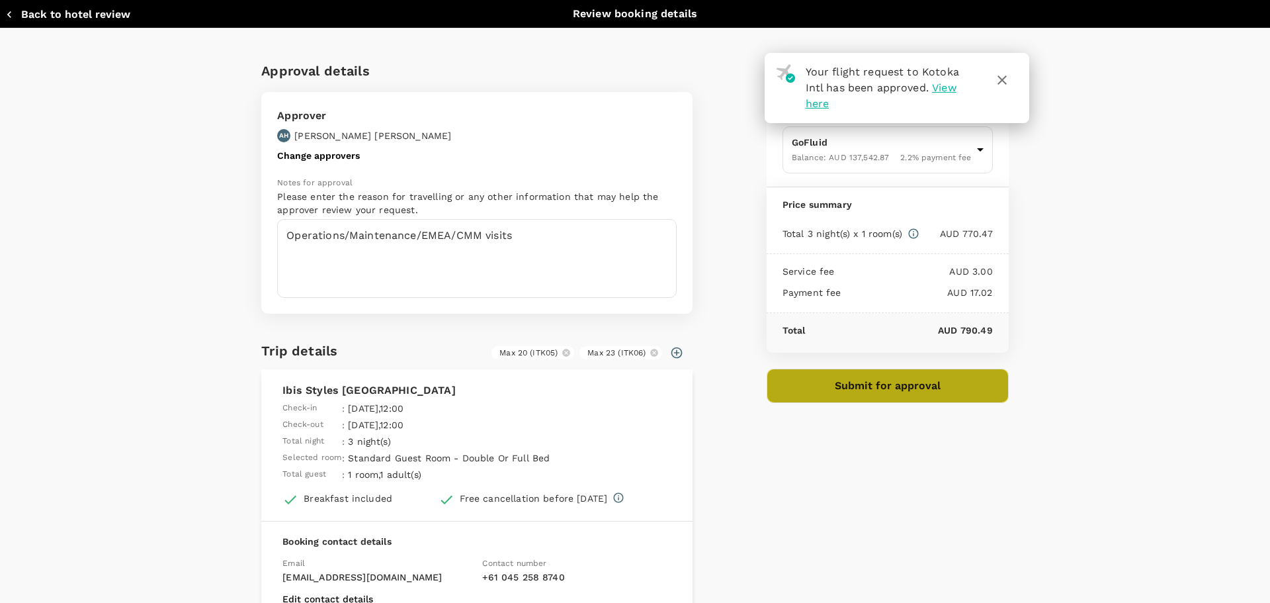
click at [907, 382] on button "Submit for approval" at bounding box center [888, 385] width 242 height 34
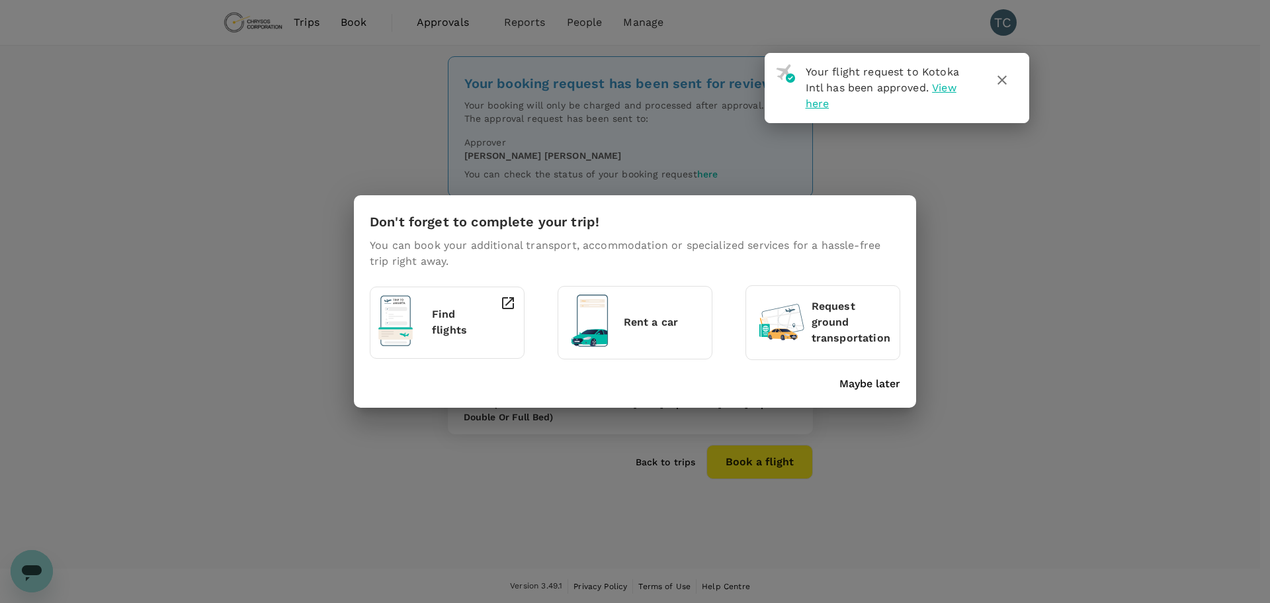
click at [1006, 81] on icon "button" at bounding box center [1002, 80] width 16 height 16
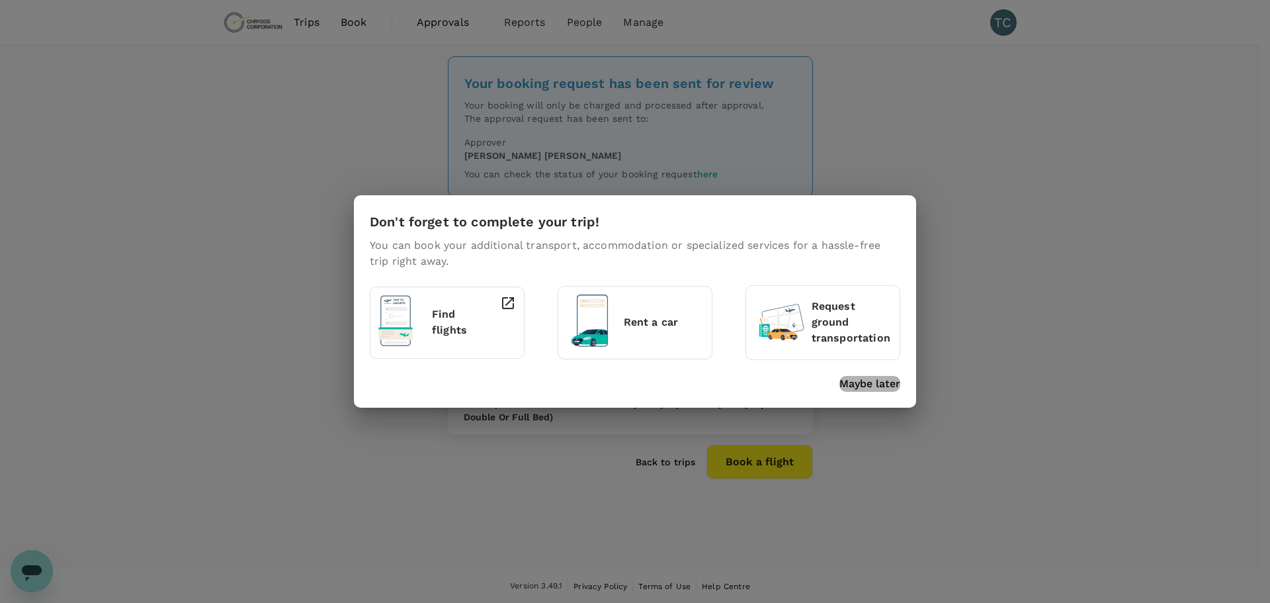
click at [879, 380] on p "Maybe later" at bounding box center [869, 384] width 61 height 16
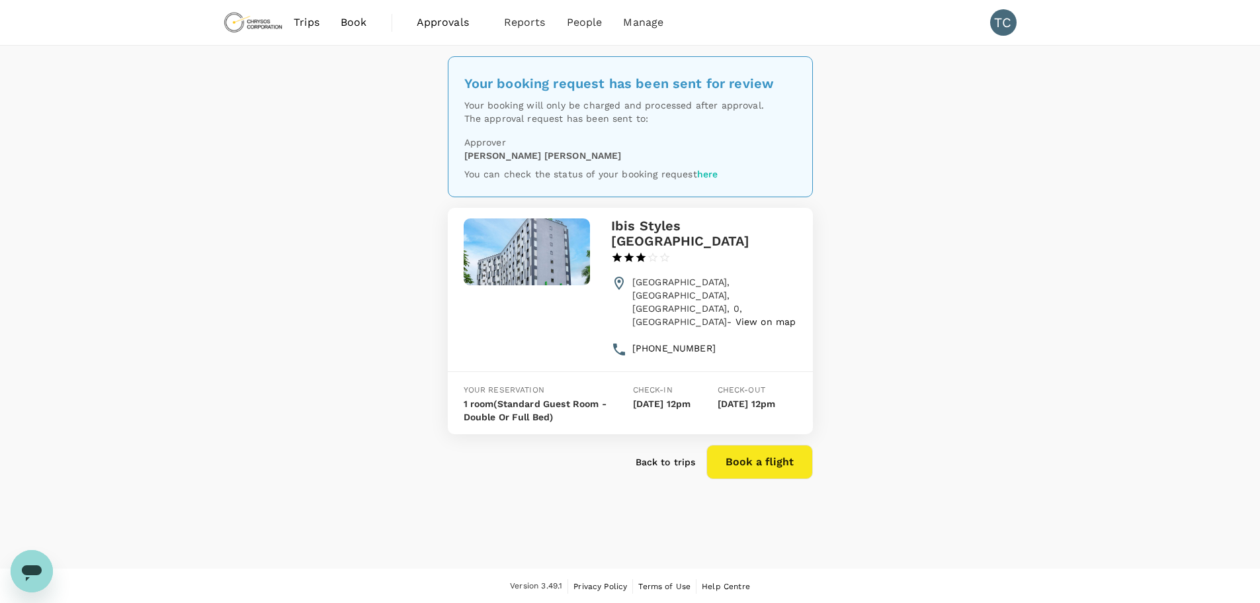
click at [353, 21] on span "Book" at bounding box center [354, 23] width 26 height 16
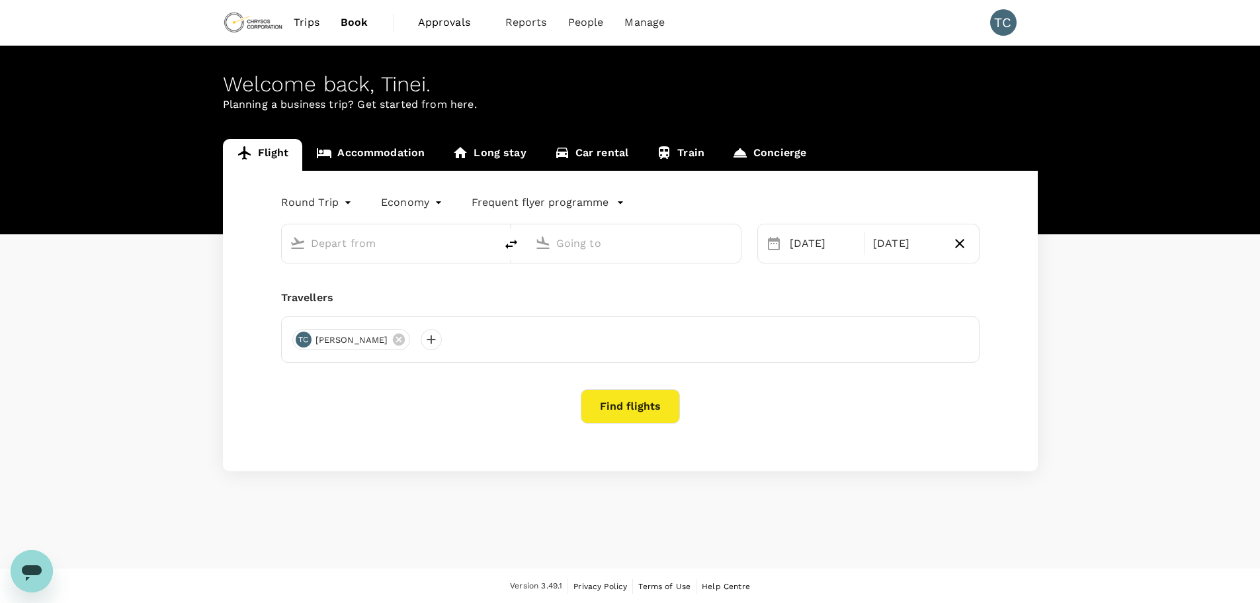
type input "oneway"
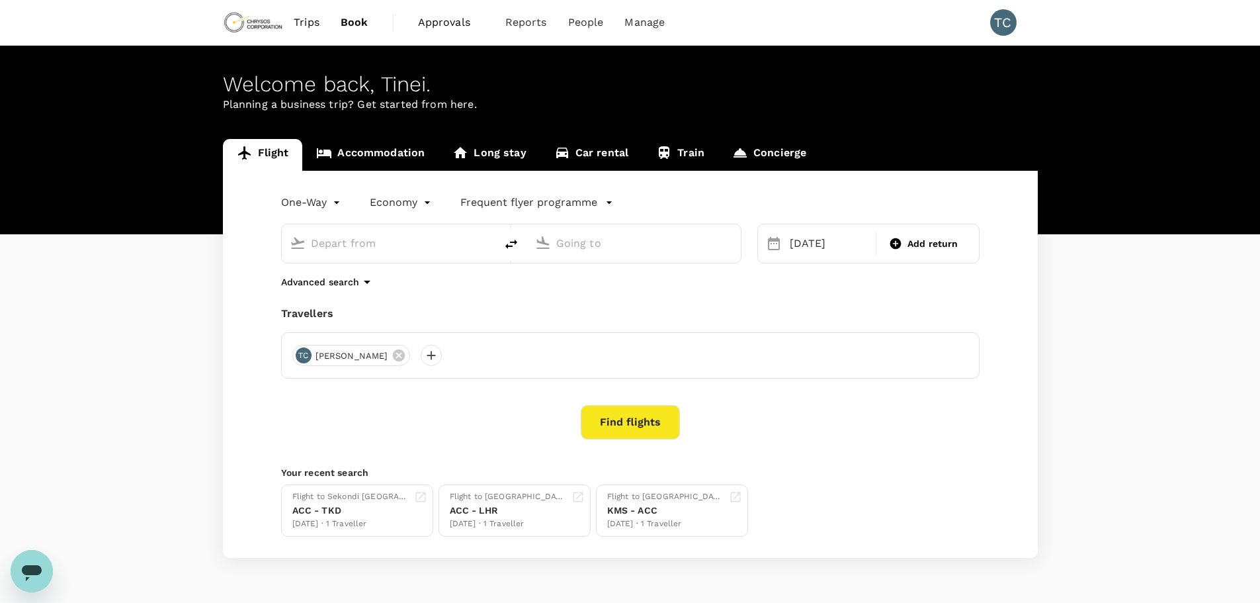
type input "[GEOGRAPHIC_DATA] (KMS)"
type input "Kotoka Intl (ACC)"
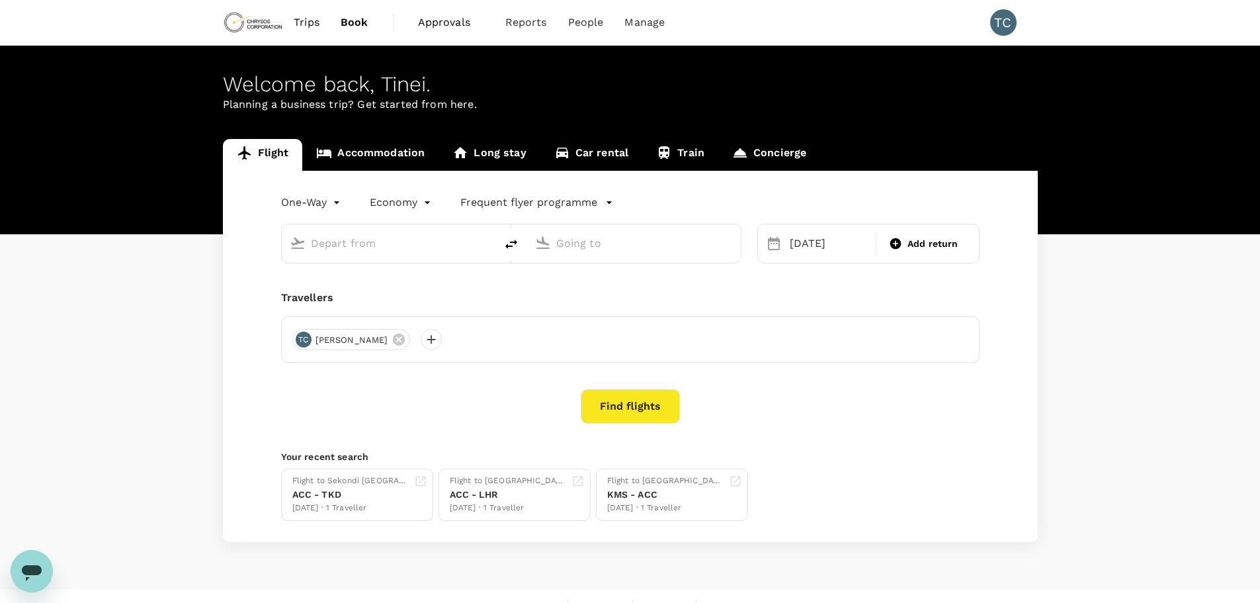
type input "[GEOGRAPHIC_DATA] (KMS)"
type input "Kotoka Intl (ACC)"
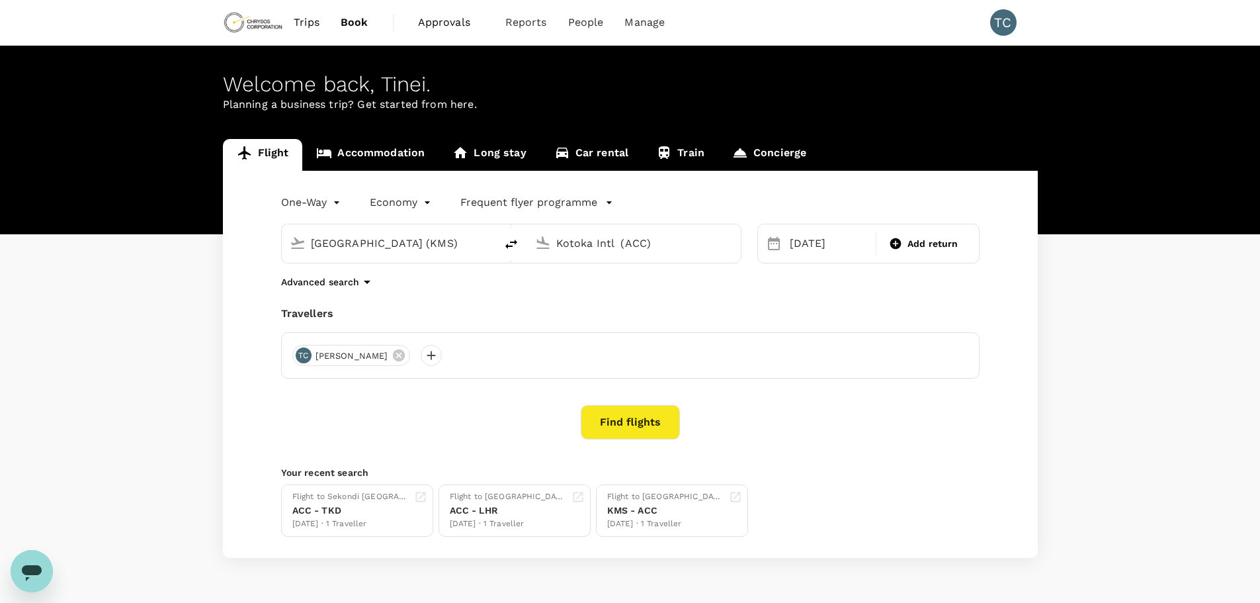
click at [374, 145] on link "Accommodation" at bounding box center [370, 155] width 136 height 32
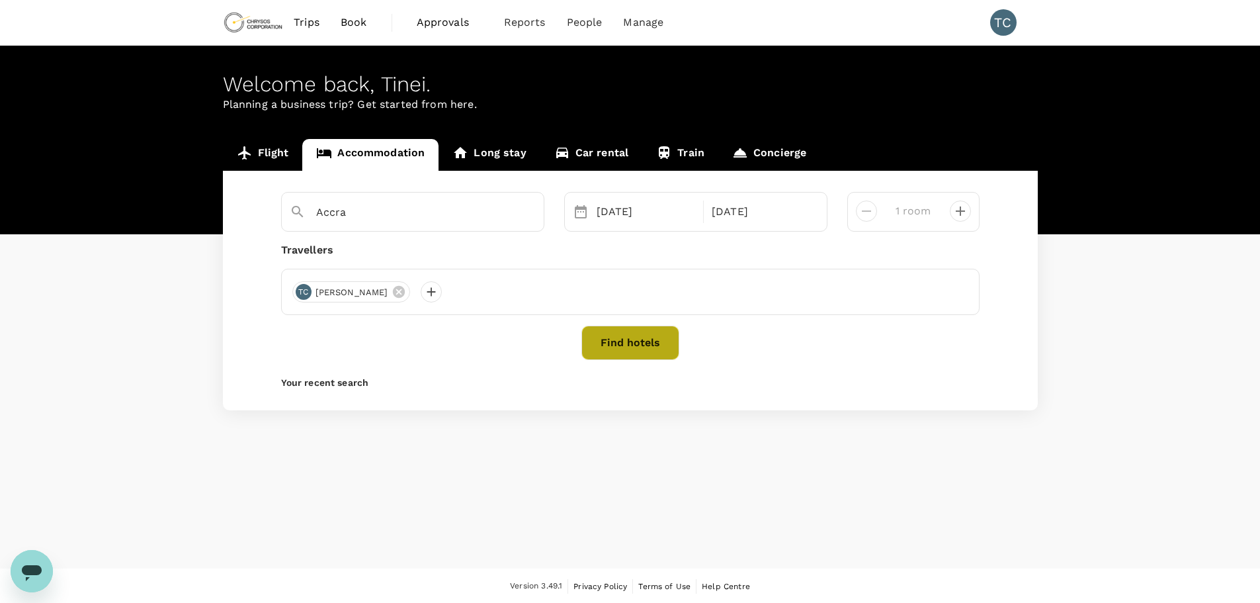
click at [634, 343] on button "Find hotels" at bounding box center [630, 342] width 98 height 34
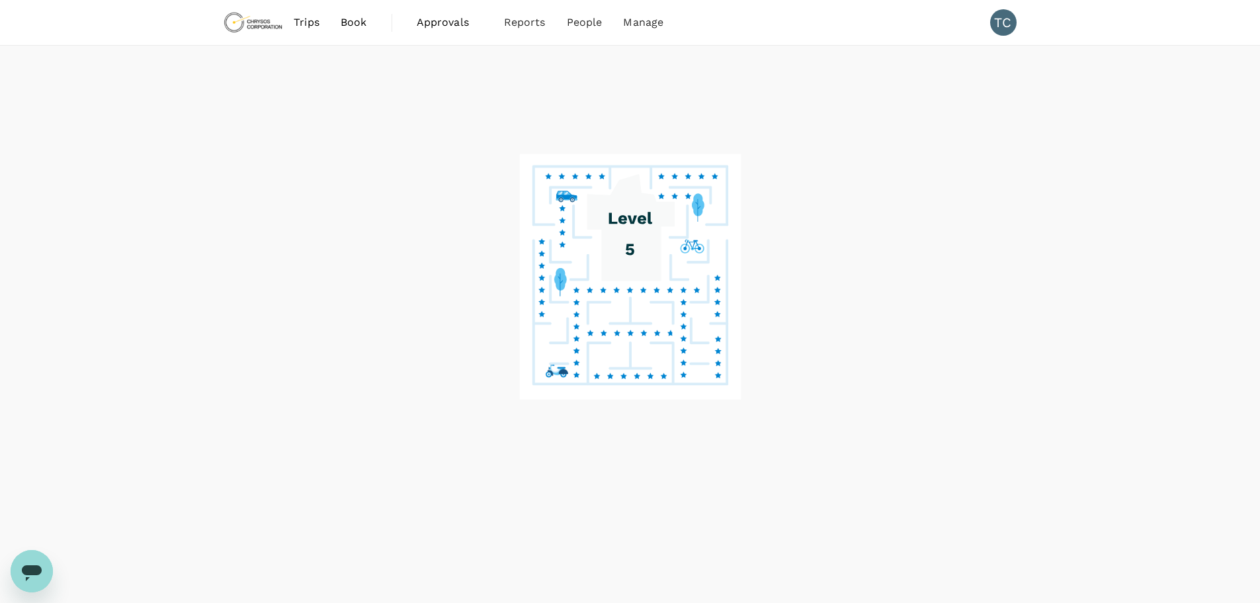
click at [351, 19] on span "Book" at bounding box center [354, 23] width 26 height 16
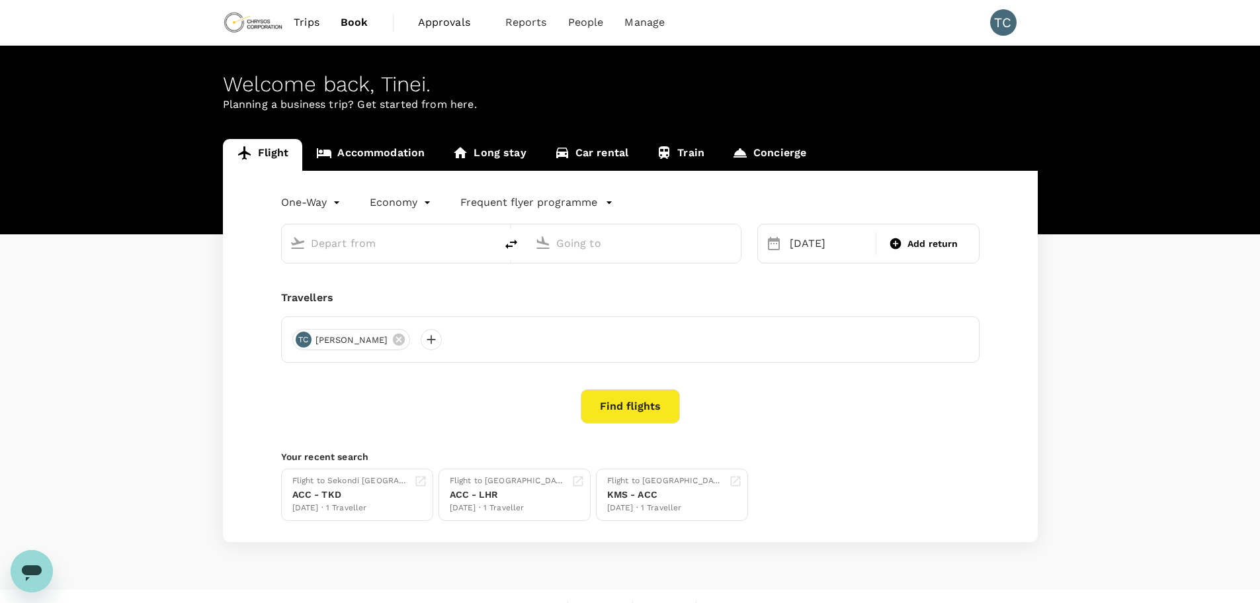
type input "[GEOGRAPHIC_DATA] (KMS)"
type input "Kotoka Intl (ACC)"
type input "[GEOGRAPHIC_DATA] (KMS)"
type input "Kotoka Intl (ACC)"
click at [377, 153] on link "Accommodation" at bounding box center [370, 155] width 136 height 32
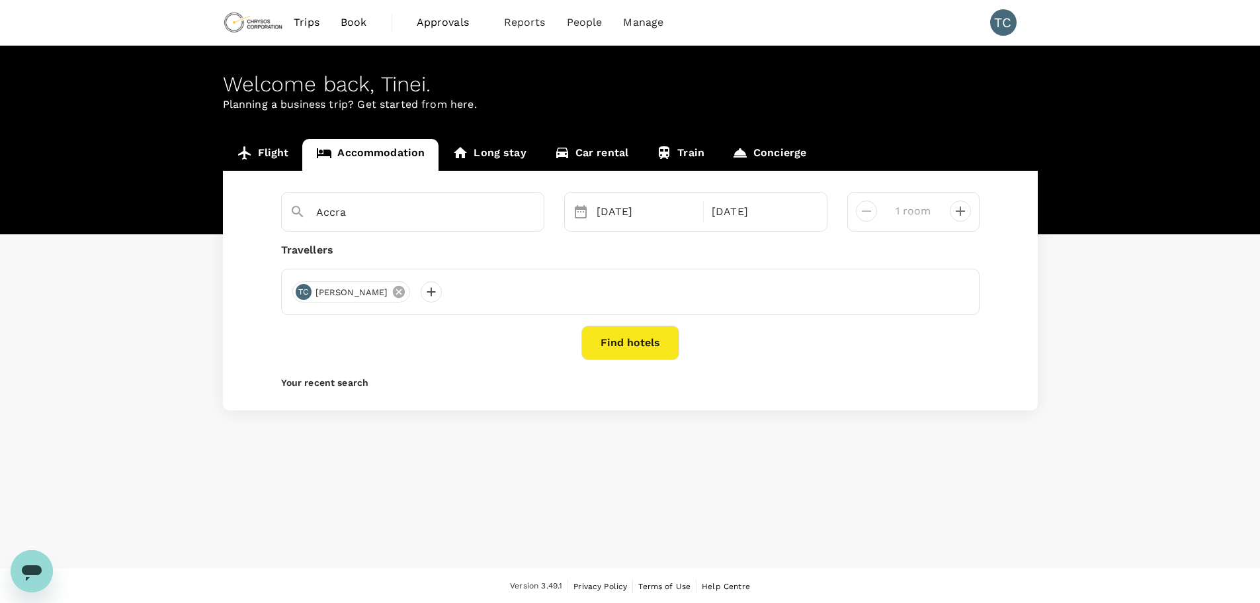
click at [392, 290] on icon at bounding box center [399, 291] width 15 height 15
click at [302, 292] on div at bounding box center [302, 291] width 21 height 21
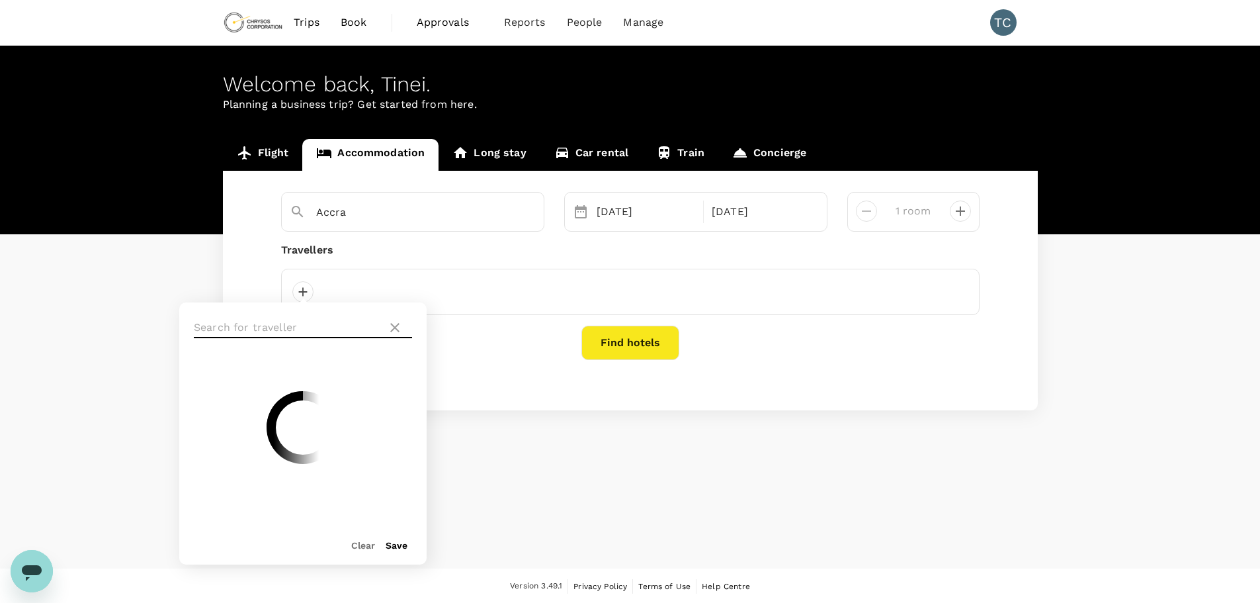
click at [265, 322] on input "text" at bounding box center [288, 327] width 188 height 21
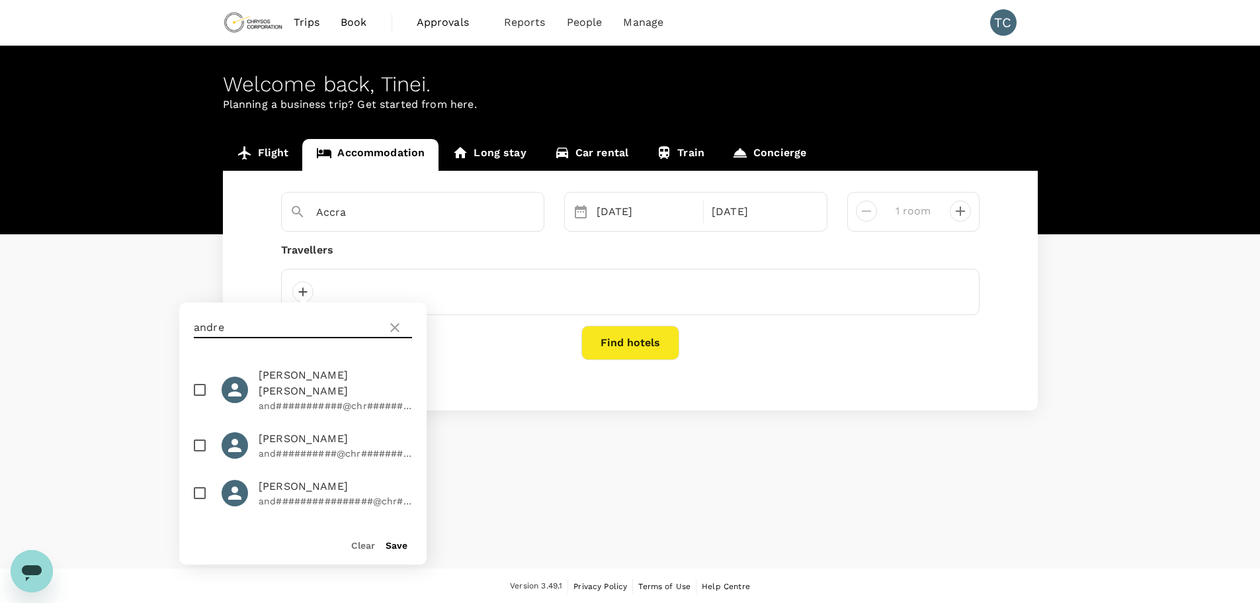
type input "andre"
click at [198, 431] on input "checkbox" at bounding box center [200, 445] width 28 height 28
checkbox input "true"
click at [393, 544] on button "Save" at bounding box center [397, 545] width 22 height 11
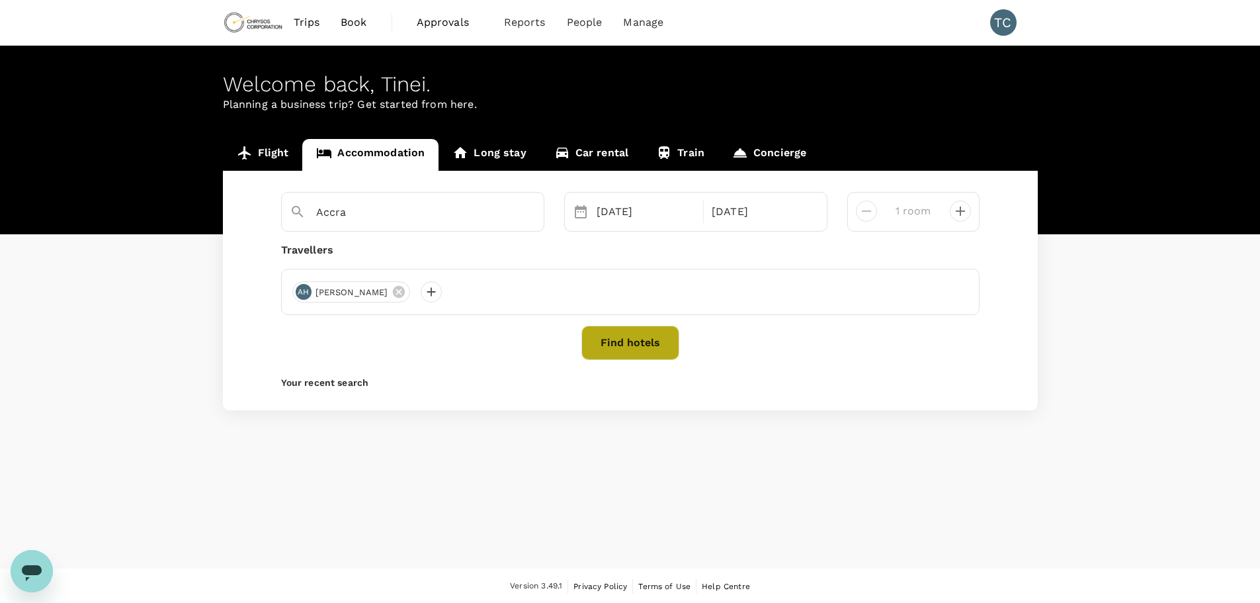
click at [626, 347] on button "Find hotels" at bounding box center [630, 342] width 98 height 34
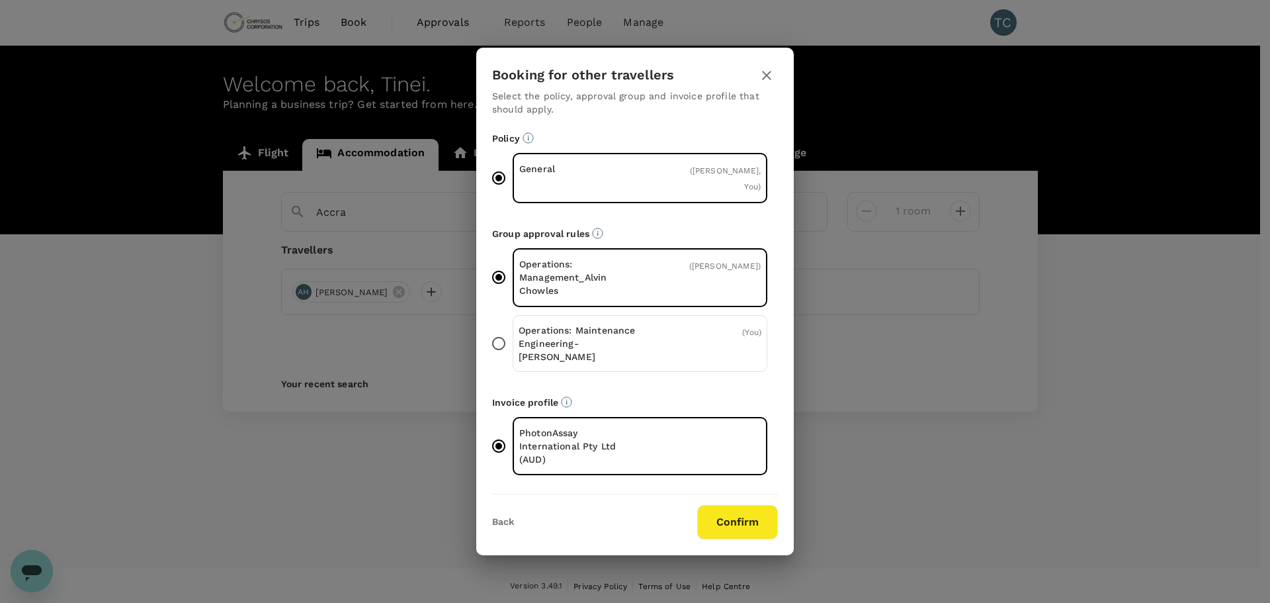
click at [753, 508] on button "Confirm" at bounding box center [737, 522] width 81 height 34
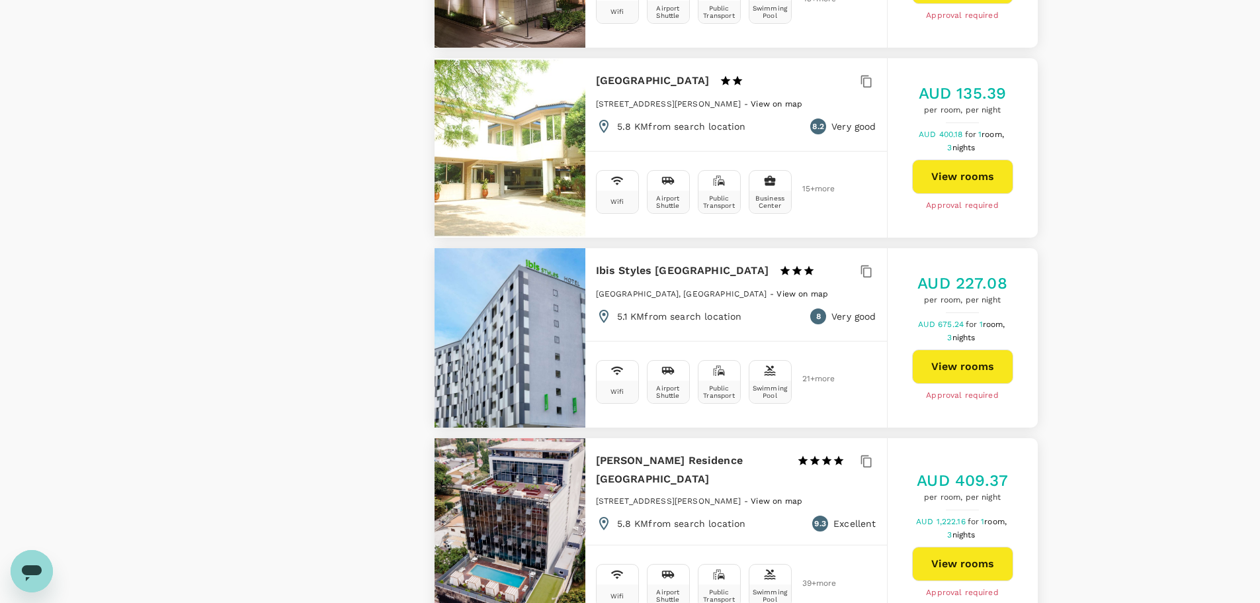
scroll to position [2514, 0]
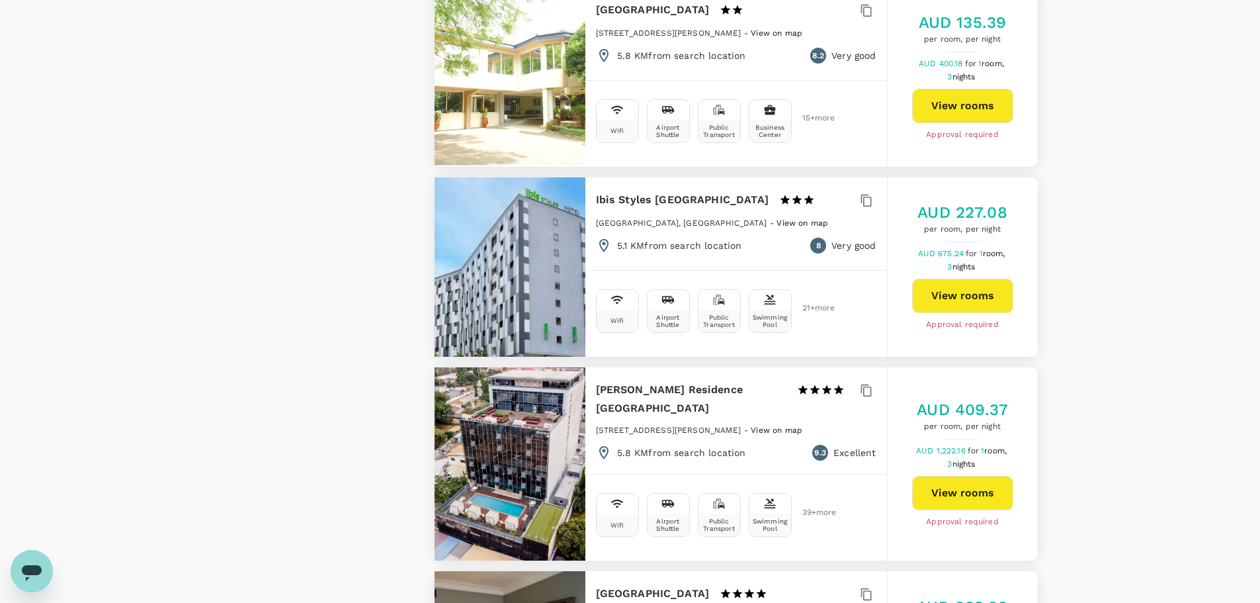
click at [963, 279] on button "View rooms" at bounding box center [962, 296] width 101 height 34
type input "607.07"
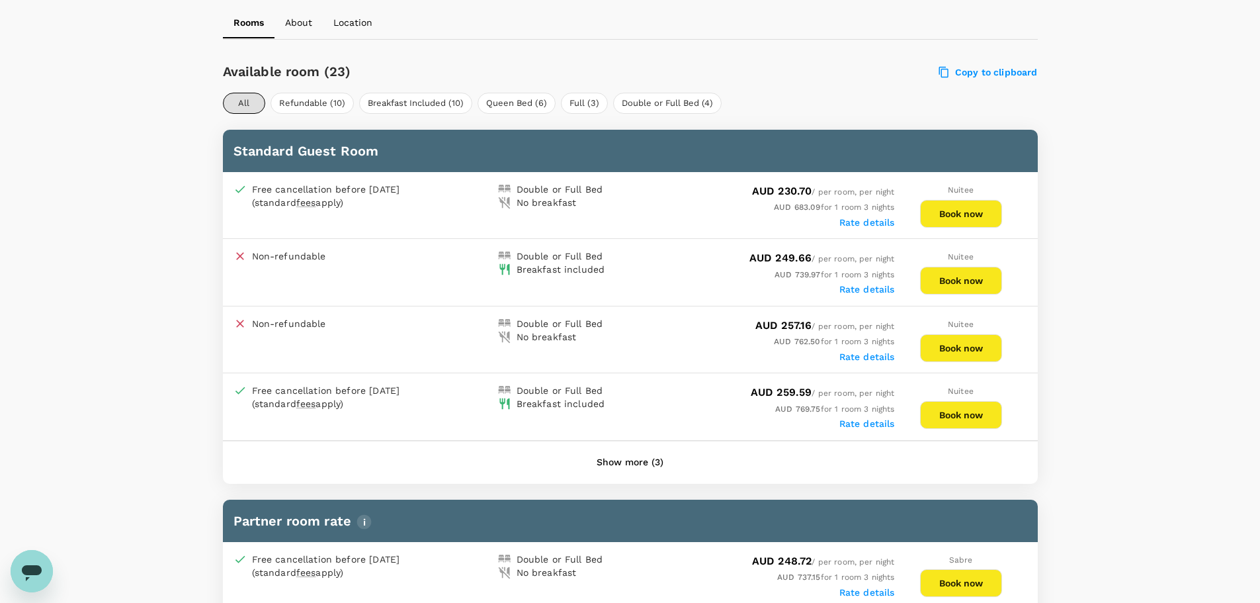
scroll to position [595, 0]
click at [967, 409] on button "Book now" at bounding box center [961, 414] width 82 height 28
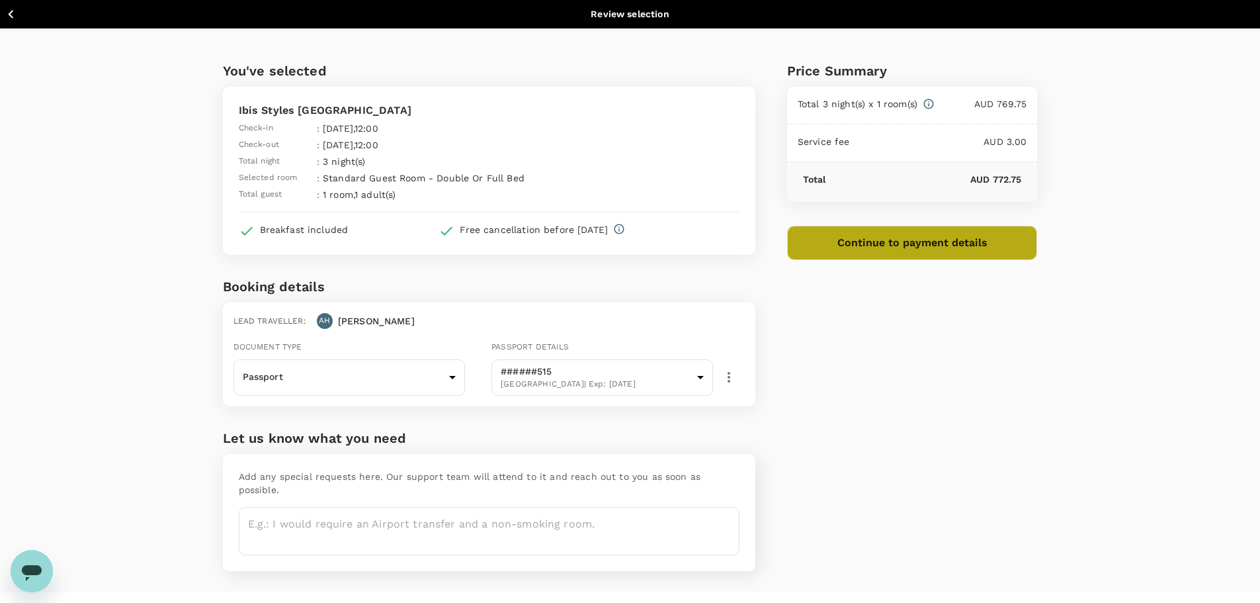
click at [885, 244] on button "Continue to payment details" at bounding box center [912, 243] width 251 height 34
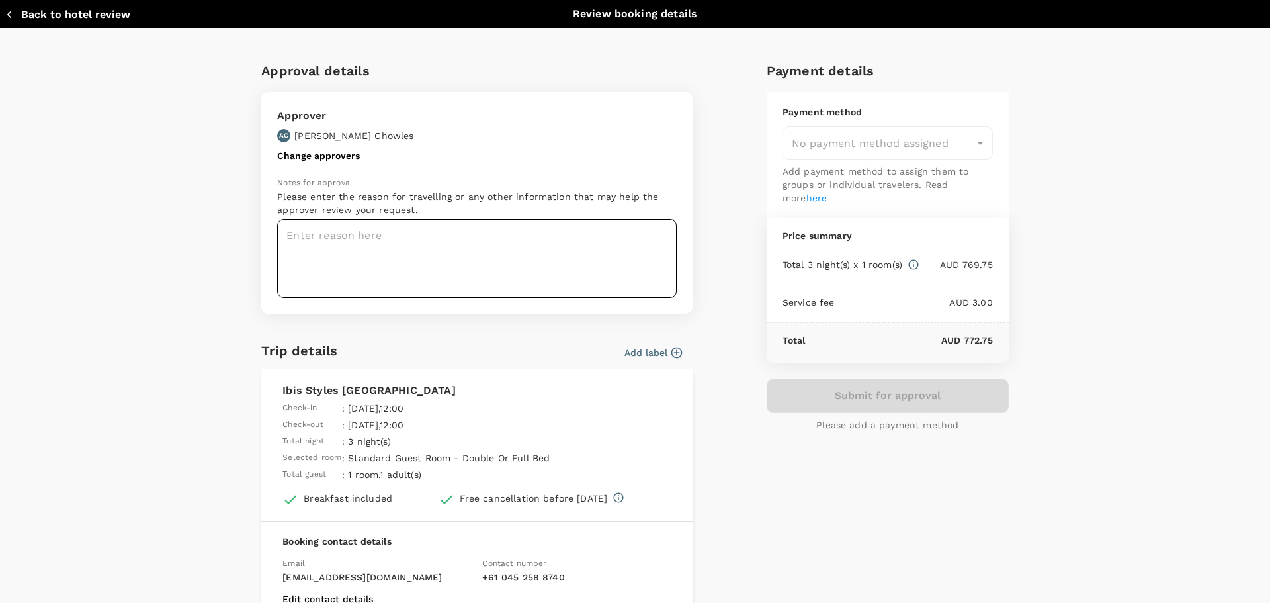
type input "9c4289b1-14a3-4119-8736-521306e5ca8f"
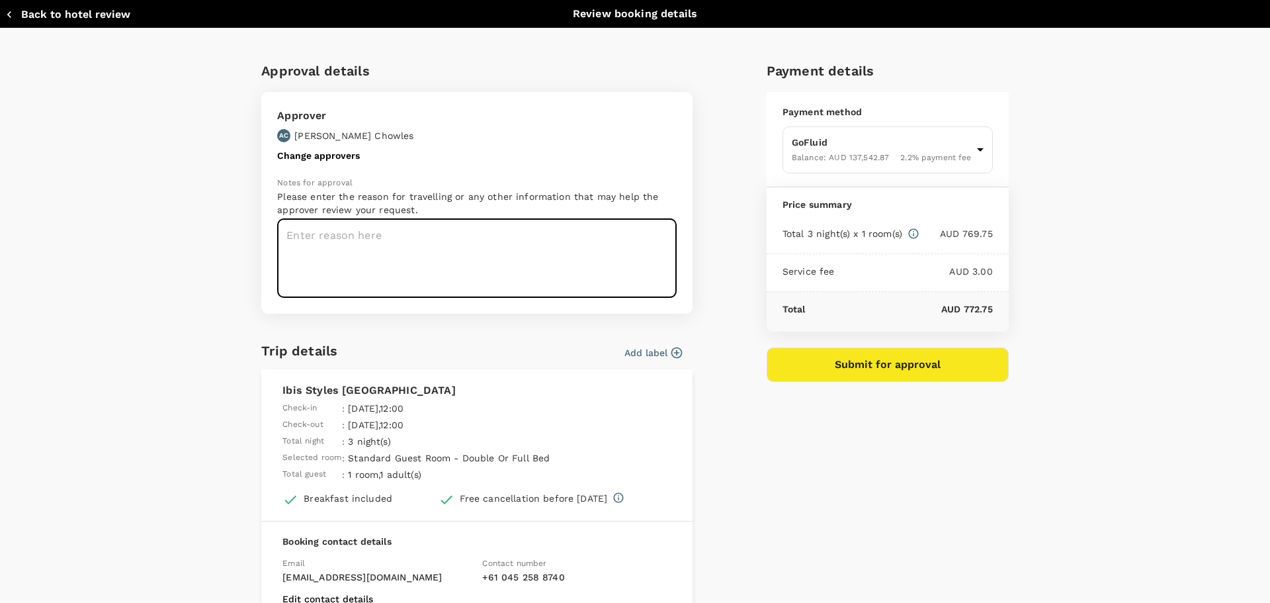
click at [367, 243] on textarea at bounding box center [477, 258] width 400 height 79
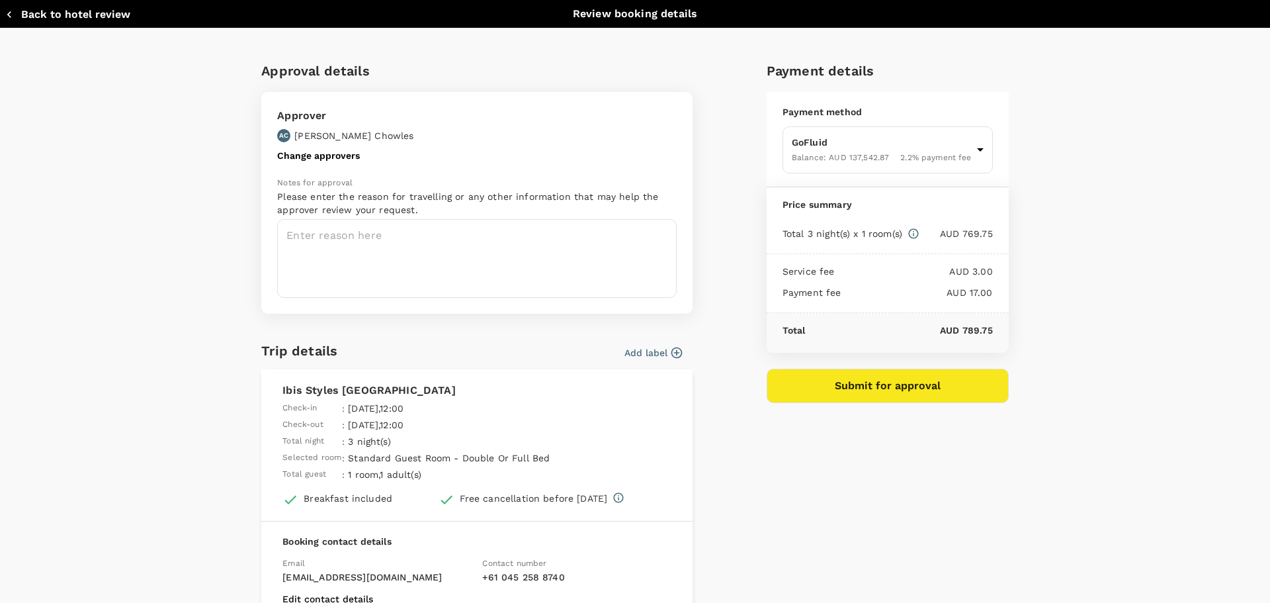
click at [367, 243] on textarea at bounding box center [477, 258] width 400 height 79
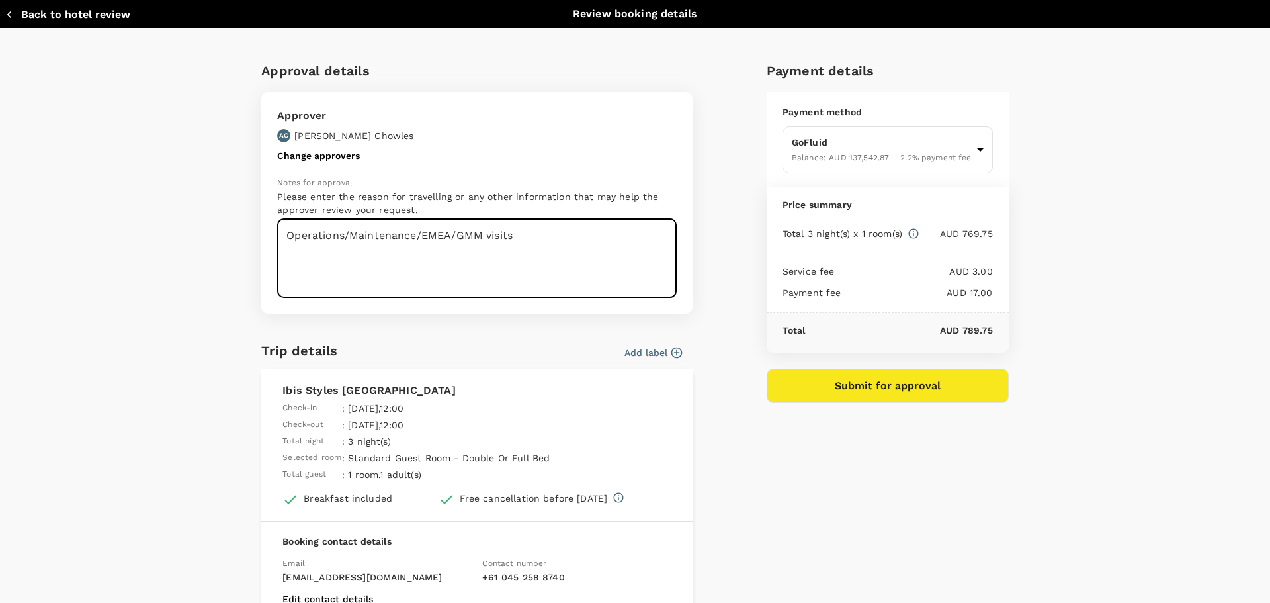
type textarea "Operations/Maintenance/EMEA/GMM visits"
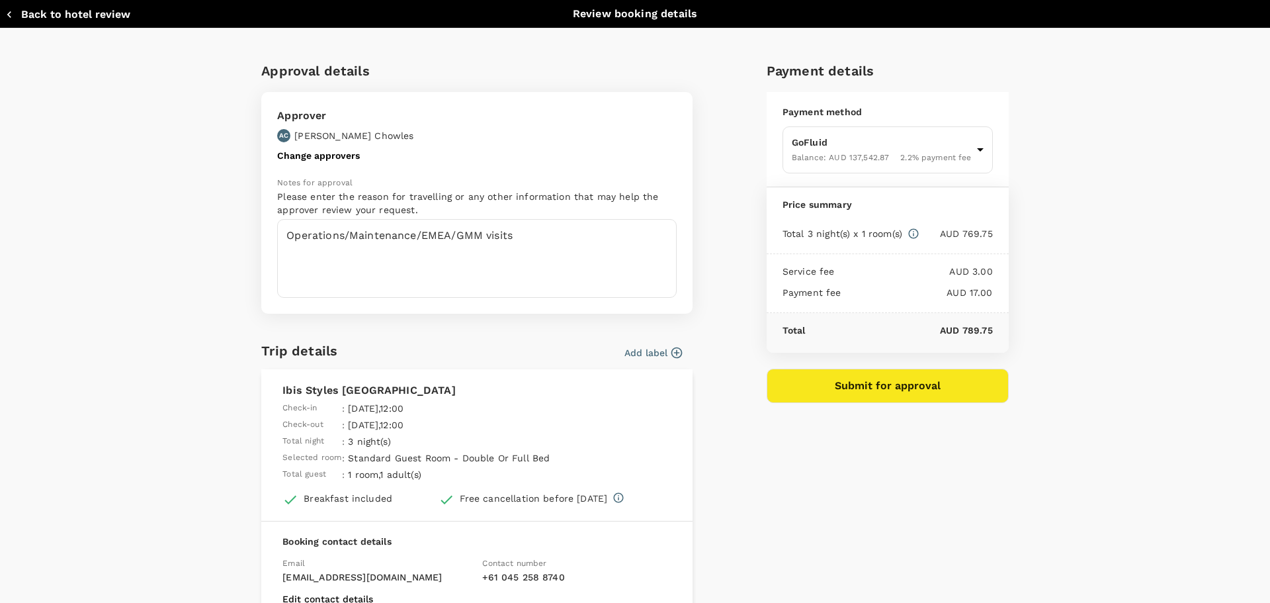
click at [670, 351] on icon "button" at bounding box center [676, 352] width 13 height 13
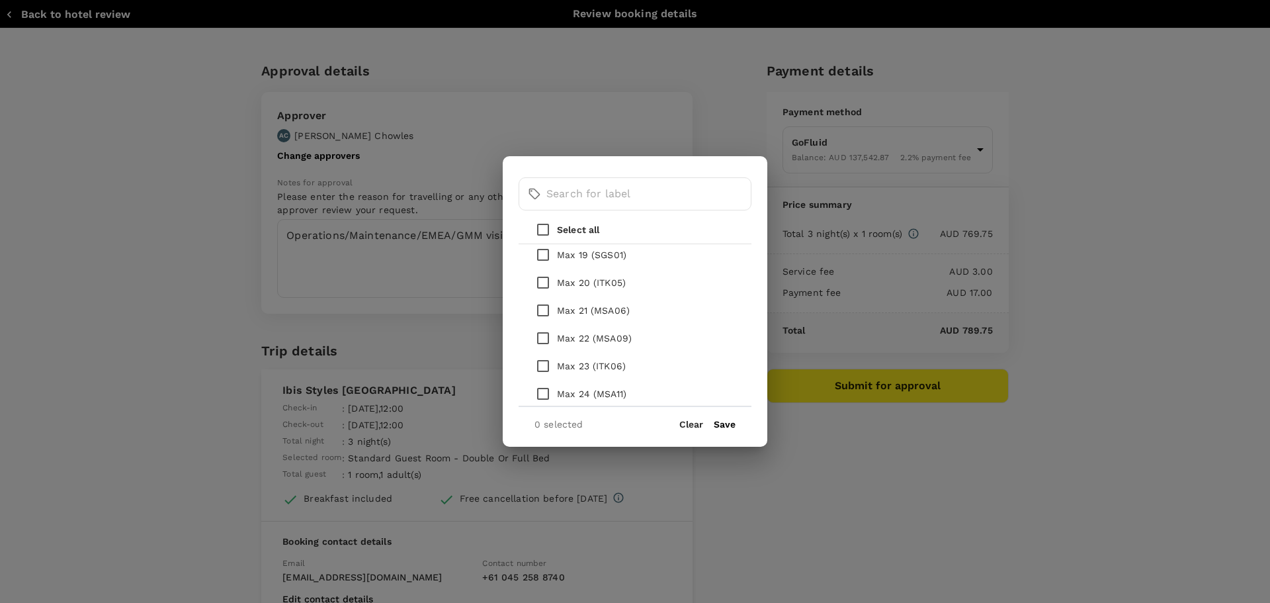
scroll to position [662, 0]
click at [542, 267] on input "checkbox" at bounding box center [543, 269] width 28 height 28
checkbox input "true"
click at [542, 353] on input "checkbox" at bounding box center [543, 352] width 28 height 28
checkbox input "true"
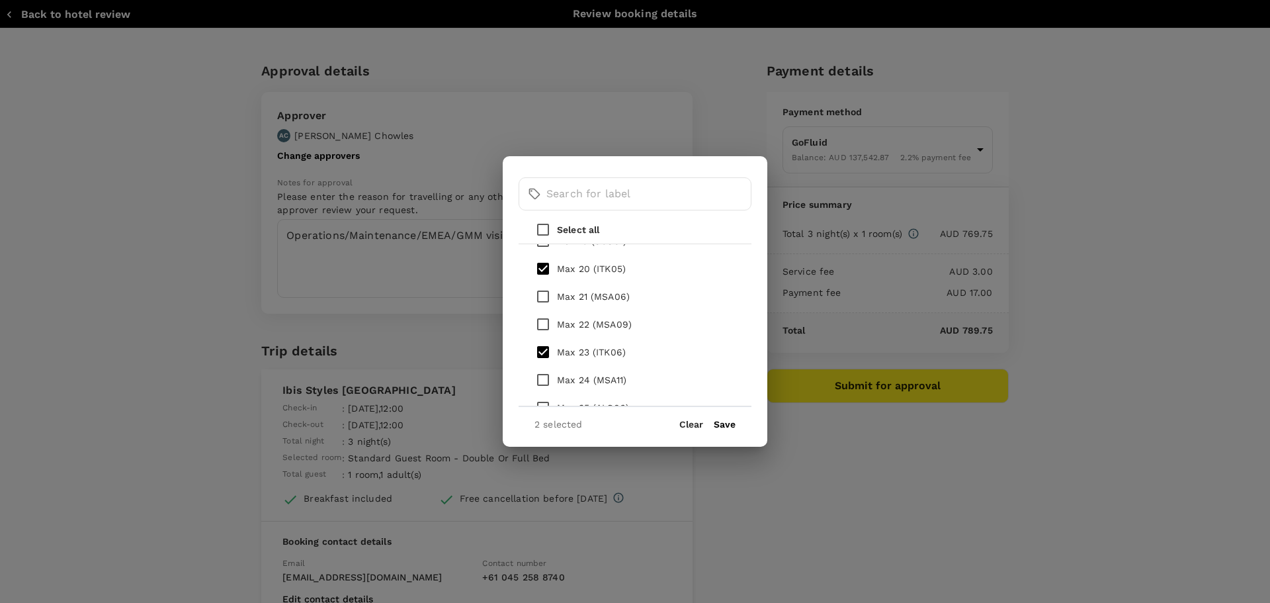
click at [729, 424] on button "Save" at bounding box center [725, 424] width 22 height 11
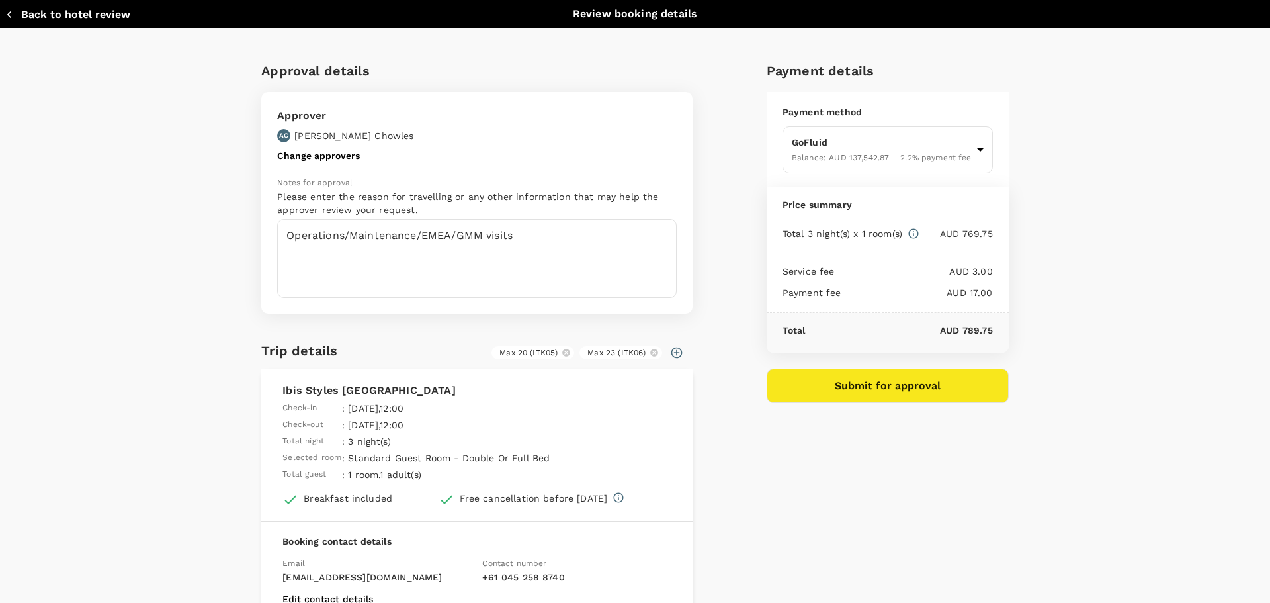
click at [858, 385] on button "Submit for approval" at bounding box center [888, 385] width 242 height 34
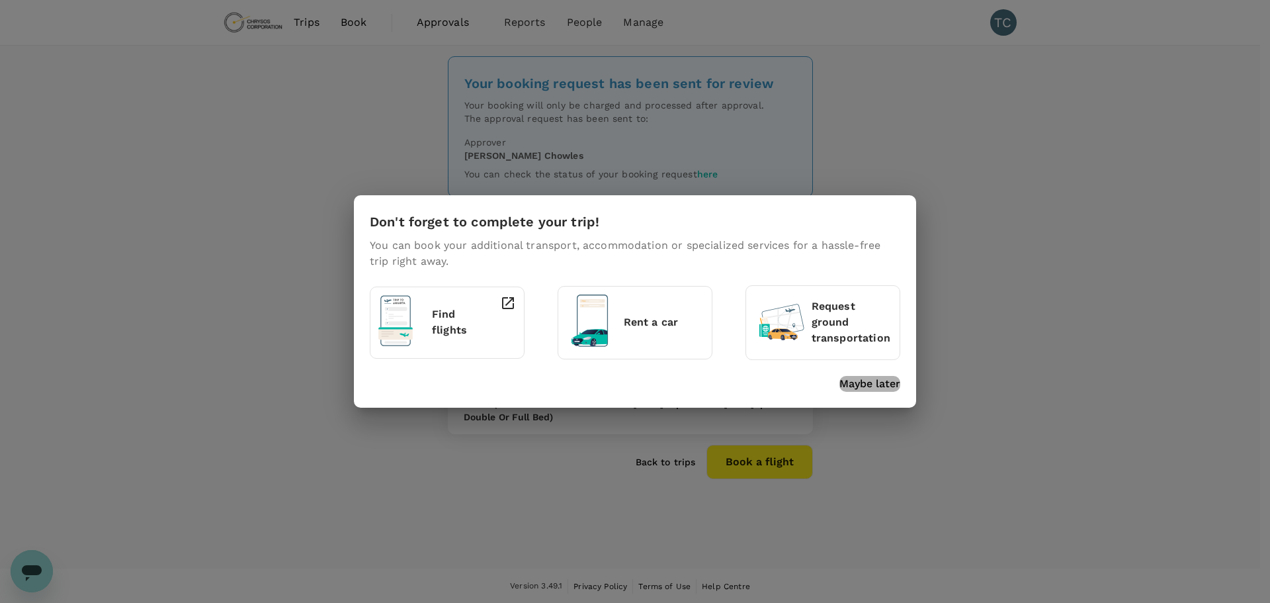
click at [869, 382] on p "Maybe later" at bounding box center [869, 384] width 61 height 16
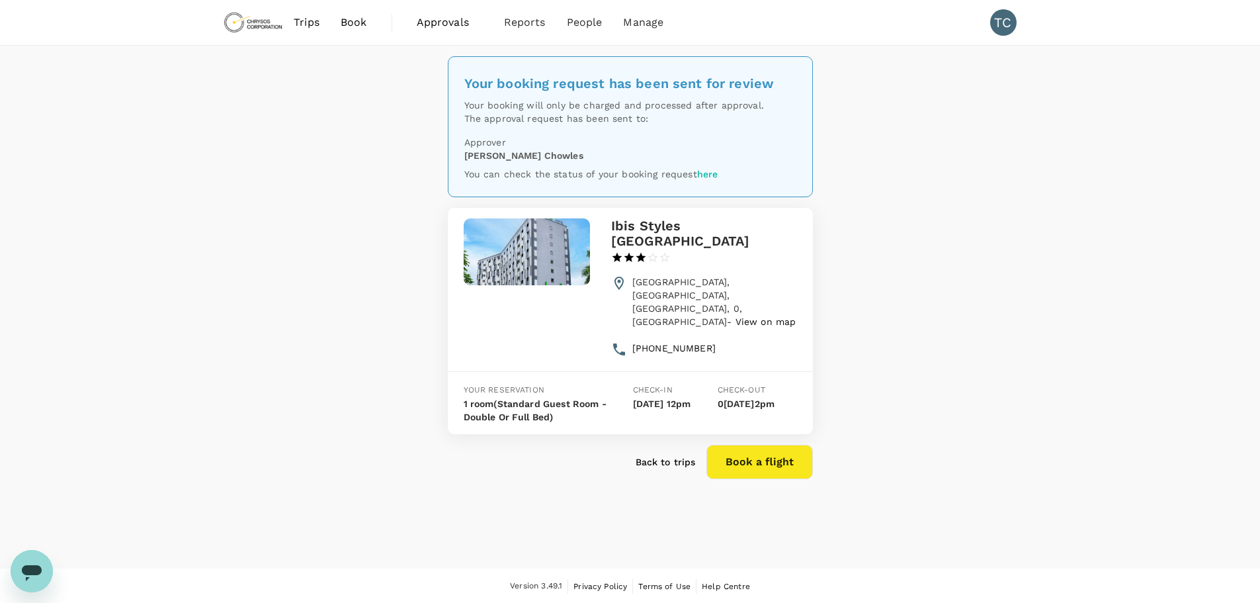
click at [349, 22] on span "Book" at bounding box center [354, 23] width 26 height 16
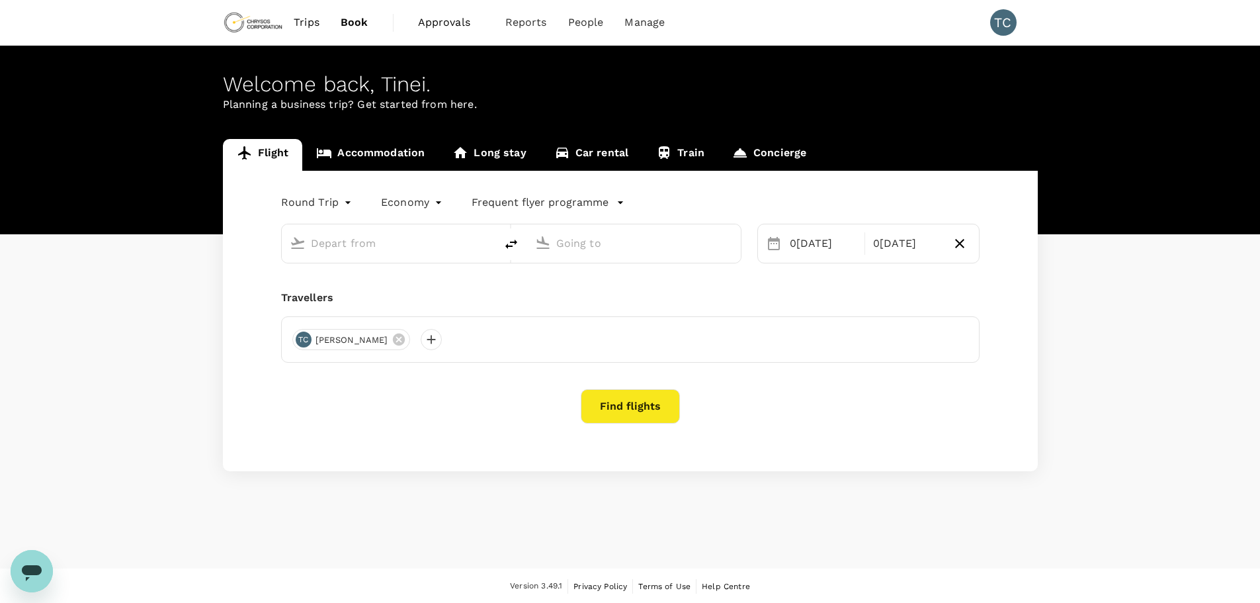
type input "oneway"
type input "[GEOGRAPHIC_DATA] (KMS)"
type input "Kotoka Intl (ACC)"
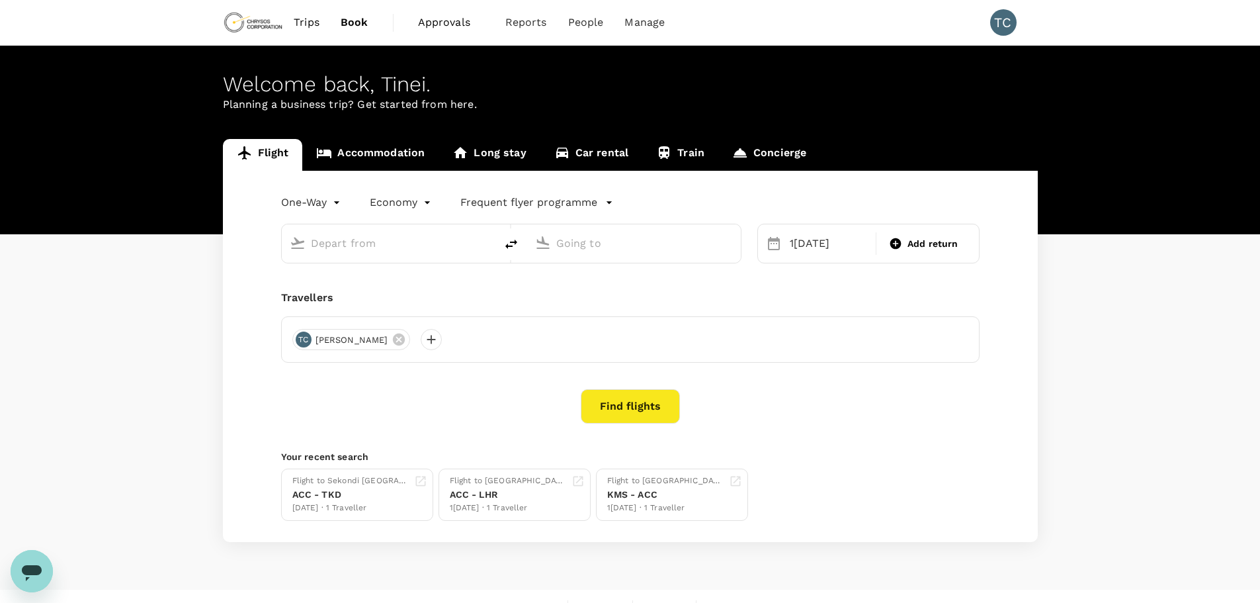
type input "[GEOGRAPHIC_DATA] (KMS)"
type input "Kotoka Intl (ACC)"
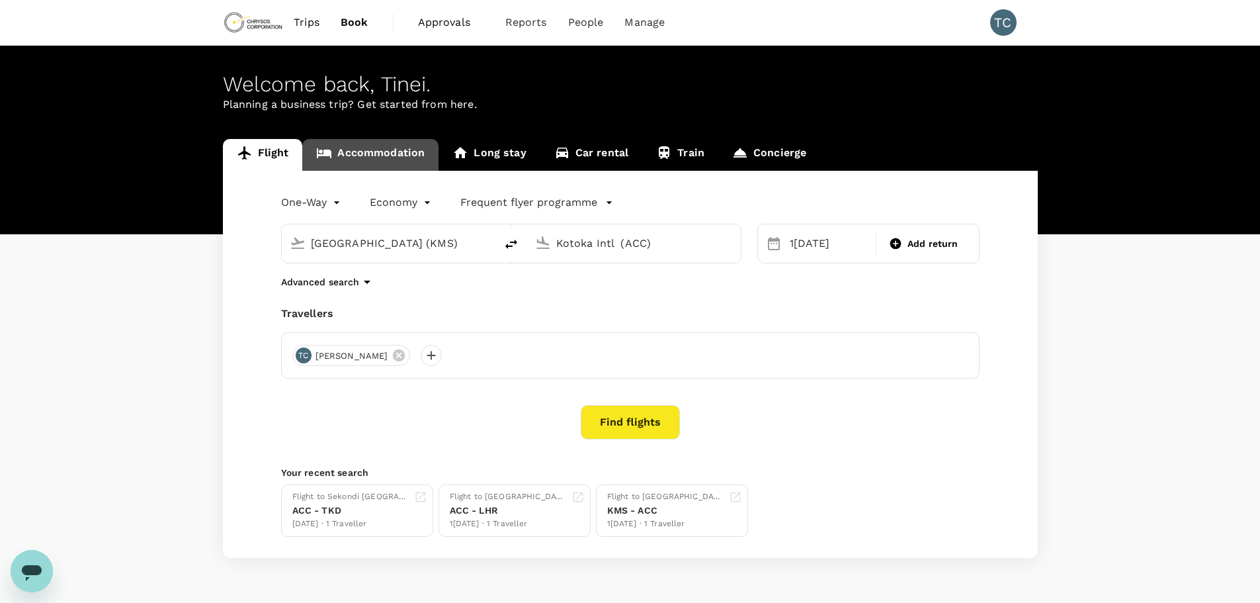
click at [368, 153] on link "Accommodation" at bounding box center [370, 155] width 136 height 32
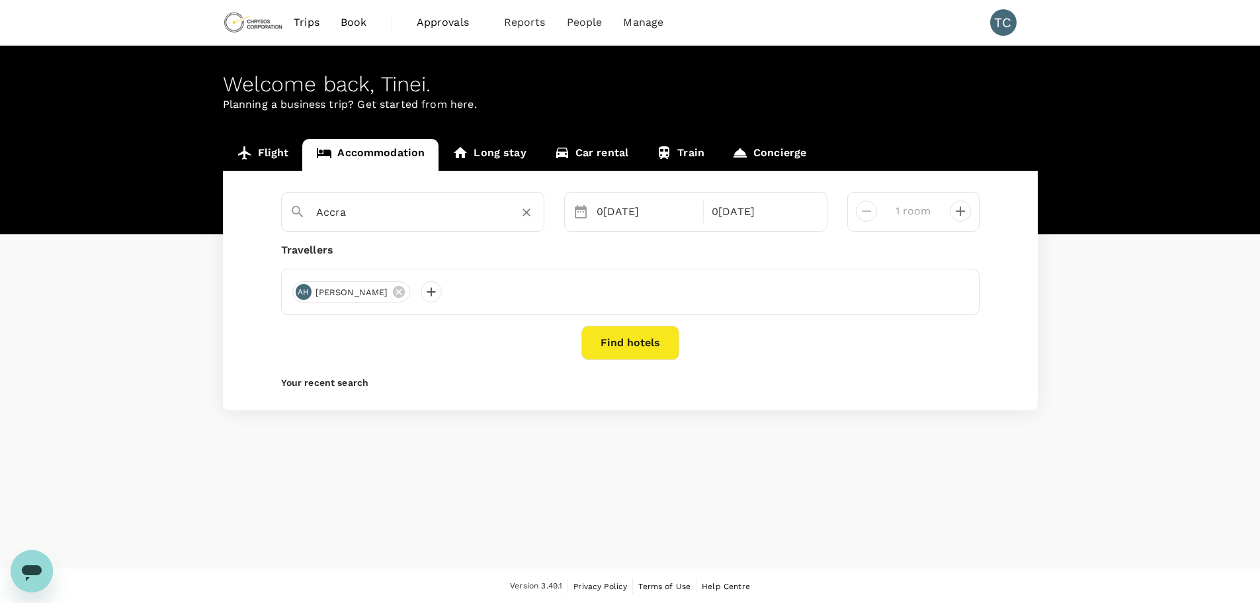
click at [529, 212] on icon "Clear" at bounding box center [526, 212] width 13 height 13
click at [368, 208] on input "text" at bounding box center [407, 212] width 183 height 21
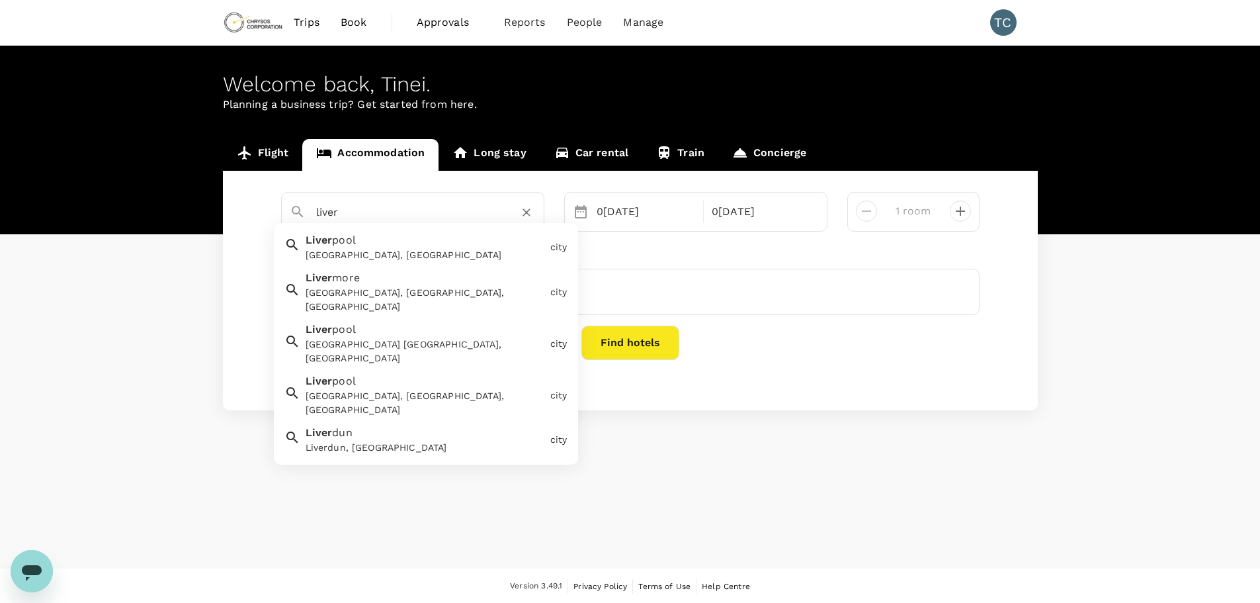
click at [341, 245] on span "pool" at bounding box center [344, 240] width 24 height 13
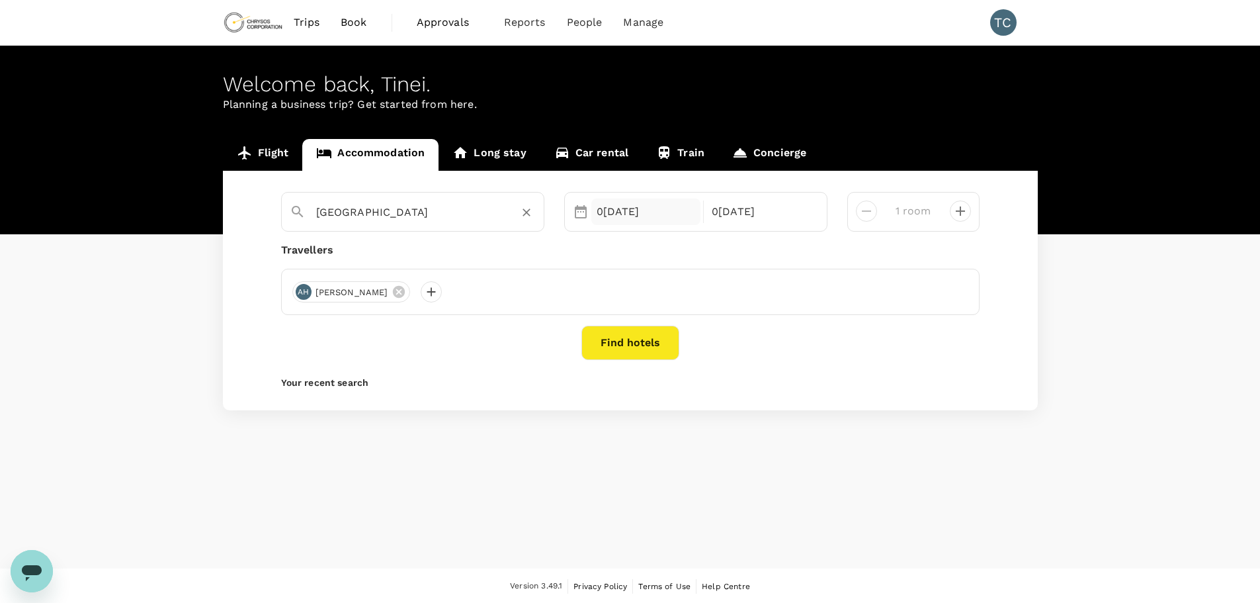
type input "[GEOGRAPHIC_DATA]"
click at [609, 212] on div "0[DATE]" at bounding box center [646, 211] width 110 height 26
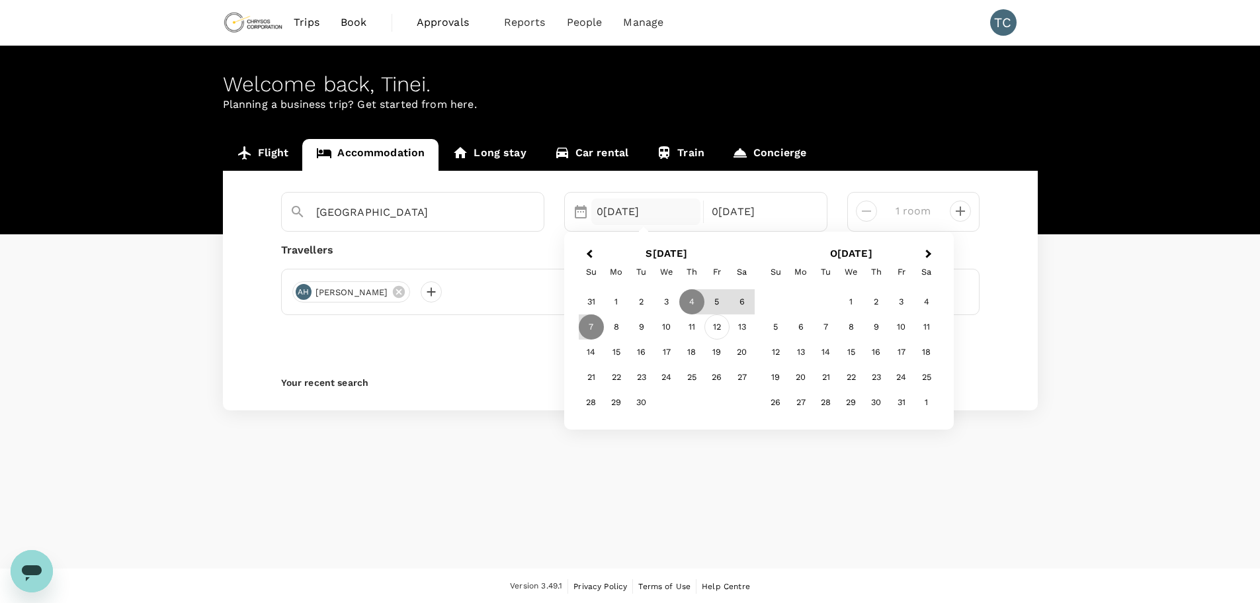
click at [720, 328] on div "12" at bounding box center [717, 326] width 25 height 25
click at [665, 352] on div "17" at bounding box center [666, 351] width 25 height 25
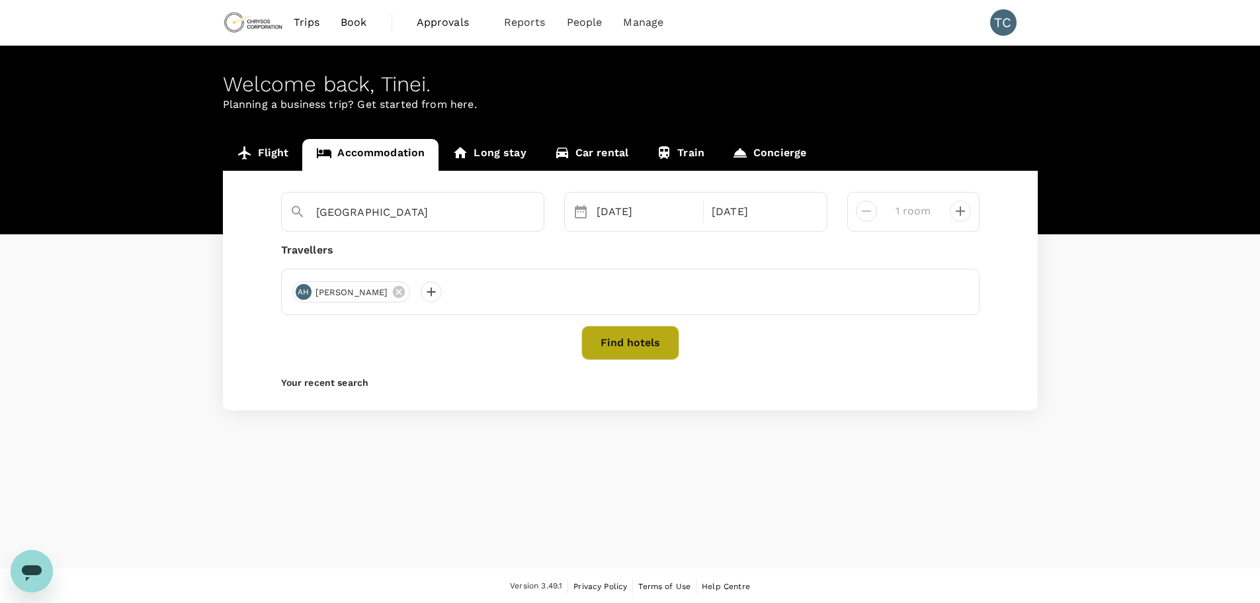
click at [618, 340] on button "Find hotels" at bounding box center [630, 342] width 98 height 34
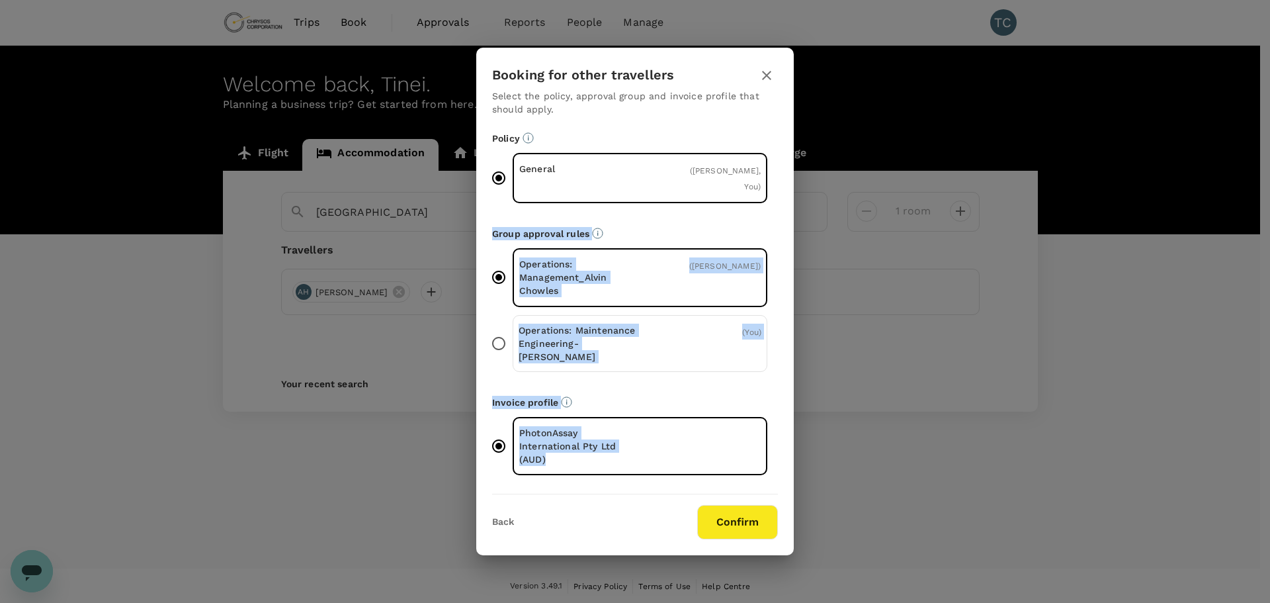
drag, startPoint x: 796, startPoint y: 262, endPoint x: 799, endPoint y: 484, distance: 222.3
click at [808, 476] on div "Booking for other travellers Select the policy, approval group and invoice prof…" at bounding box center [635, 301] width 1270 height 603
click at [845, 420] on div "Booking for other travellers Select the policy, approval group and invoice prof…" at bounding box center [635, 301] width 1270 height 603
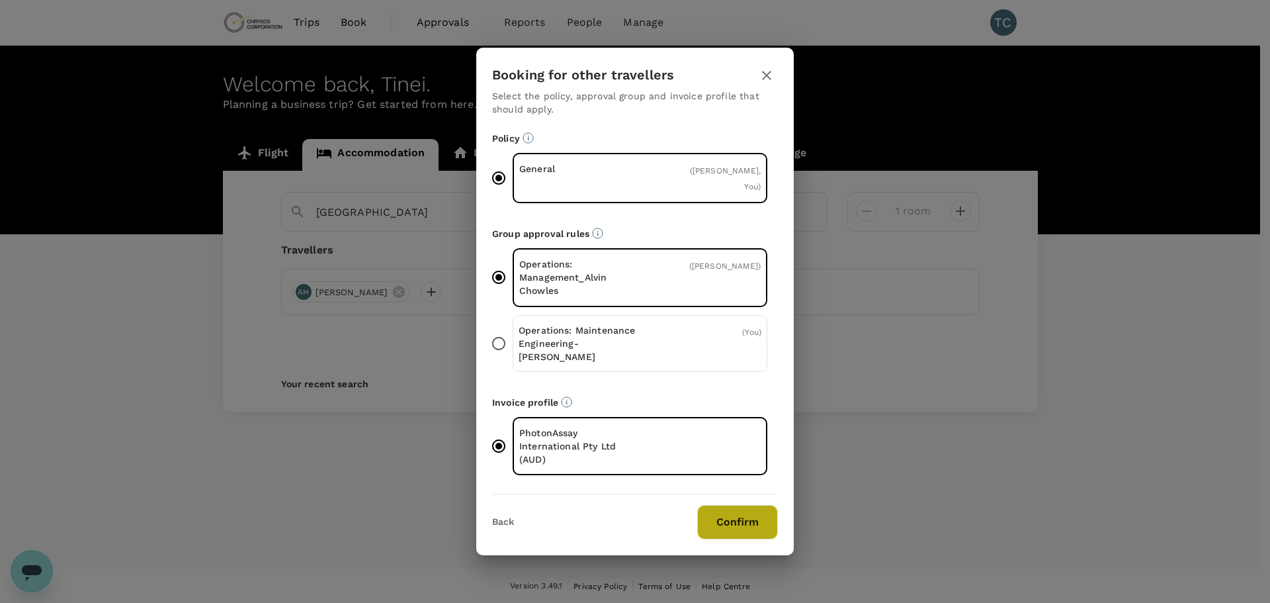
click at [736, 505] on button "Confirm" at bounding box center [737, 522] width 81 height 34
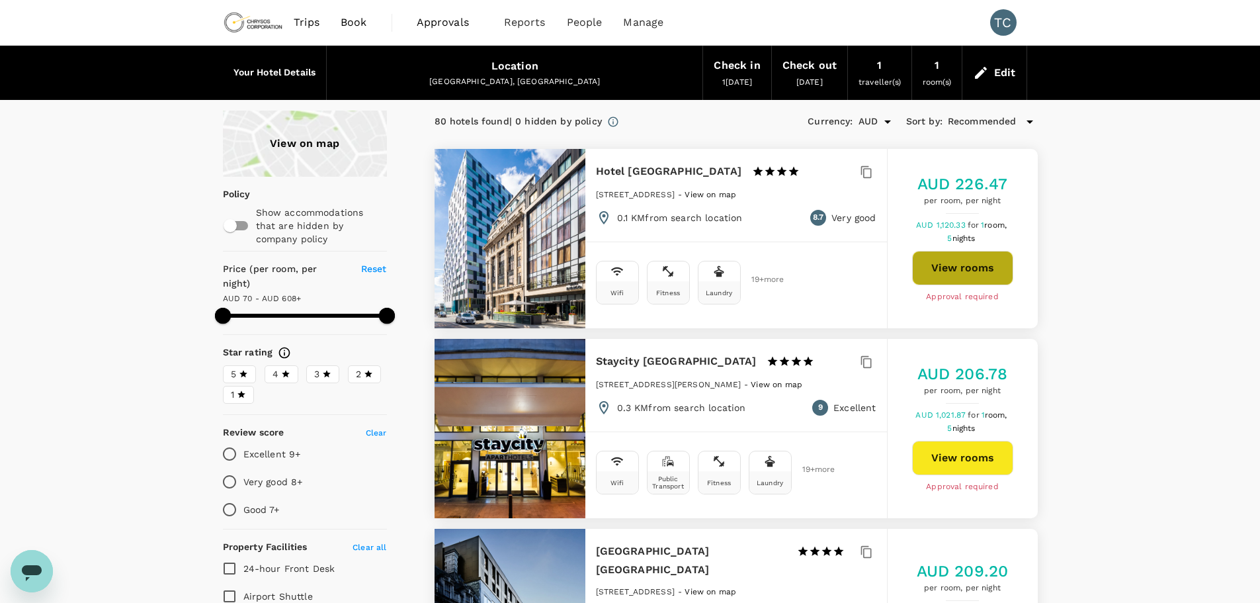
click at [964, 265] on button "View rooms" at bounding box center [962, 268] width 101 height 34
type input "607.03"
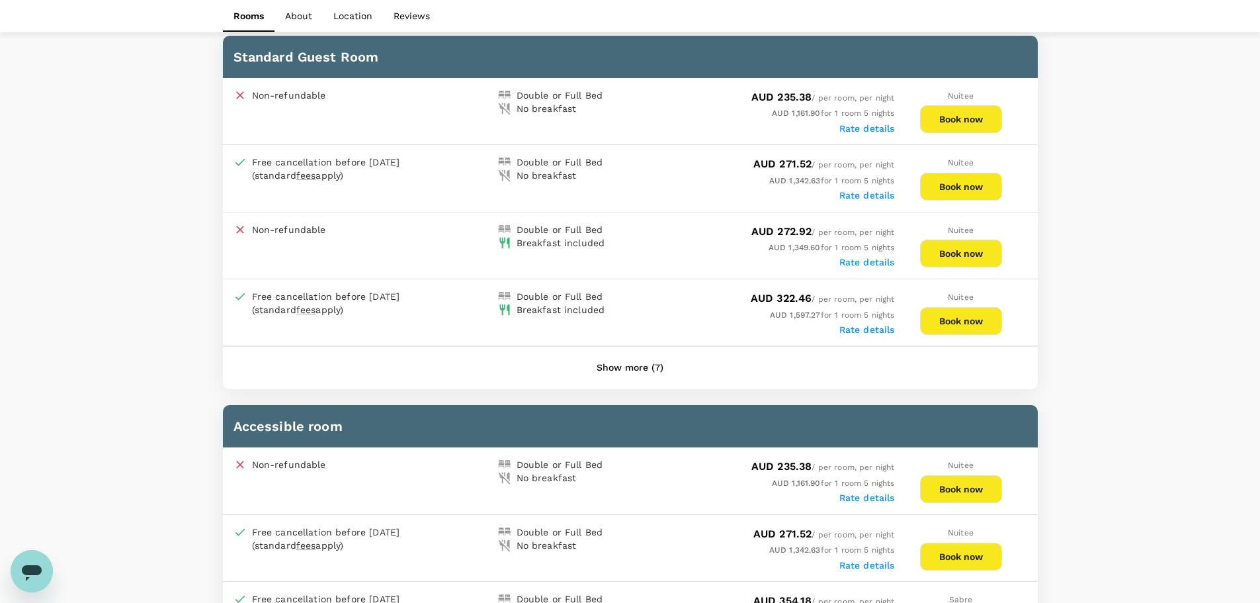
scroll to position [1125, 0]
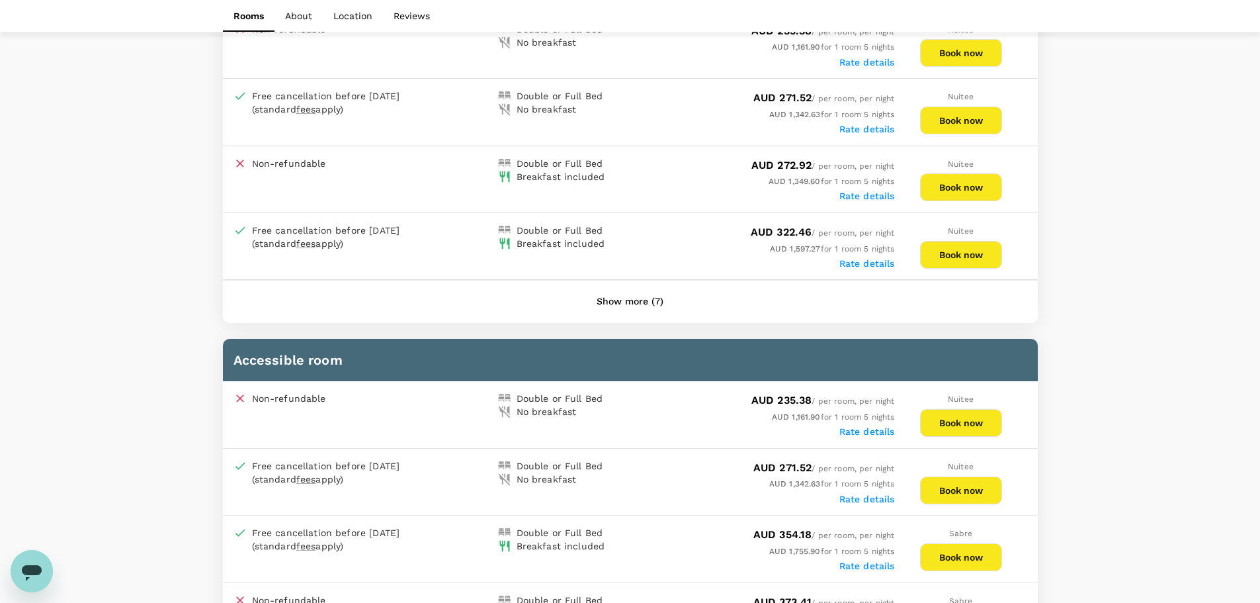
click at [642, 304] on button "Show more (7)" at bounding box center [630, 302] width 104 height 32
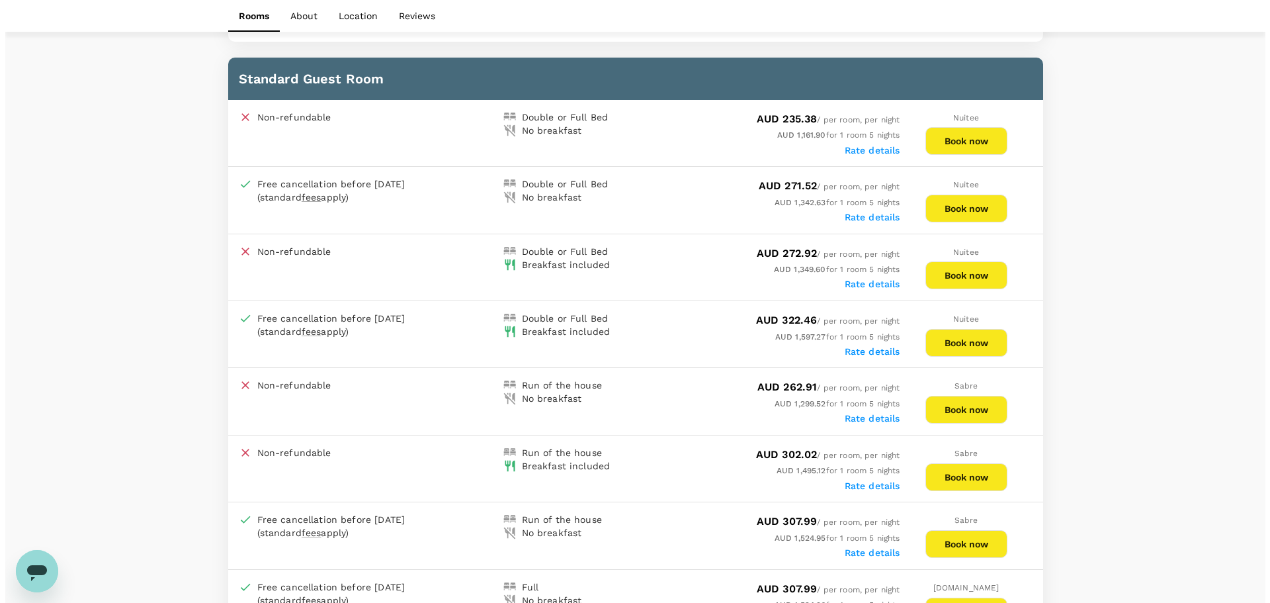
scroll to position [1058, 0]
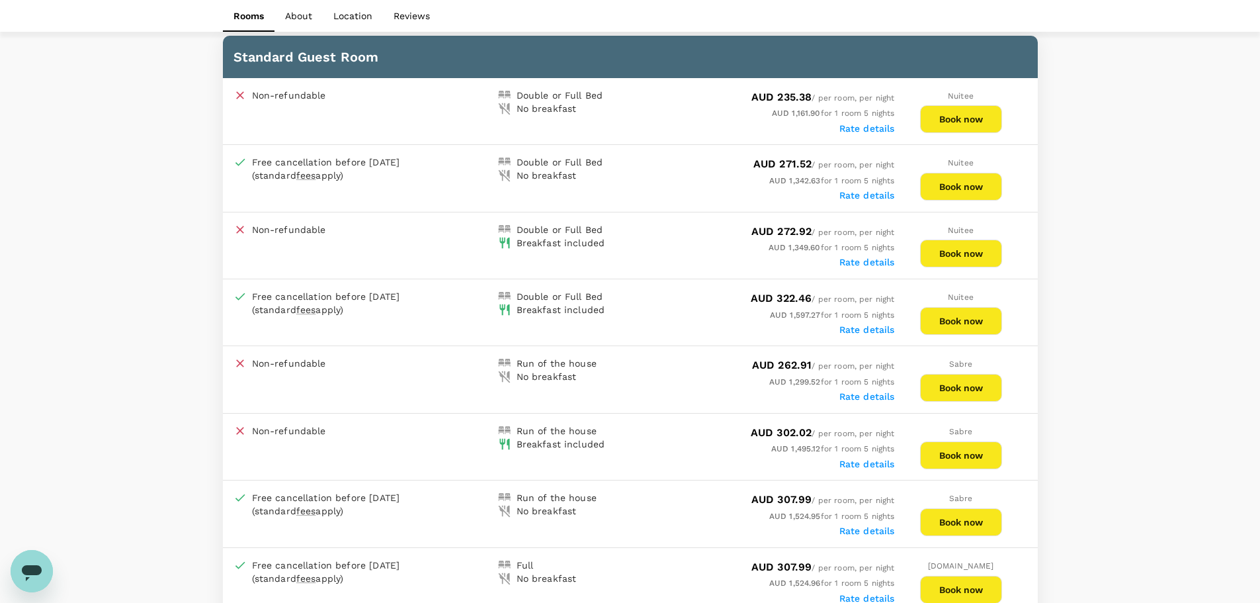
click at [957, 323] on button "Book now" at bounding box center [961, 321] width 82 height 28
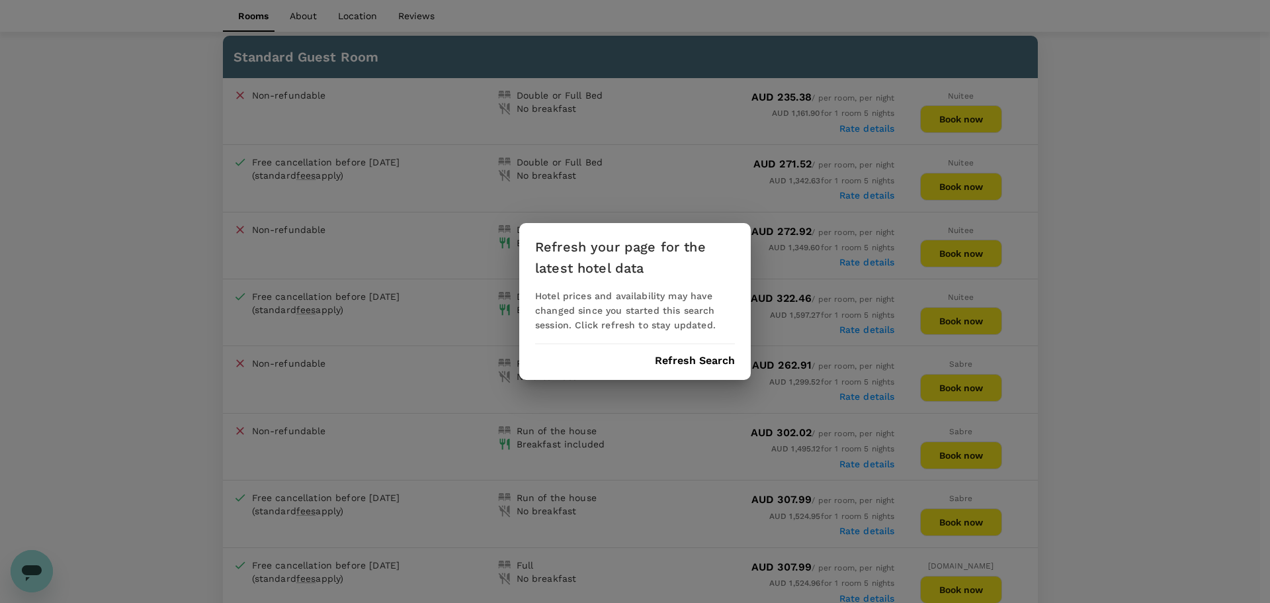
click at [689, 361] on button "Refresh Search" at bounding box center [695, 361] width 80 height 12
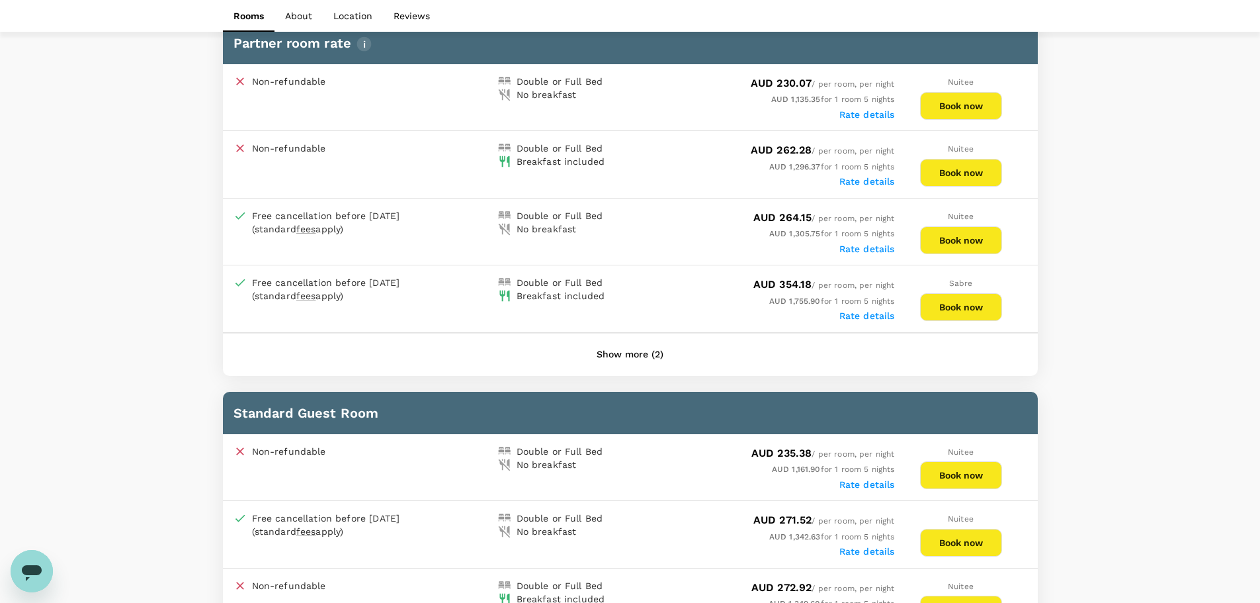
scroll to position [724, 0]
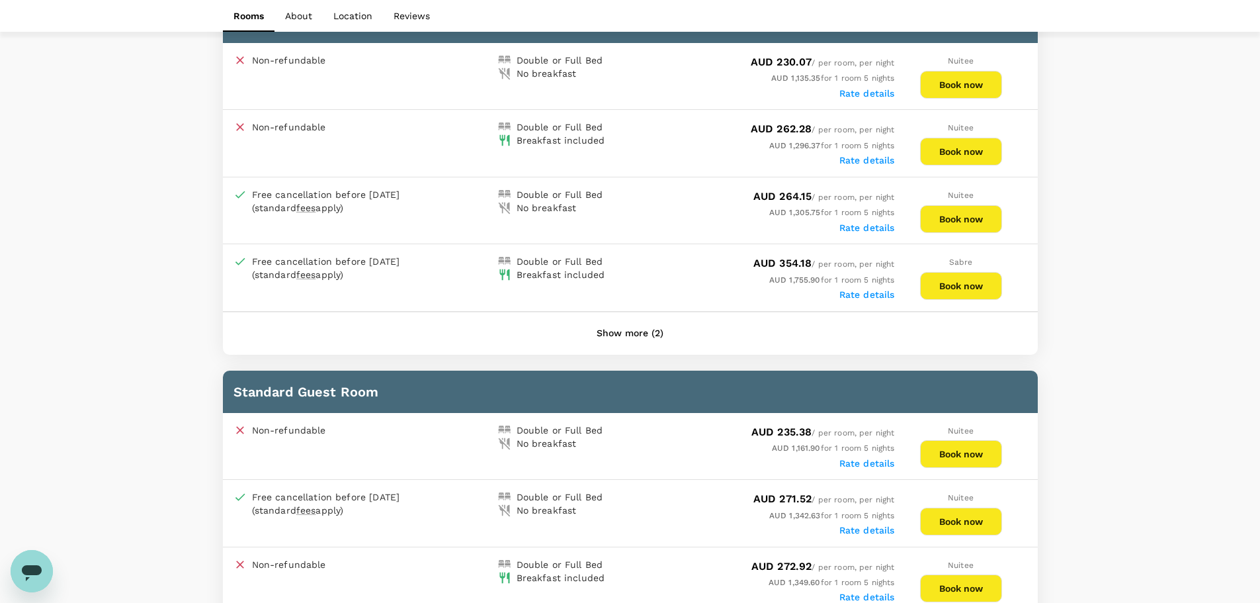
click at [646, 330] on button "Show more (2)" at bounding box center [630, 334] width 104 height 32
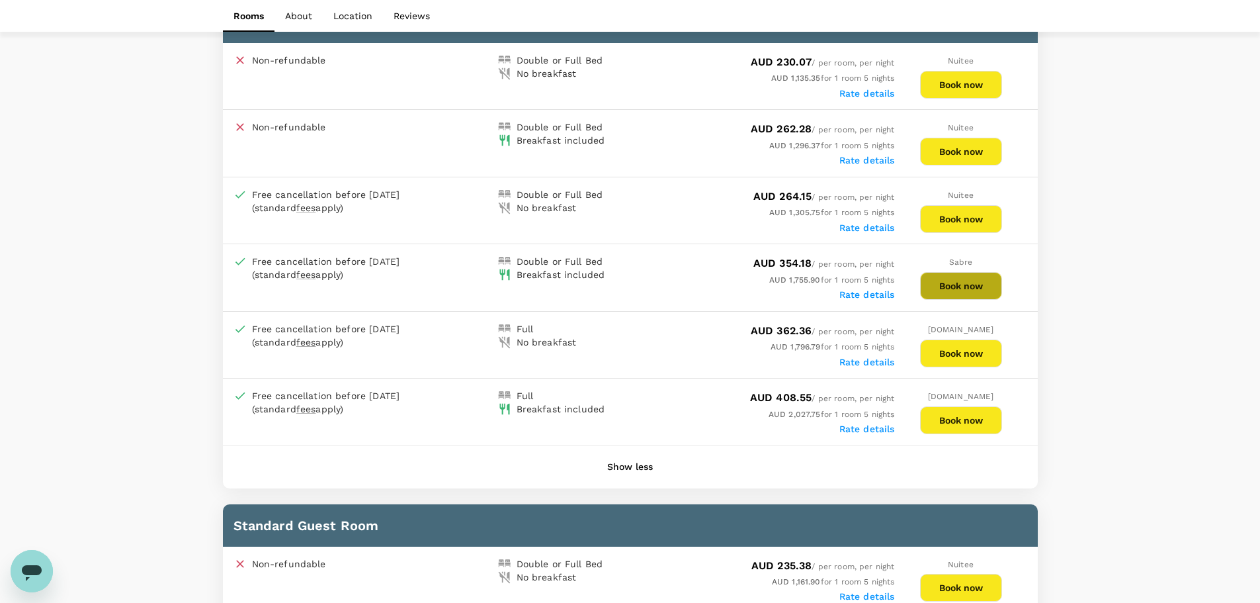
click at [967, 282] on button "Book now" at bounding box center [961, 286] width 82 height 28
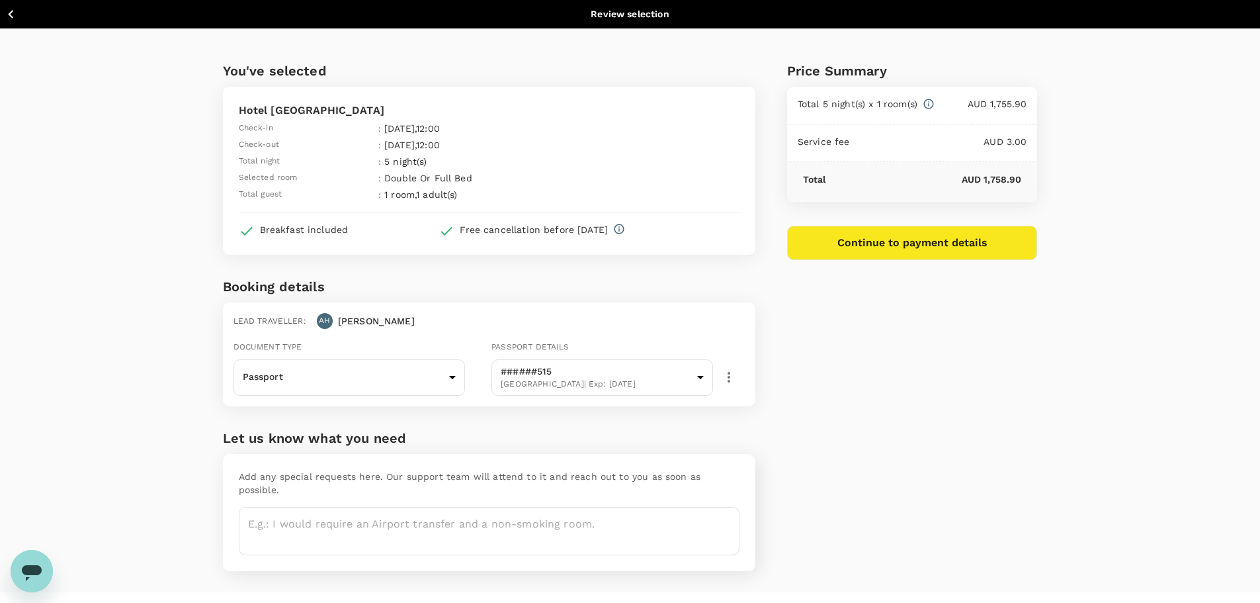
click at [924, 244] on button "Continue to payment details" at bounding box center [912, 243] width 251 height 34
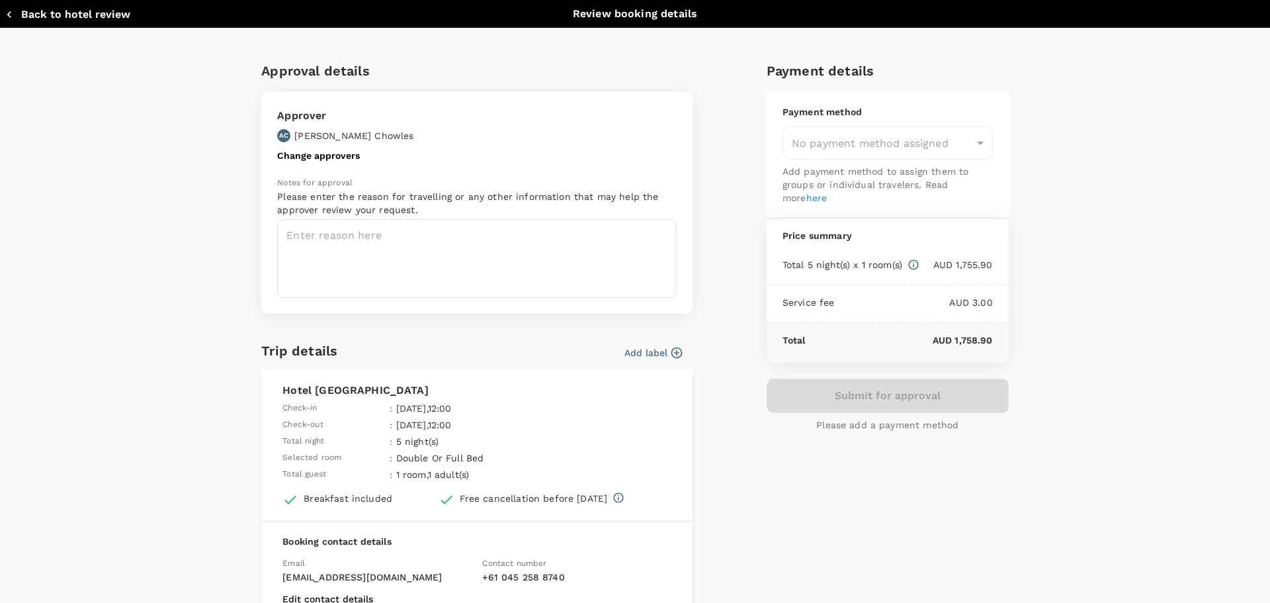
type input "9c4289b1-14a3-4119-8736-521306e5ca8f"
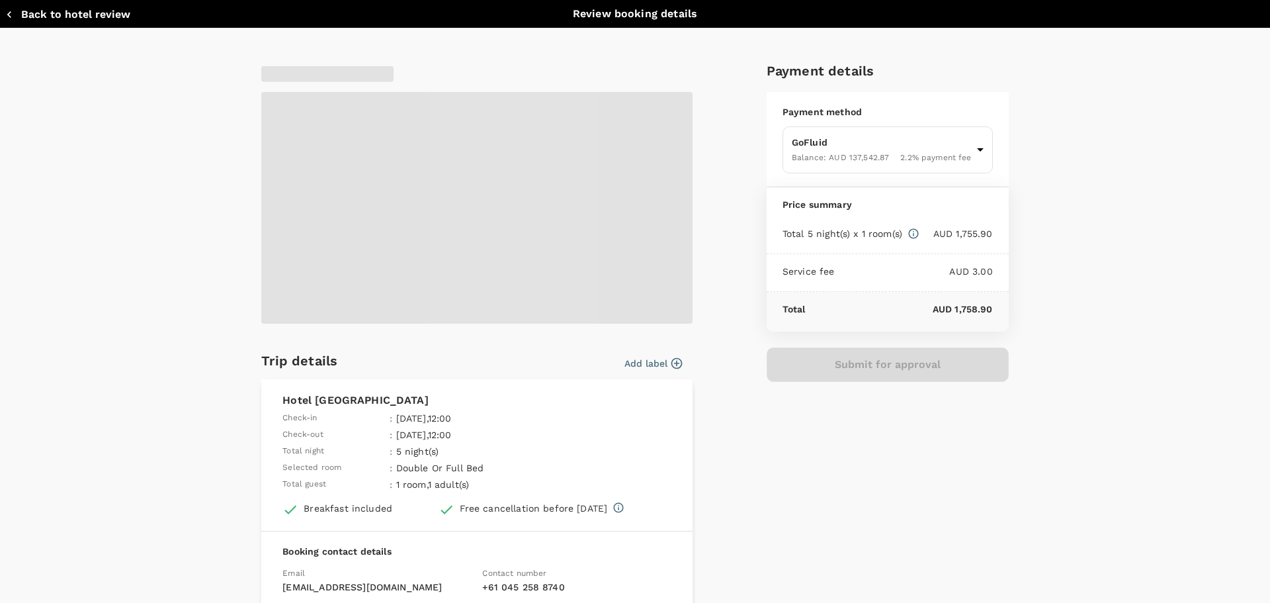
click at [671, 359] on icon "button" at bounding box center [676, 362] width 11 height 11
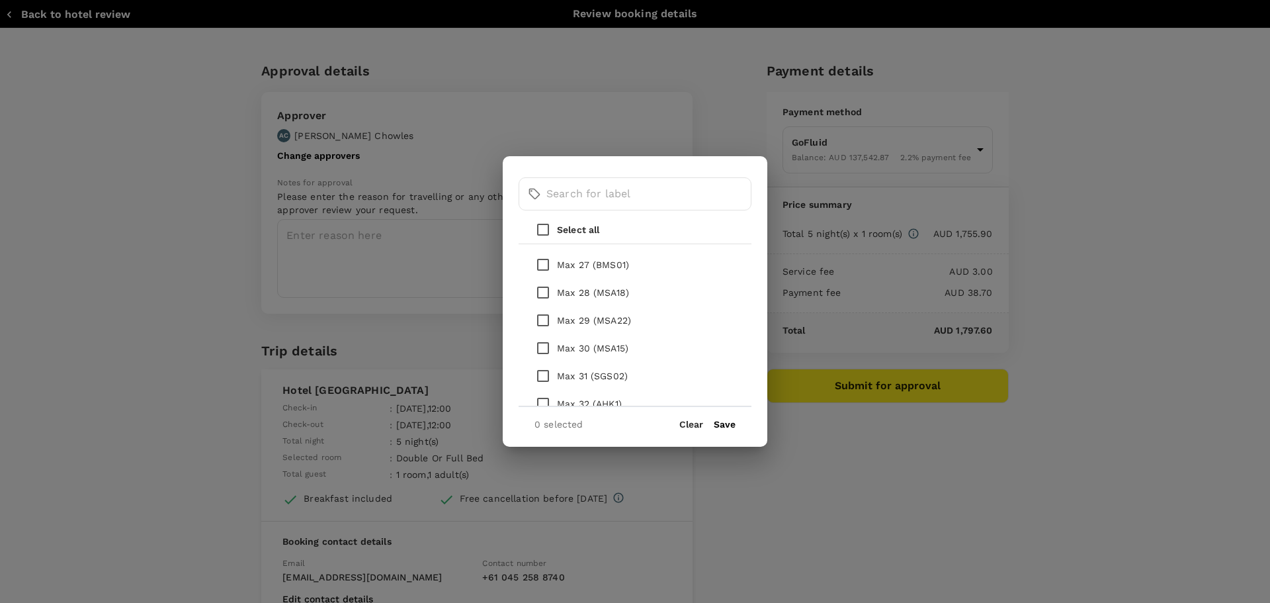
scroll to position [926, 0]
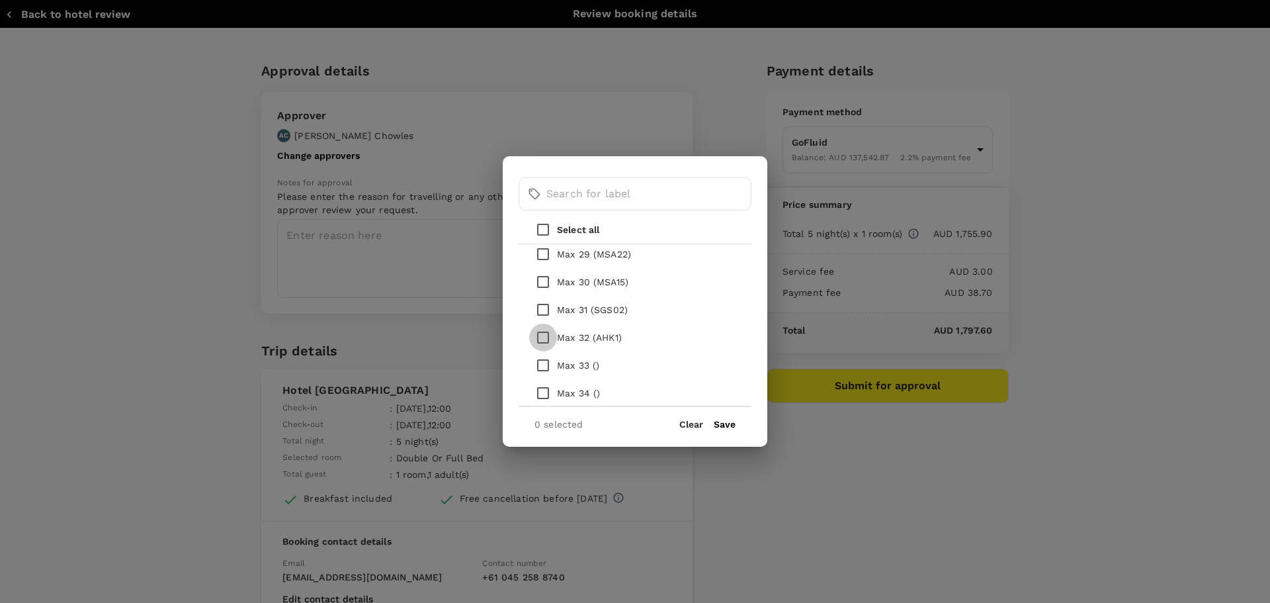
click at [547, 339] on input "checkbox" at bounding box center [543, 337] width 28 height 28
checkbox input "true"
click at [728, 423] on button "Save" at bounding box center [725, 424] width 22 height 11
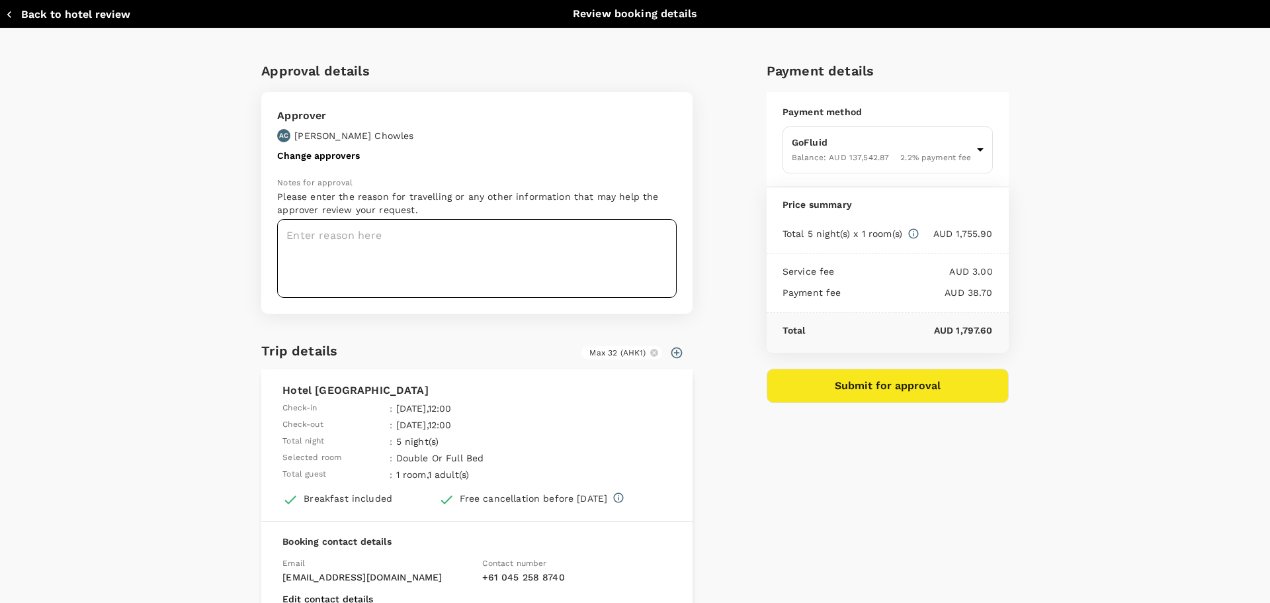
click at [383, 243] on textarea at bounding box center [477, 258] width 400 height 79
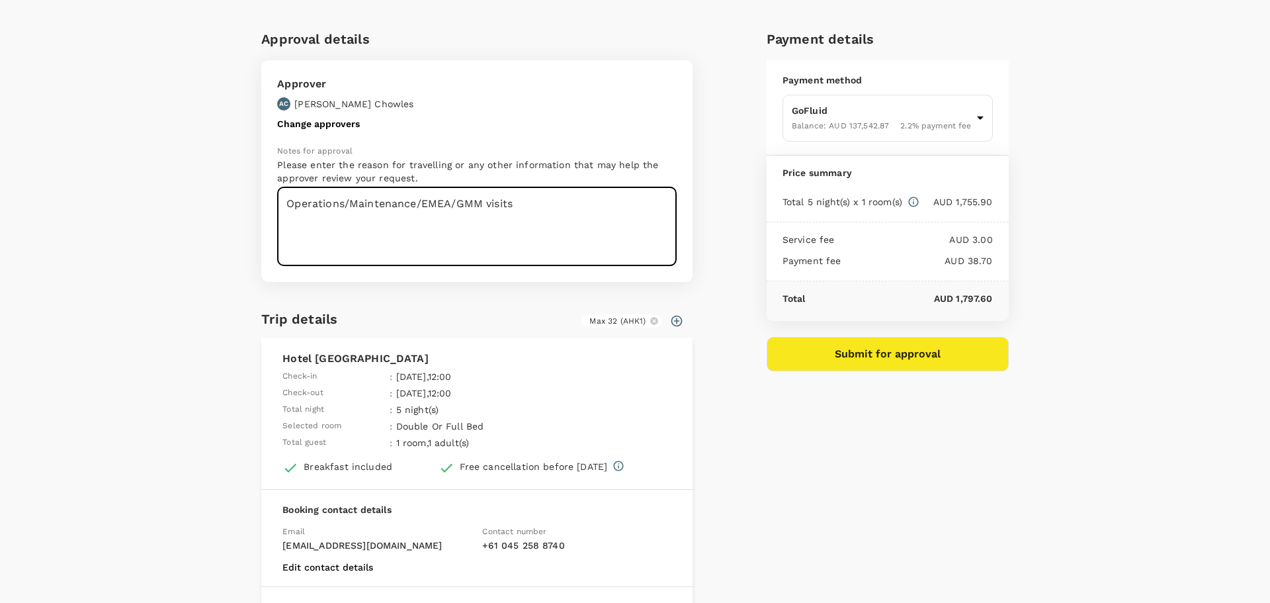
scroll to position [0, 0]
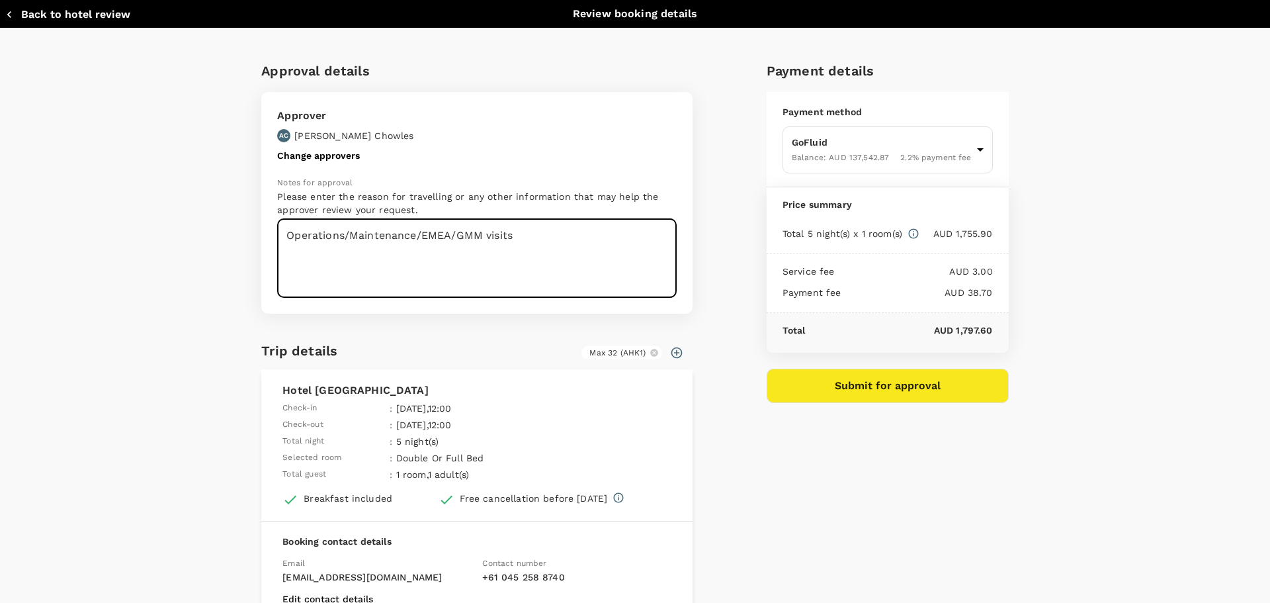
type textarea "Operations/Maintenance/EMEA/GMM visits"
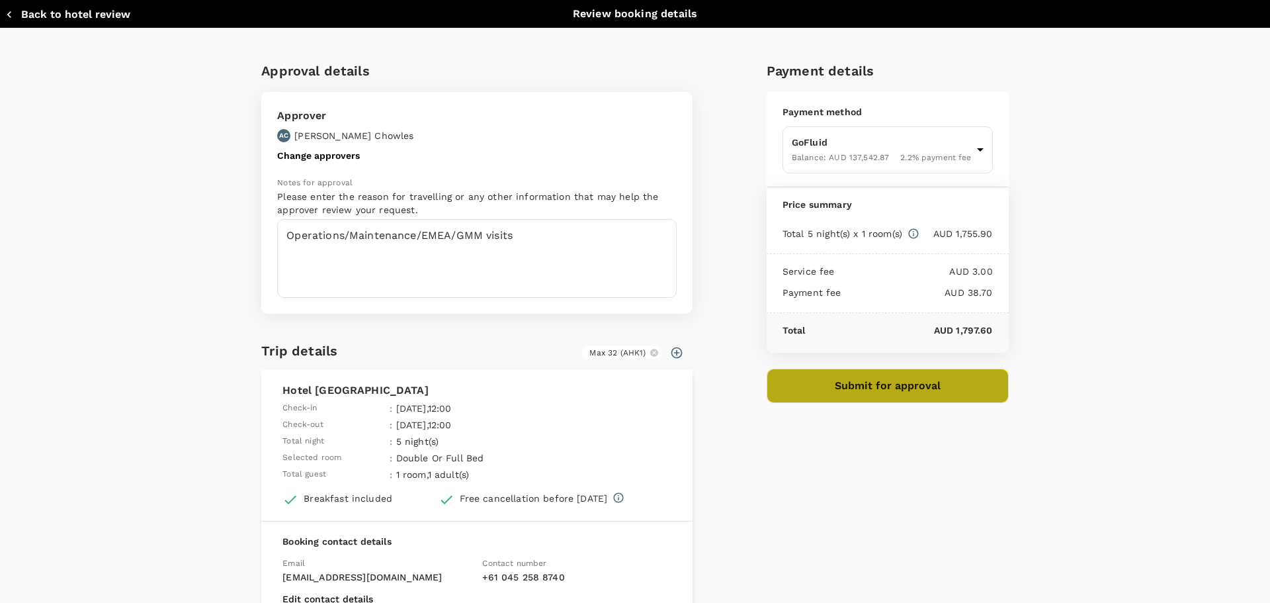
click at [845, 384] on button "Submit for approval" at bounding box center [888, 385] width 242 height 34
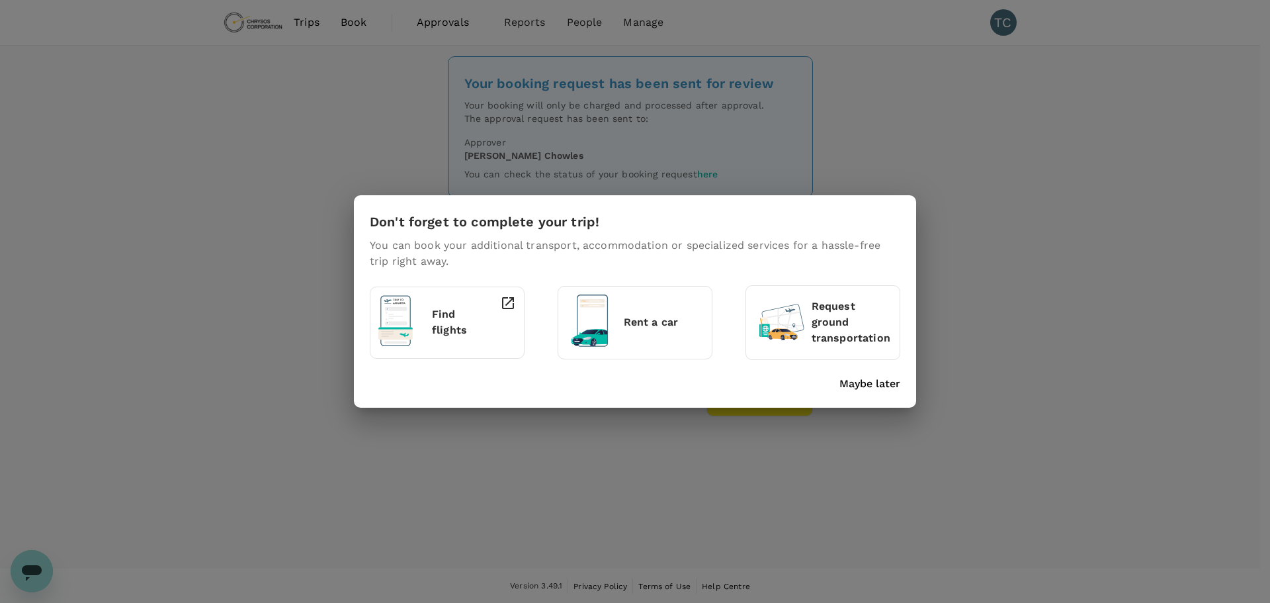
click at [884, 382] on p "Maybe later" at bounding box center [869, 384] width 61 height 16
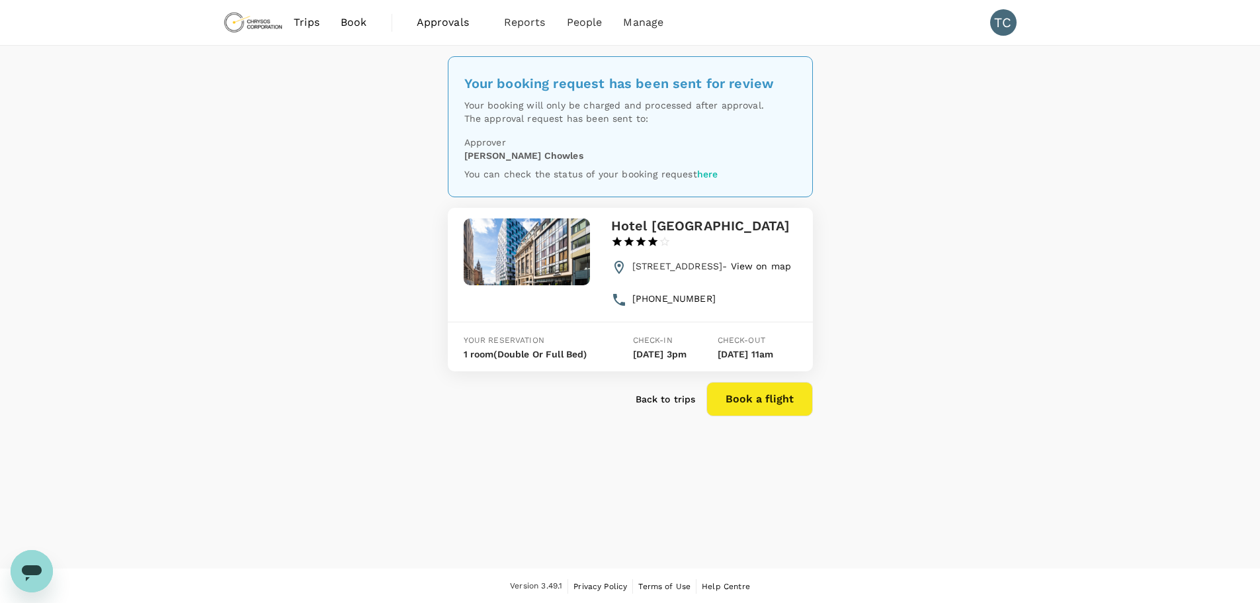
click at [356, 19] on span "Book" at bounding box center [354, 23] width 26 height 16
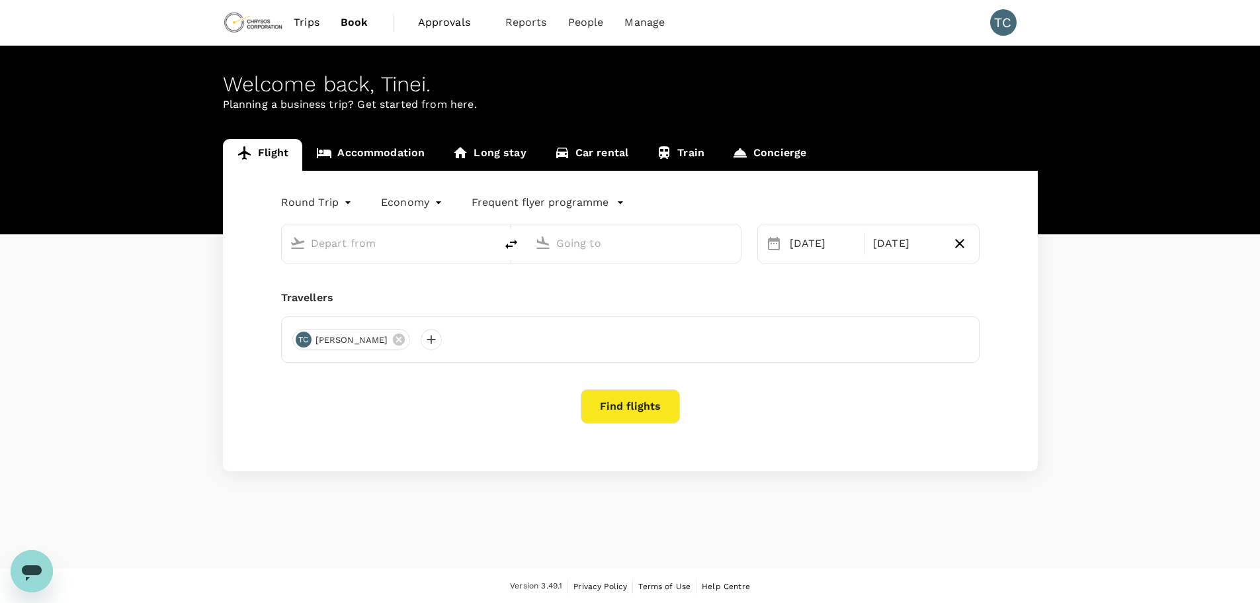
type input "oneway"
type input "Kumasi Airport (KMS)"
type input "Kotoka Intl (ACC)"
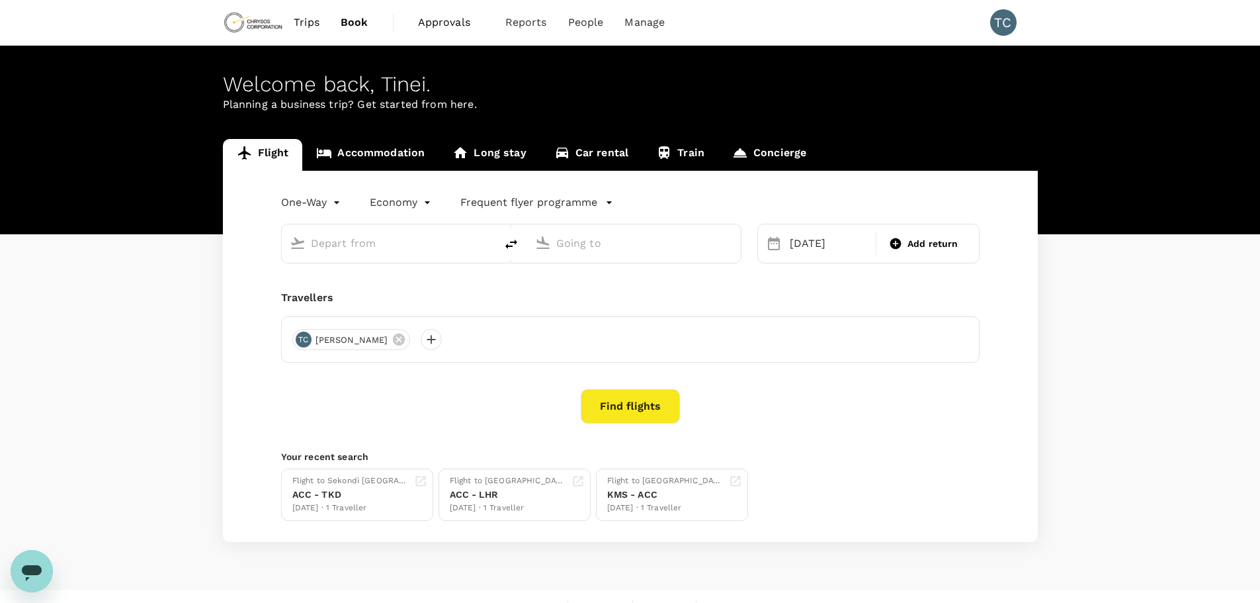
type input "Kumasi Airport (KMS)"
type input "Kotoka Intl (ACC)"
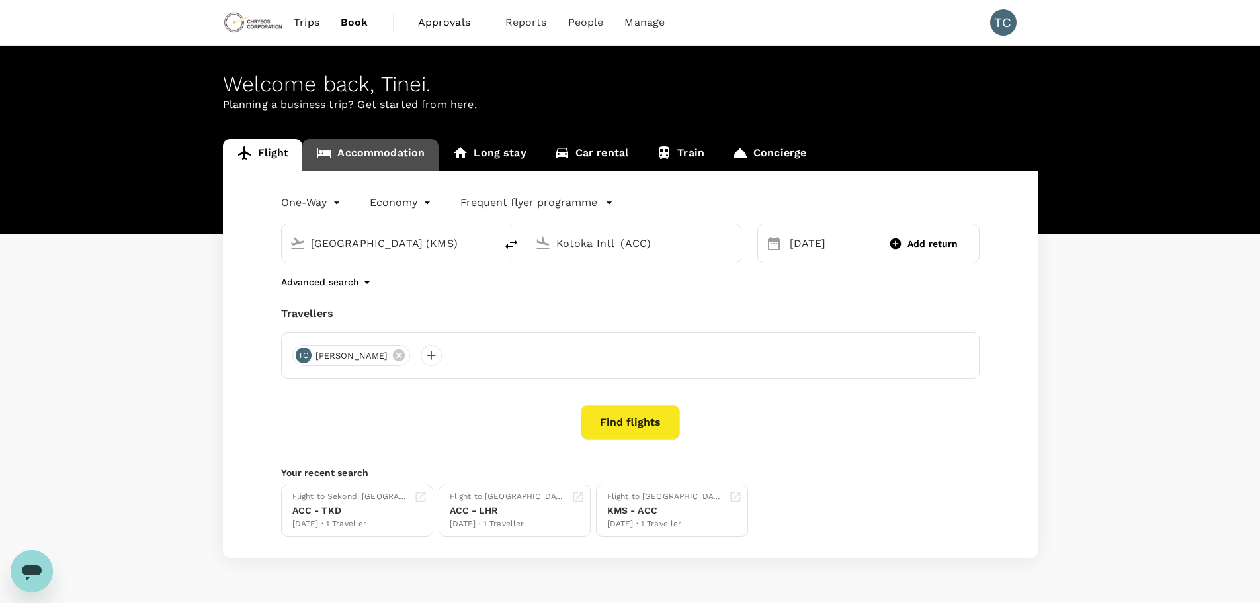
click at [374, 151] on link "Accommodation" at bounding box center [370, 155] width 136 height 32
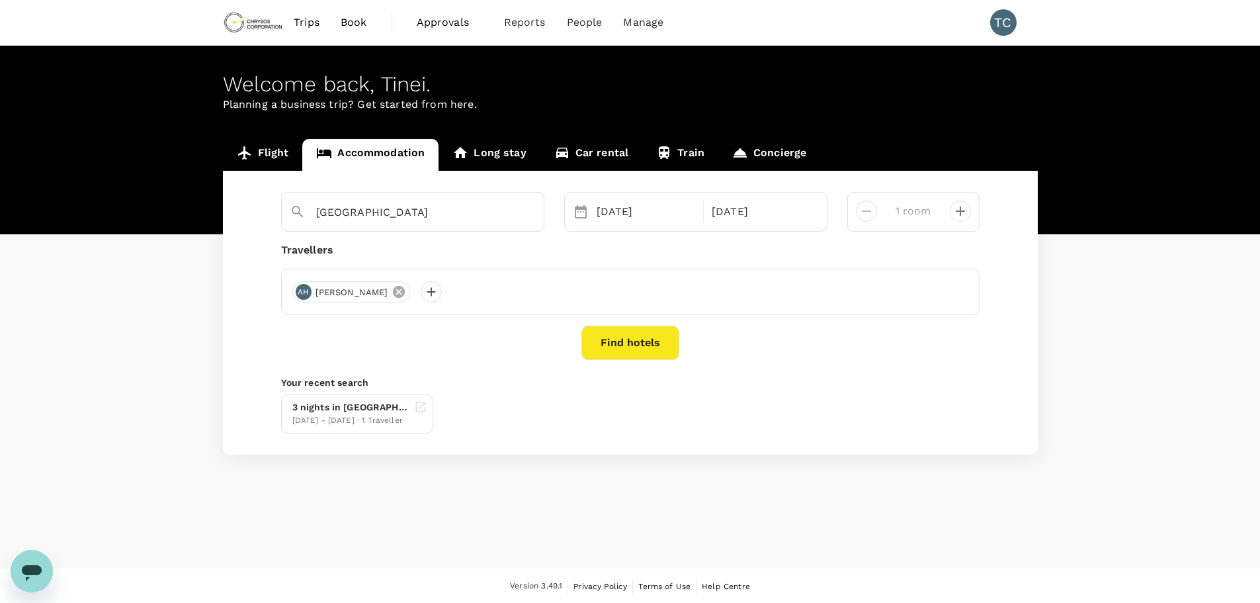
click at [392, 288] on icon at bounding box center [399, 291] width 15 height 15
click at [305, 291] on div at bounding box center [302, 291] width 21 height 21
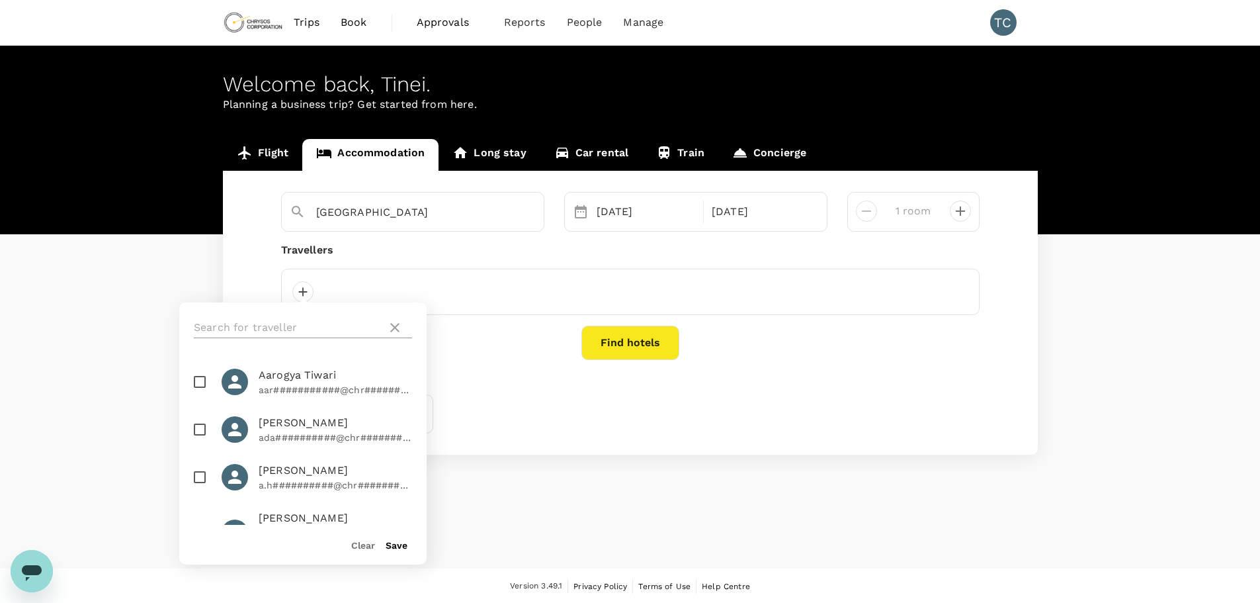
click at [288, 325] on input "text" at bounding box center [288, 327] width 188 height 21
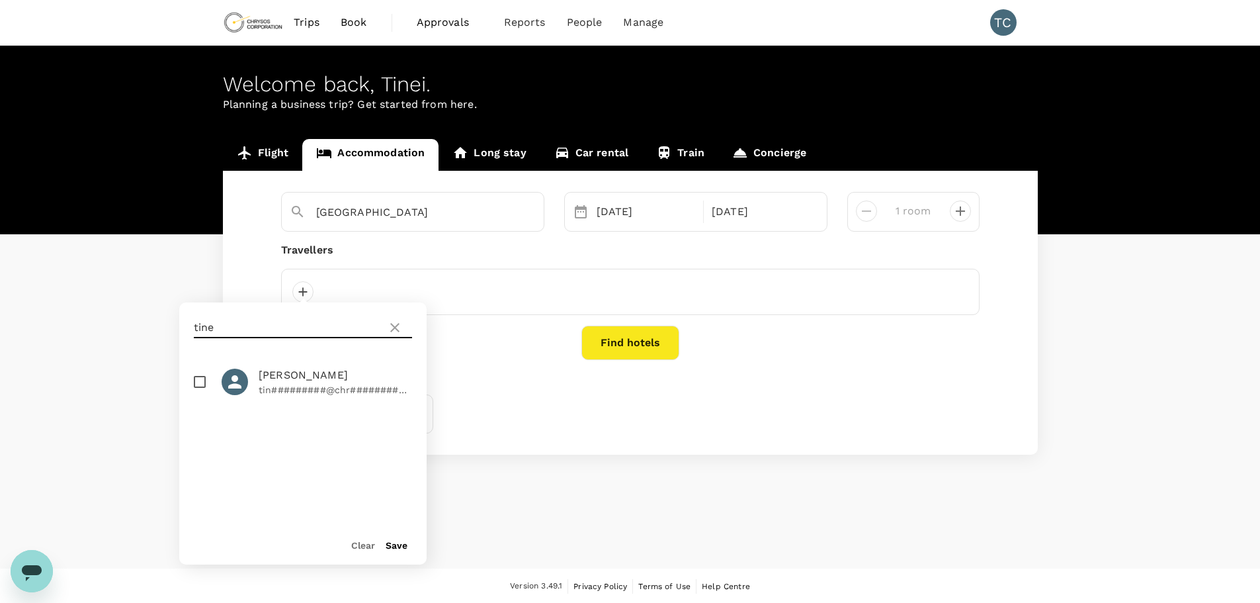
type input "tine"
click at [198, 378] on input "checkbox" at bounding box center [200, 382] width 28 height 28
checkbox input "true"
click at [398, 544] on button "Save" at bounding box center [397, 545] width 22 height 11
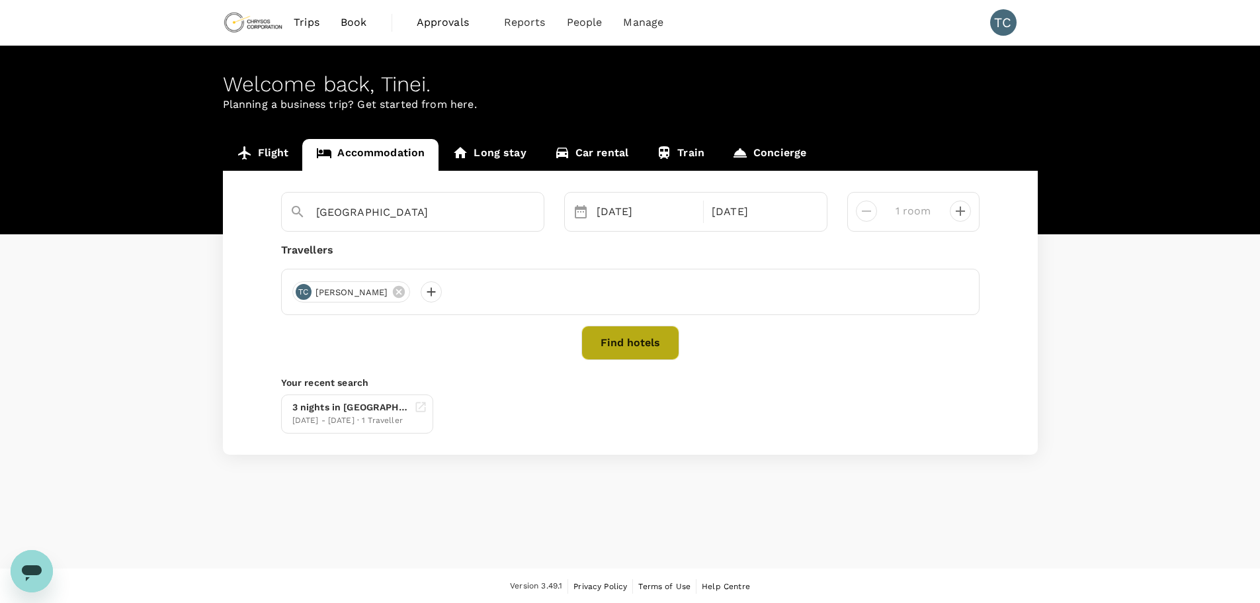
click at [617, 339] on button "Find hotels" at bounding box center [630, 342] width 98 height 34
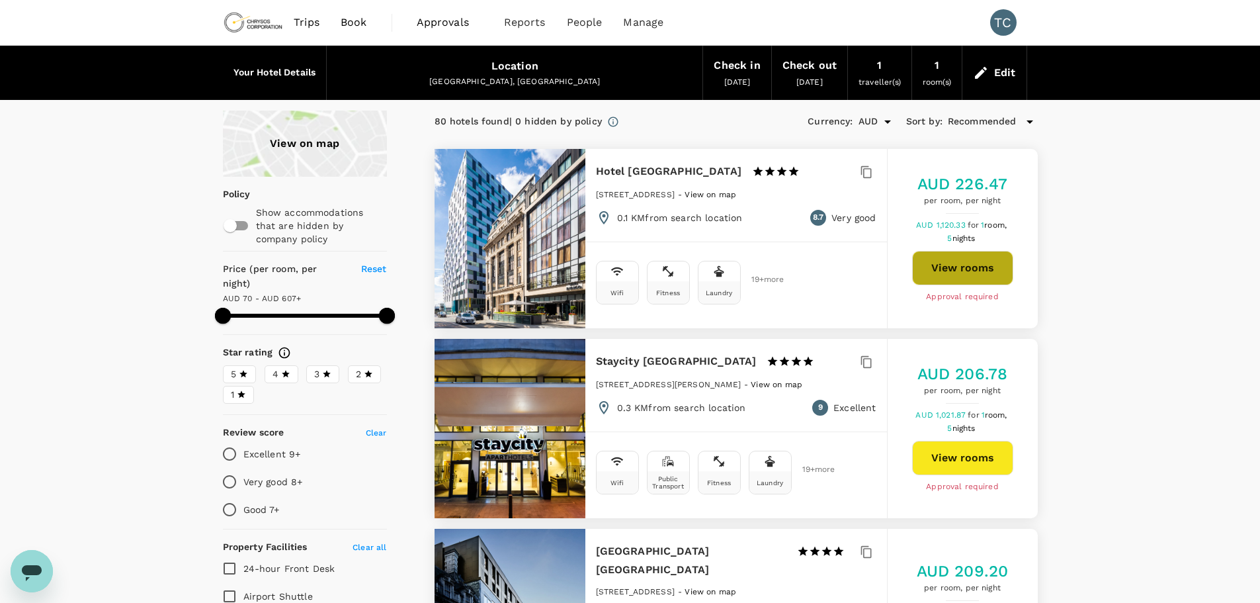
click at [958, 263] on button "View rooms" at bounding box center [962, 268] width 101 height 34
type input "606.98"
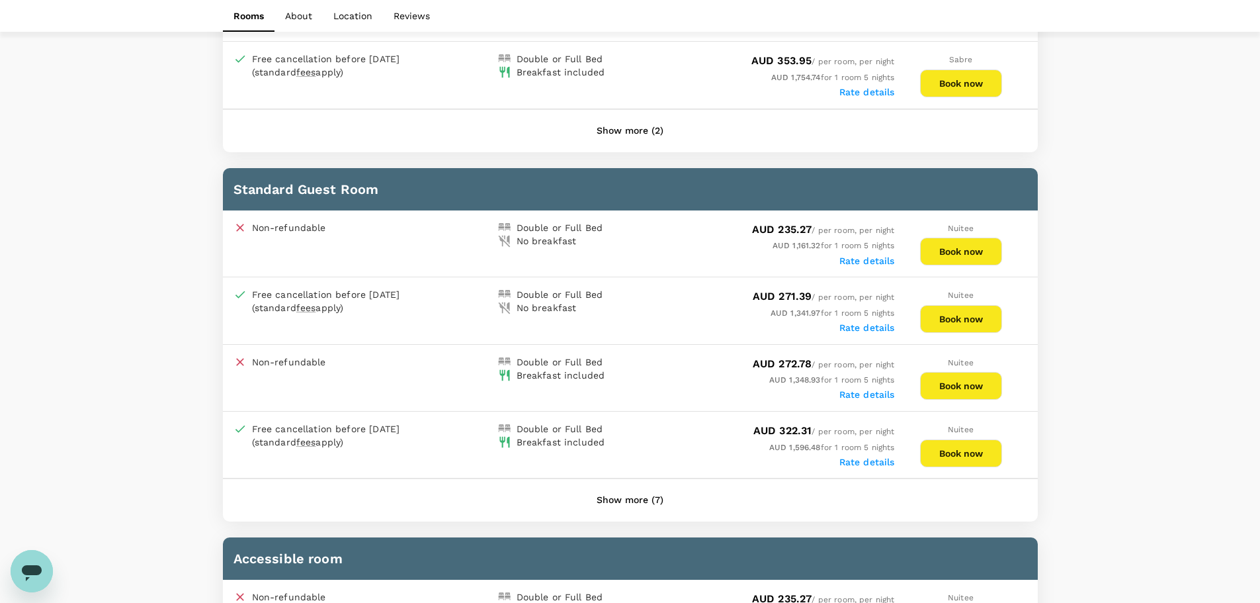
scroll to position [992, 0]
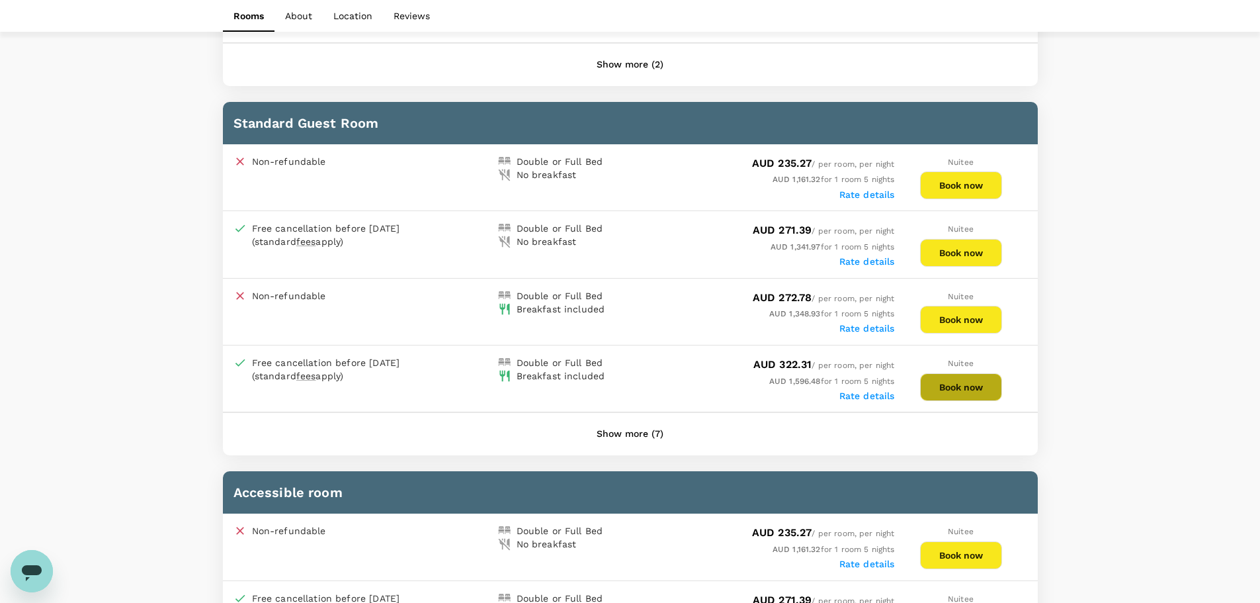
click at [961, 380] on button "Book now" at bounding box center [961, 387] width 82 height 28
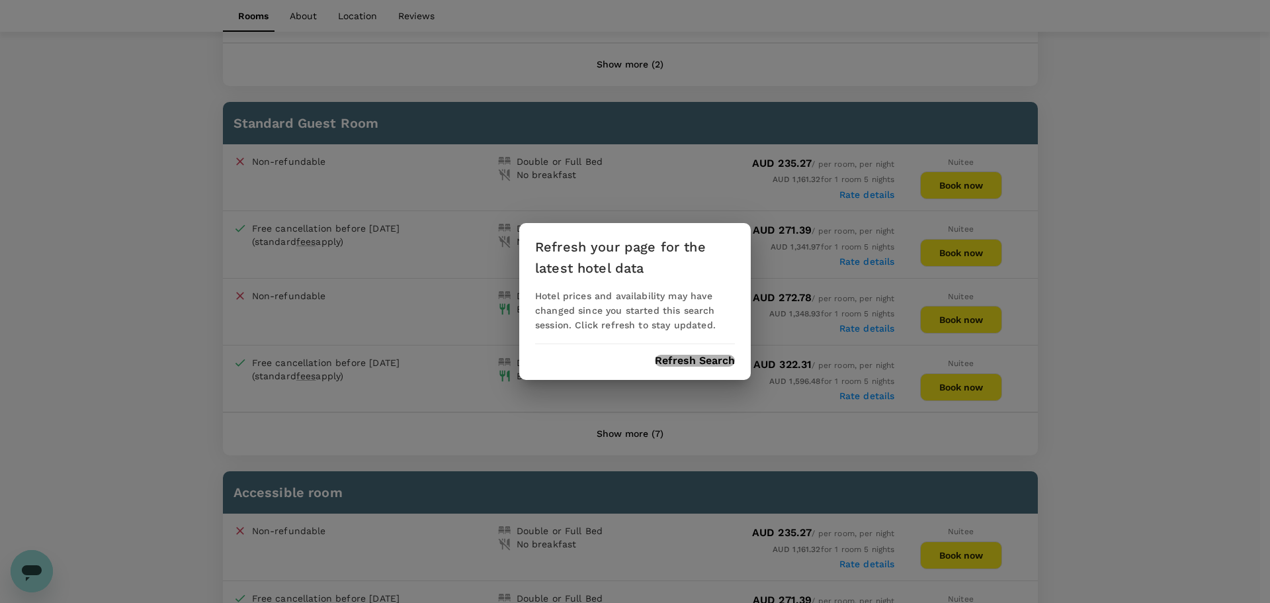
click at [690, 355] on button "Refresh Search" at bounding box center [695, 361] width 80 height 12
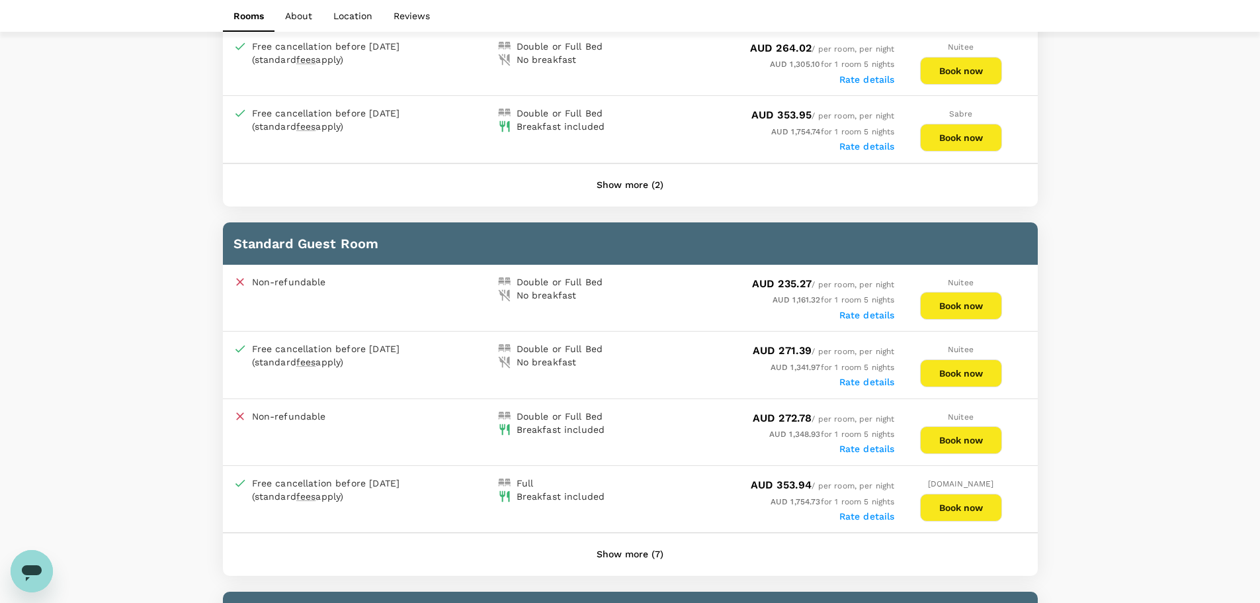
scroll to position [988, 0]
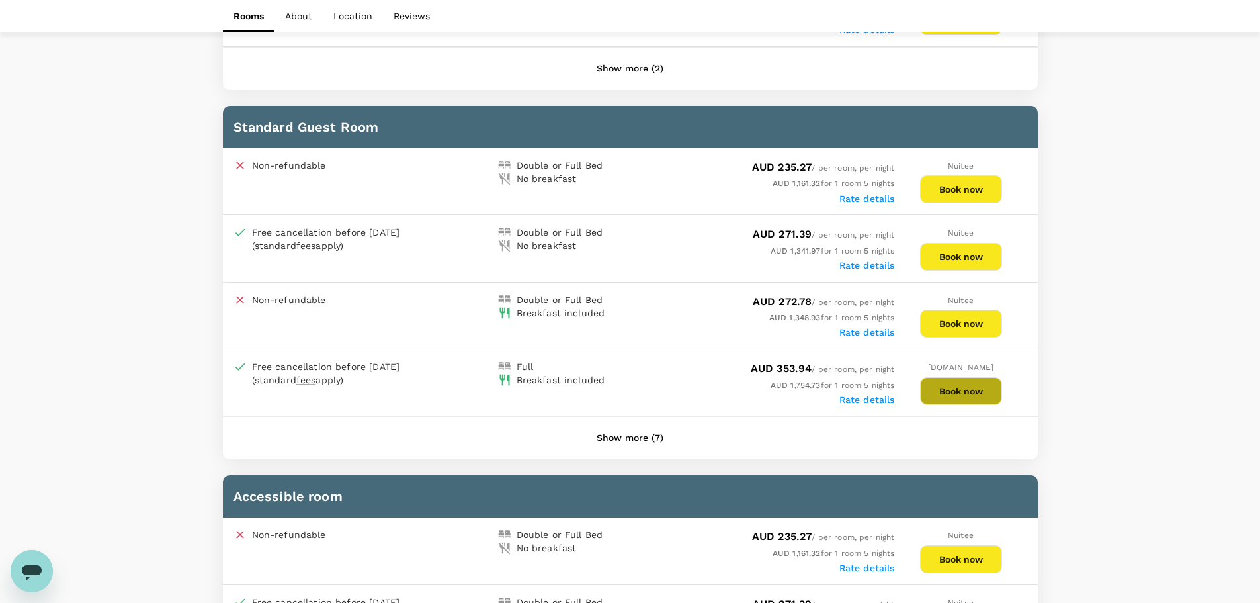
click at [970, 387] on button "Book now" at bounding box center [961, 391] width 82 height 28
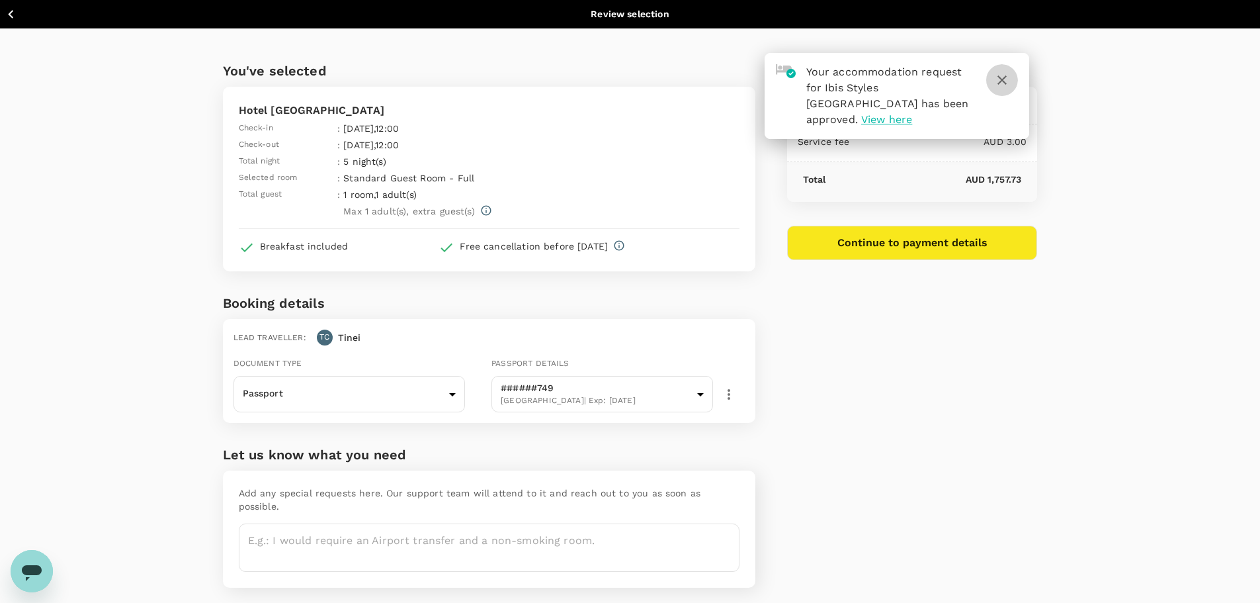
click at [1005, 77] on icon "button" at bounding box center [1002, 79] width 9 height 9
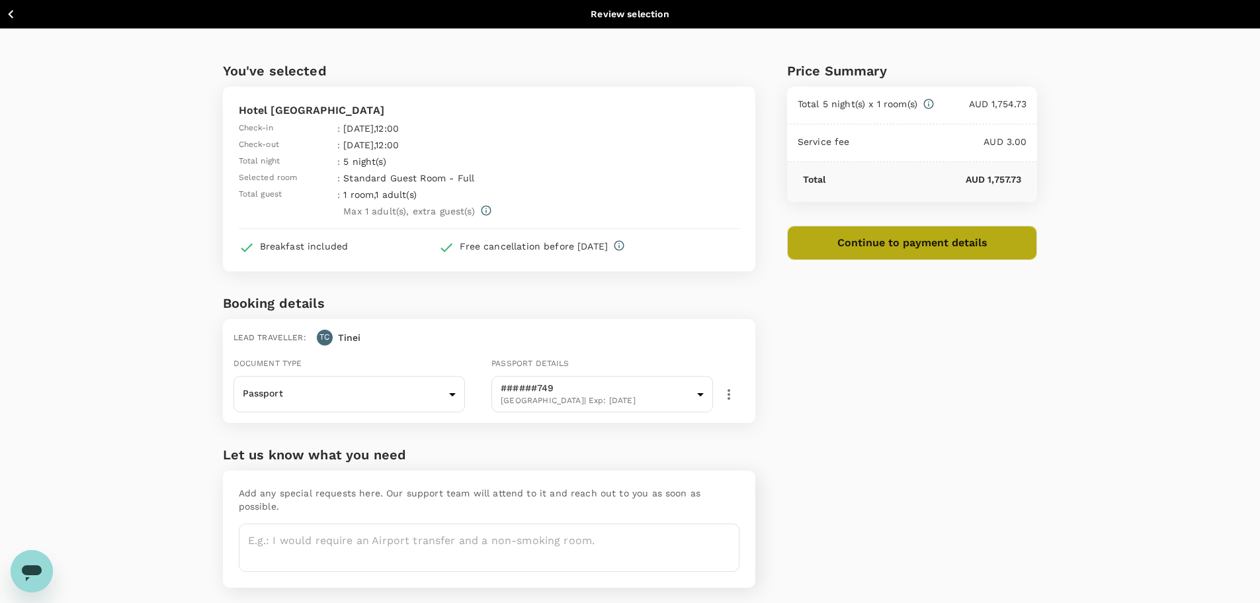
click at [909, 243] on button "Continue to payment details" at bounding box center [912, 243] width 251 height 34
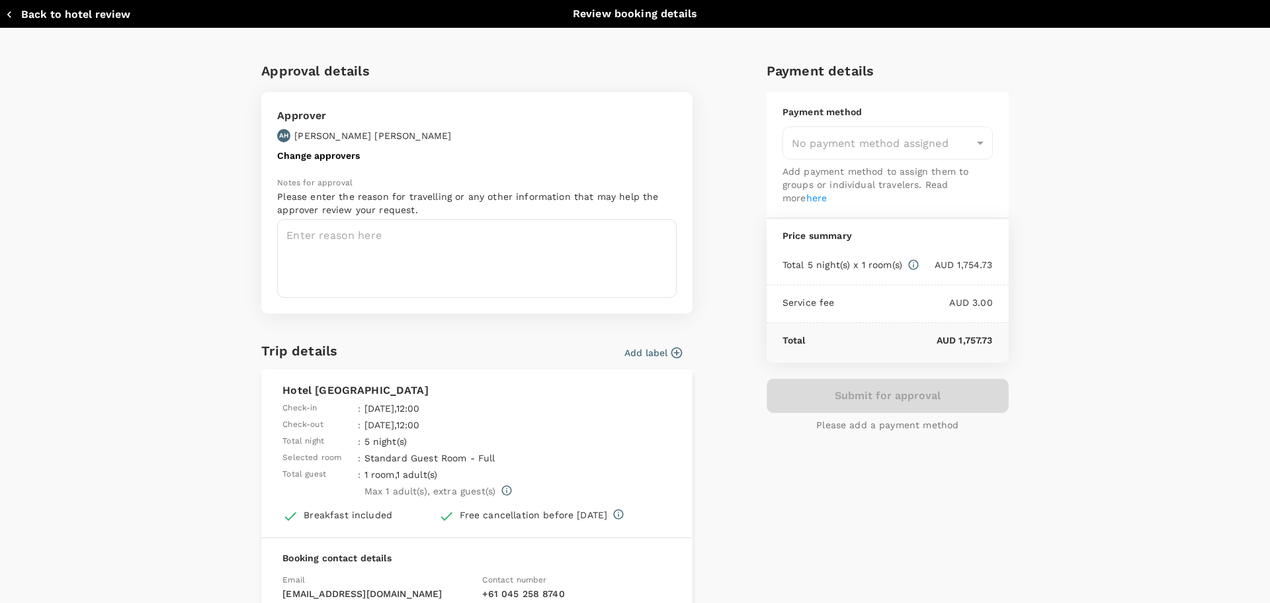
type input "9c4289b1-14a3-4119-8736-521306e5ca8f"
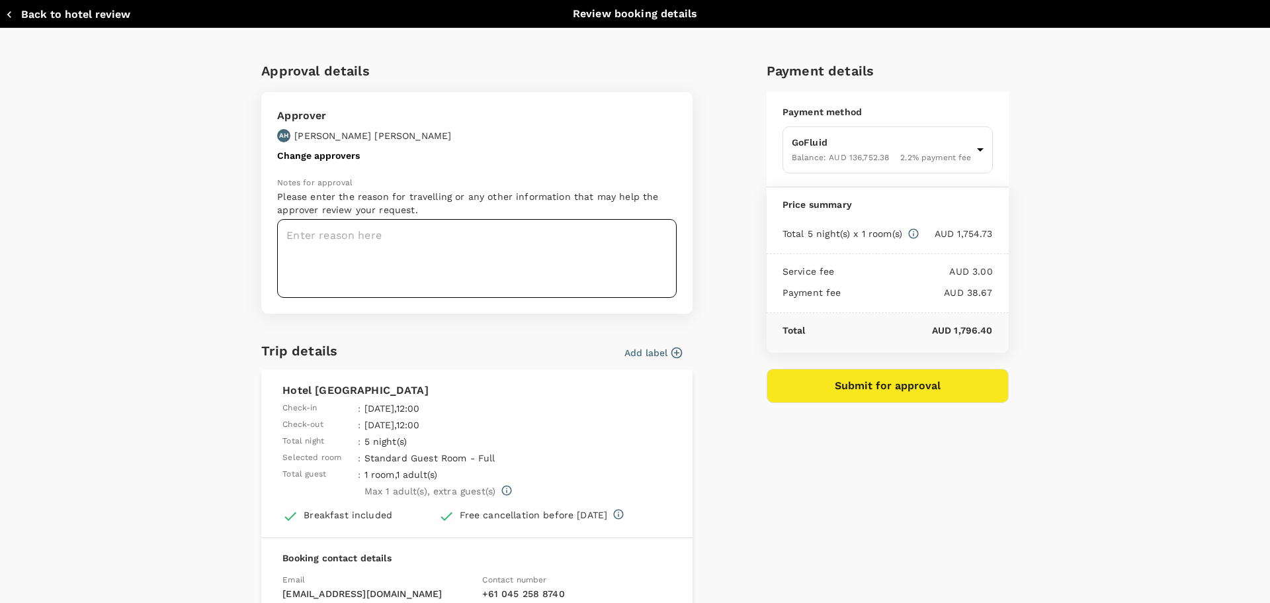
click at [397, 239] on textarea at bounding box center [477, 258] width 400 height 79
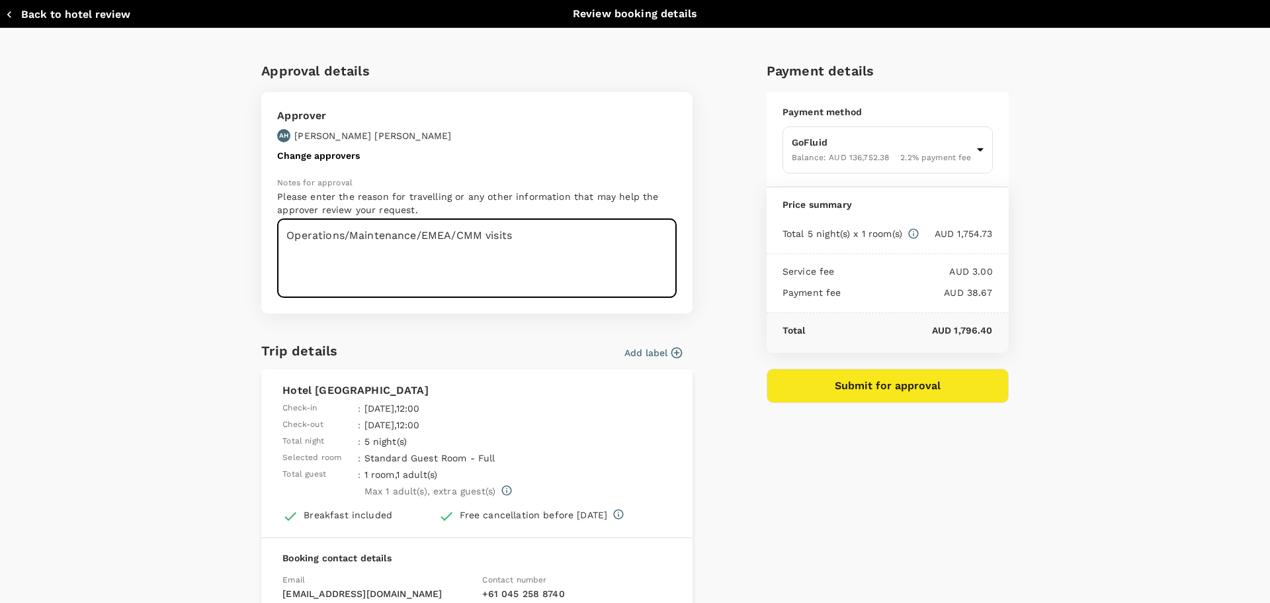
type textarea "Operations/Maintenance/EMEA/CMM visits"
click at [670, 347] on icon "button" at bounding box center [676, 352] width 13 height 13
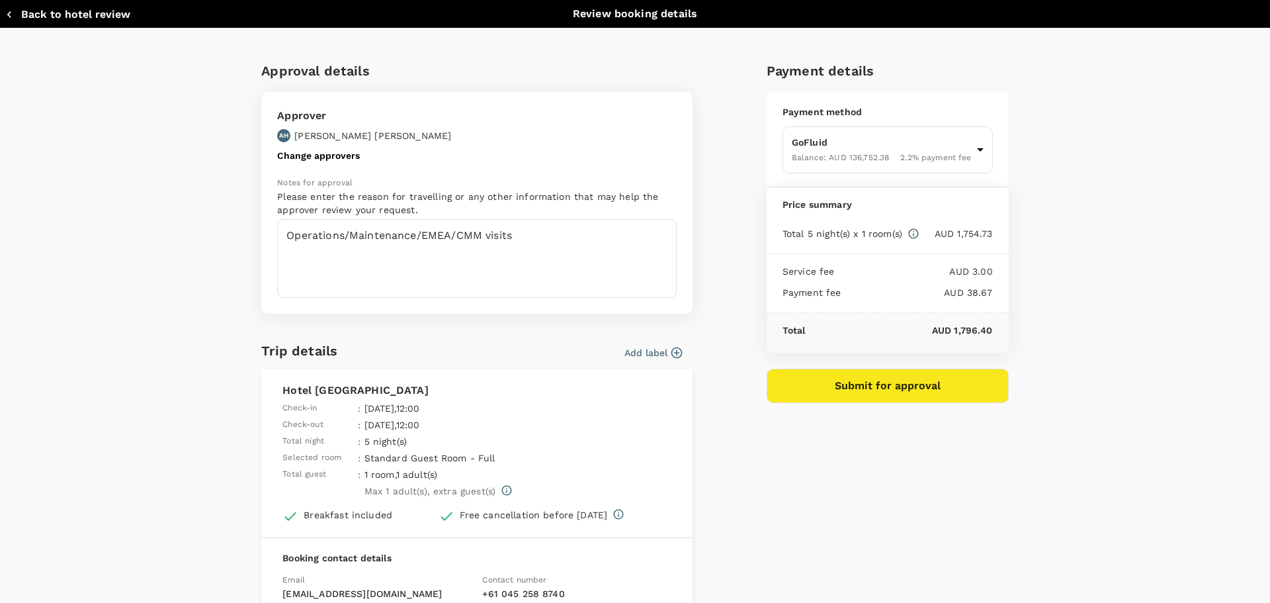
scroll to position [926, 0]
click at [543, 337] on input "checkbox" at bounding box center [635, 301] width 1270 height 603
checkbox input "true"
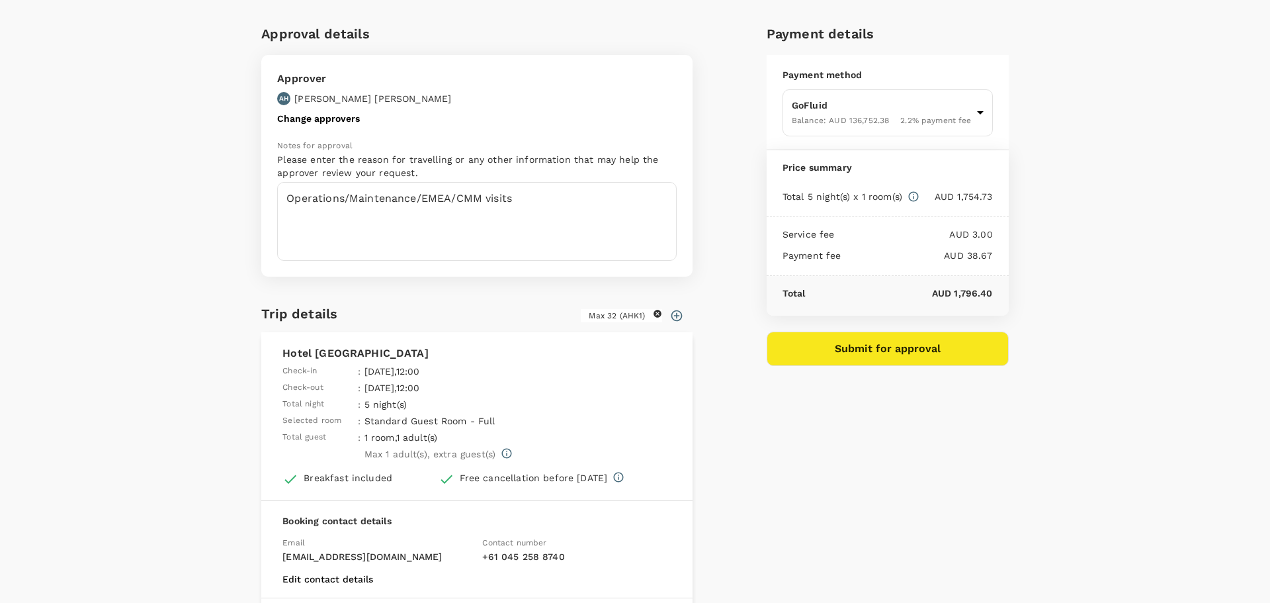
scroll to position [0, 0]
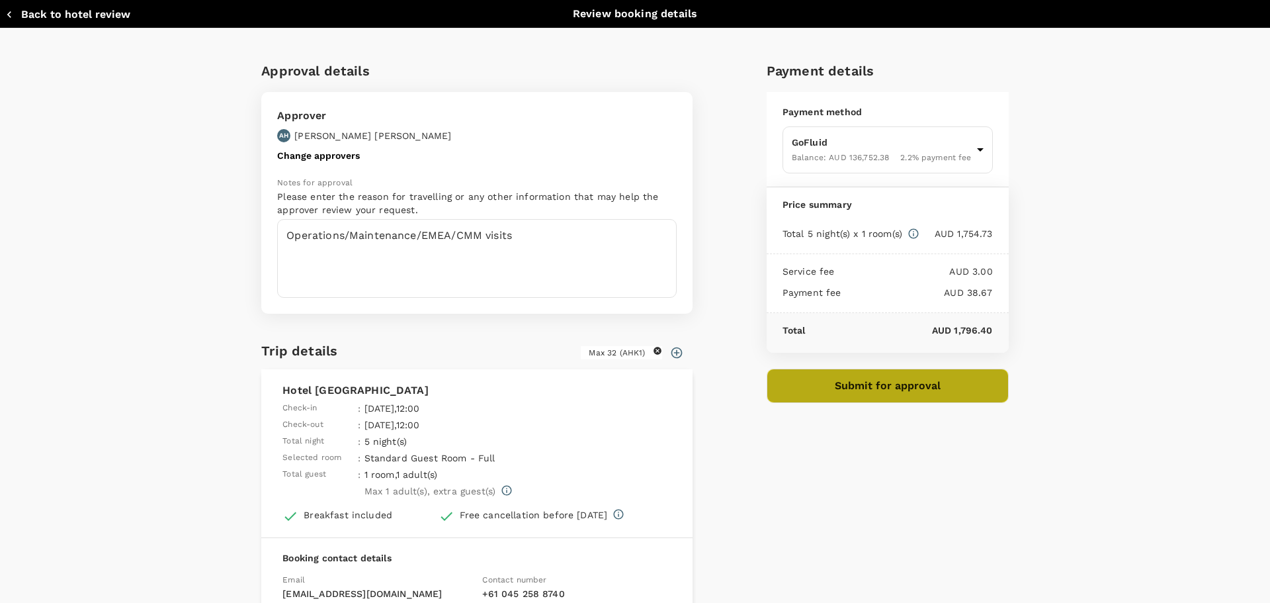
click at [877, 384] on button "Submit for approval" at bounding box center [888, 385] width 242 height 34
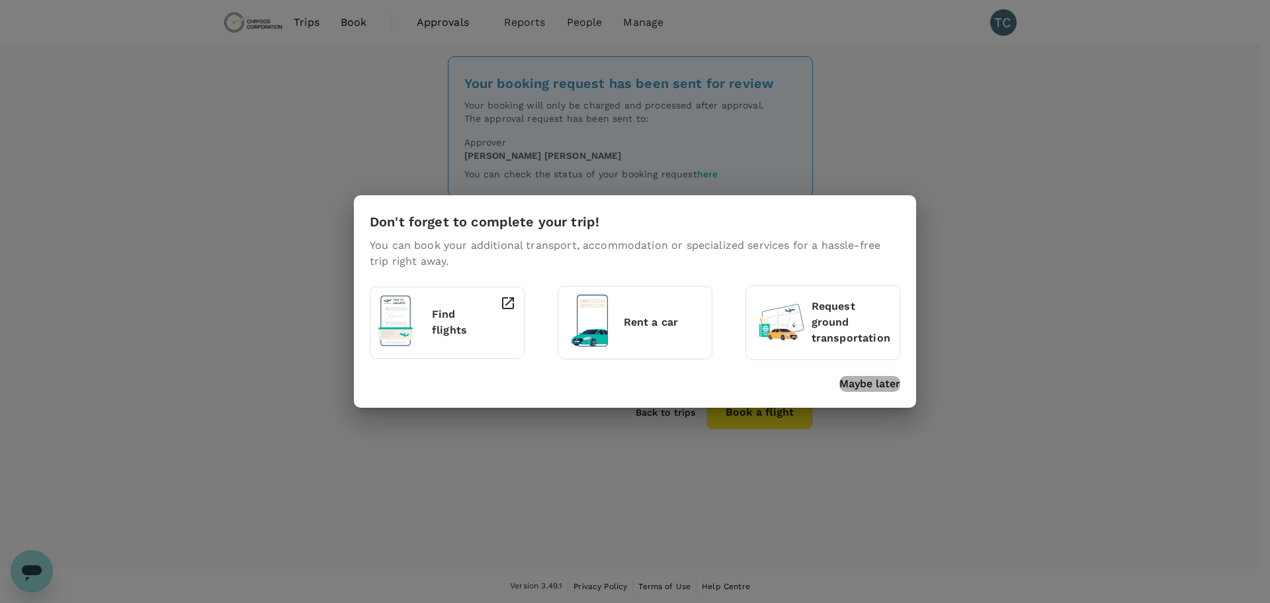
click at [881, 386] on p "Maybe later" at bounding box center [869, 384] width 61 height 16
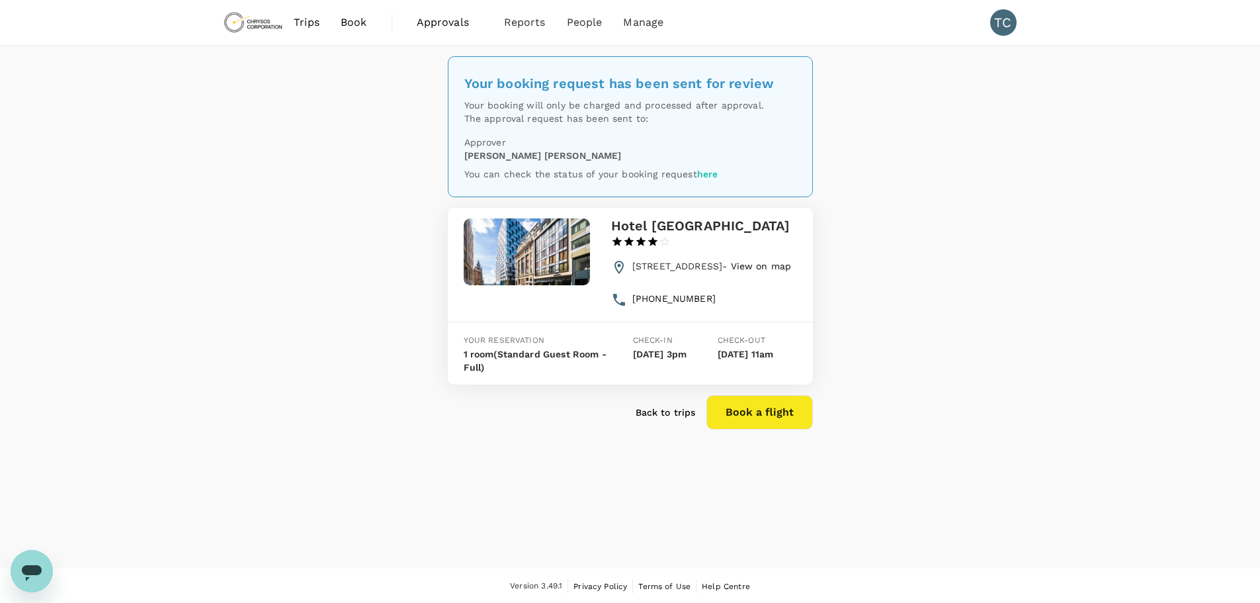
click at [361, 21] on span "Book" at bounding box center [354, 23] width 26 height 16
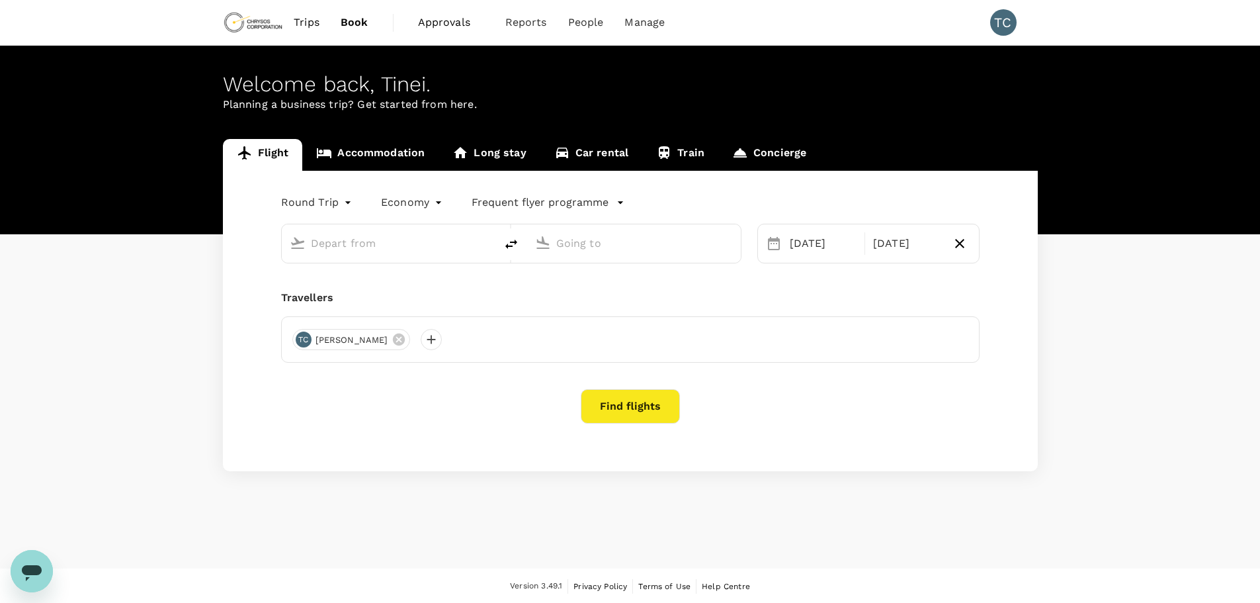
type input "oneway"
type input "Kumasi Airport (KMS)"
type input "Kotoka Intl (ACC)"
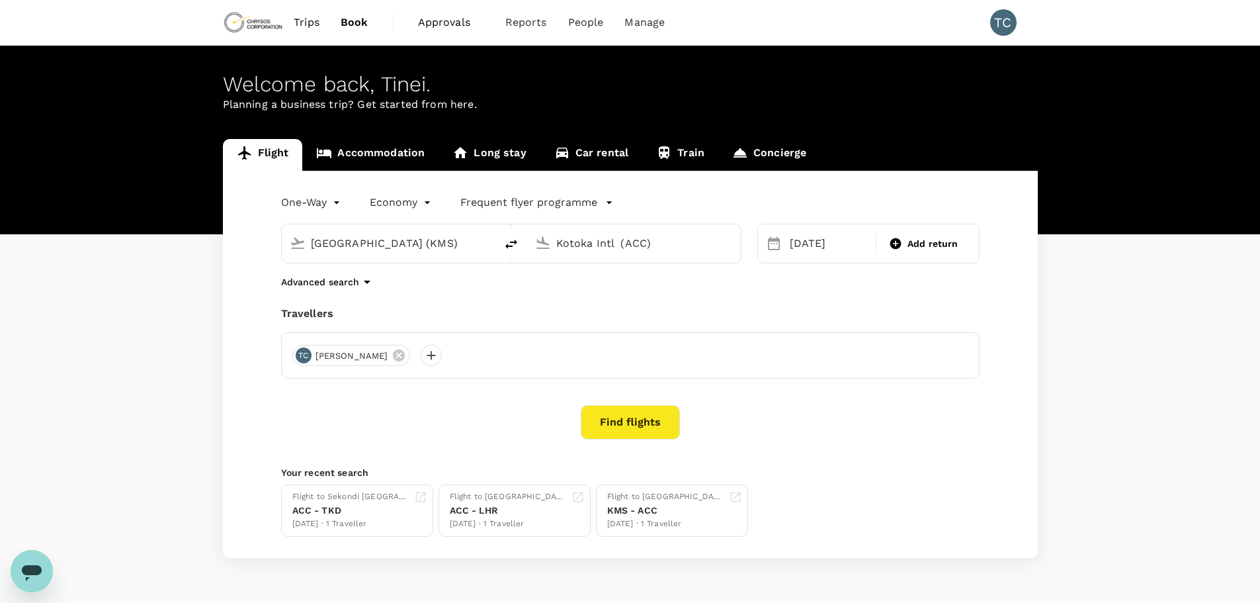
click at [398, 140] on link "Accommodation" at bounding box center [370, 155] width 136 height 32
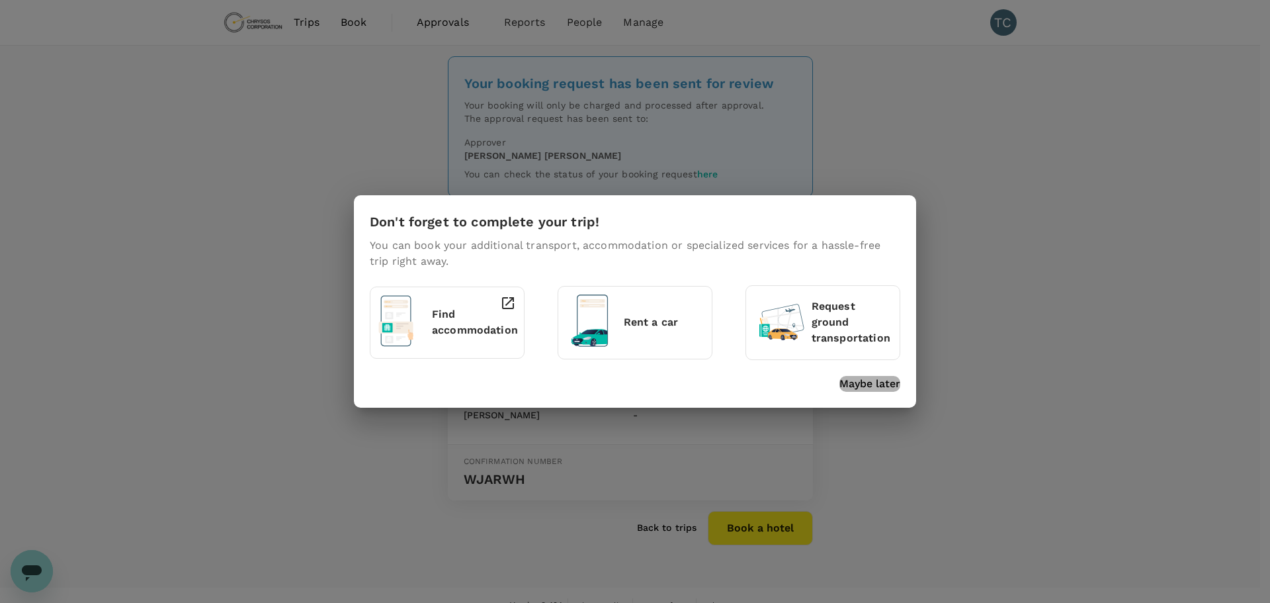
click at [877, 384] on p "Maybe later" at bounding box center [869, 384] width 61 height 16
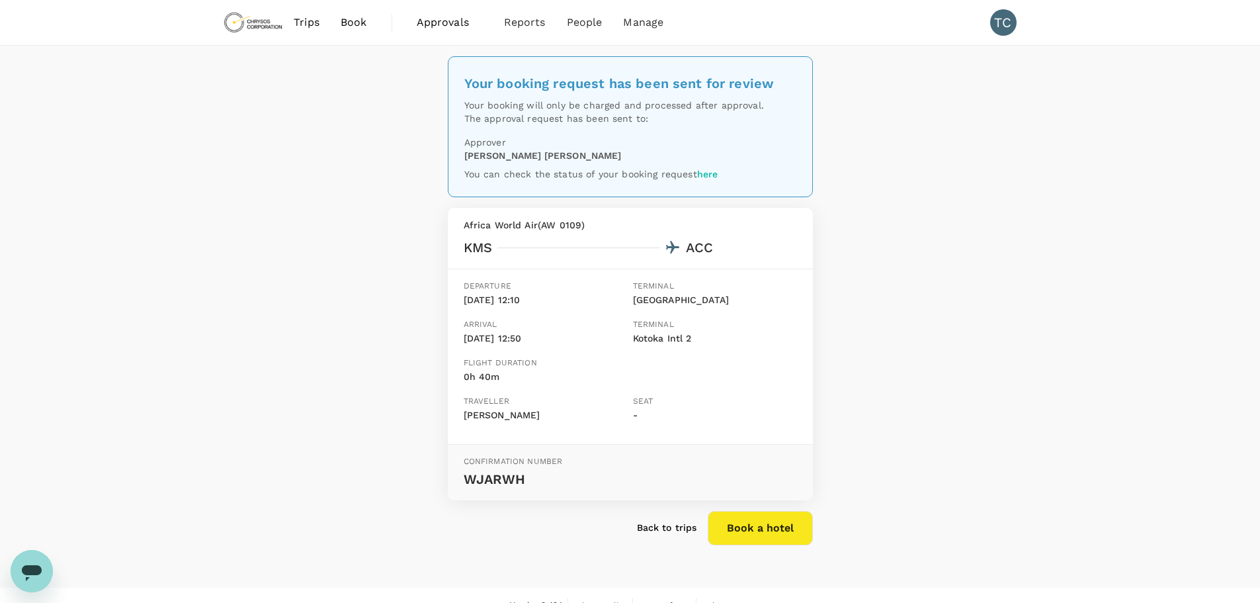
click at [355, 22] on span "Book" at bounding box center [354, 23] width 26 height 16
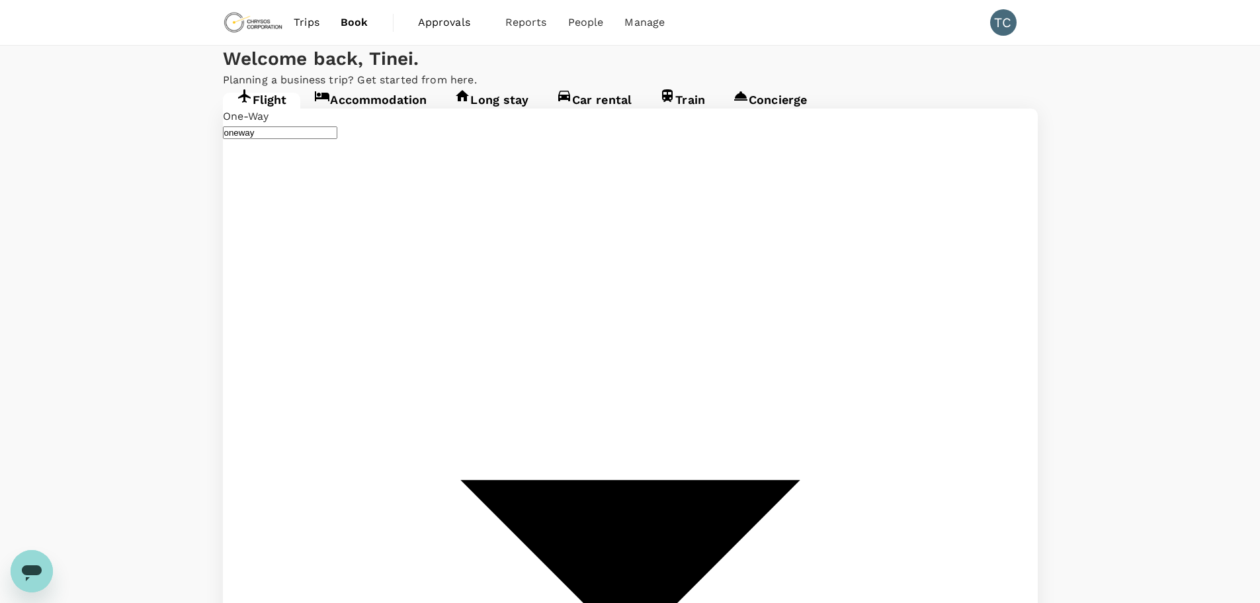
click at [392, 116] on link "Accommodation" at bounding box center [370, 105] width 140 height 24
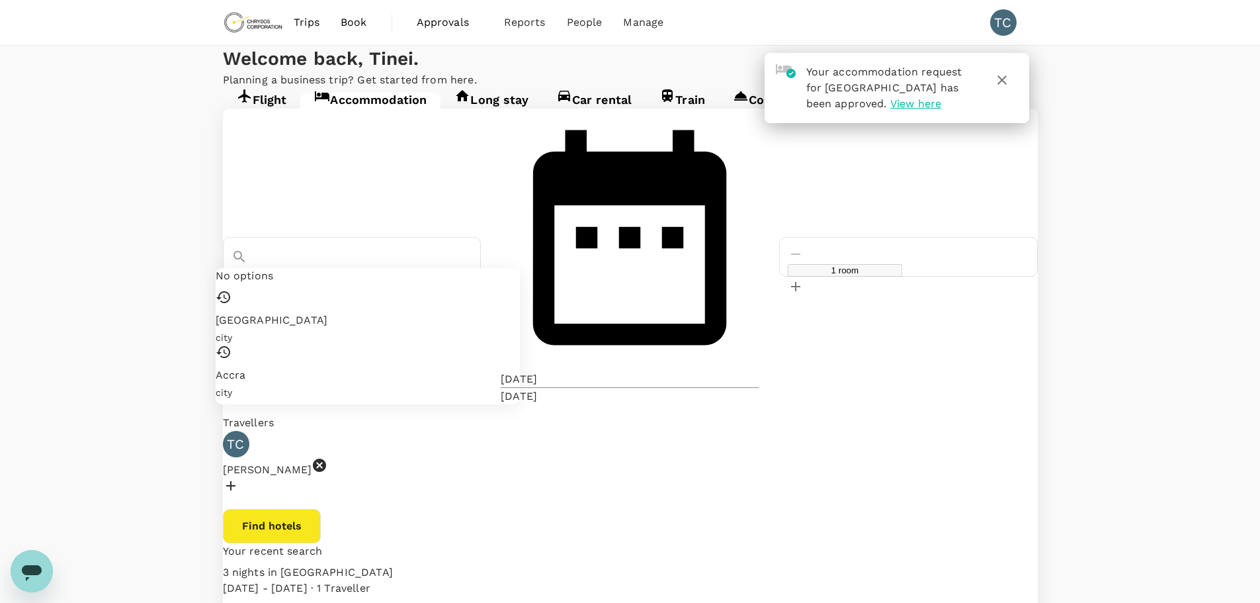
drag, startPoint x: 449, startPoint y: 208, endPoint x: 429, endPoint y: 205, distance: 20.8
click at [385, 269] on div "Liverpool" at bounding box center [352, 285] width 241 height 32
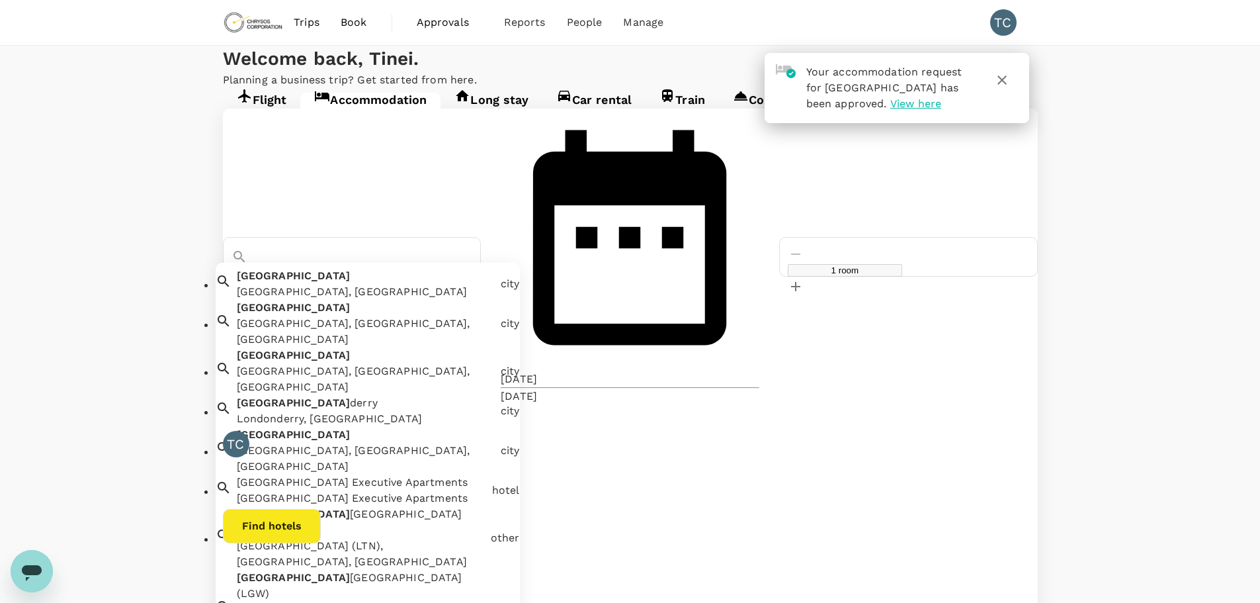
scroll to position [265, 0]
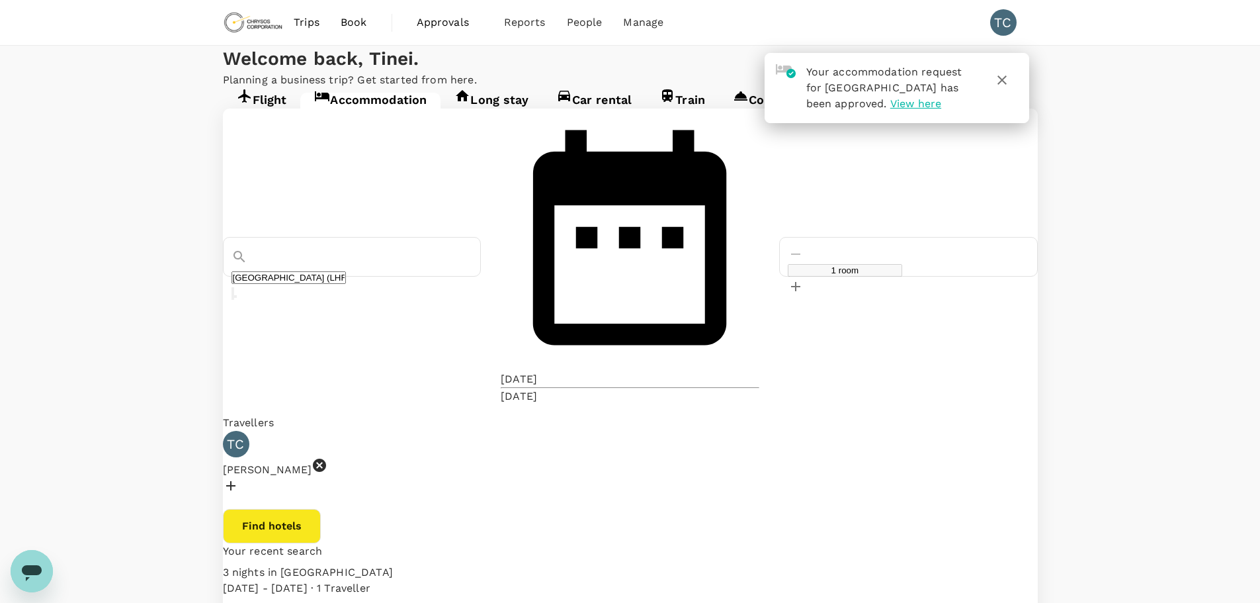
type input "London Heathrow Airport (LHR)"
click at [537, 371] on div "12 Sep" at bounding box center [519, 379] width 36 height 16
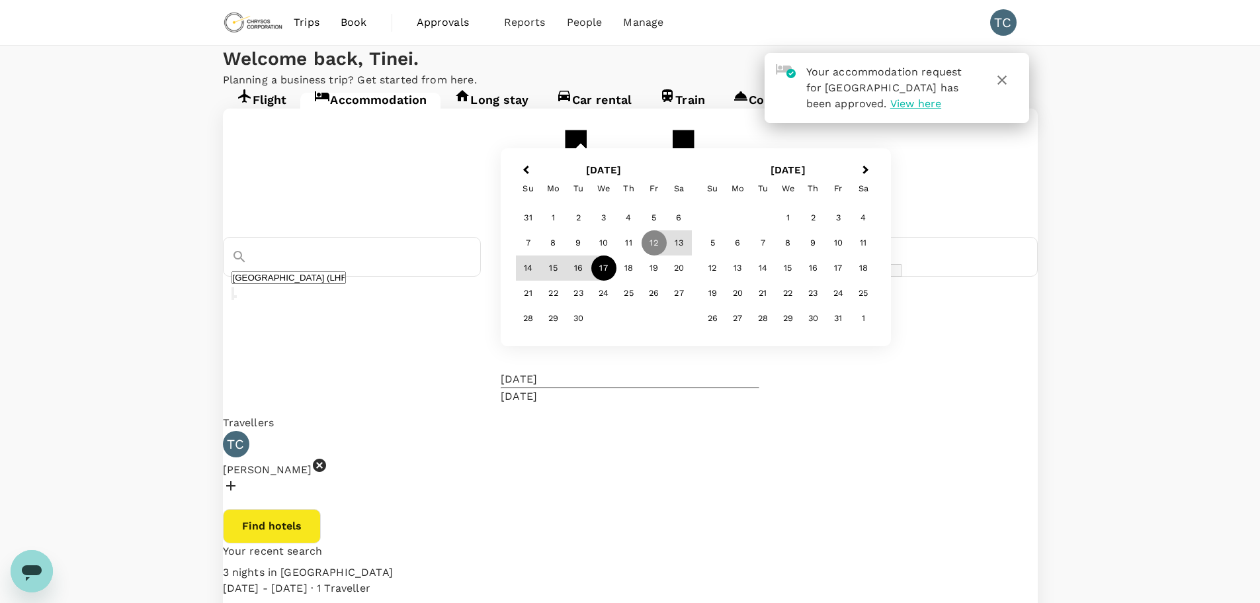
click at [617, 280] on div "17" at bounding box center [603, 267] width 25 height 25
click at [642, 280] on div "18" at bounding box center [629, 267] width 25 height 25
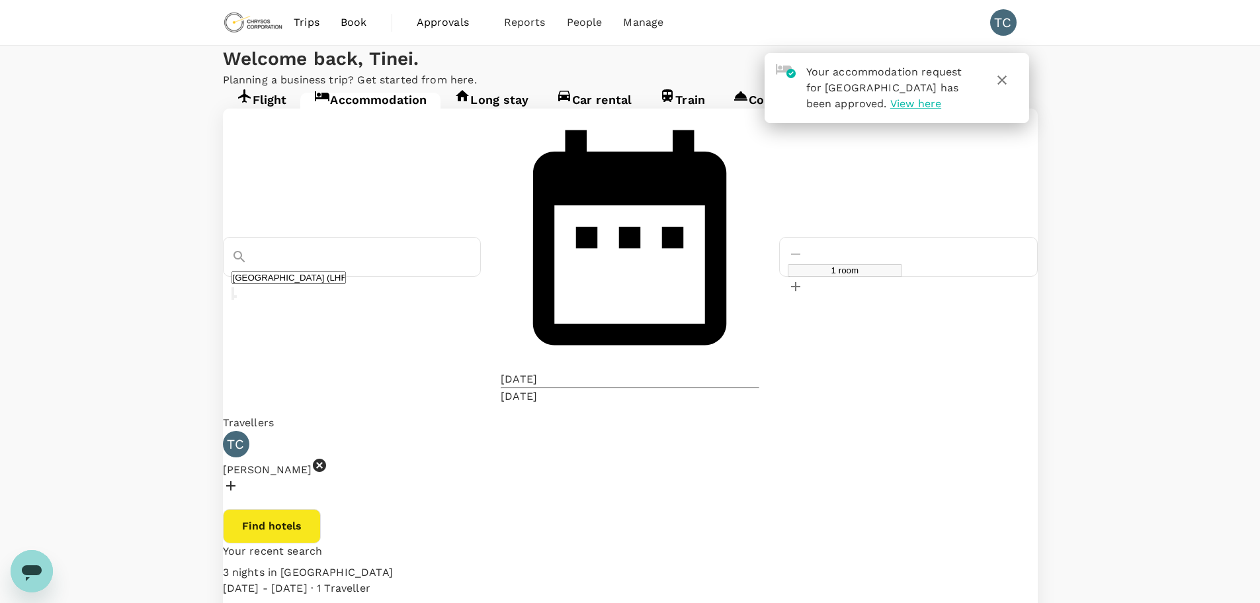
click at [321, 509] on button "Find hotels" at bounding box center [272, 526] width 98 height 34
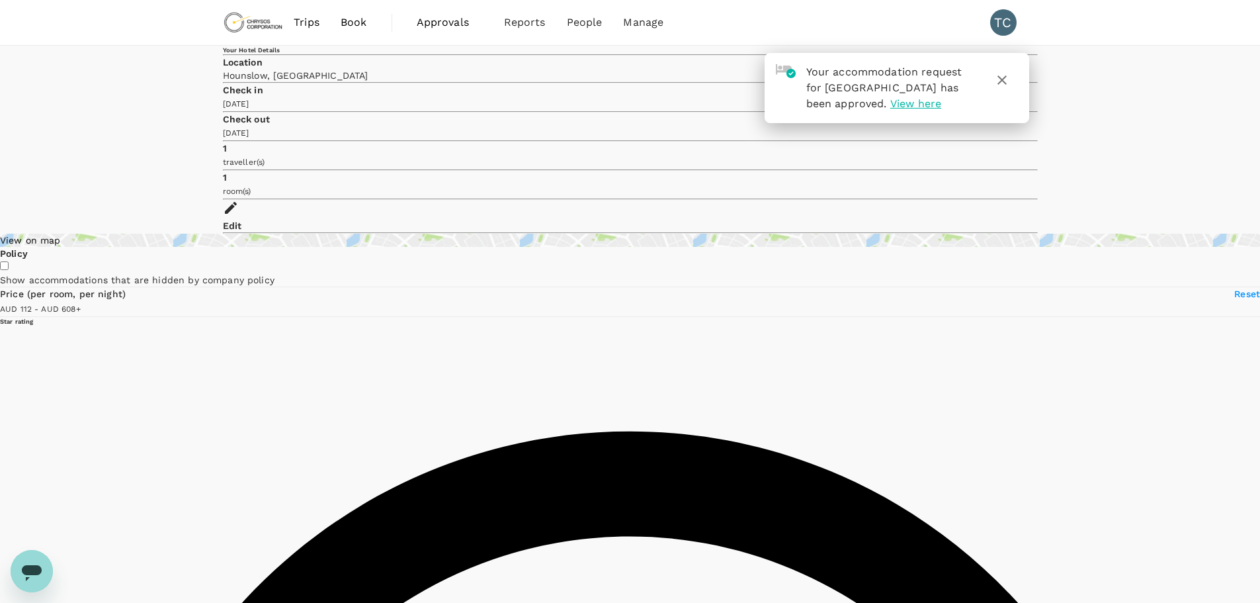
type input "607"
type input "90"
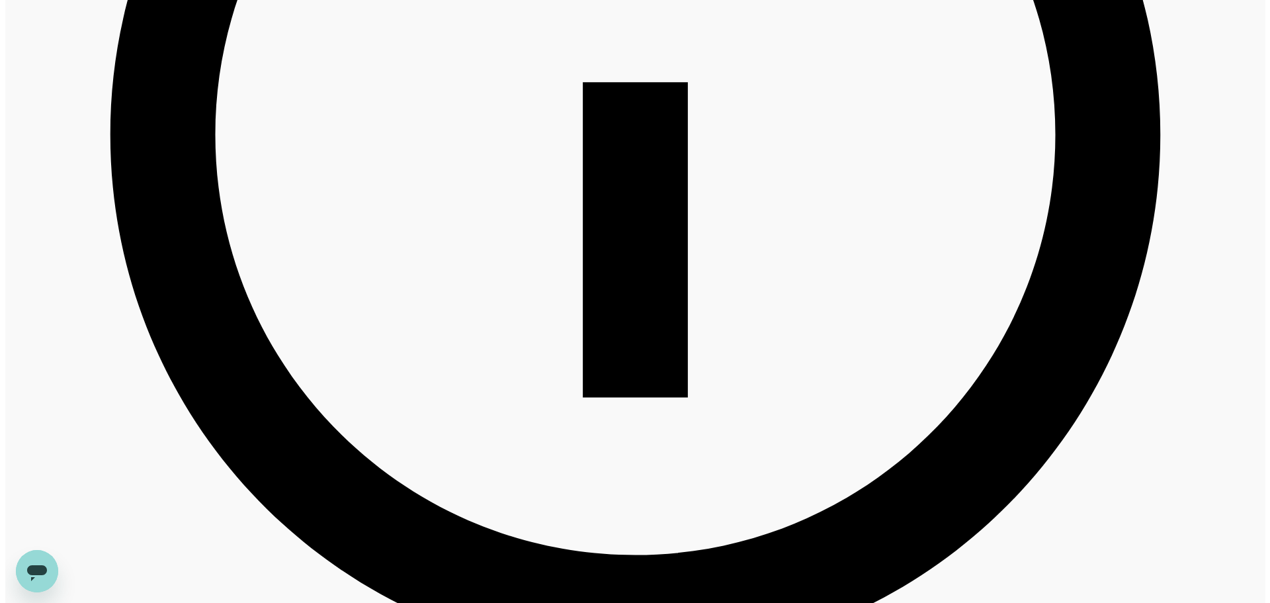
scroll to position [826, 0]
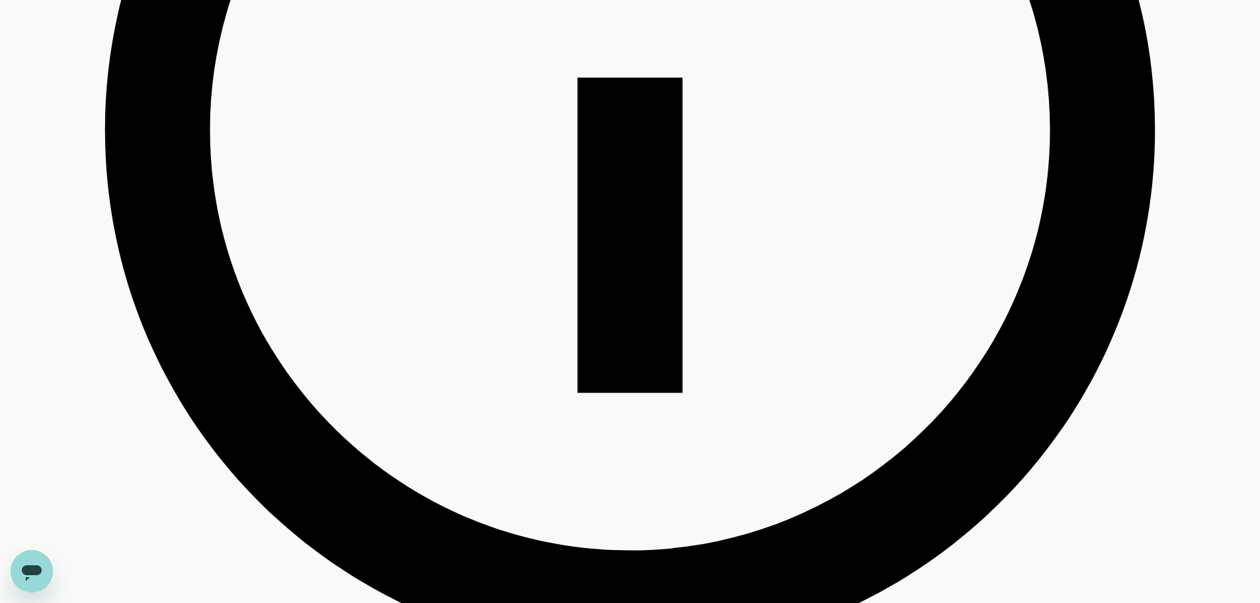
type input "607"
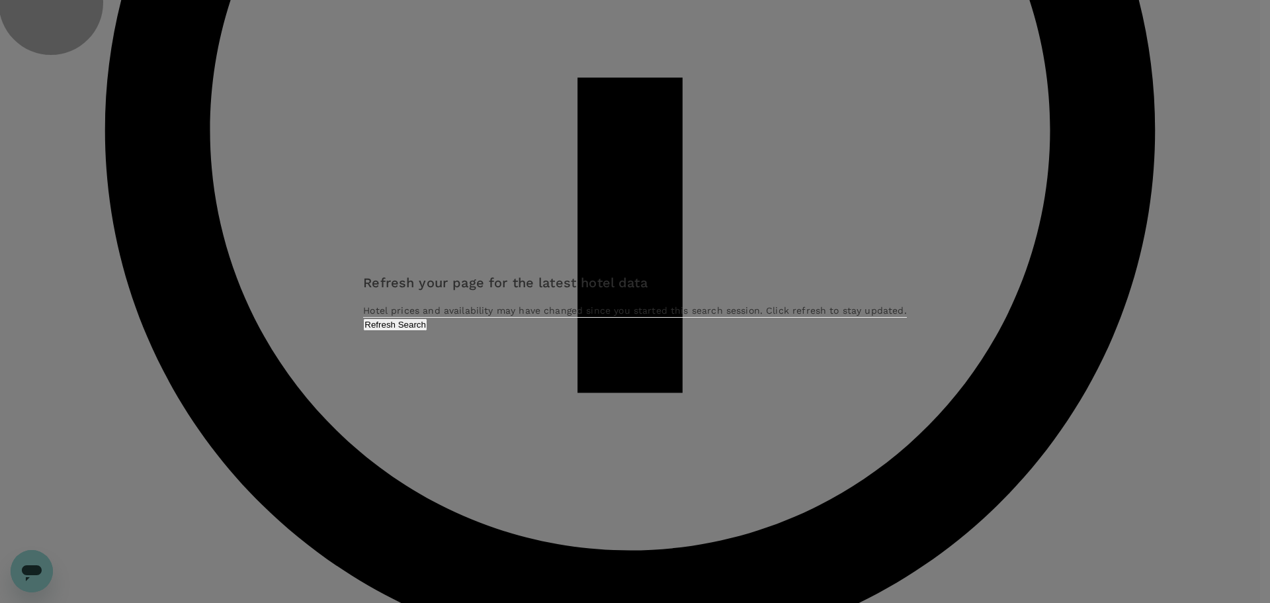
click at [427, 331] on button "Refresh Search" at bounding box center [395, 324] width 64 height 13
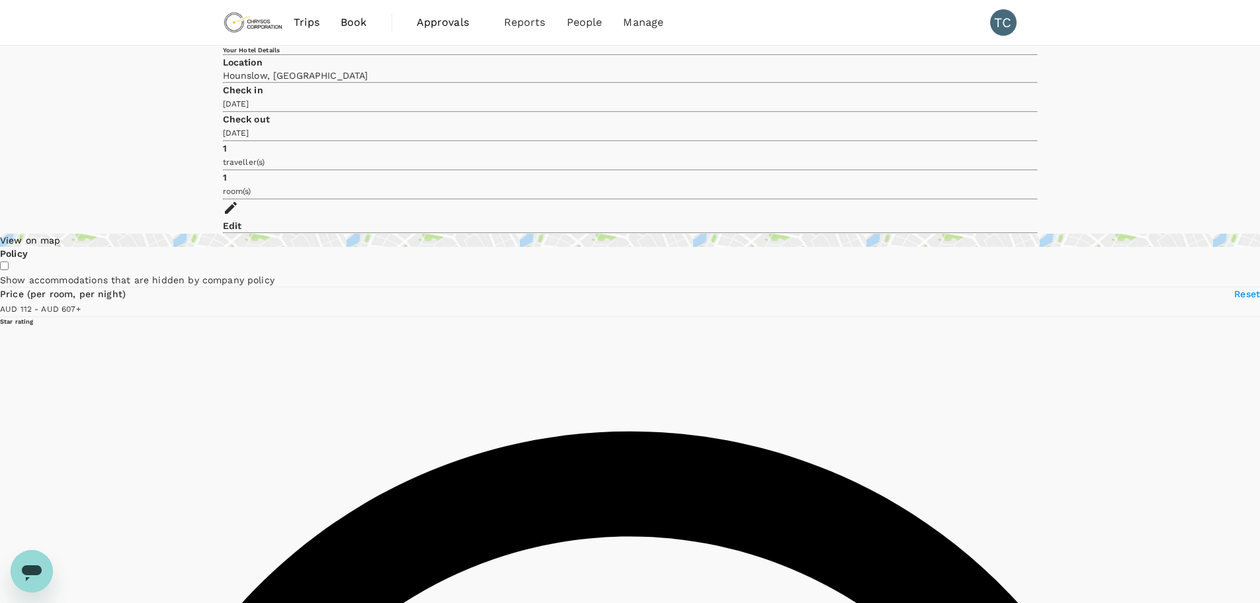
type input "606"
type input "90"
type input "606"
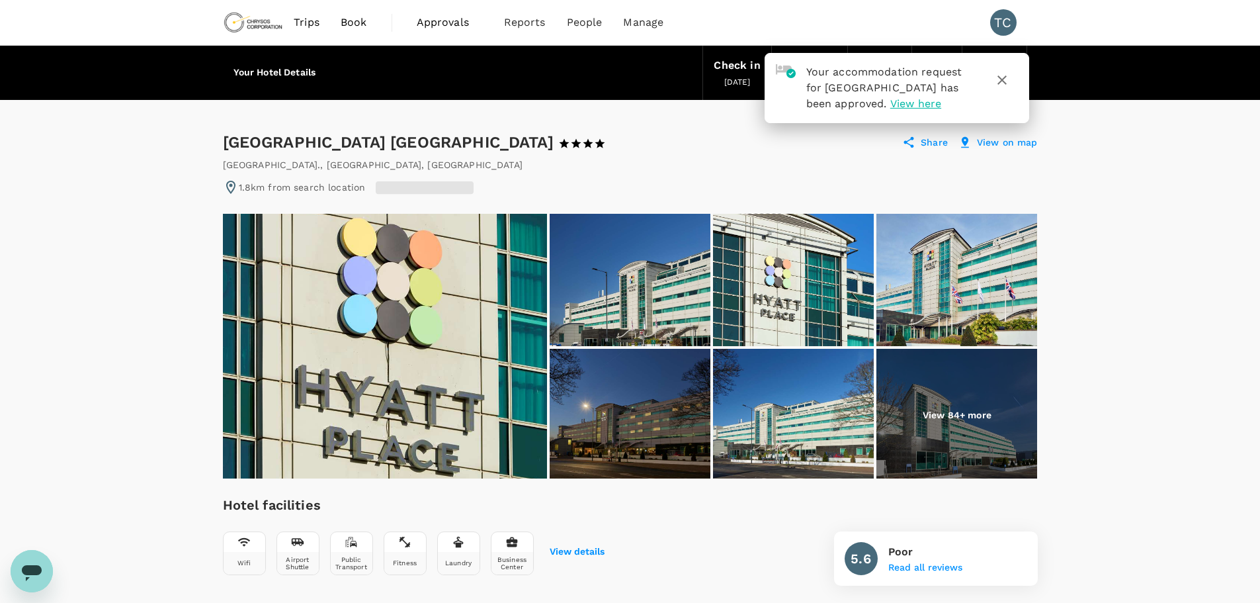
click at [1008, 77] on icon "button" at bounding box center [1002, 80] width 16 height 16
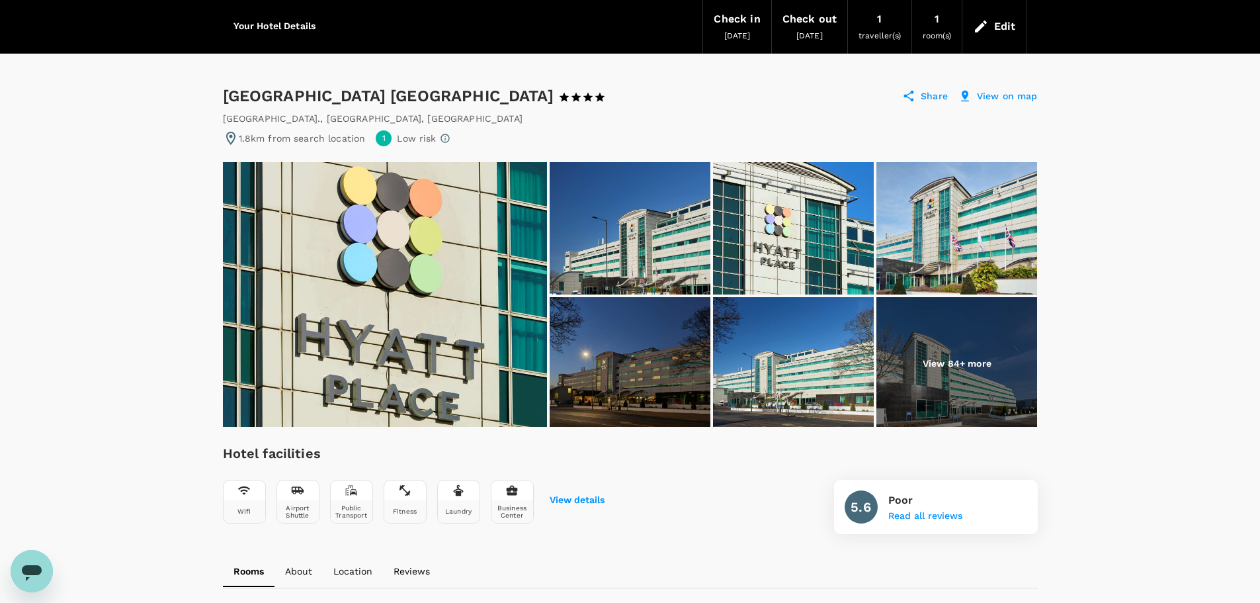
scroll to position [66, 0]
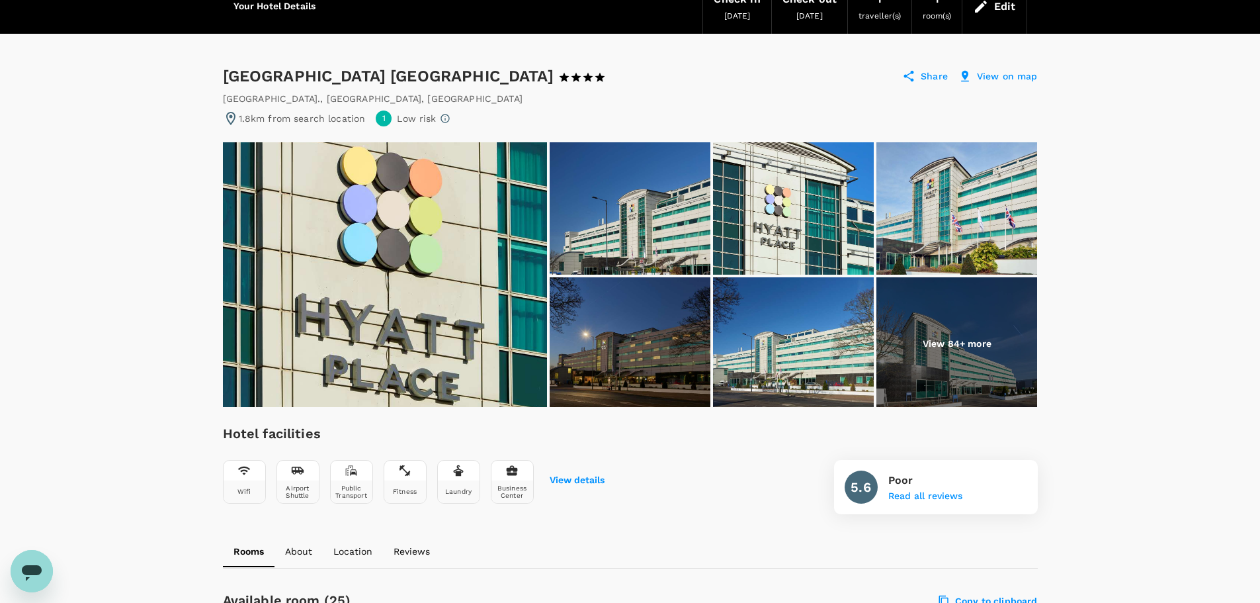
click at [490, 216] on img at bounding box center [385, 274] width 324 height 265
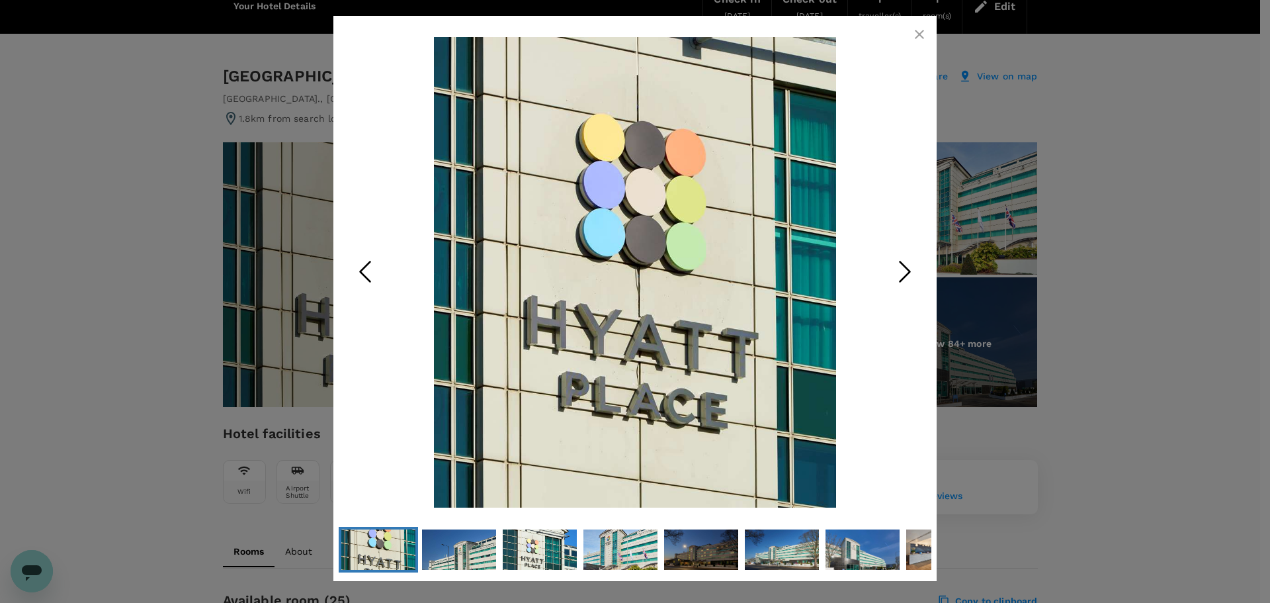
click at [904, 275] on icon "Next Slide" at bounding box center [905, 271] width 40 height 40
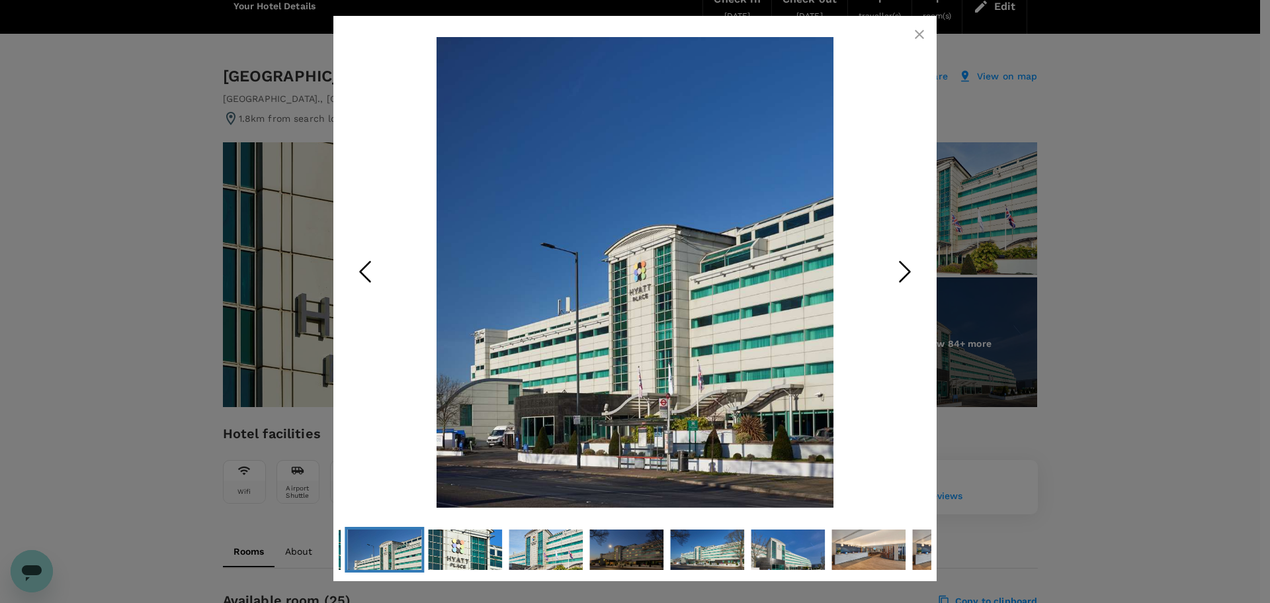
click at [904, 275] on icon "Next Slide" at bounding box center [905, 271] width 40 height 40
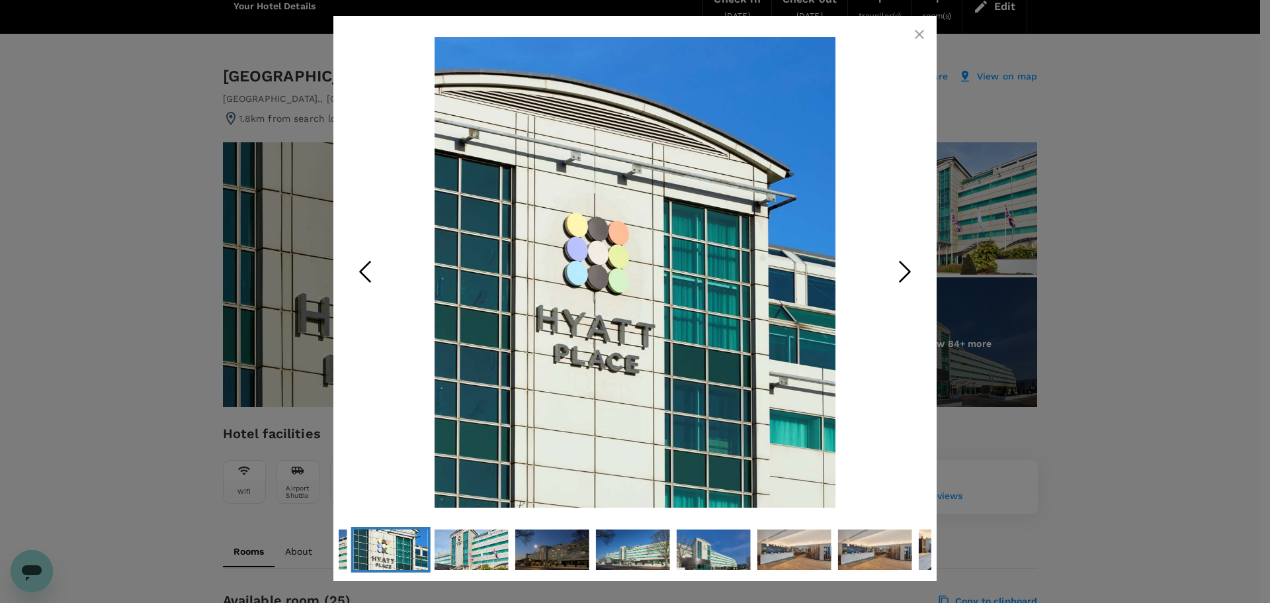
click at [904, 275] on icon "Next Slide" at bounding box center [905, 271] width 40 height 40
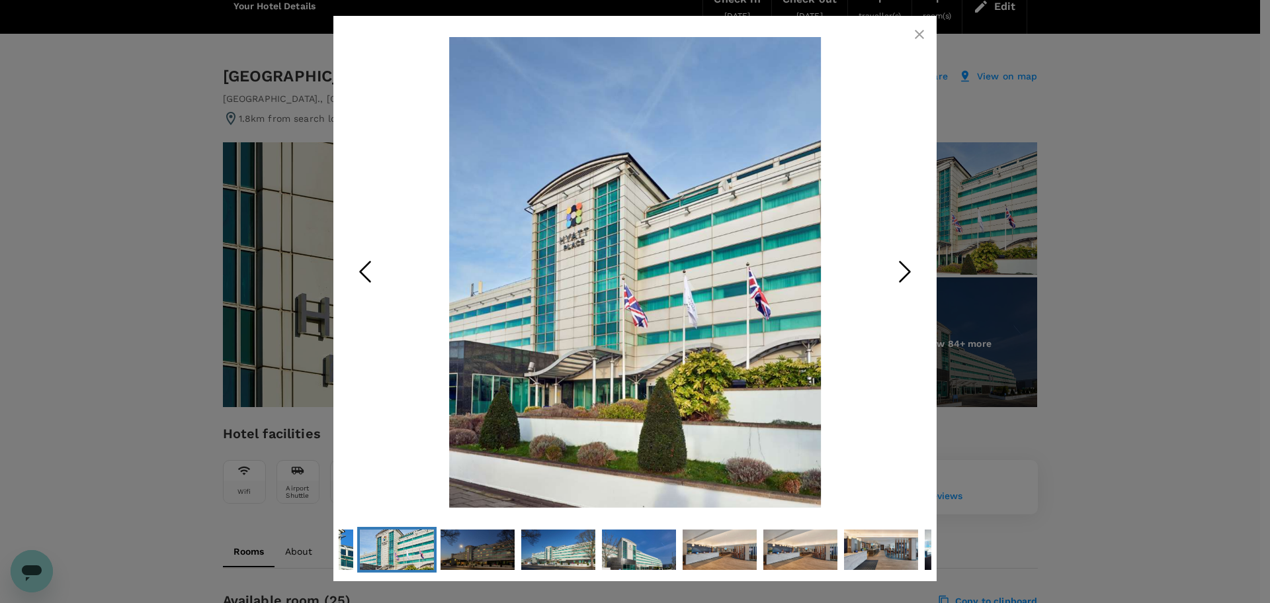
click at [904, 275] on icon "Next Slide" at bounding box center [905, 271] width 40 height 40
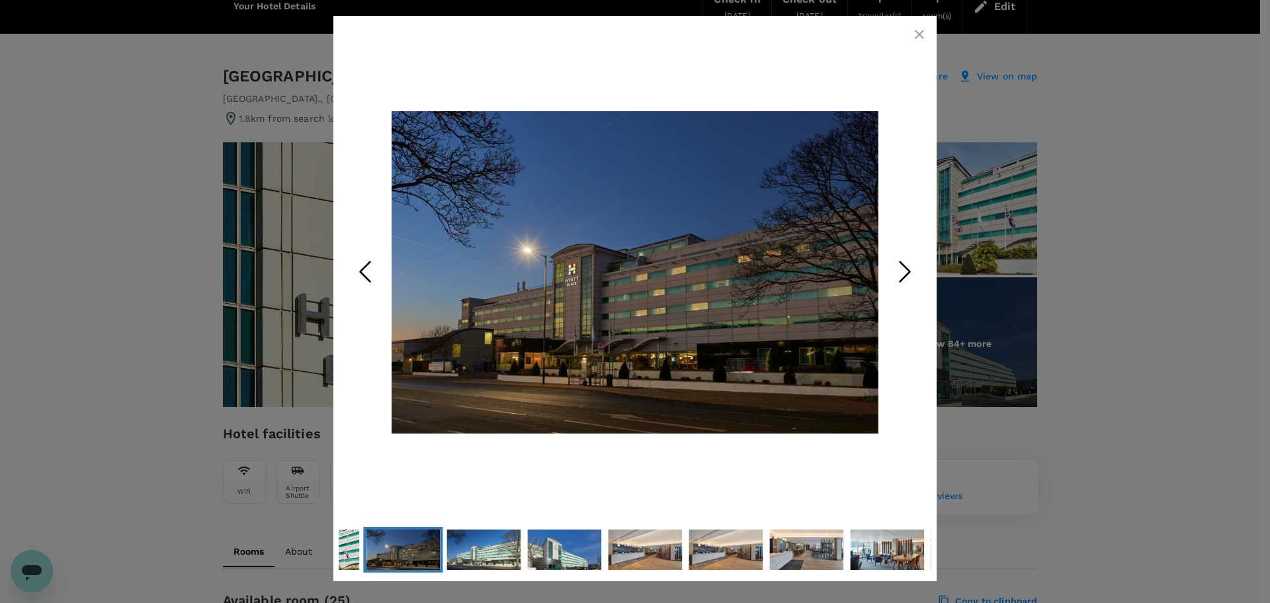
click at [904, 275] on icon "Next Slide" at bounding box center [905, 271] width 40 height 40
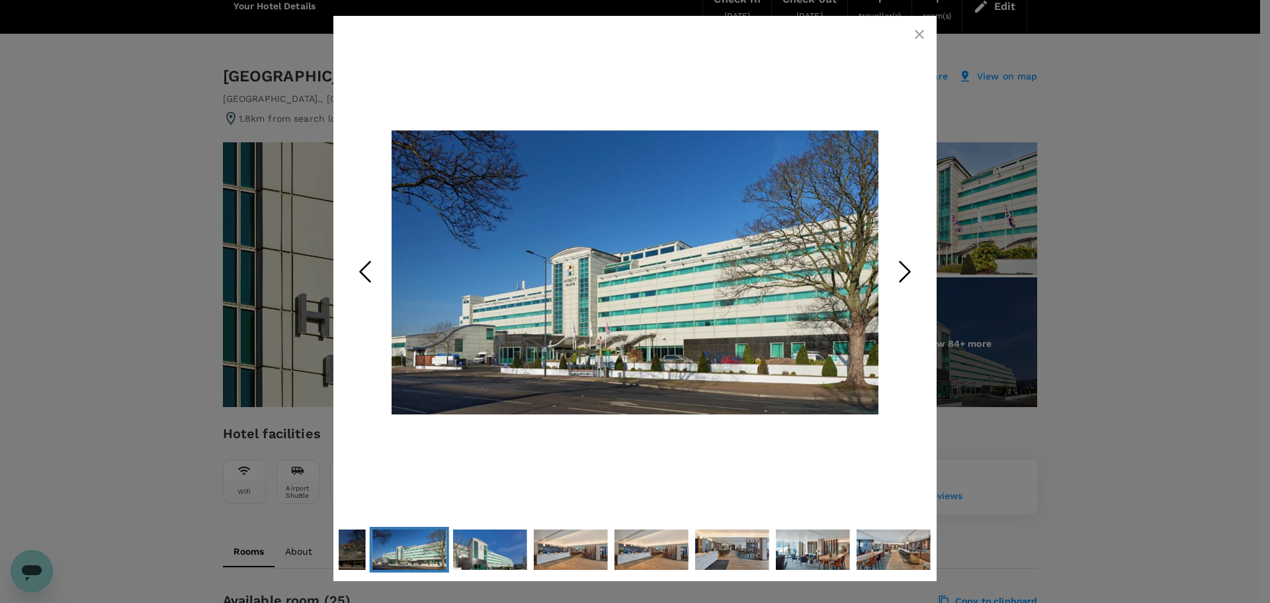
click at [904, 275] on icon "Next Slide" at bounding box center [905, 271] width 40 height 40
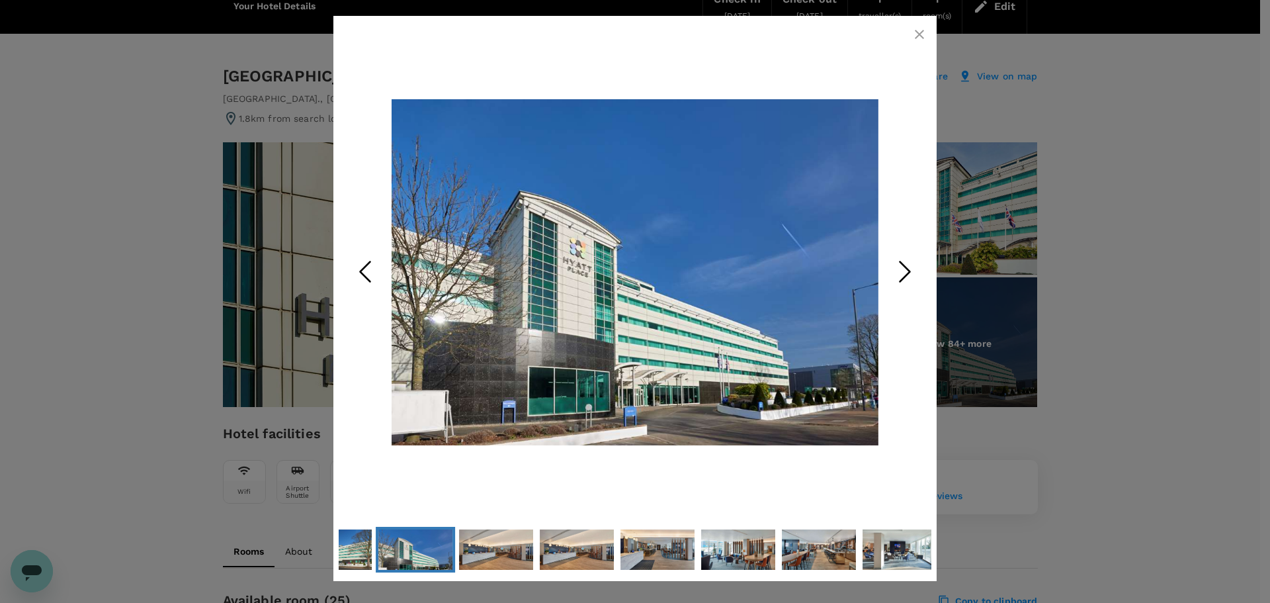
click at [904, 269] on icon "Next Slide" at bounding box center [905, 271] width 40 height 40
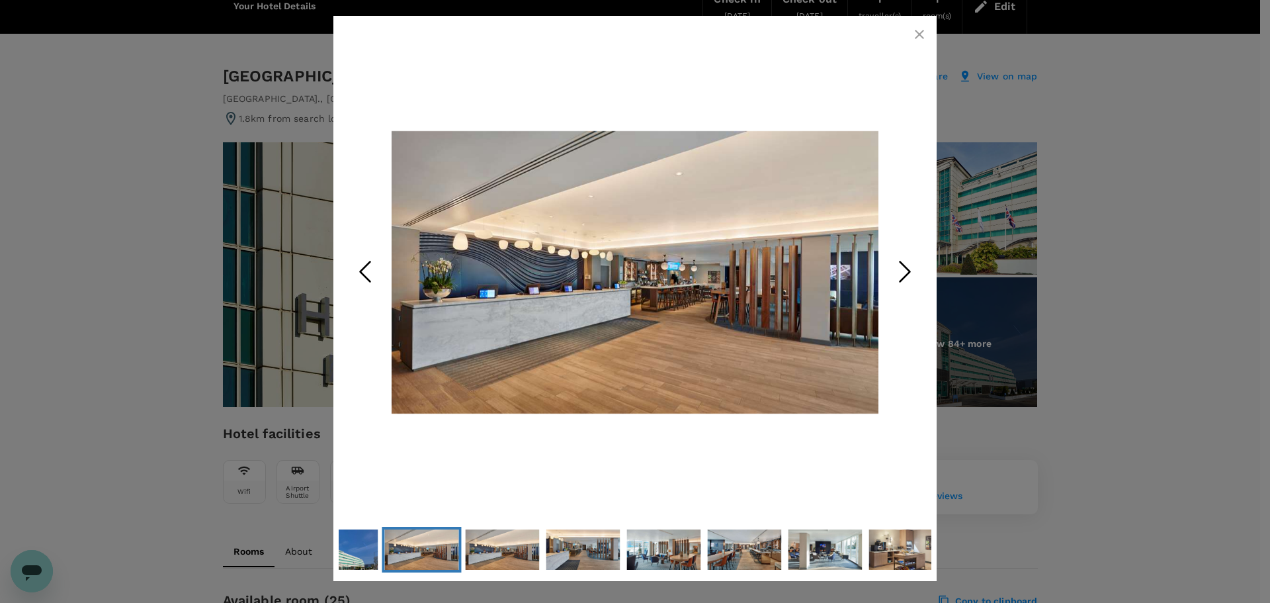
click at [918, 34] on icon "button" at bounding box center [919, 34] width 9 height 9
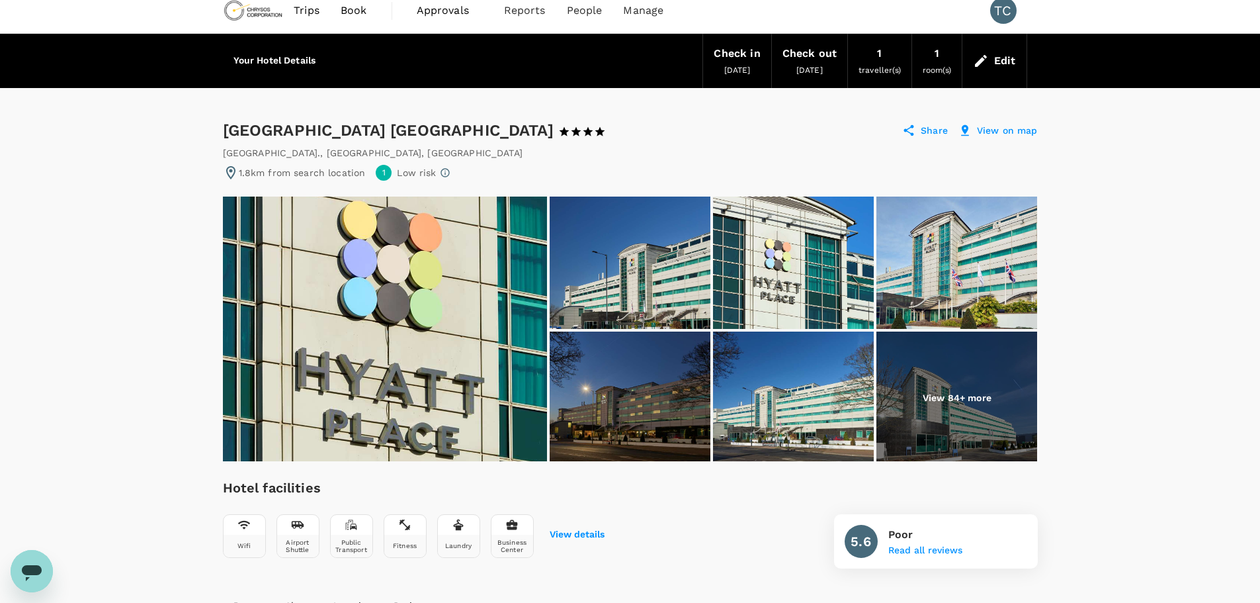
scroll to position [0, 0]
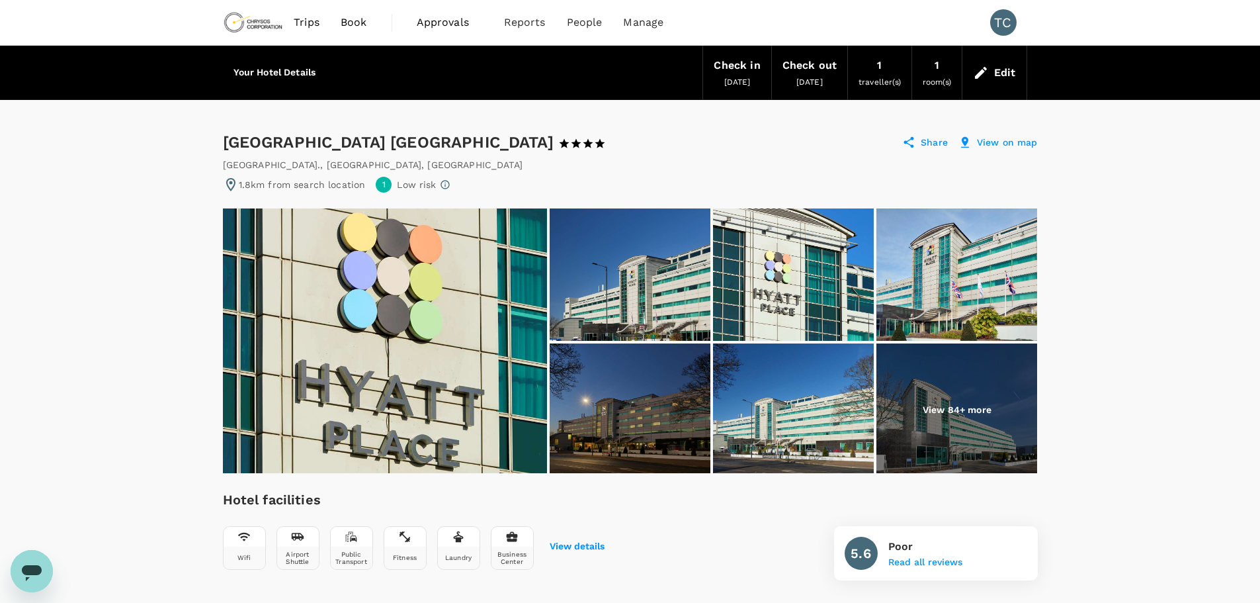
click at [1006, 68] on div "Edit" at bounding box center [1005, 73] width 22 height 19
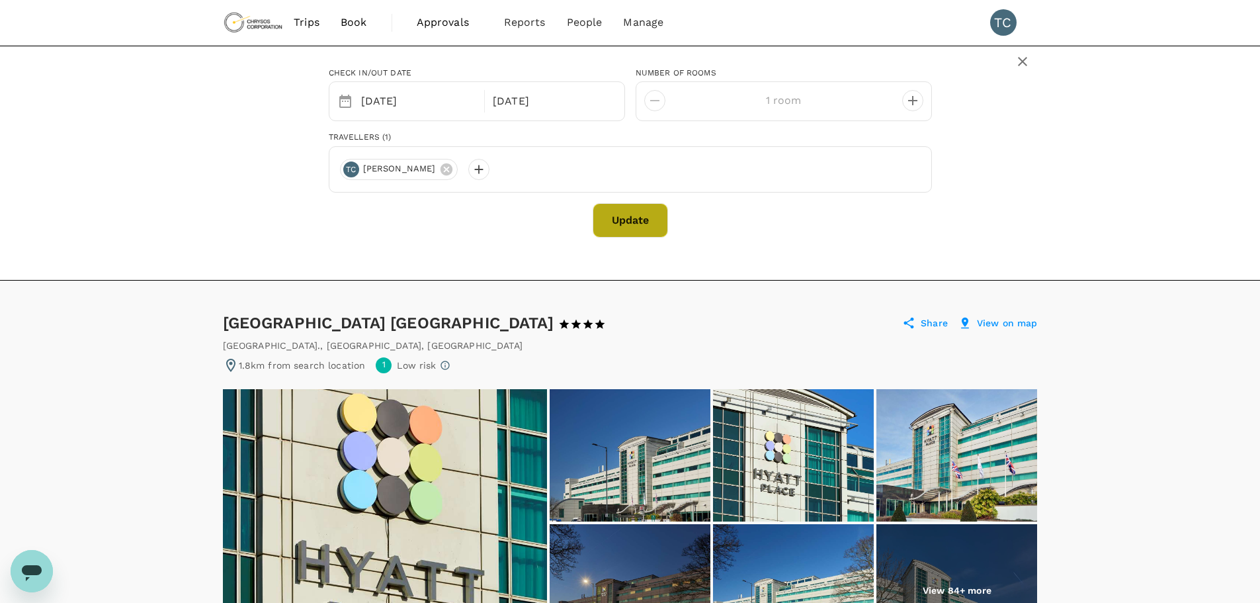
click at [634, 212] on button "Update" at bounding box center [630, 220] width 75 height 34
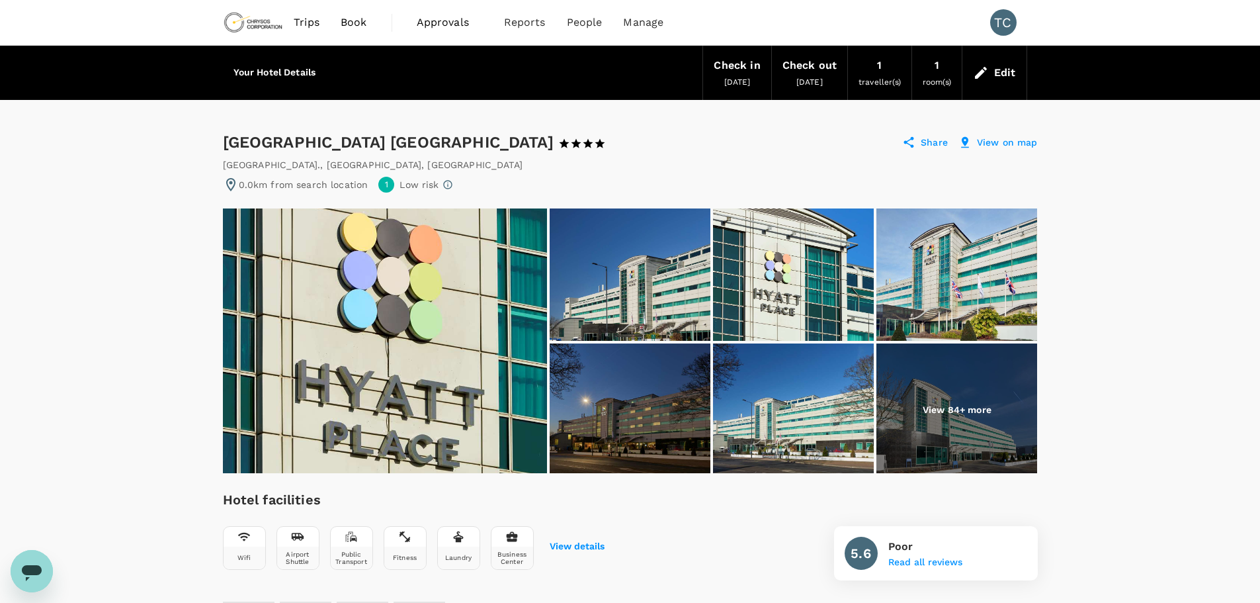
click at [1000, 70] on div "Edit" at bounding box center [1005, 73] width 22 height 19
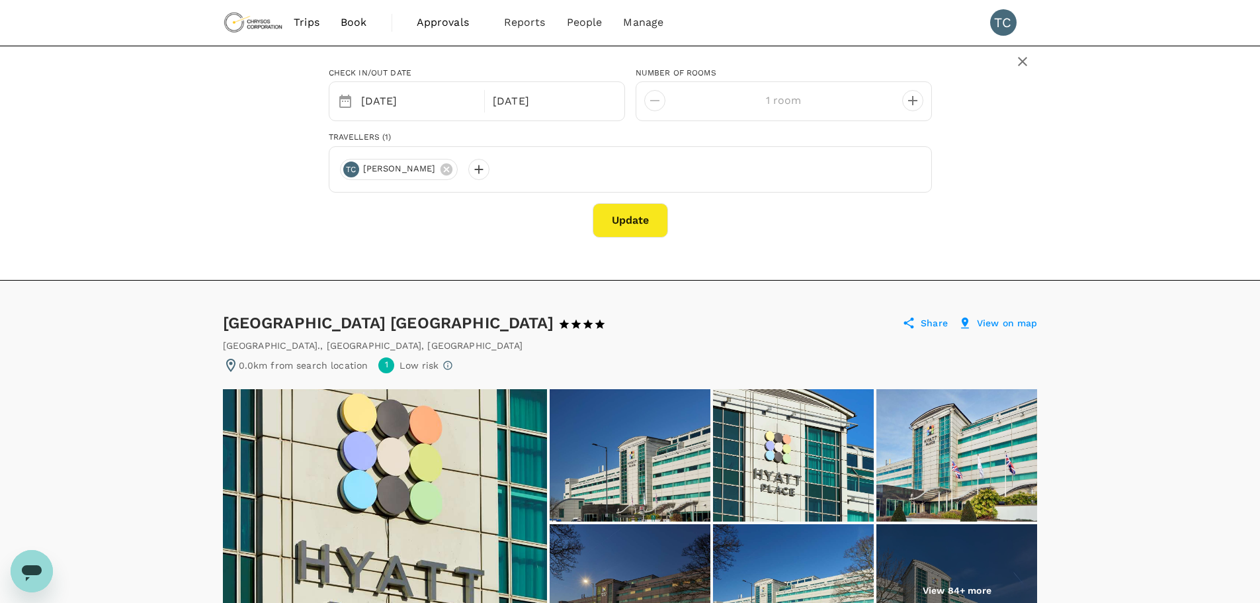
click at [359, 18] on span "Book" at bounding box center [354, 23] width 26 height 16
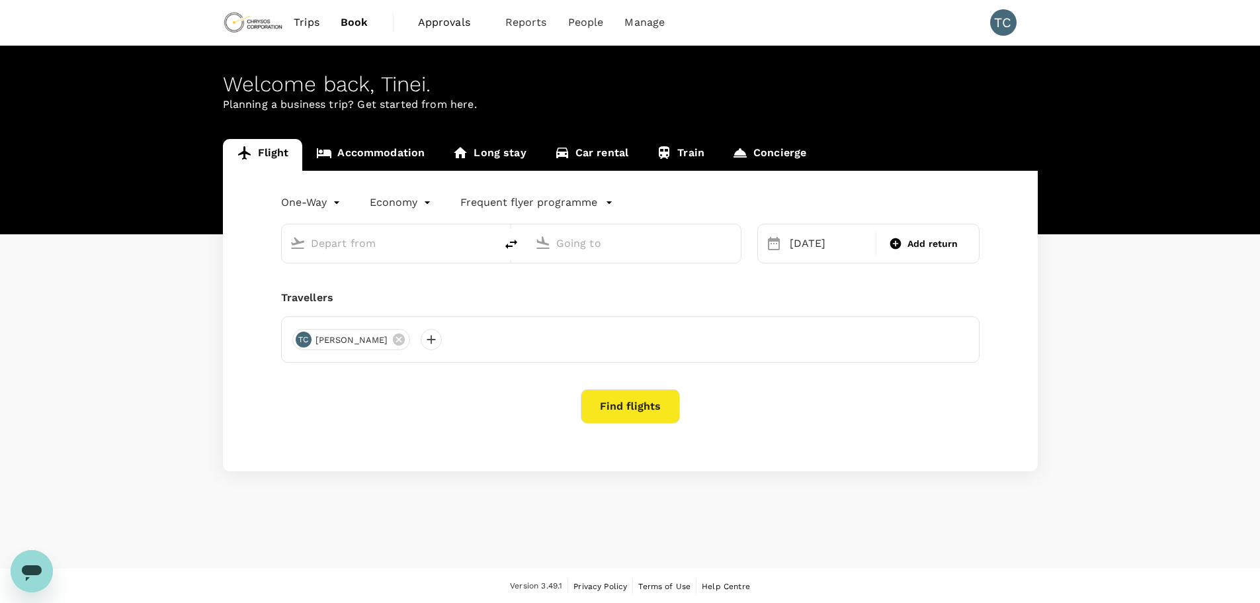
type input "Kumasi Airport (KMS)"
type input "Kotoka Intl (ACC)"
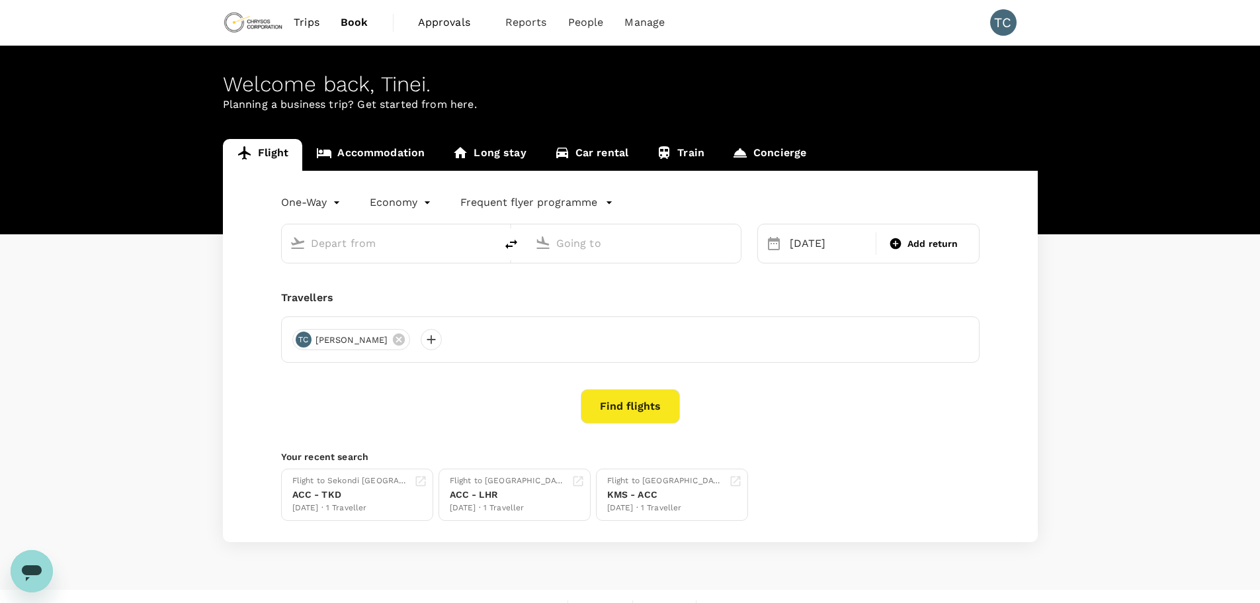
type input "Kumasi Airport (KMS)"
type input "Kotoka Intl (ACC)"
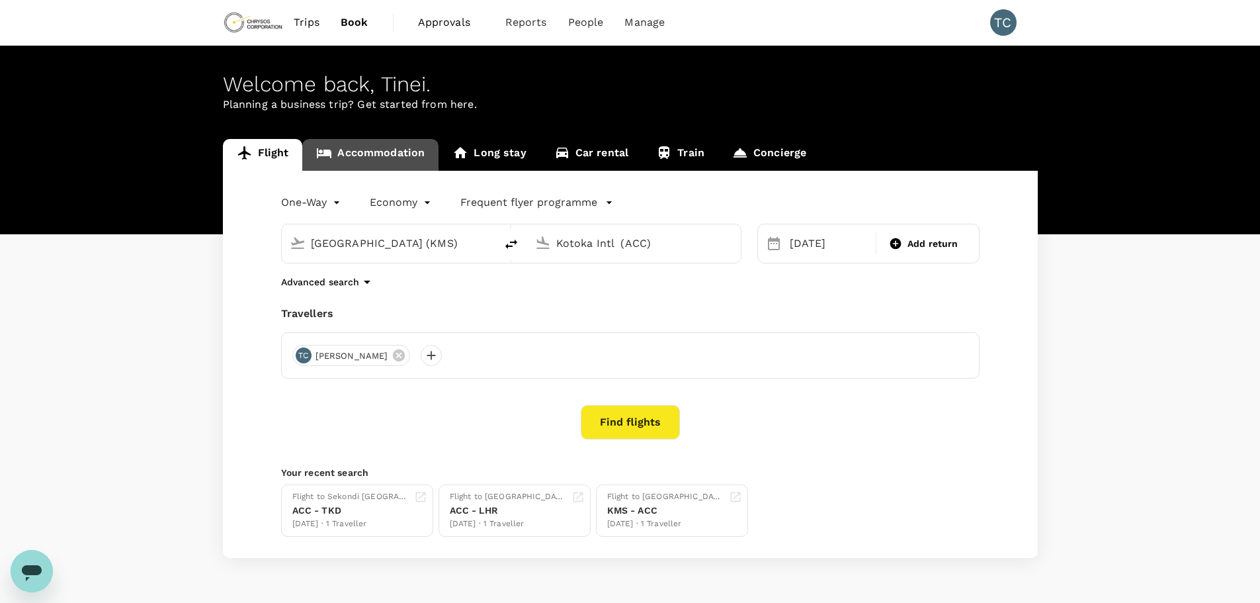
click at [382, 145] on link "Accommodation" at bounding box center [370, 155] width 136 height 32
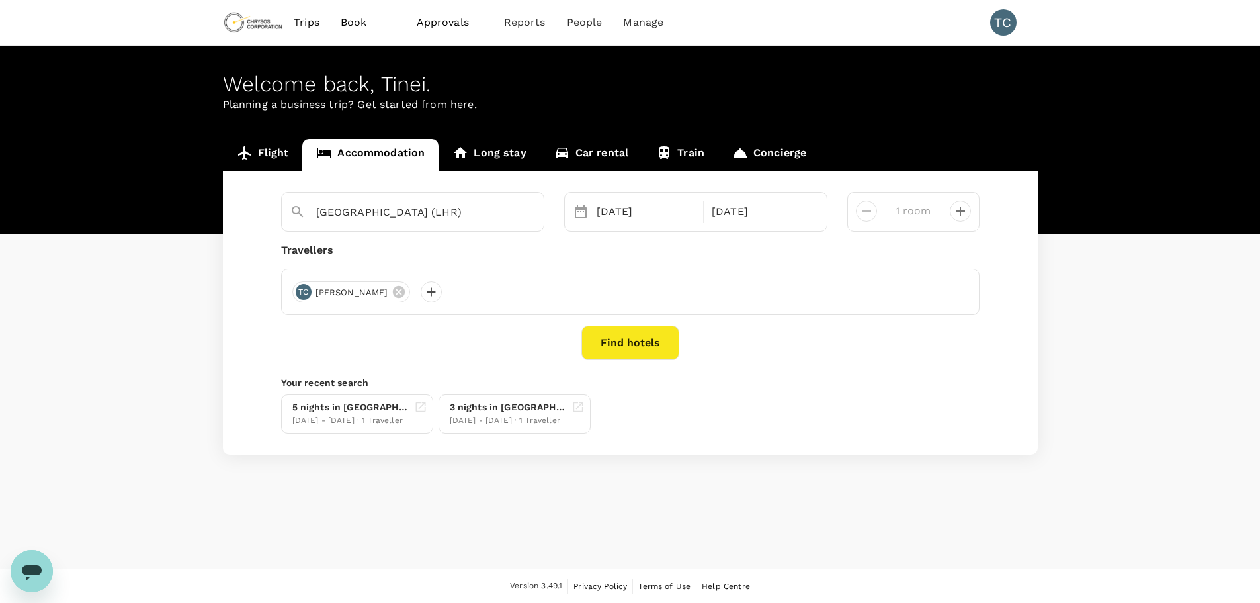
type input "Hounslow"
click at [640, 341] on button "Find hotels" at bounding box center [630, 342] width 98 height 34
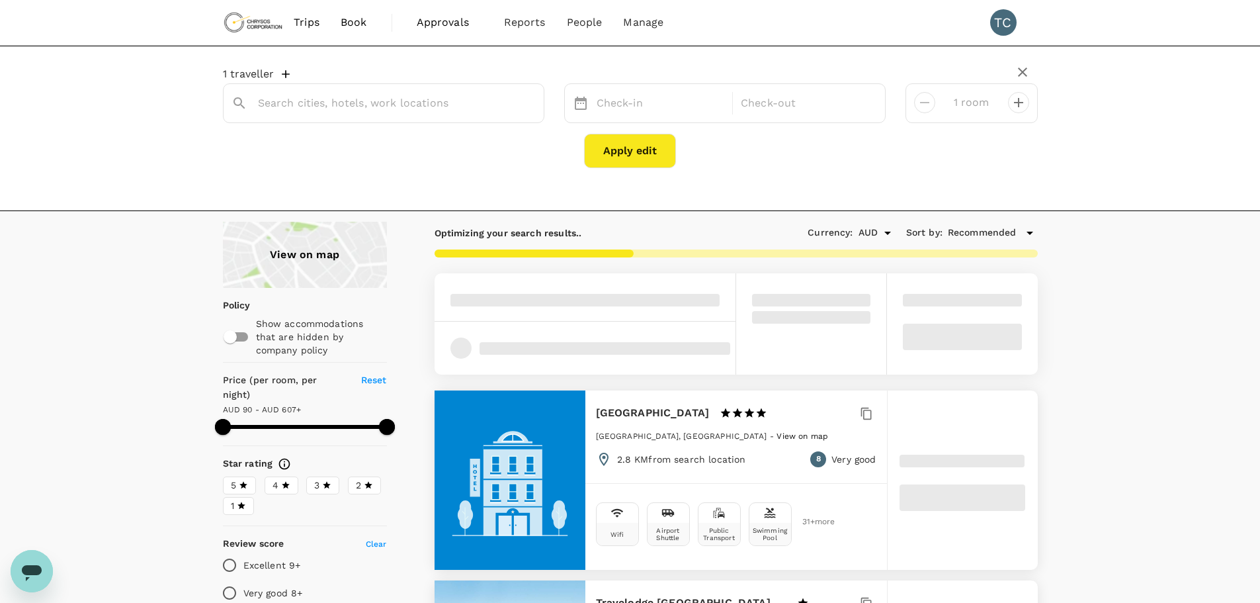
type input "Hounslow"
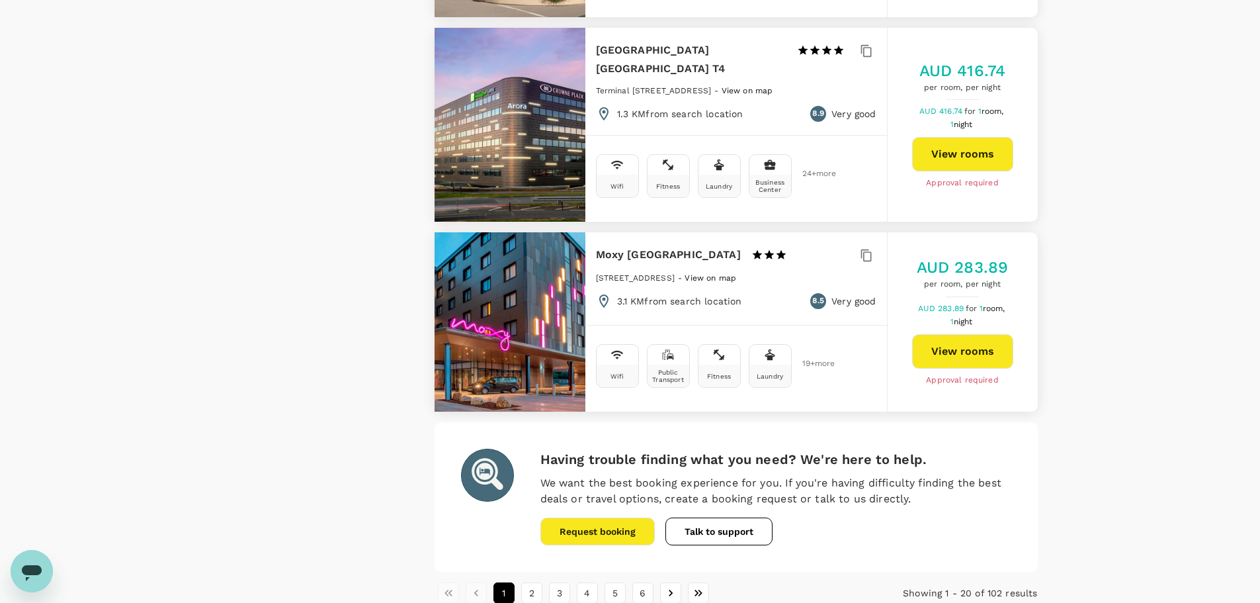
scroll to position [3834, 0]
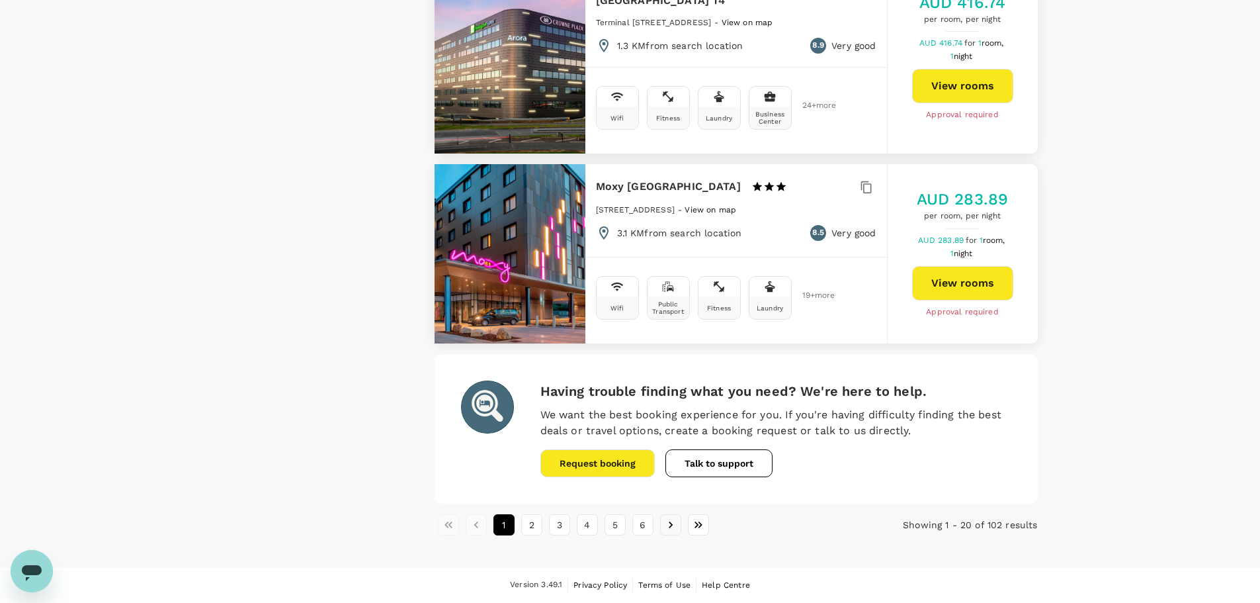
click at [674, 522] on icon "Go to next page" at bounding box center [670, 524] width 13 height 13
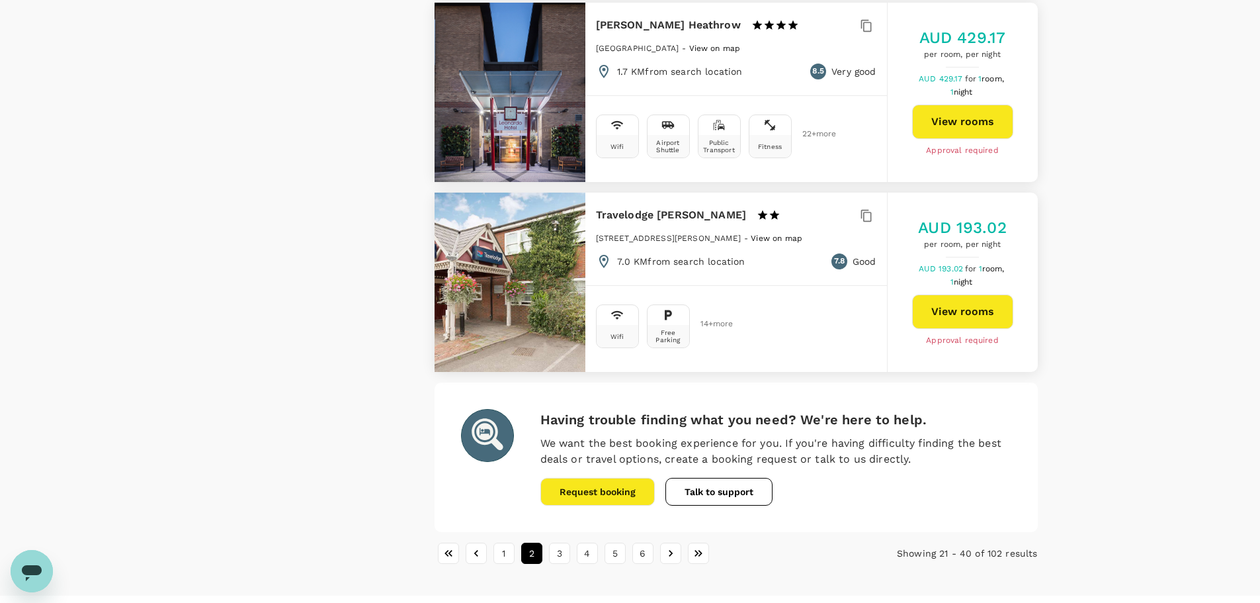
scroll to position [3804, 0]
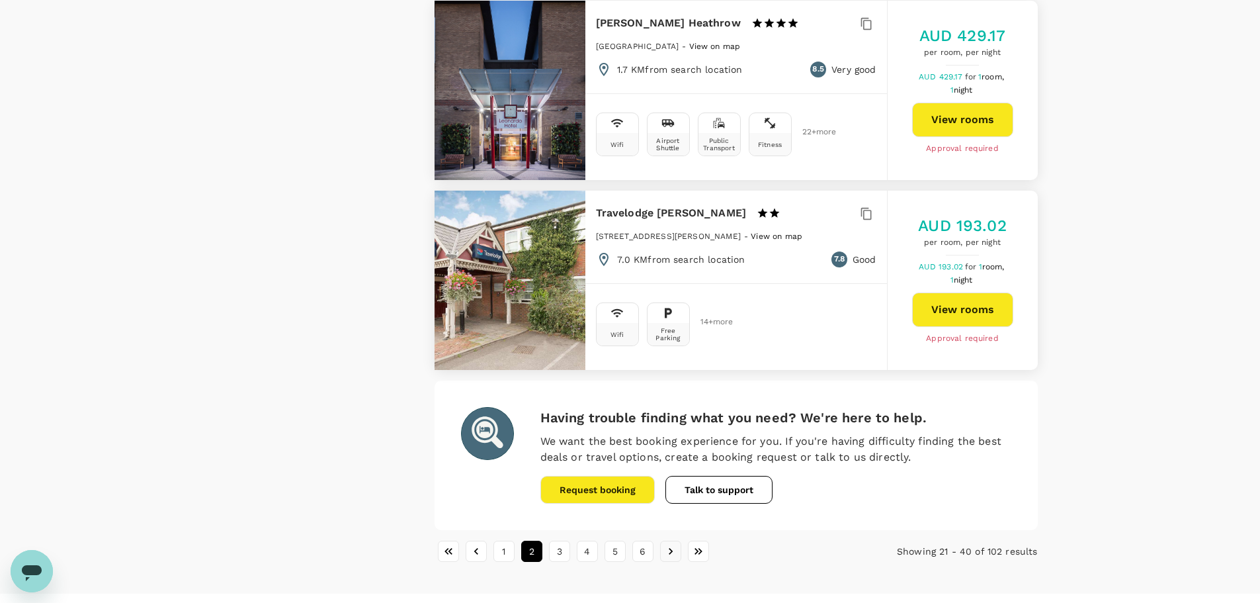
click at [667, 544] on icon "Go to next page" at bounding box center [670, 550] width 13 height 13
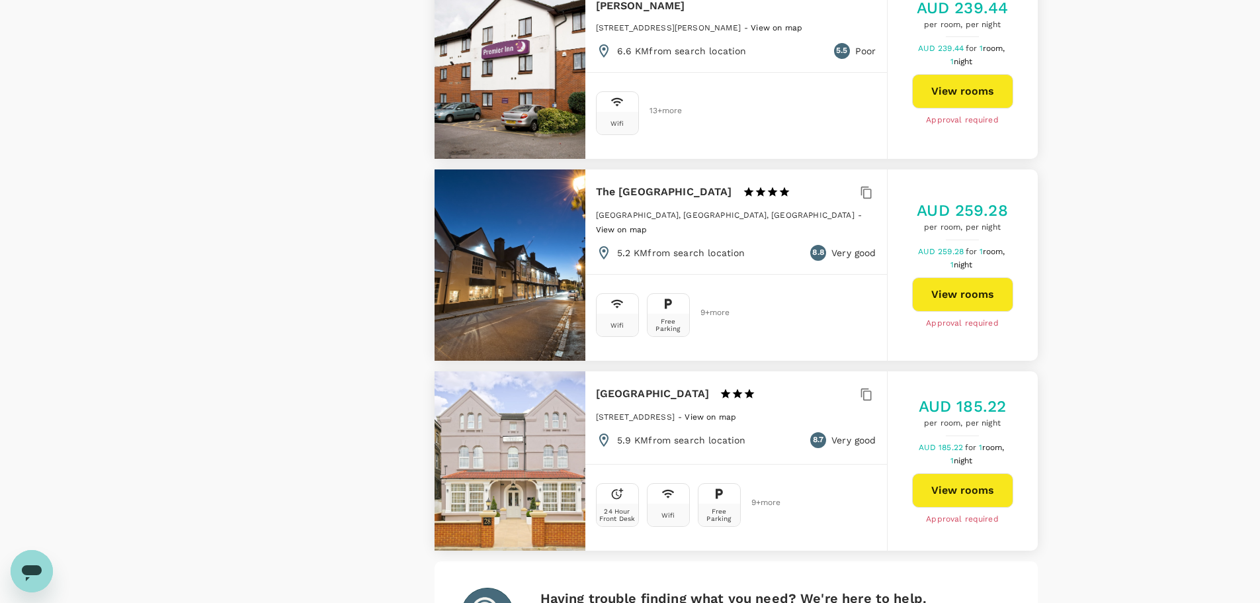
scroll to position [3838, 0]
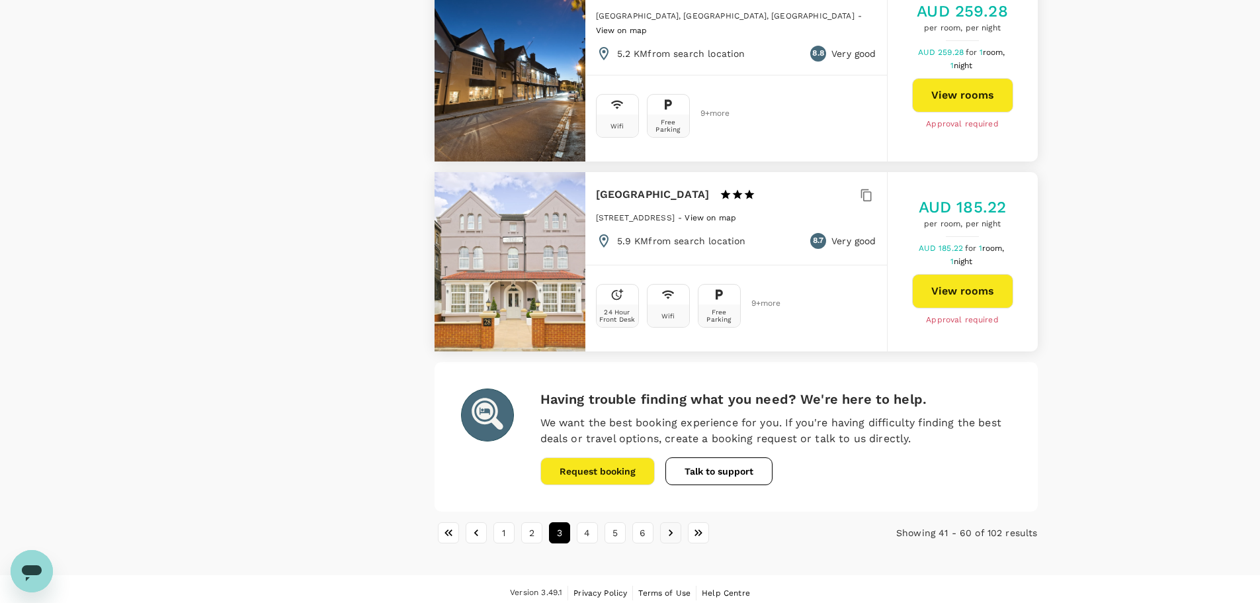
click at [671, 526] on icon "Go to next page" at bounding box center [670, 532] width 13 height 13
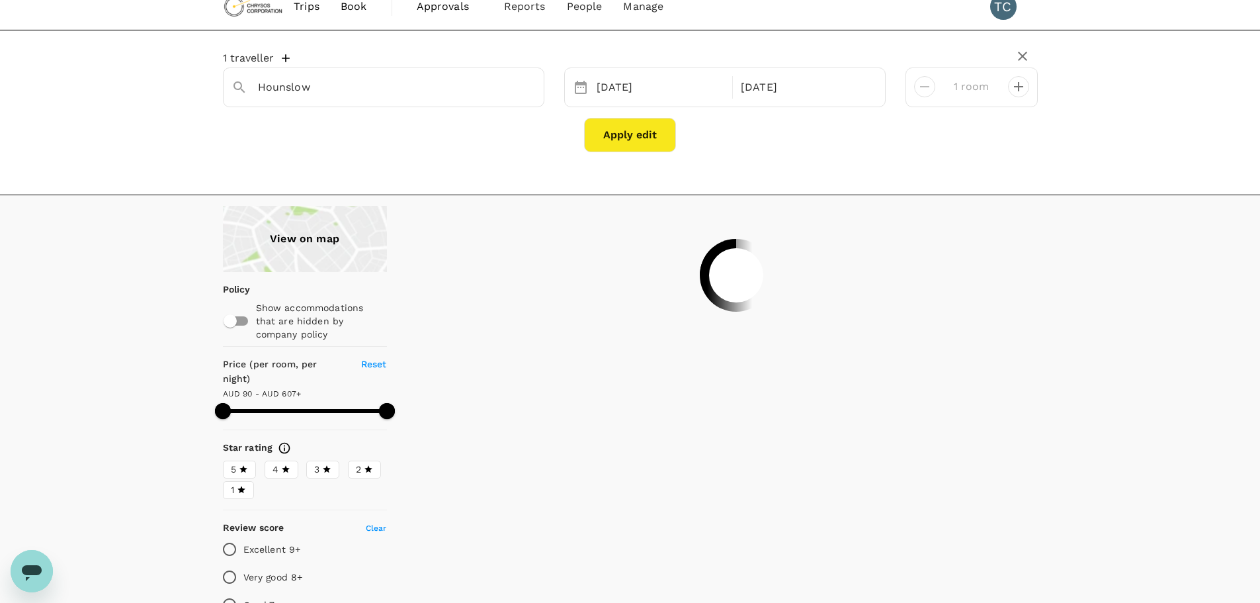
scroll to position [0, 0]
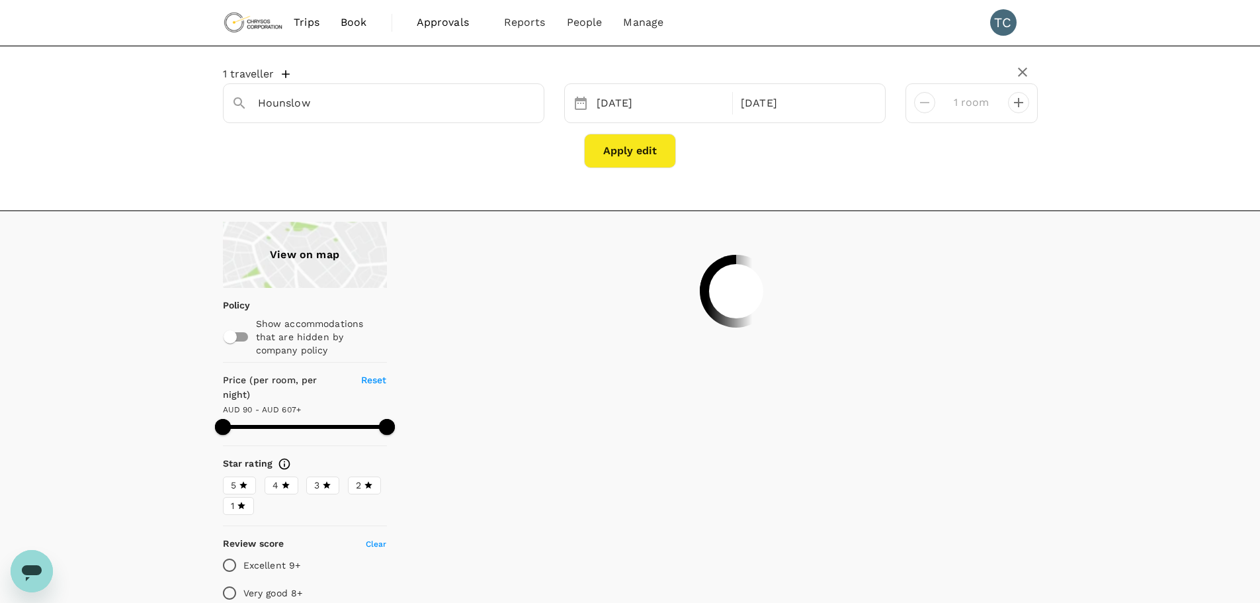
type input "607"
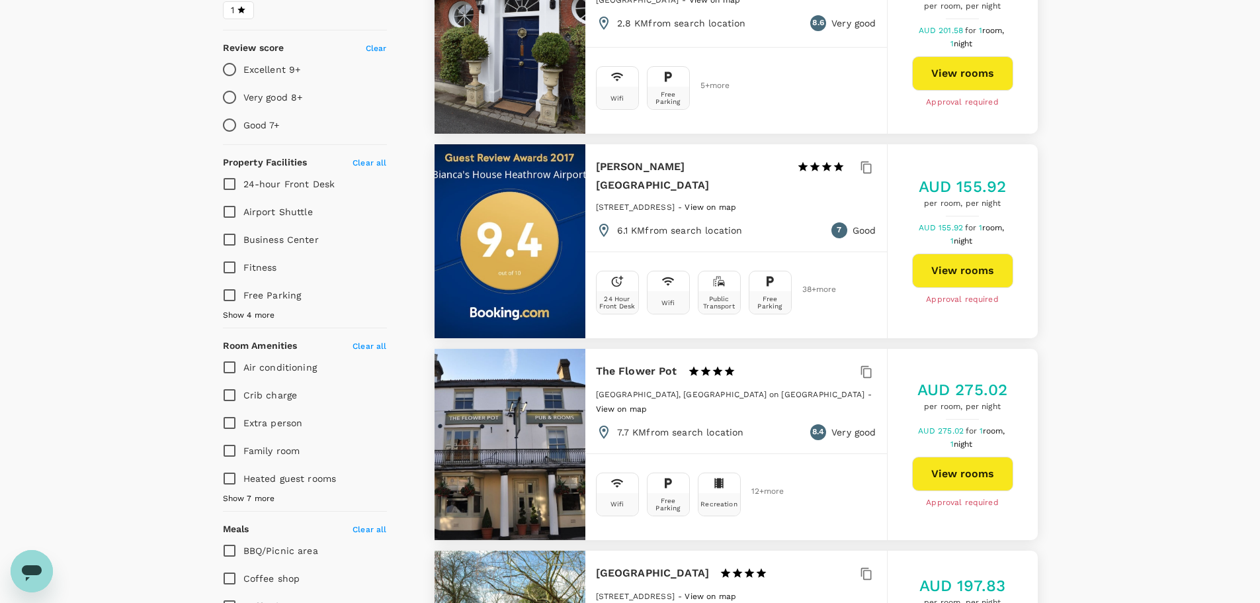
scroll to position [529, 0]
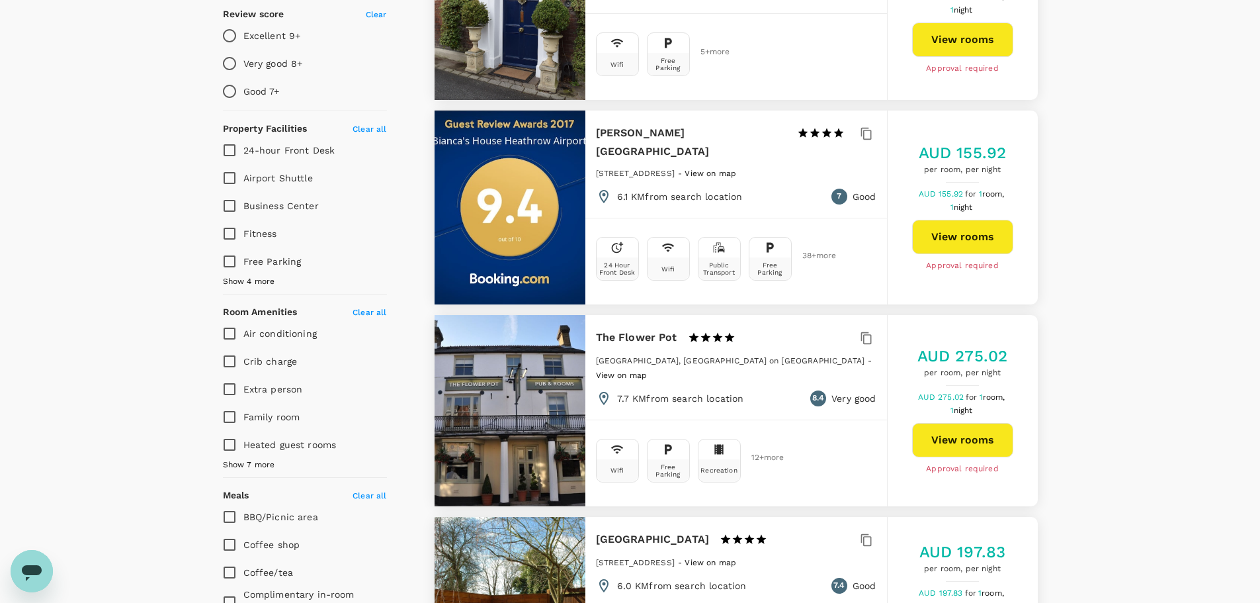
click at [226, 164] on input "Airport Shuttle" at bounding box center [230, 178] width 28 height 28
checkbox input "true"
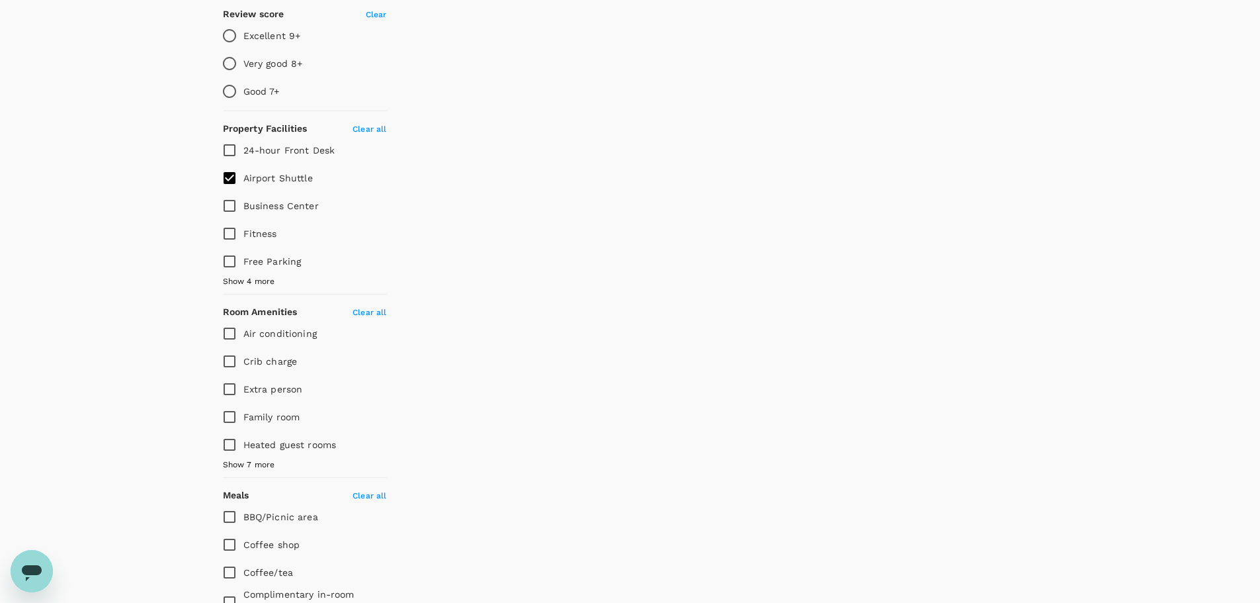
type input "607"
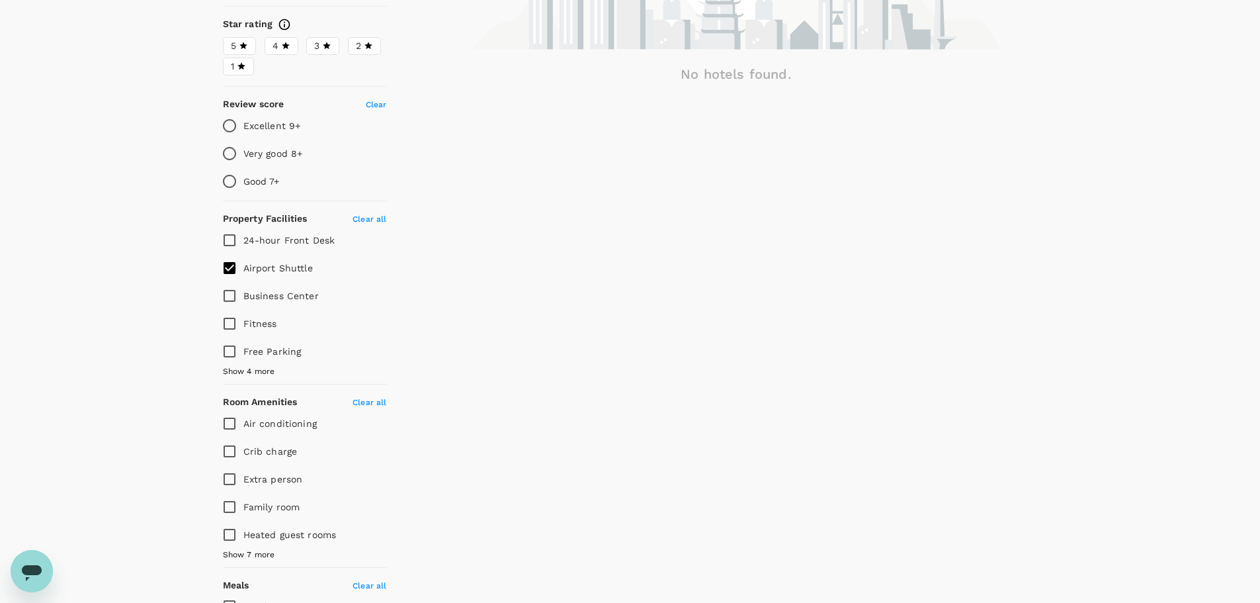
scroll to position [322, 0]
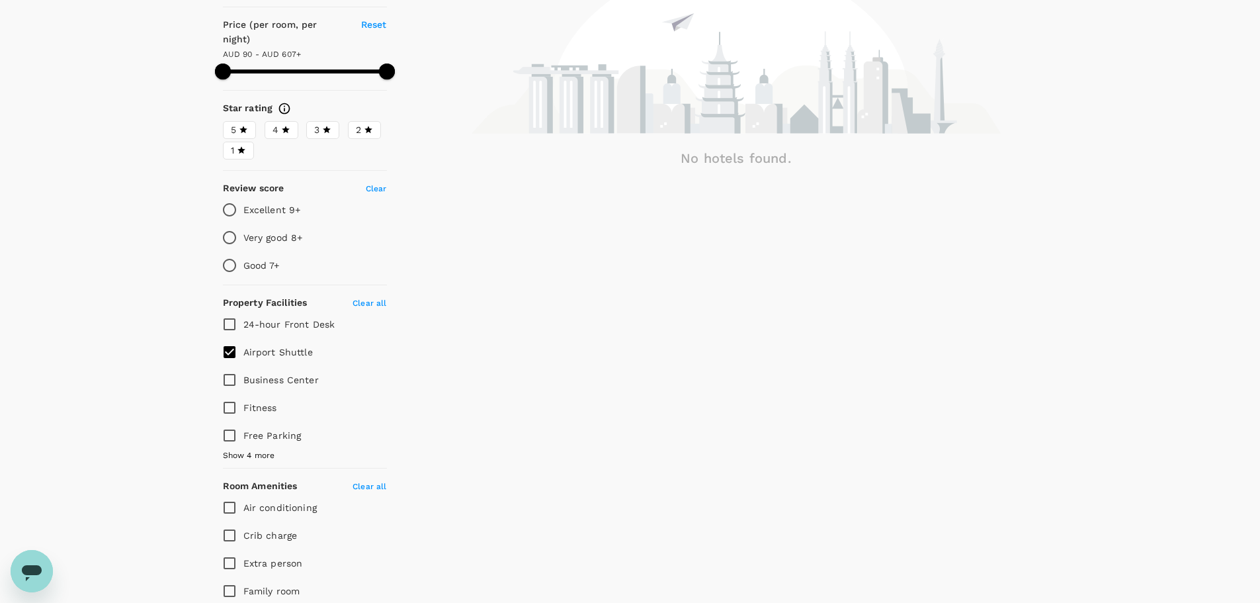
click at [229, 338] on input "Airport Shuttle" at bounding box center [230, 352] width 28 height 28
checkbox input "false"
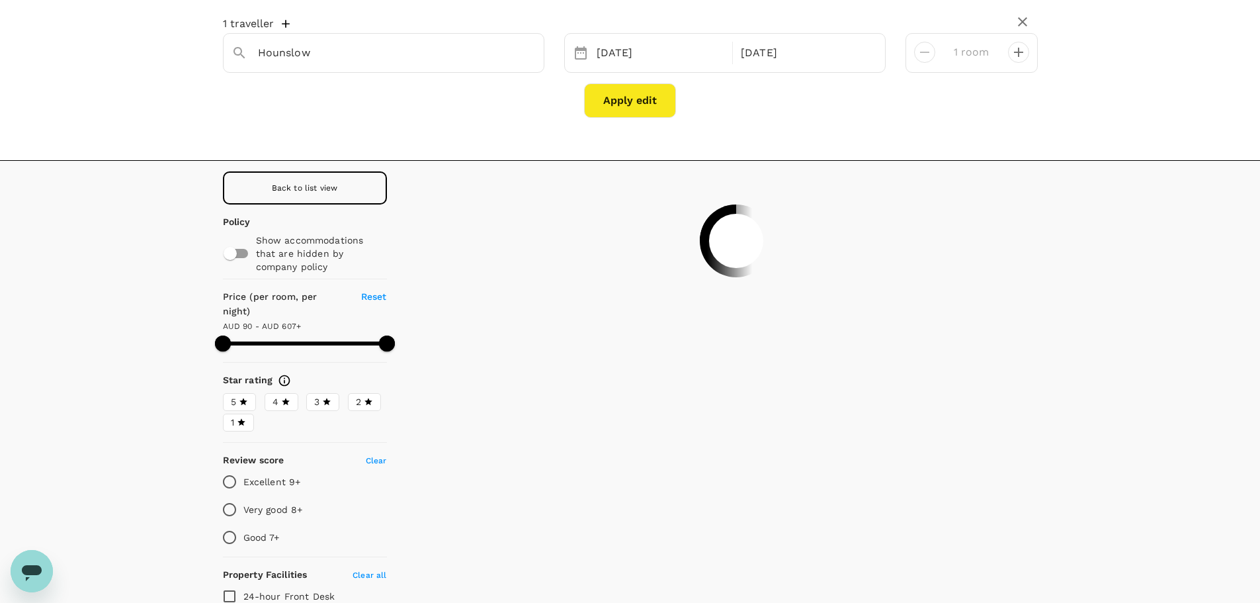
scroll to position [0, 0]
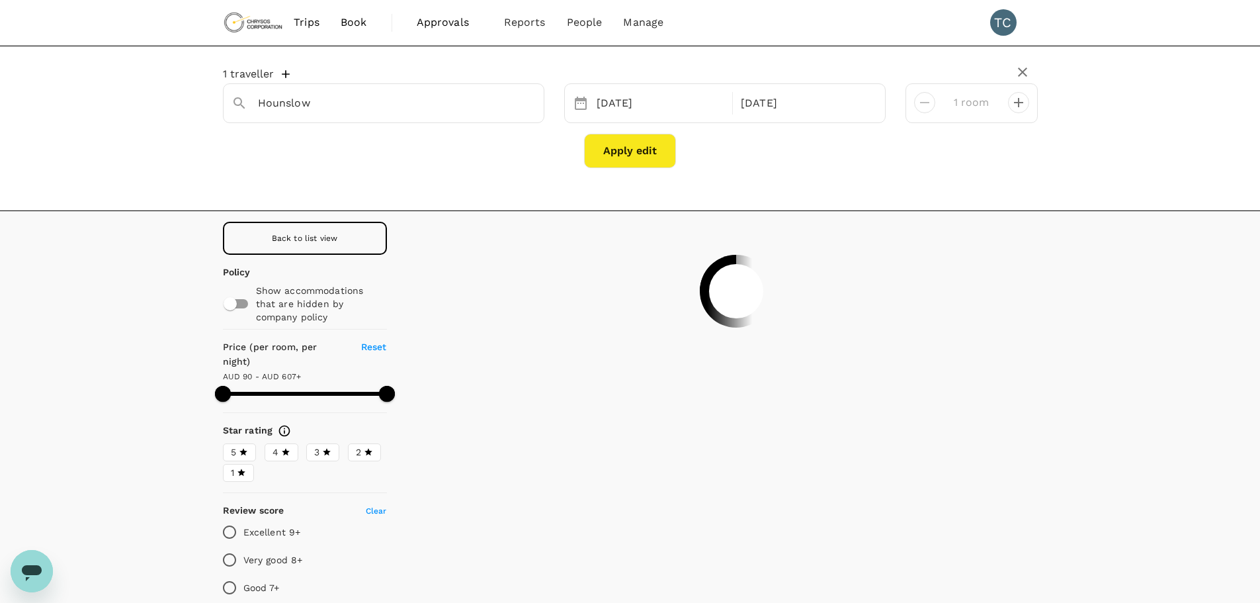
type input "607"
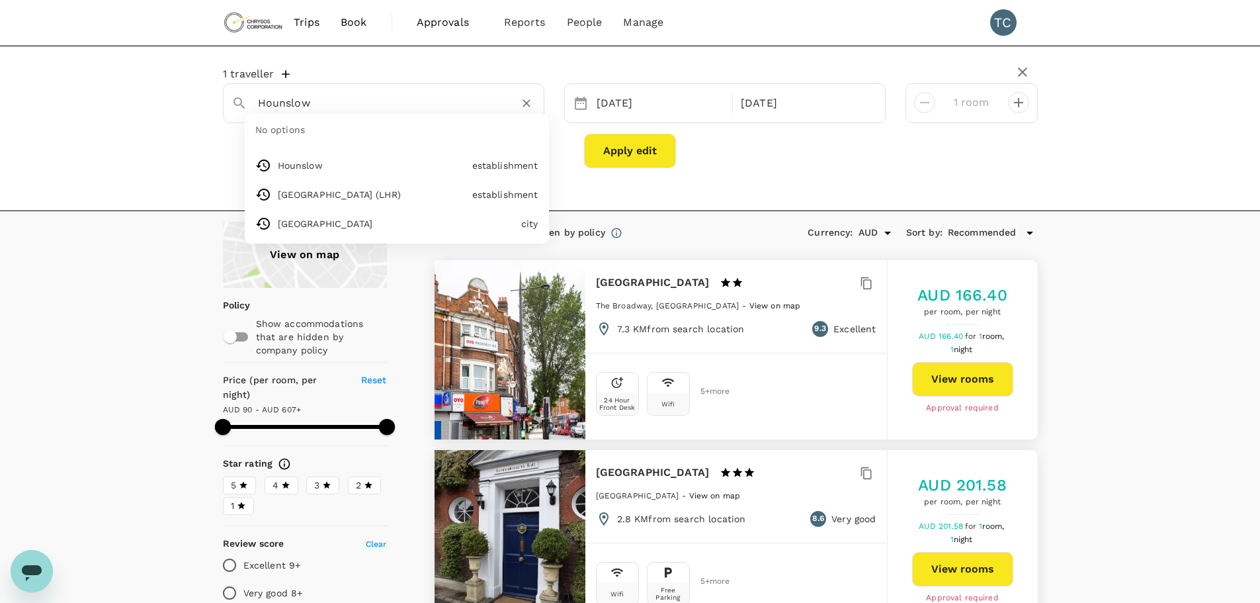
click at [359, 100] on input "Hounslow" at bounding box center [378, 103] width 241 height 21
click at [357, 19] on span "Book" at bounding box center [354, 23] width 26 height 16
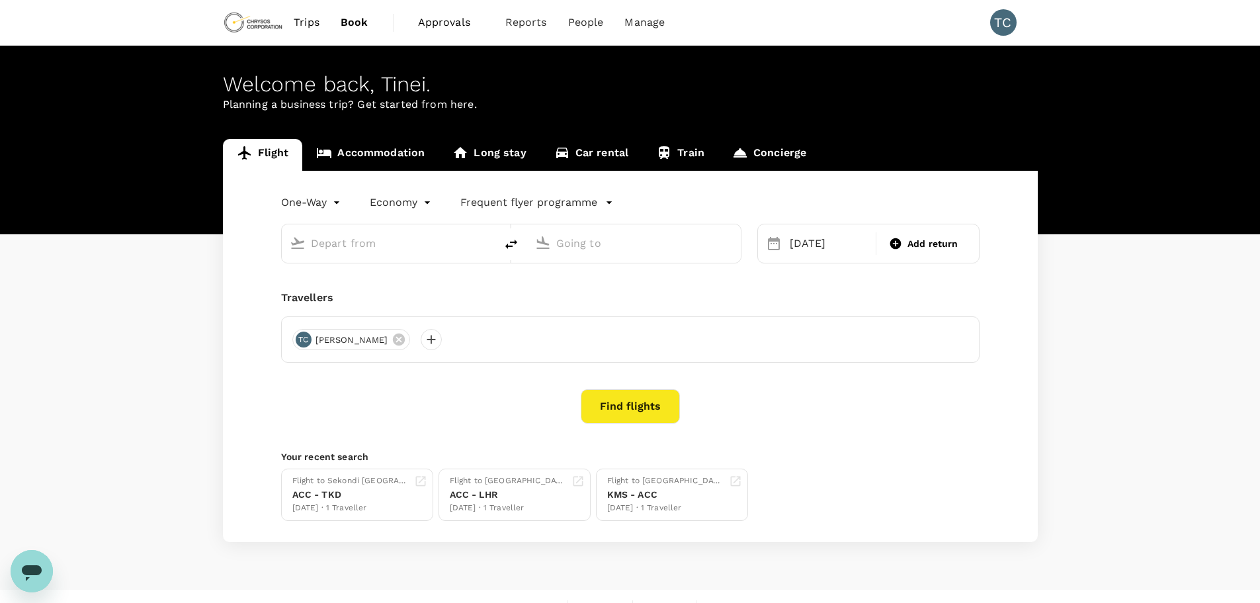
type input "Kumasi Airport (KMS)"
type input "Kotoka Intl (ACC)"
click at [396, 144] on link "Accommodation" at bounding box center [370, 155] width 136 height 32
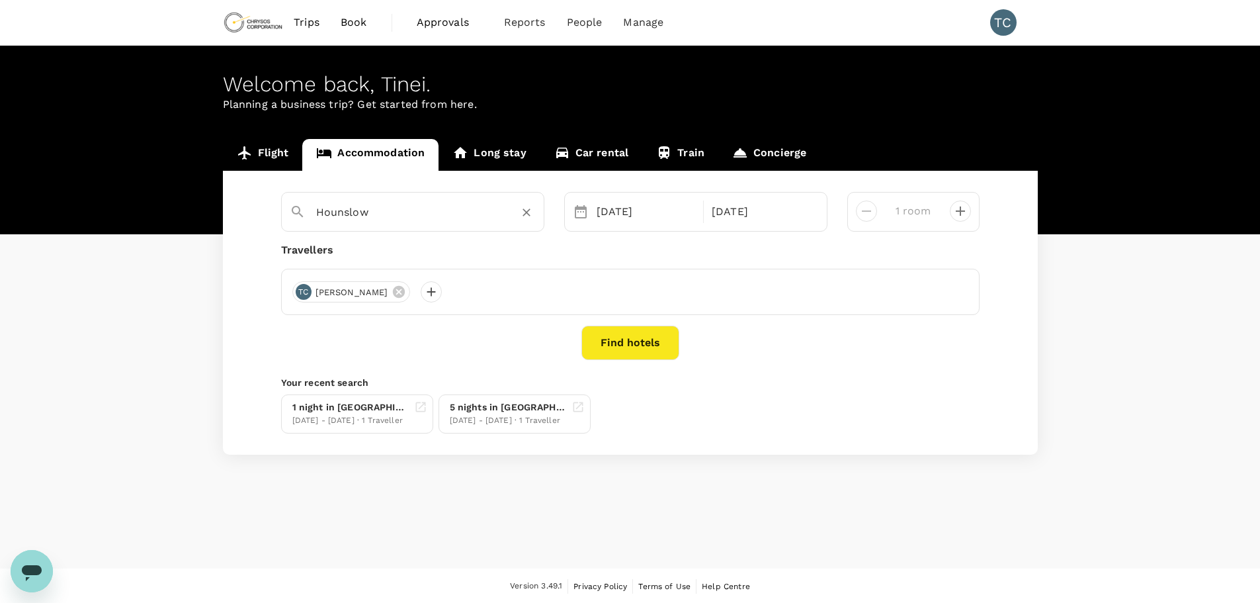
click at [373, 208] on input "Hounslow" at bounding box center [407, 212] width 183 height 21
click at [375, 214] on input "Hounslow" at bounding box center [407, 212] width 183 height 21
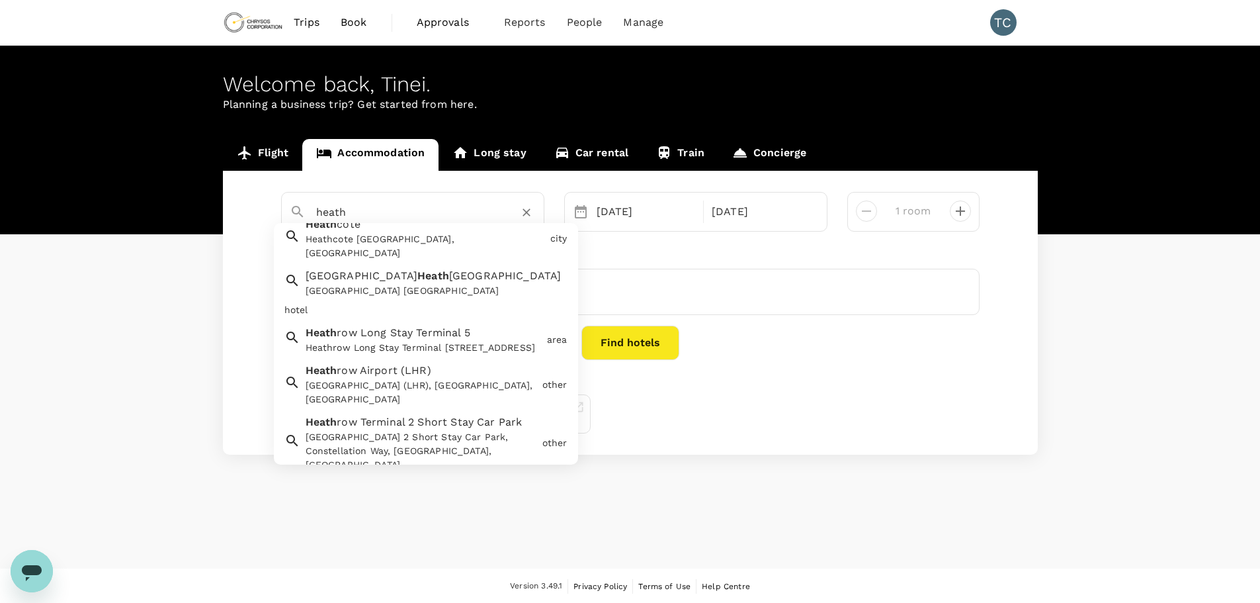
scroll to position [198, 0]
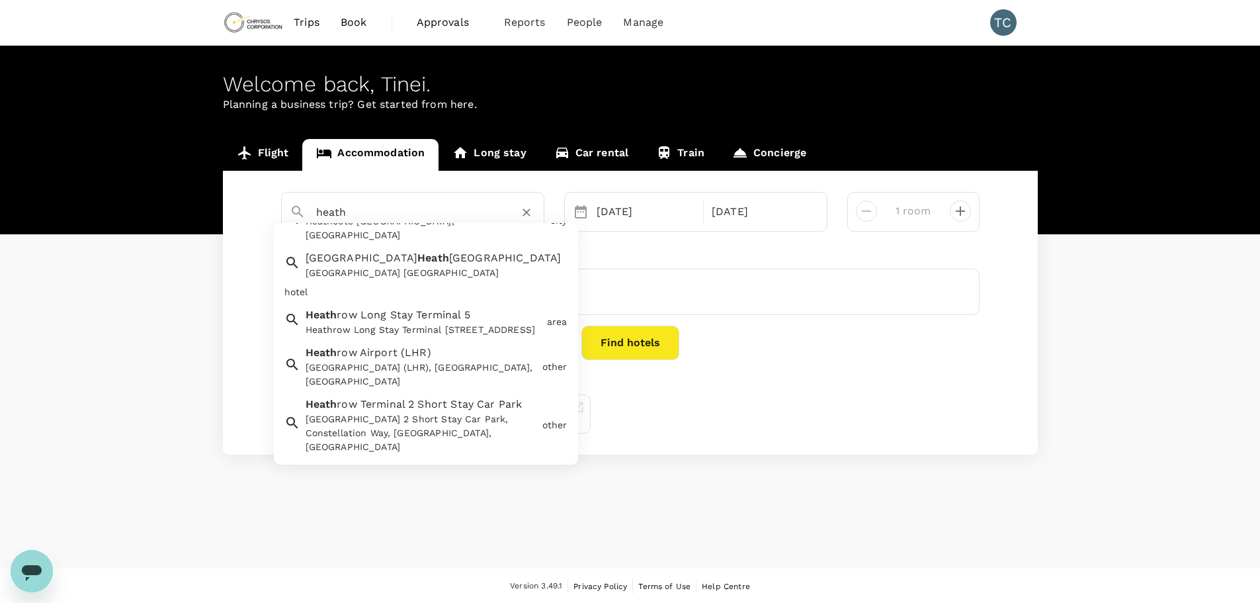
click at [408, 346] on span "row Airport (LHR)" at bounding box center [384, 352] width 95 height 13
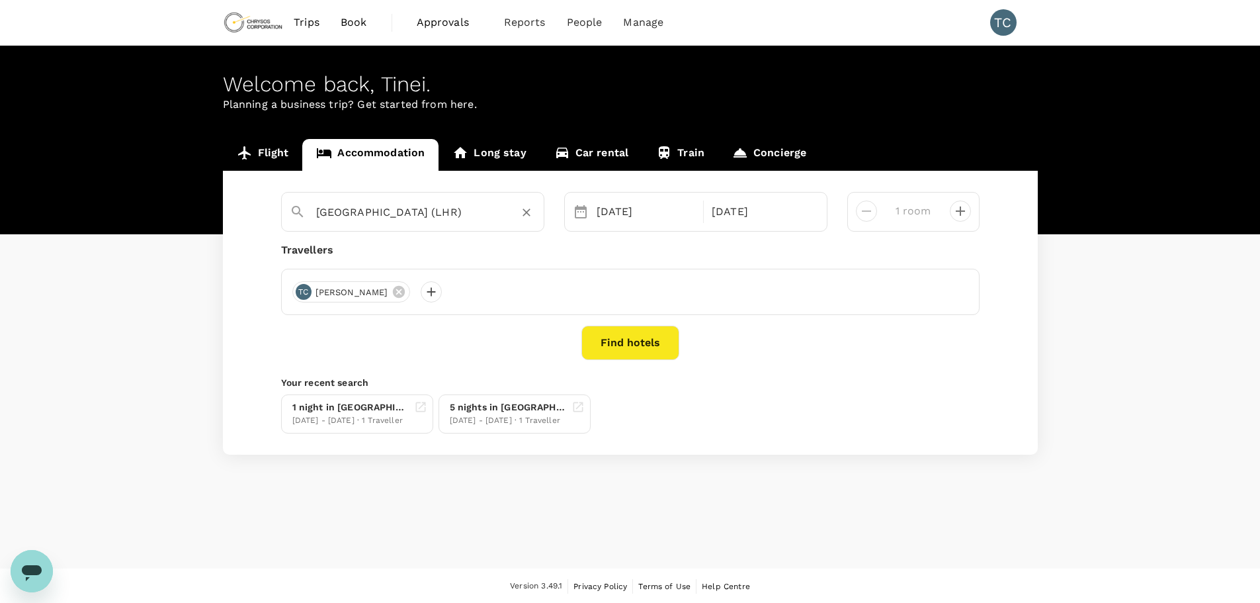
type input "Heathrow Airport (LHR)"
click at [634, 337] on button "Find hotels" at bounding box center [630, 342] width 98 height 34
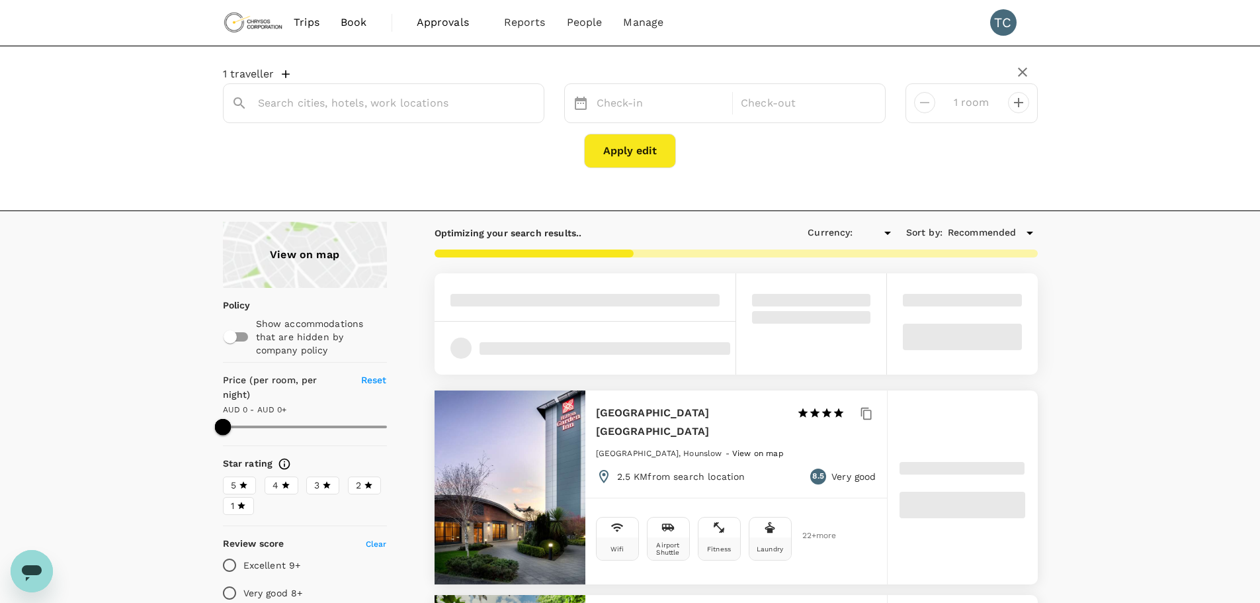
type input "606.31"
type input "AUD"
type input "Hounslow"
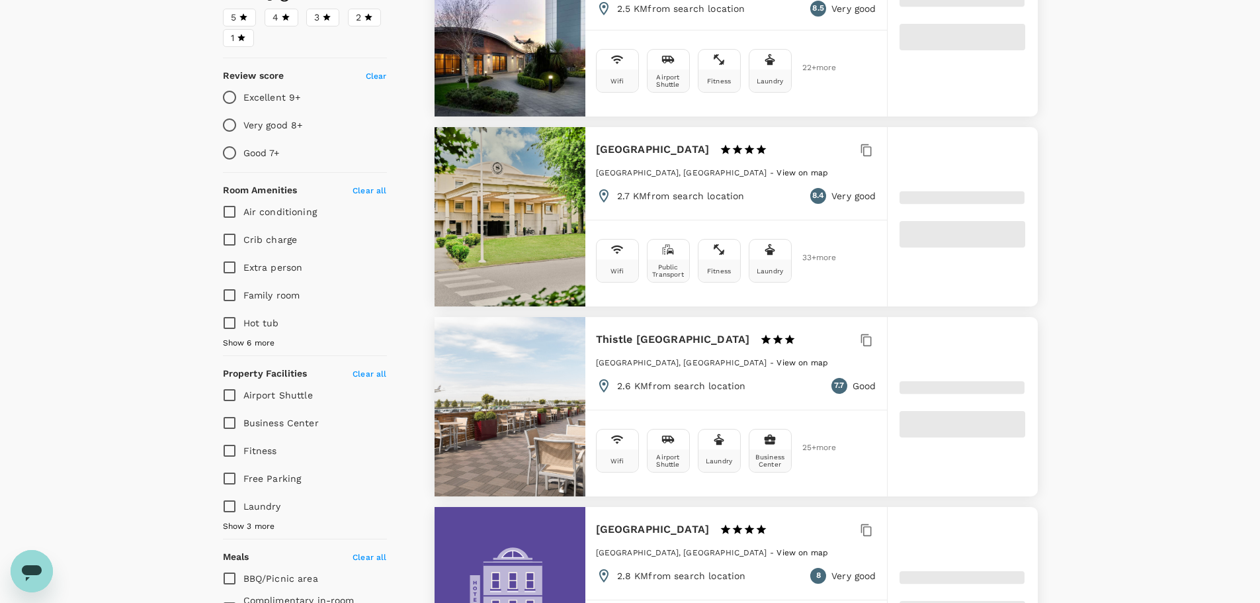
type input "607"
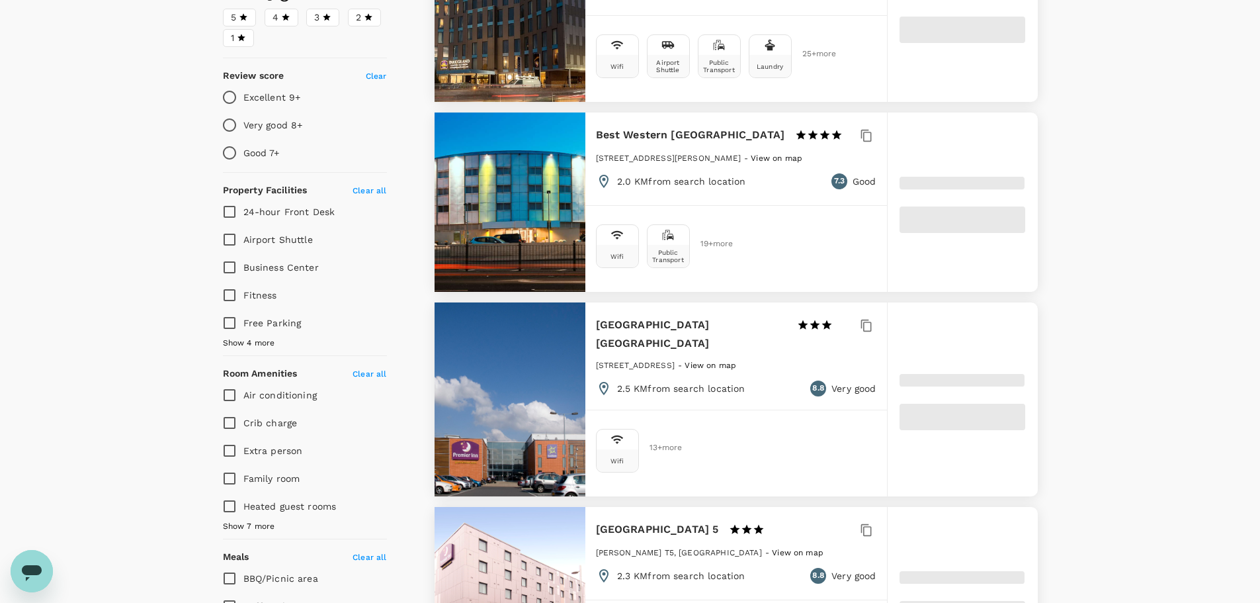
type input "90"
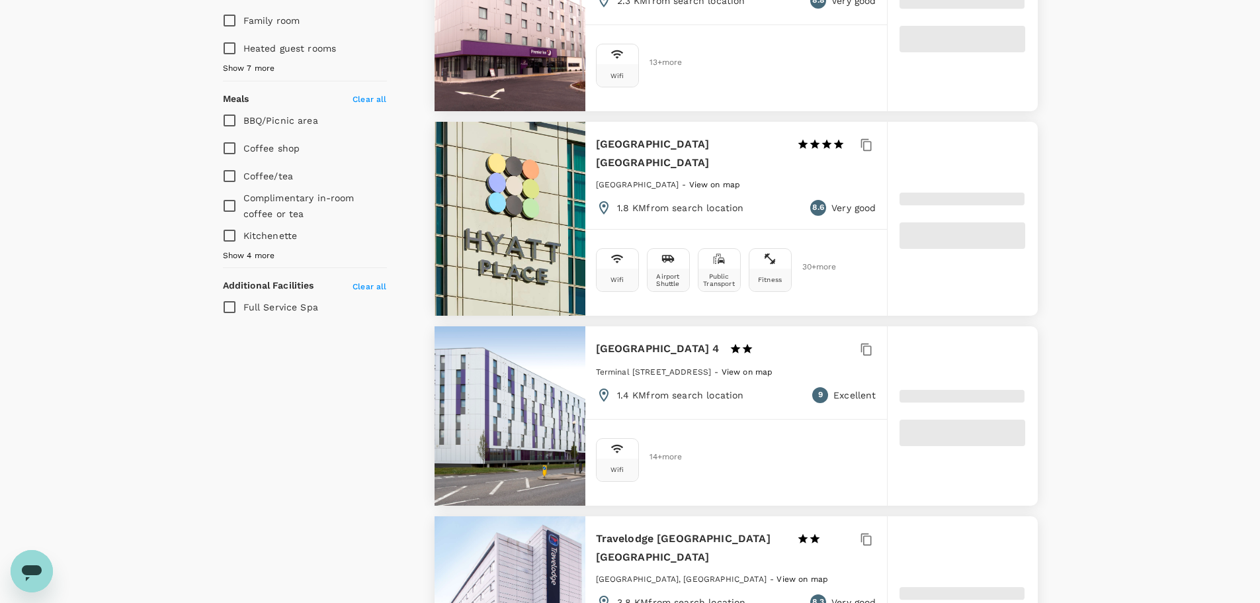
scroll to position [926, 0]
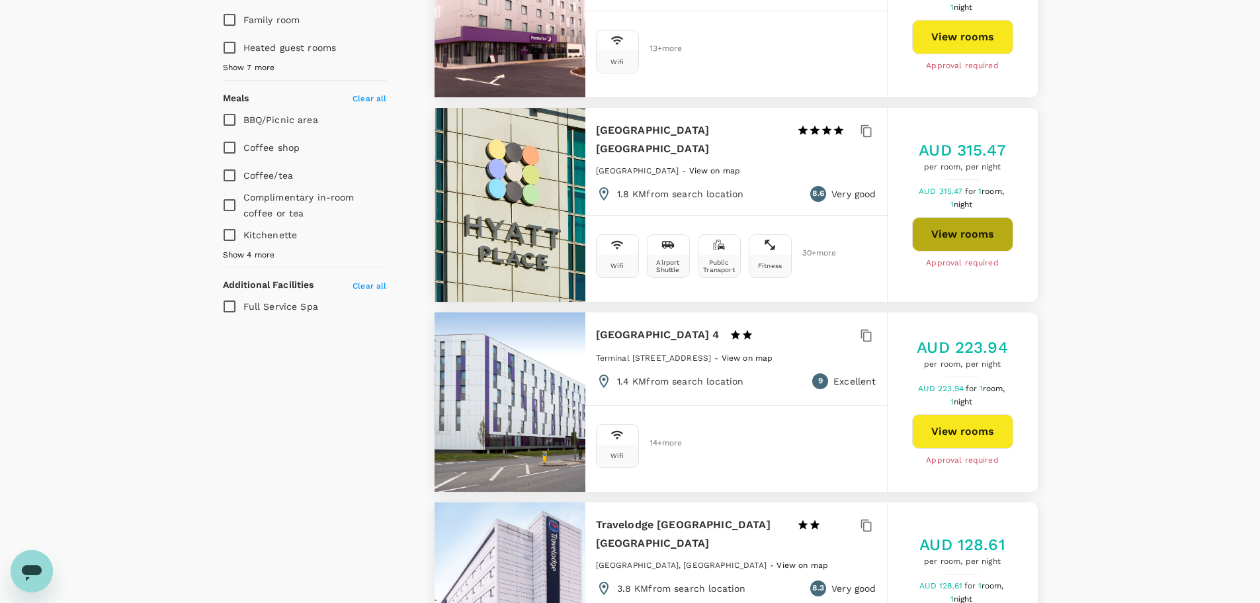
click at [970, 251] on button "View rooms" at bounding box center [962, 234] width 101 height 34
type input "607"
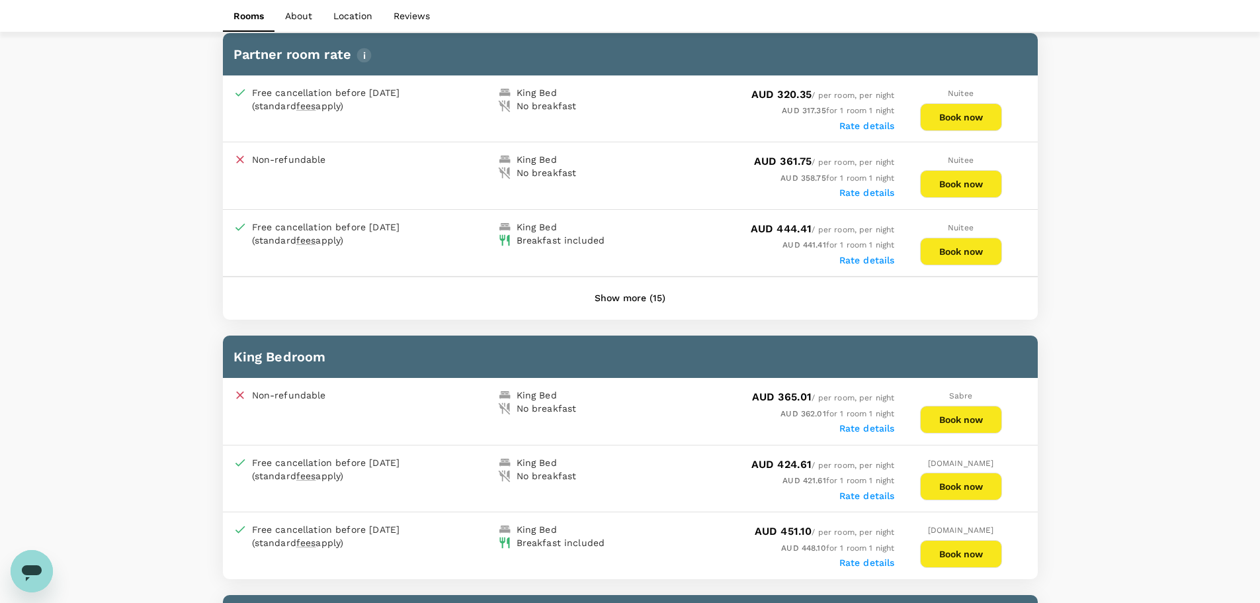
scroll to position [722, 0]
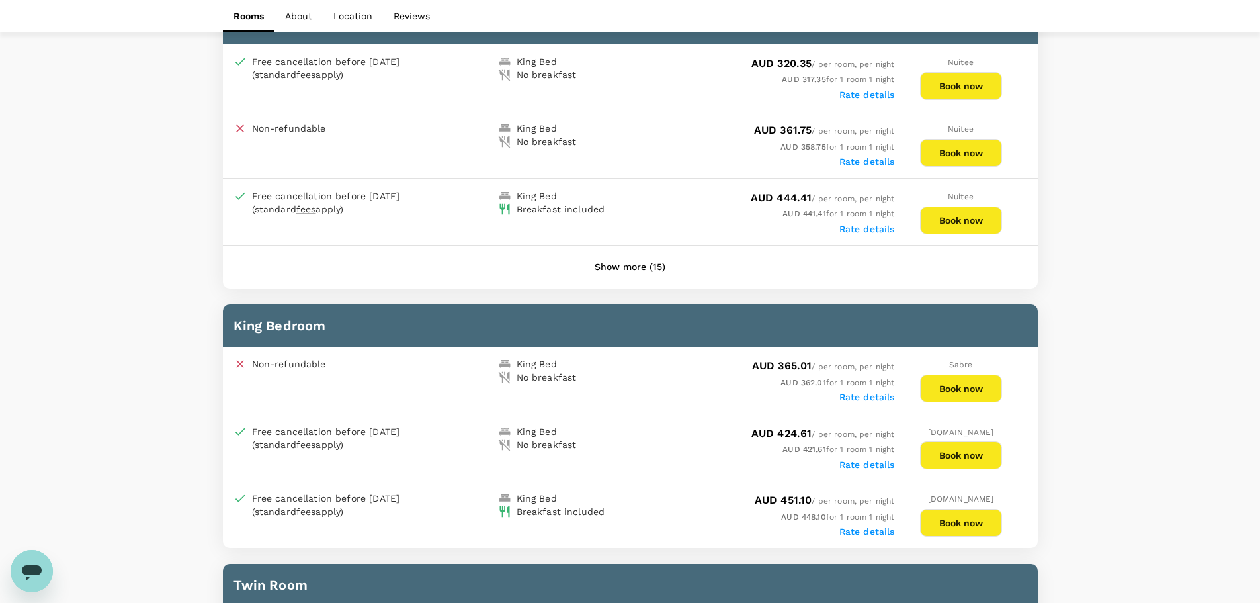
click at [961, 216] on button "Book now" at bounding box center [961, 220] width 82 height 28
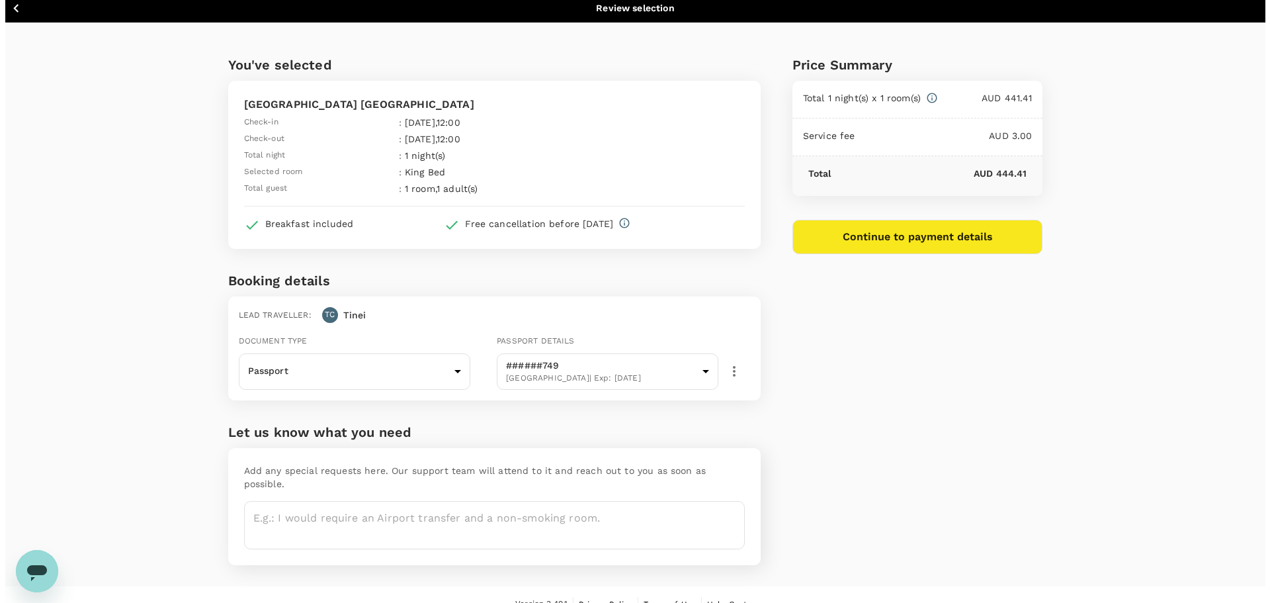
scroll to position [12, 0]
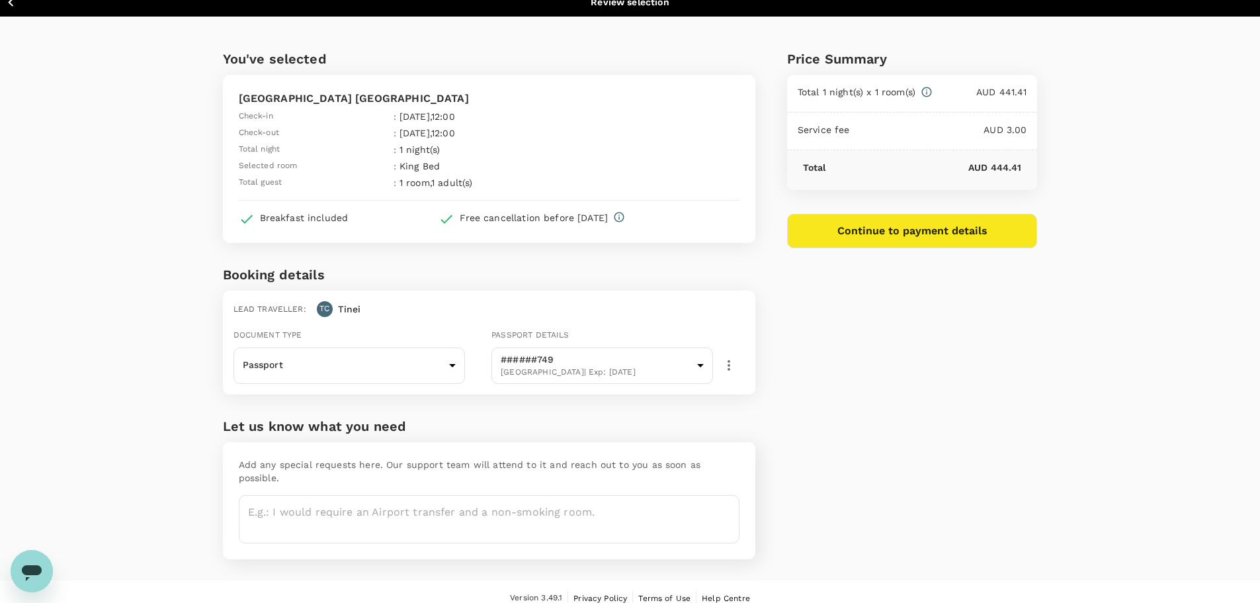
click at [919, 225] on button "Continue to payment details" at bounding box center [912, 231] width 251 height 34
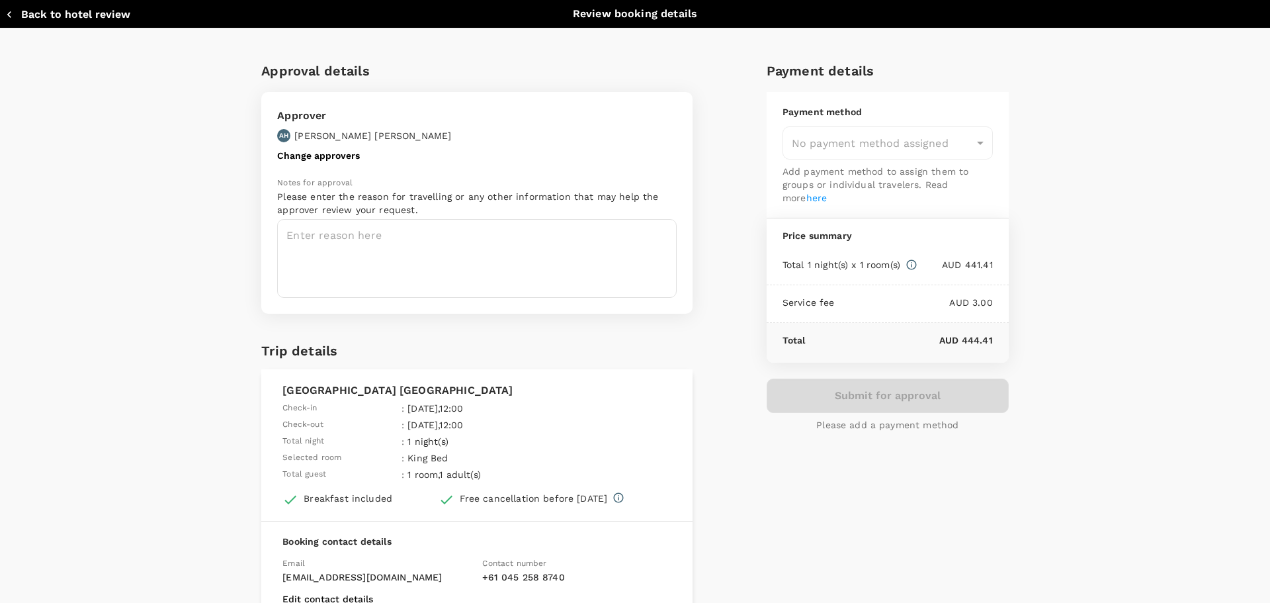
type input "9c4289b1-14a3-4119-8736-521306e5ca8f"
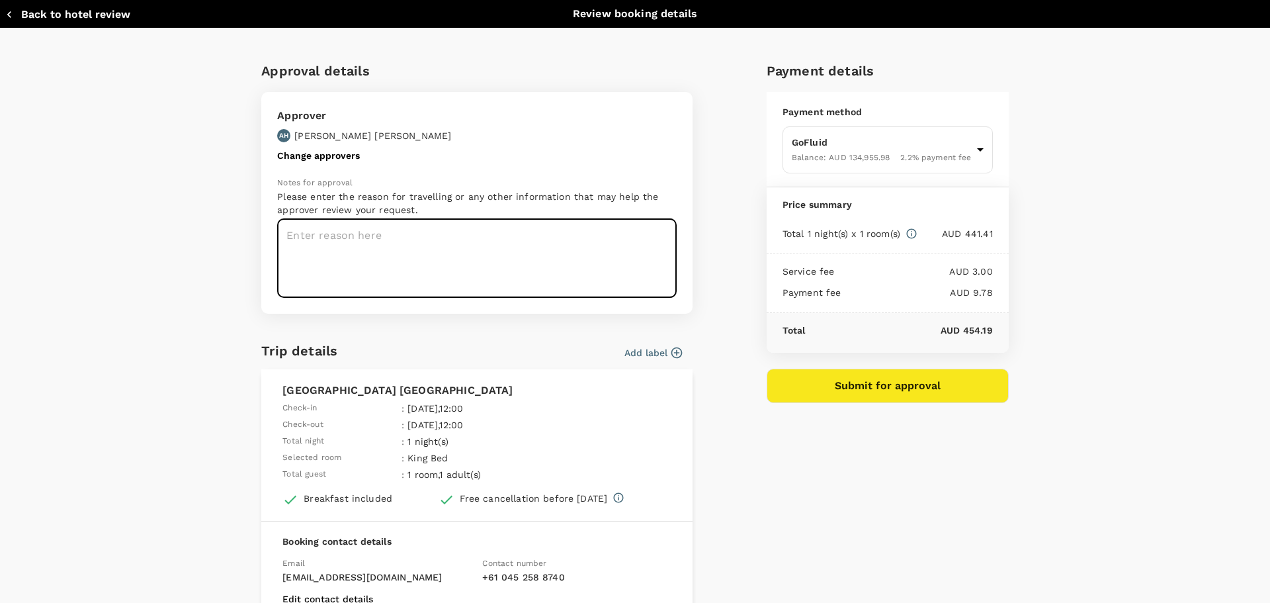
click at [405, 226] on textarea at bounding box center [477, 258] width 400 height 79
type textarea "Operations/Maintenance/EMEA/CMM visits"
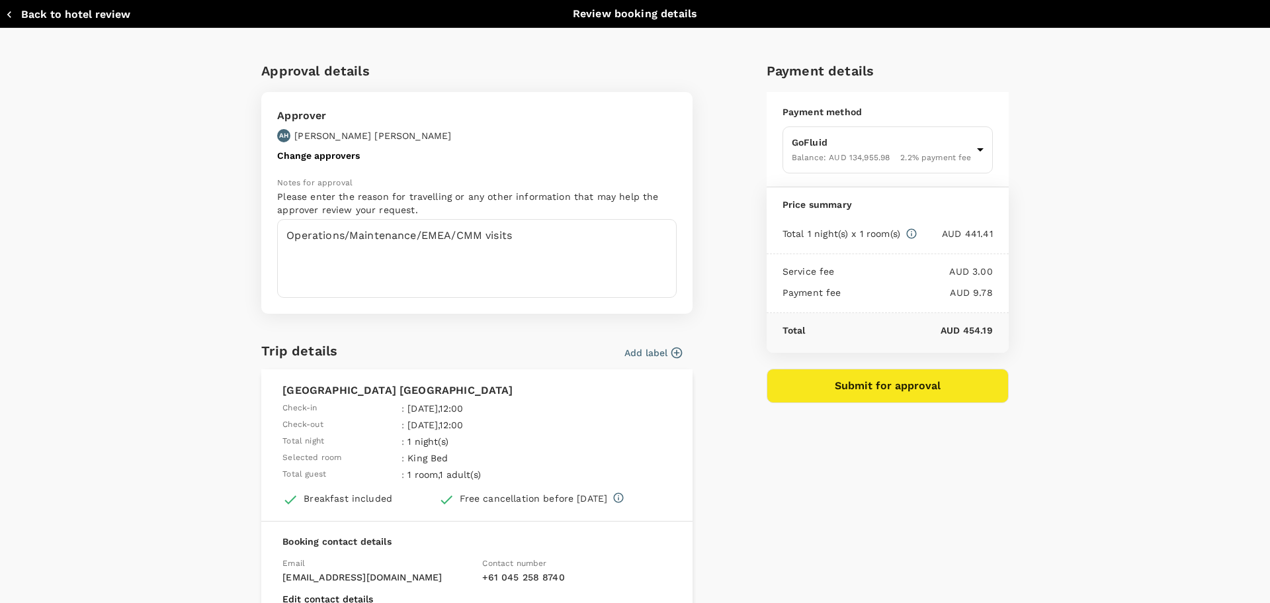
click at [673, 352] on icon "button" at bounding box center [676, 352] width 13 height 13
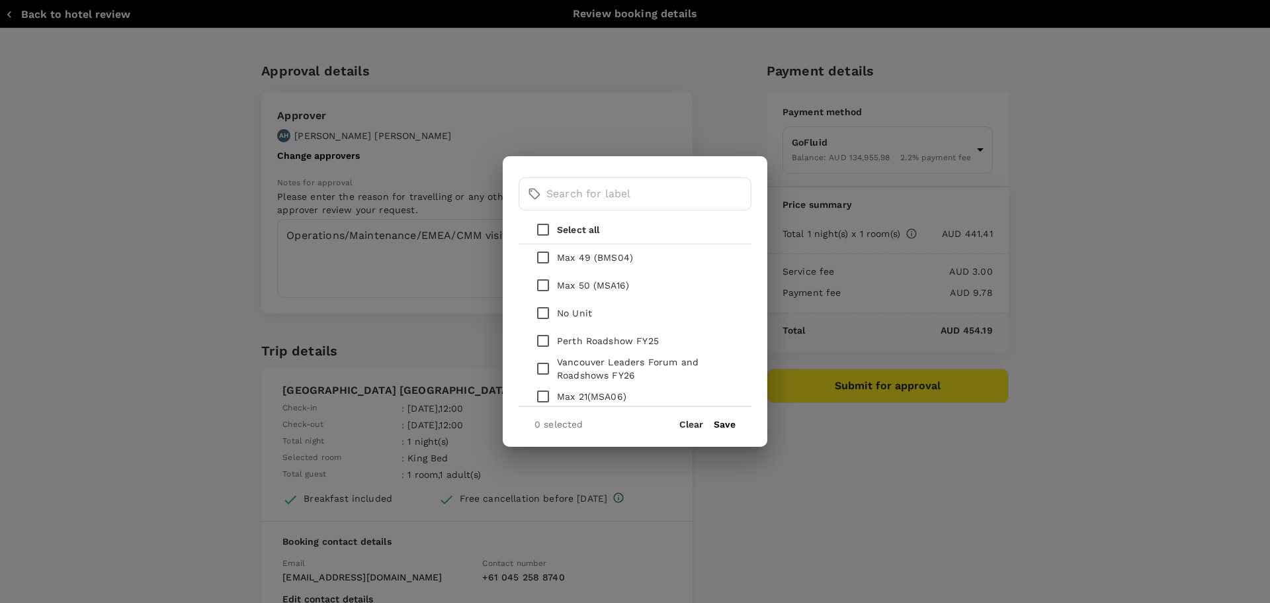
scroll to position [1516, 0]
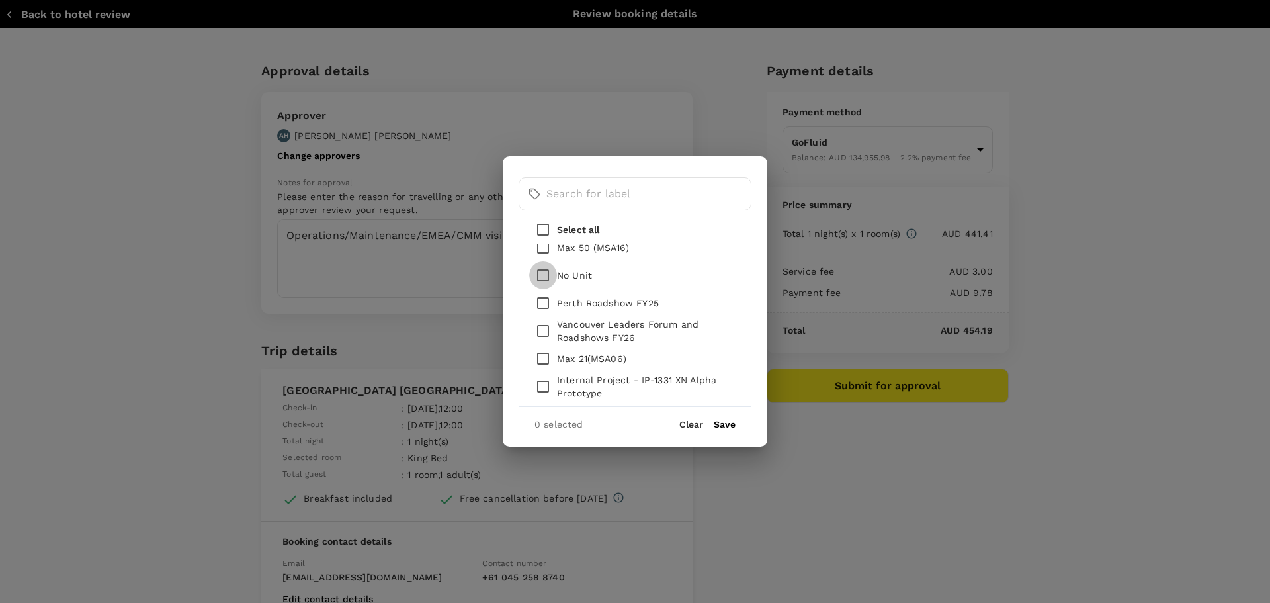
click at [540, 273] on input "checkbox" at bounding box center [543, 275] width 28 height 28
checkbox input "true"
click at [729, 419] on button "Save" at bounding box center [725, 424] width 22 height 11
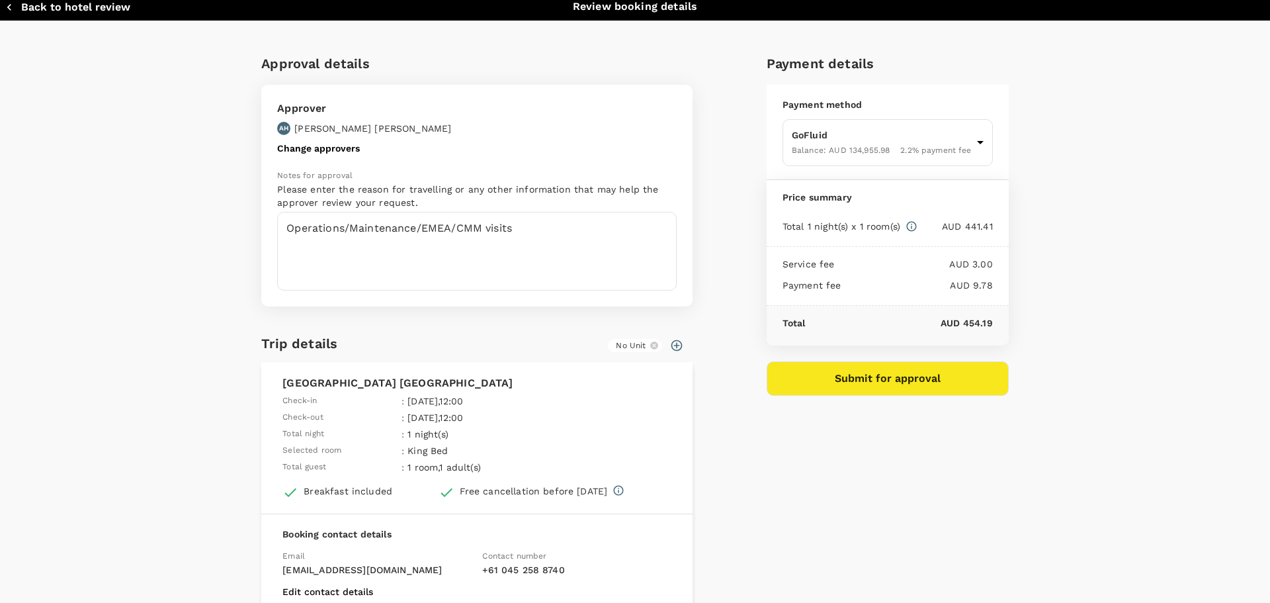
scroll to position [0, 0]
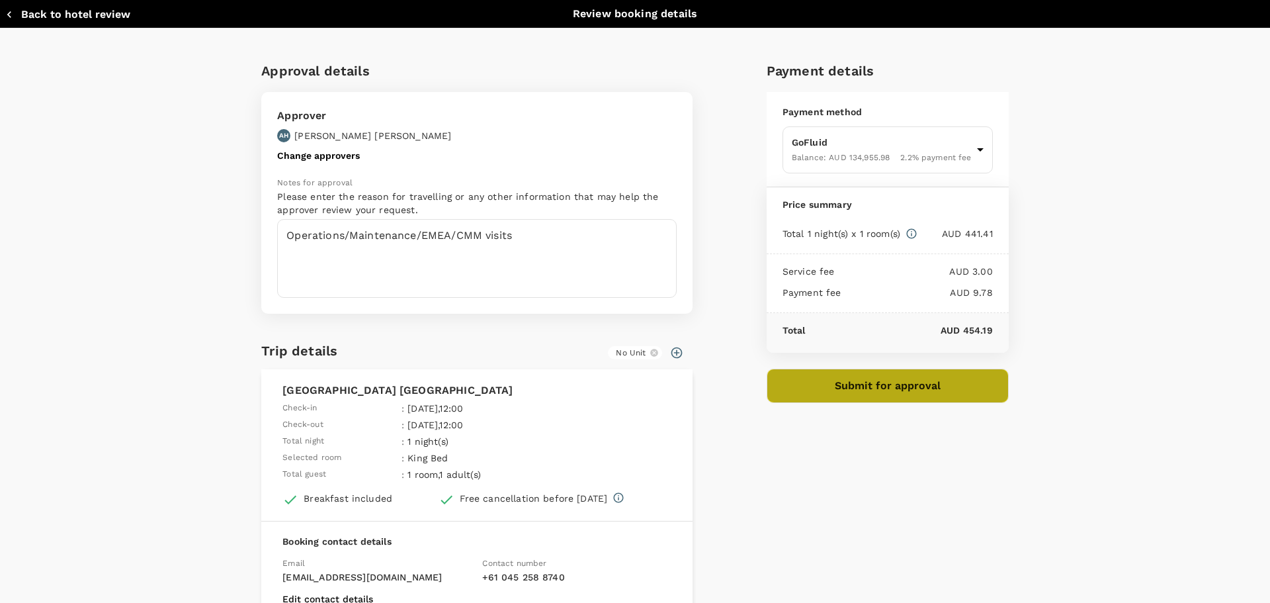
click at [874, 384] on button "Submit for approval" at bounding box center [888, 385] width 242 height 34
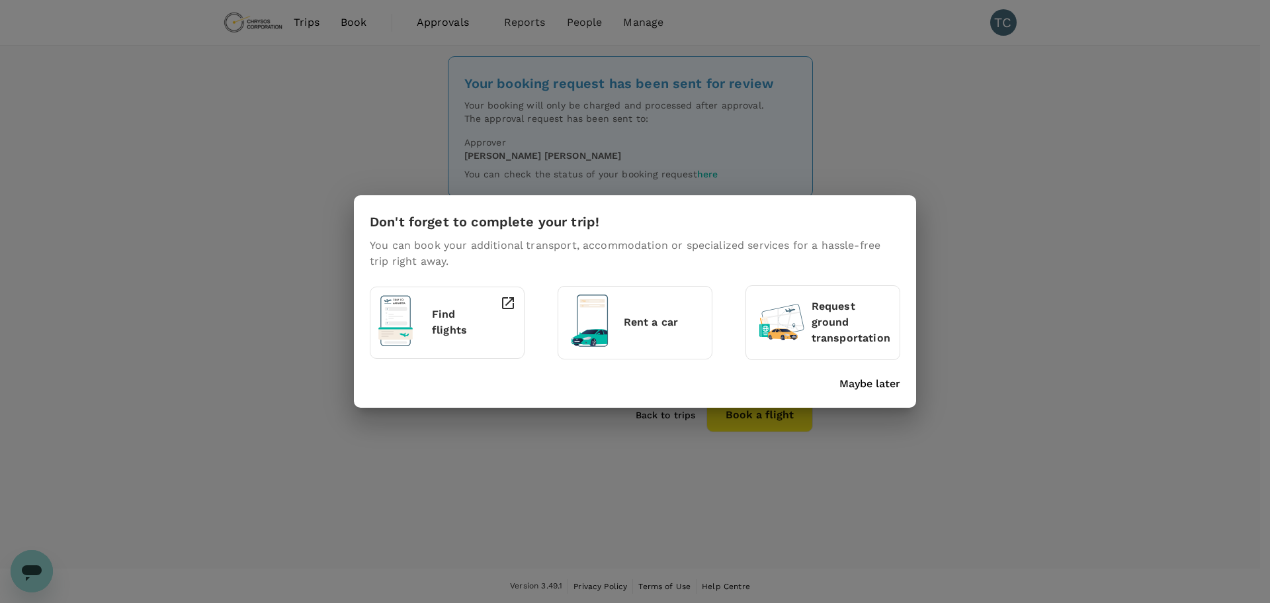
click at [639, 314] on p "Rent a car" at bounding box center [664, 322] width 80 height 16
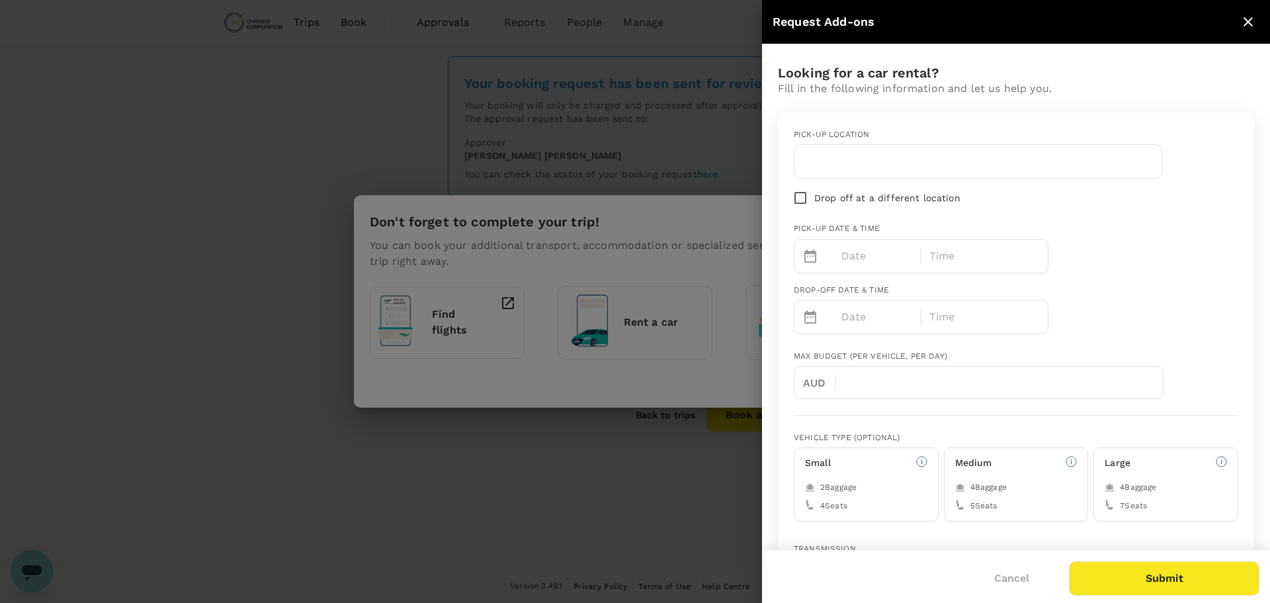
click at [877, 169] on input "text" at bounding box center [977, 161] width 351 height 21
type input "h"
type input "[GEOGRAPHIC_DATA]"
click at [865, 254] on p "Date" at bounding box center [877, 256] width 72 height 16
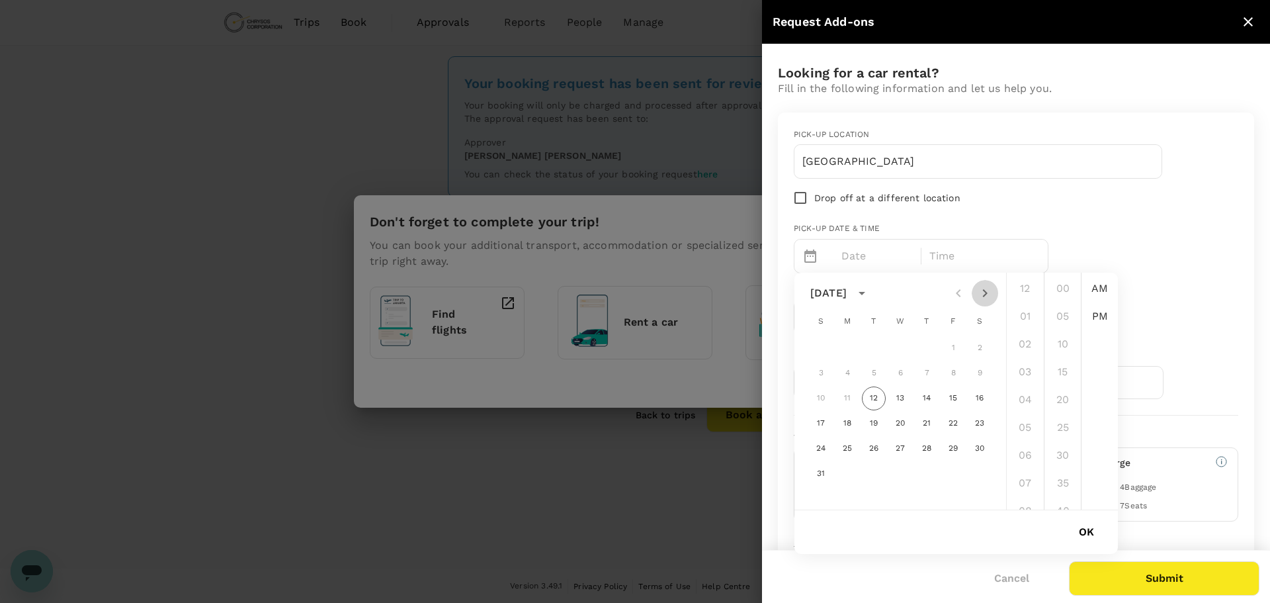
click at [984, 294] on icon "Next month" at bounding box center [985, 293] width 16 height 16
click at [951, 368] on button "12" at bounding box center [953, 373] width 24 height 24
click at [1025, 441] on li "08" at bounding box center [1026, 444] width 32 height 26
type input "[DATE] 08:00 AM"
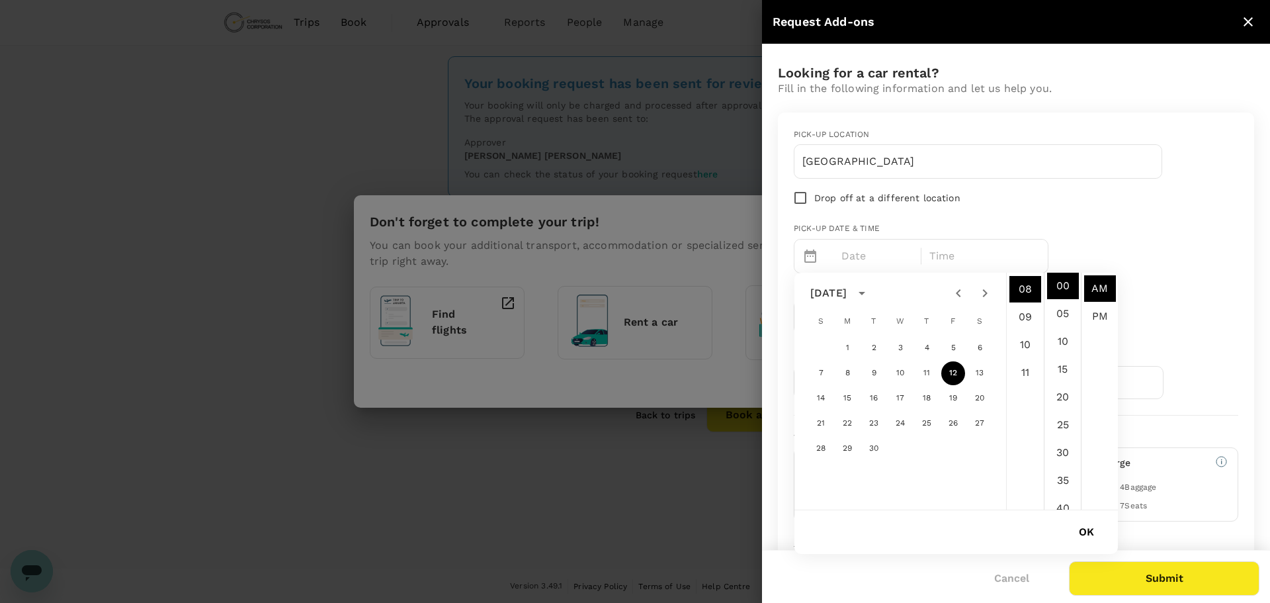
scroll to position [222, 0]
click at [1086, 529] on button "OK" at bounding box center [1086, 531] width 52 height 33
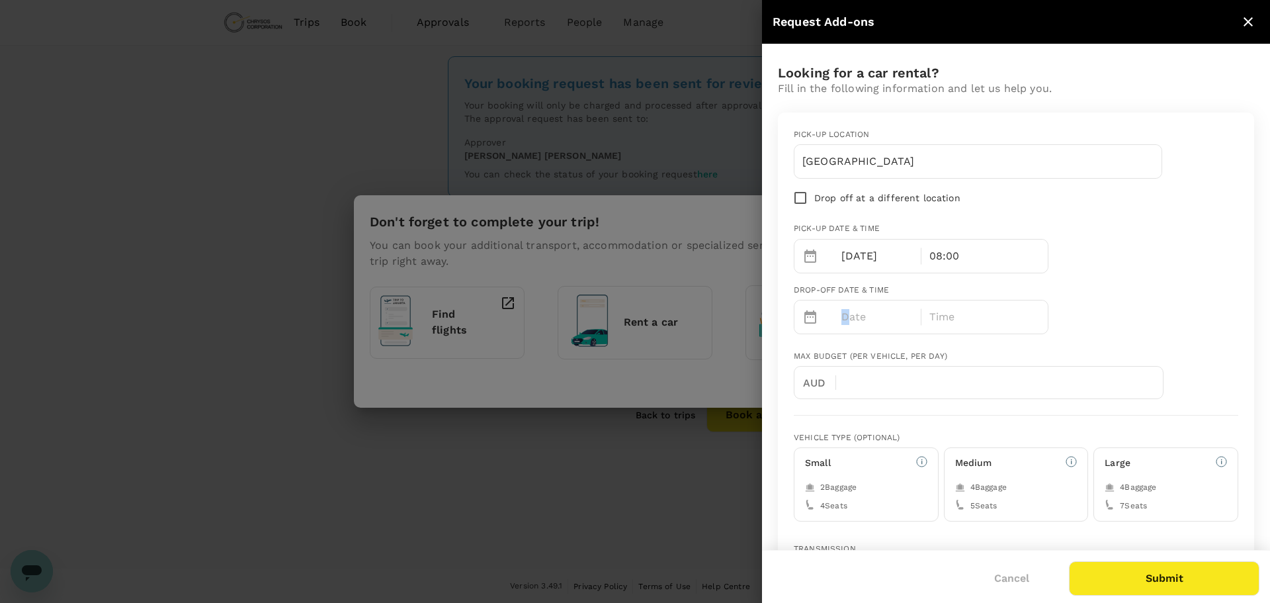
click at [844, 313] on p "Date" at bounding box center [877, 317] width 72 height 16
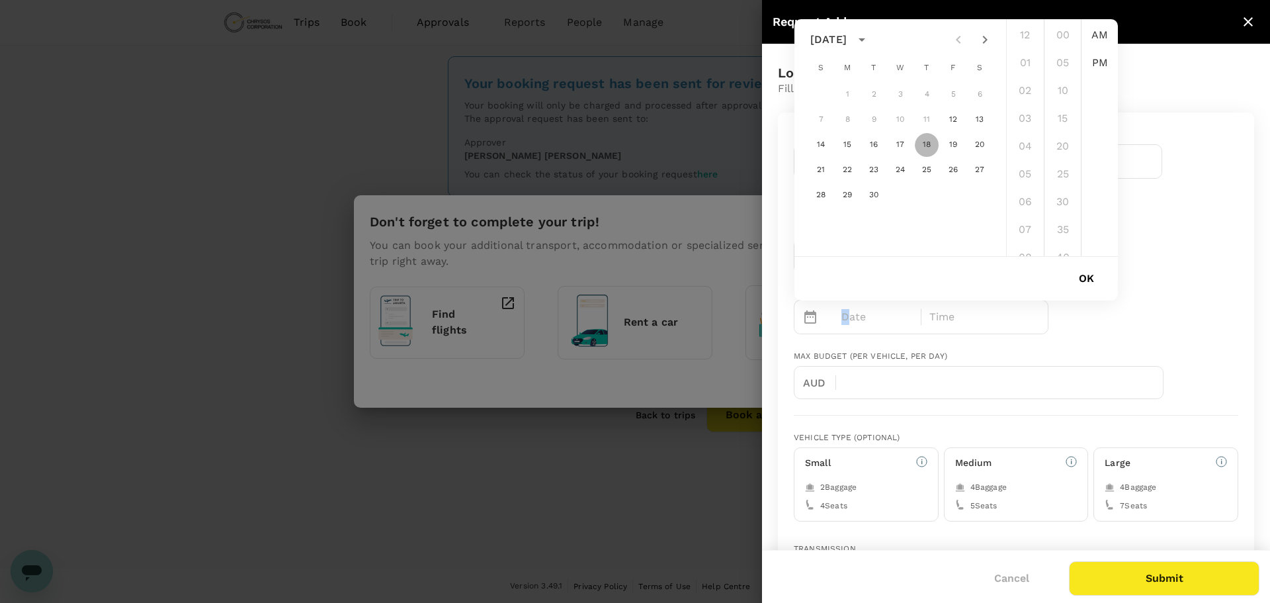
click at [929, 143] on button "18" at bounding box center [927, 145] width 24 height 24
click at [1029, 218] on li "09" at bounding box center [1026, 219] width 32 height 26
type input "[DATE] 09:00 AM"
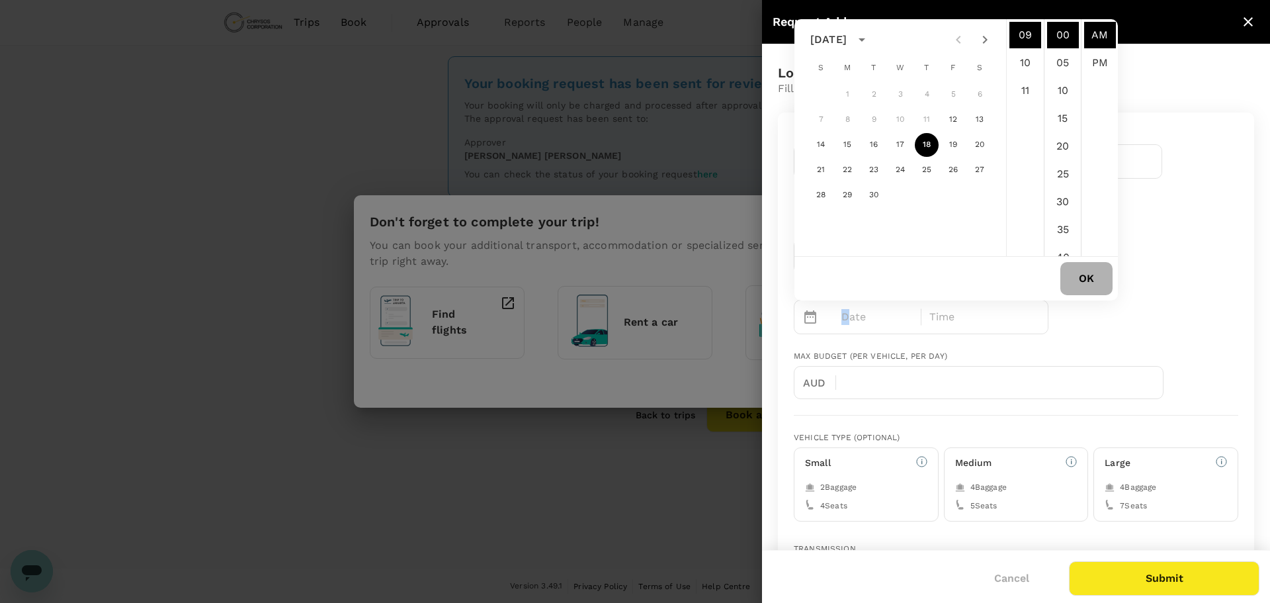
click at [1084, 280] on button "OK" at bounding box center [1086, 278] width 52 height 33
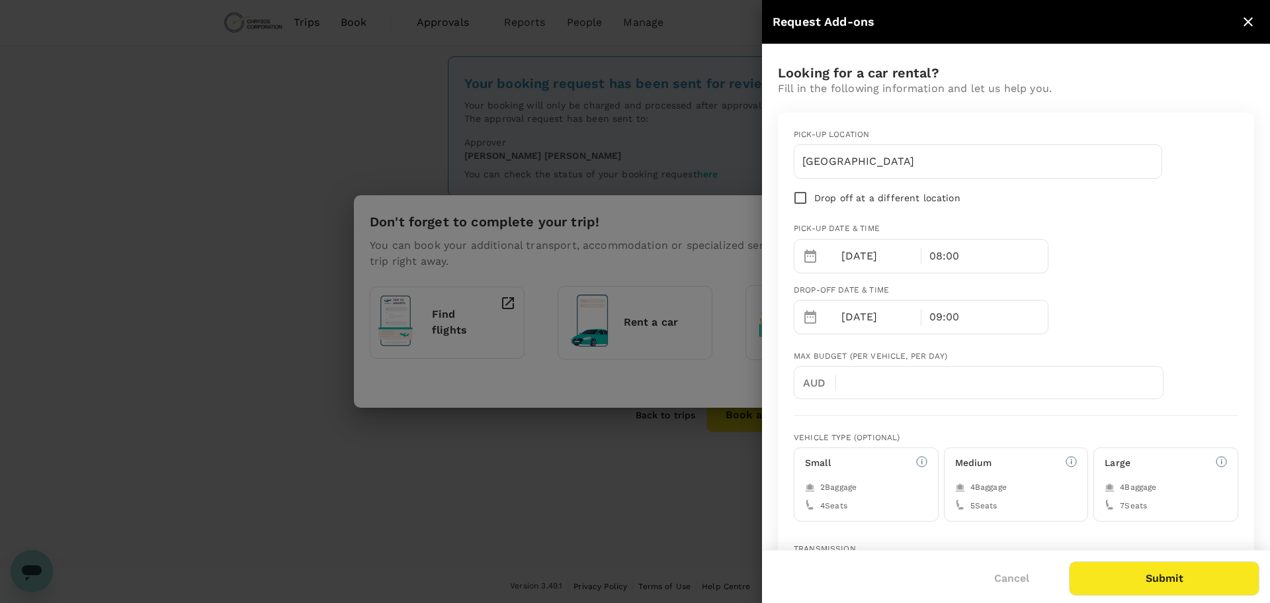
click at [959, 251] on div "08:00" at bounding box center [985, 255] width 127 height 33
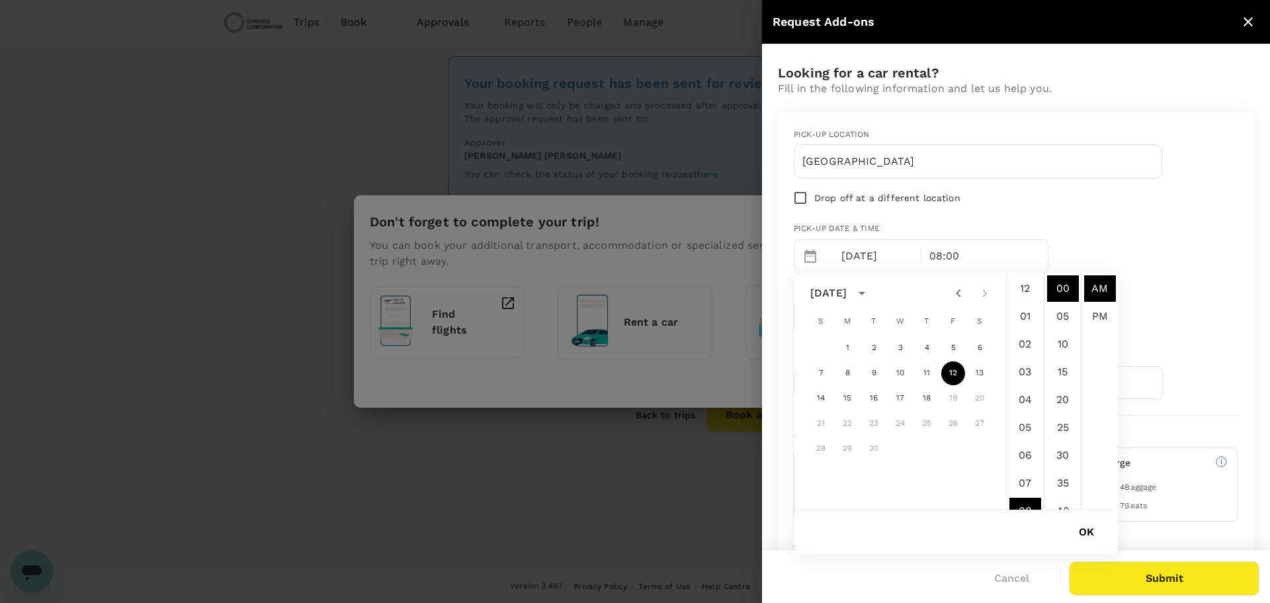
scroll to position [222, 0]
click at [1026, 314] on li "09" at bounding box center [1026, 316] width 32 height 26
type input "[DATE] 09:00 AM"
click at [1089, 527] on button "OK" at bounding box center [1086, 531] width 52 height 33
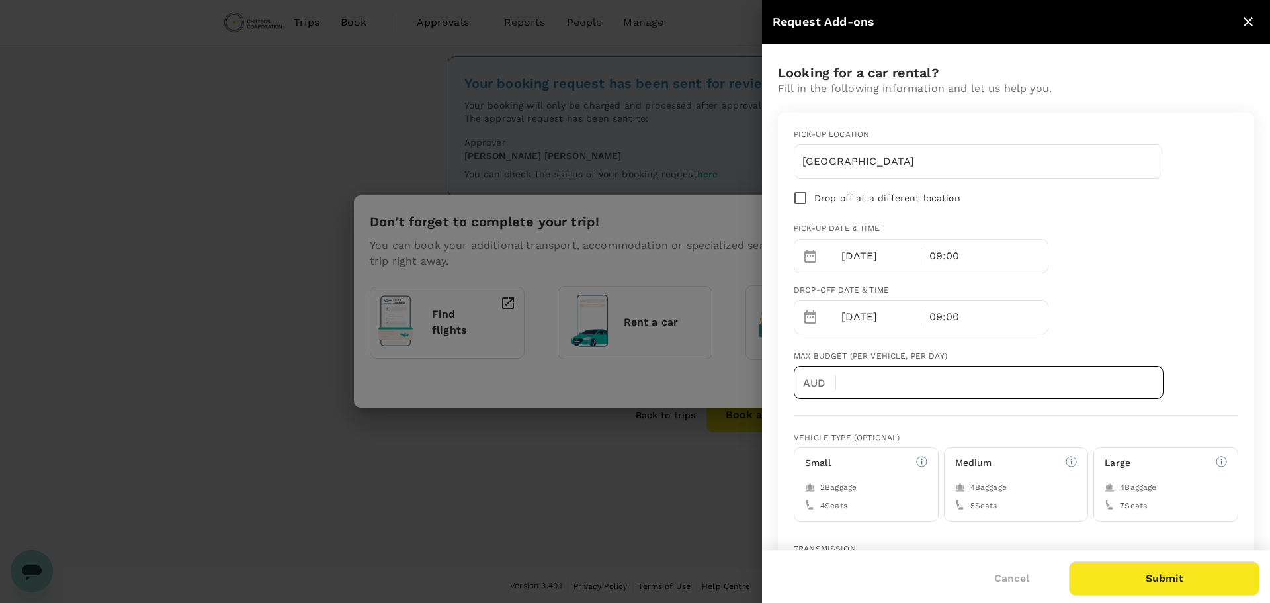
click at [884, 381] on input "text" at bounding box center [1005, 382] width 317 height 33
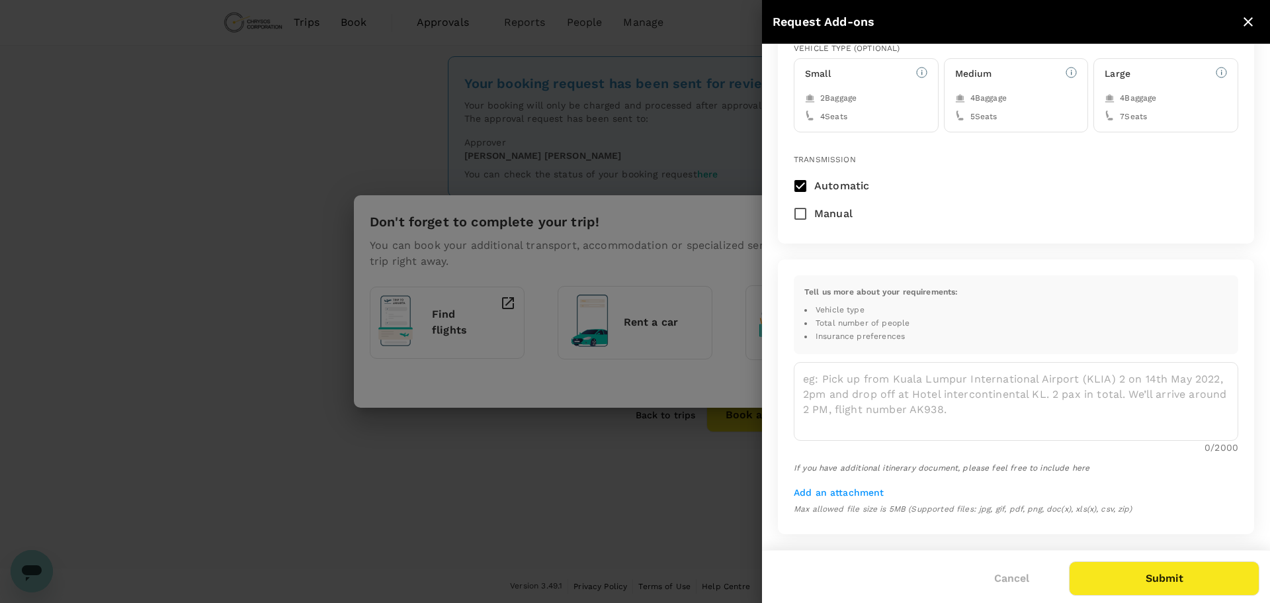
scroll to position [249, 0]
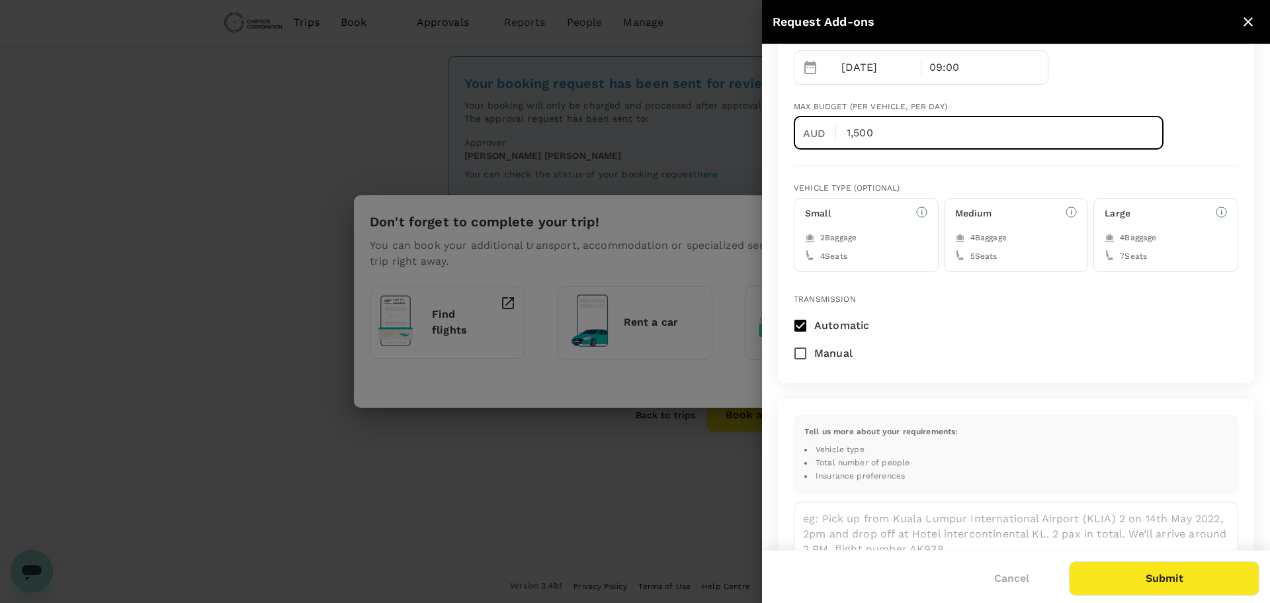
type input "1,500"
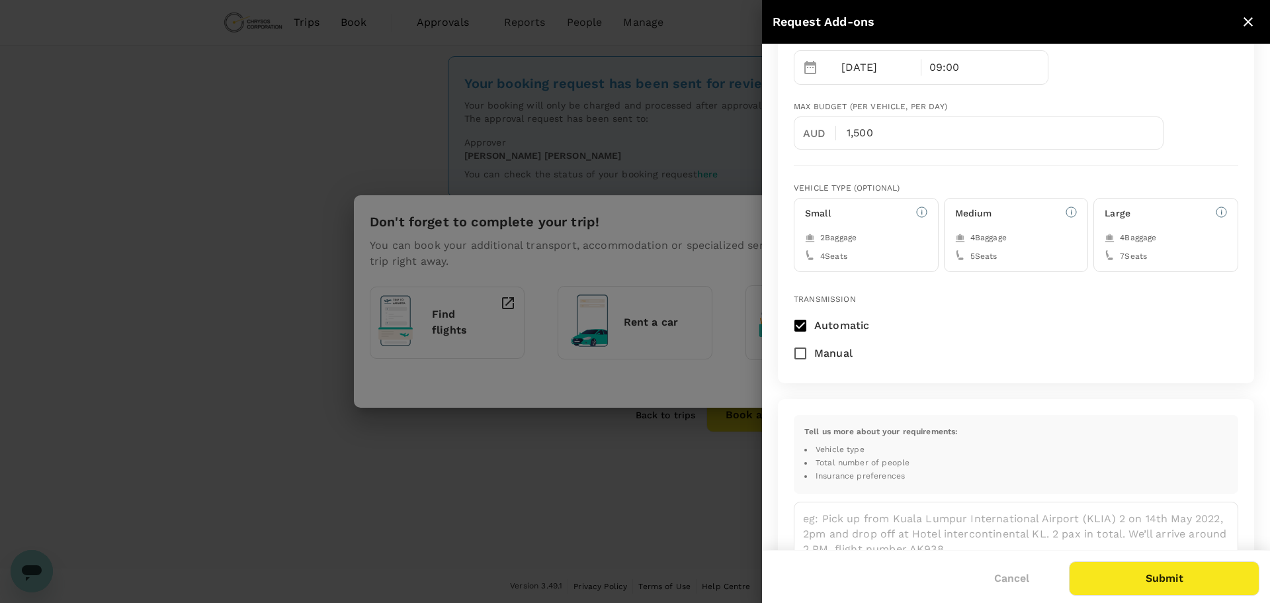
click at [984, 229] on div "Medium 4 Baggage 5 Seats" at bounding box center [1016, 235] width 145 height 74
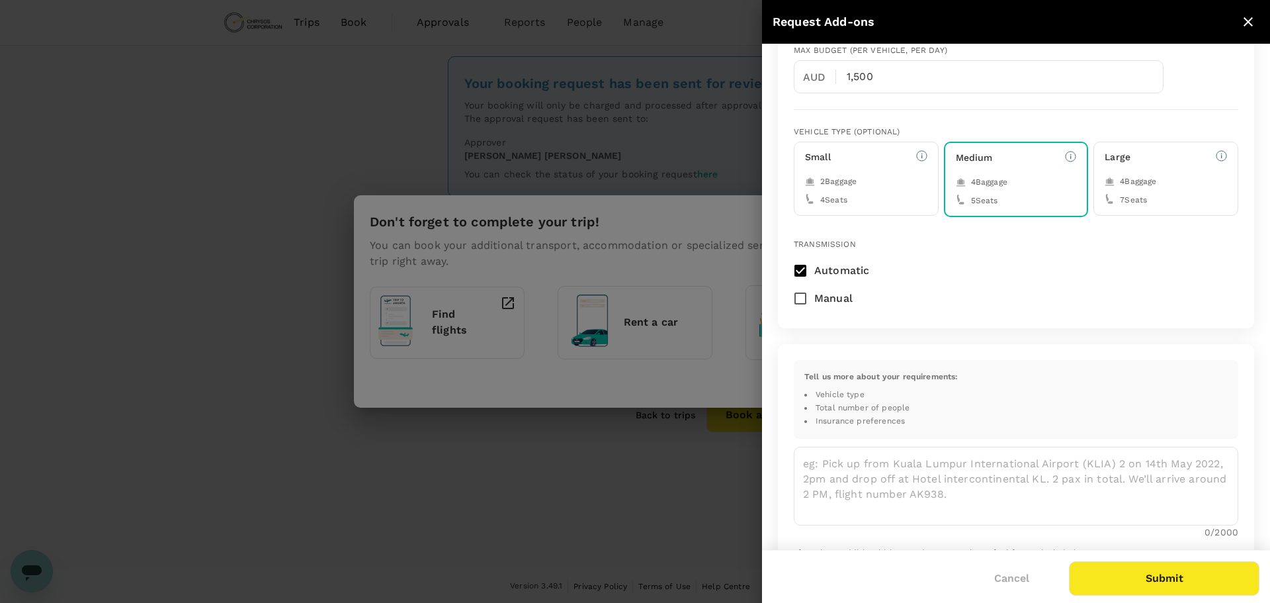
scroll to position [382, 0]
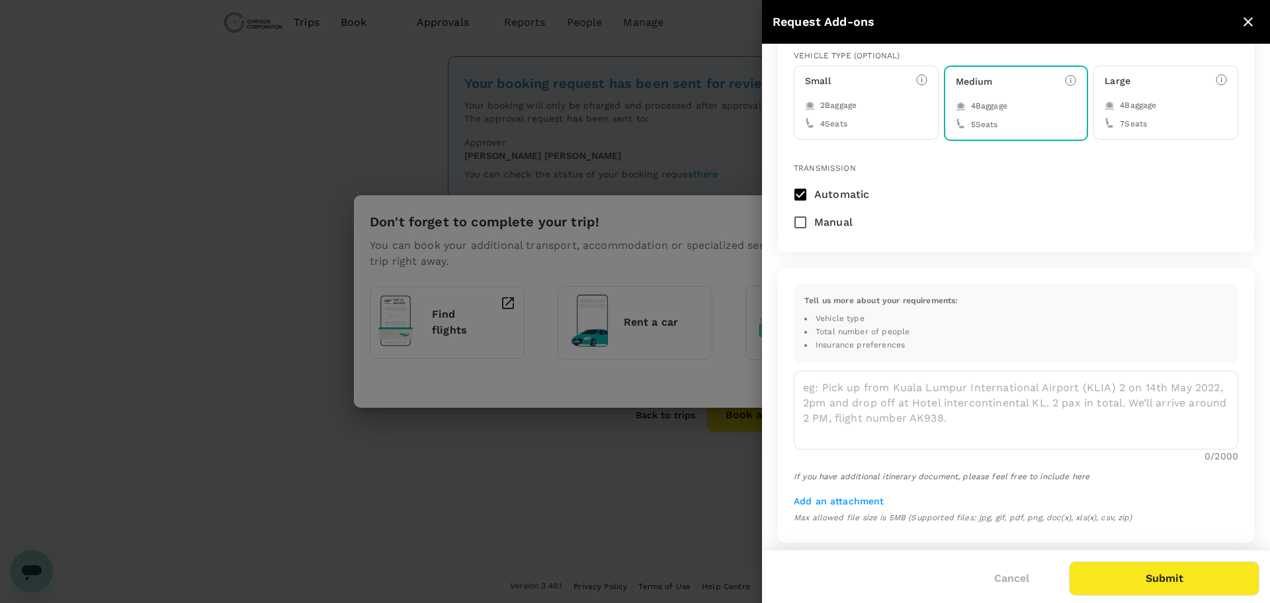
click at [1187, 581] on button "Submit" at bounding box center [1164, 578] width 191 height 34
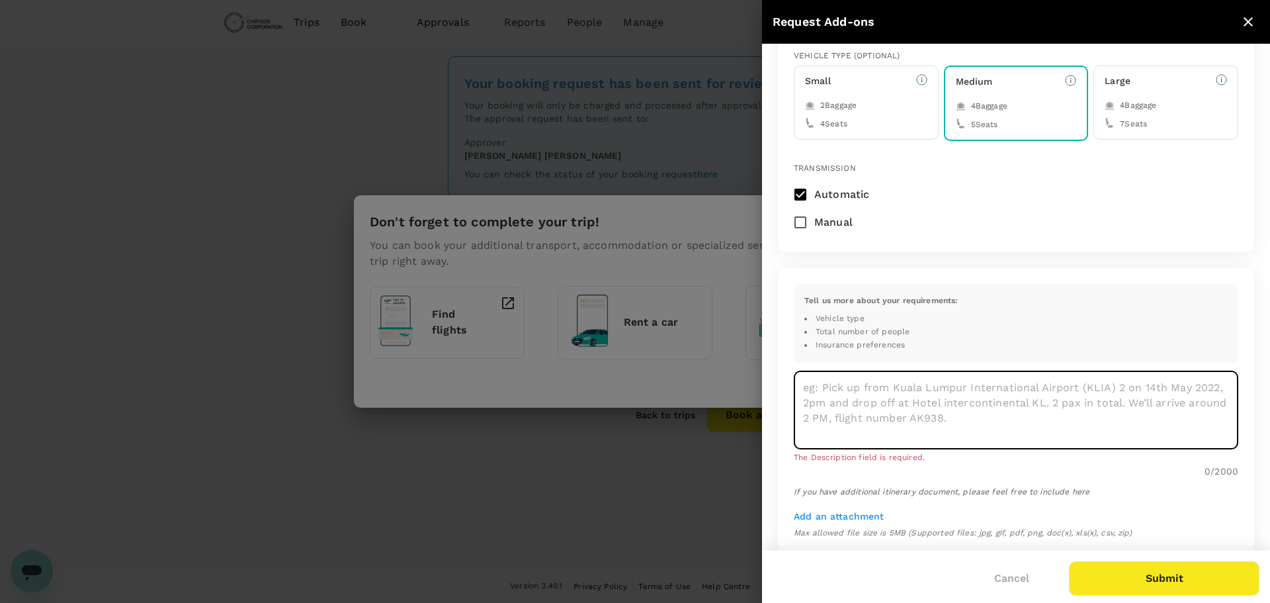
click at [889, 402] on textarea at bounding box center [1016, 409] width 445 height 79
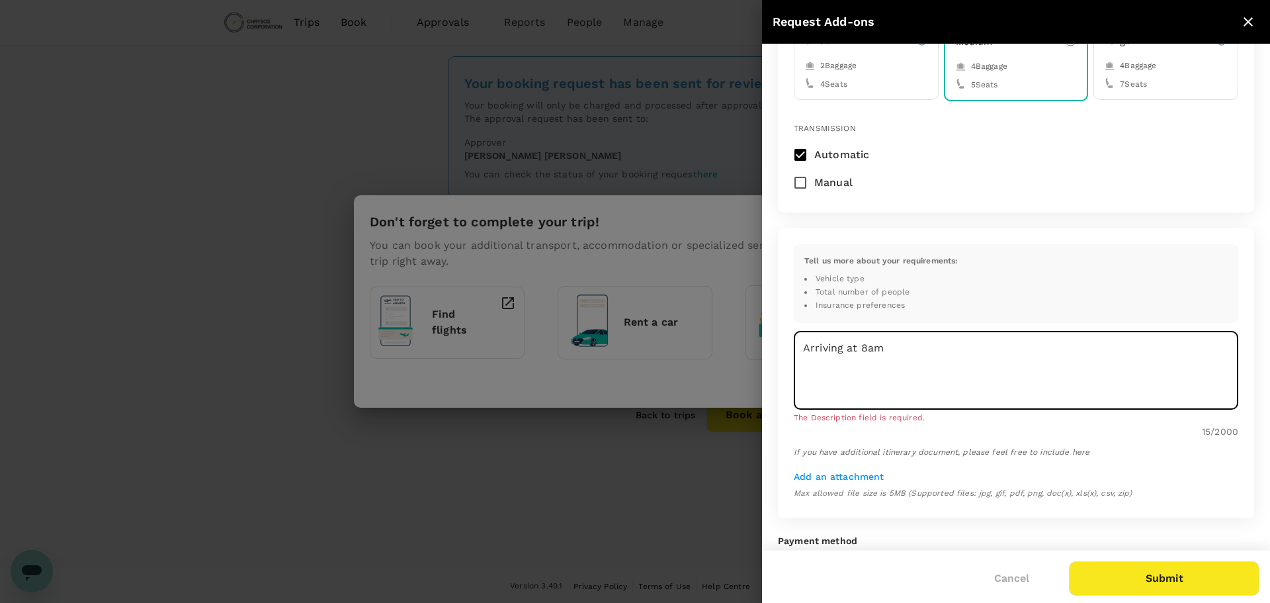
scroll to position [464, 0]
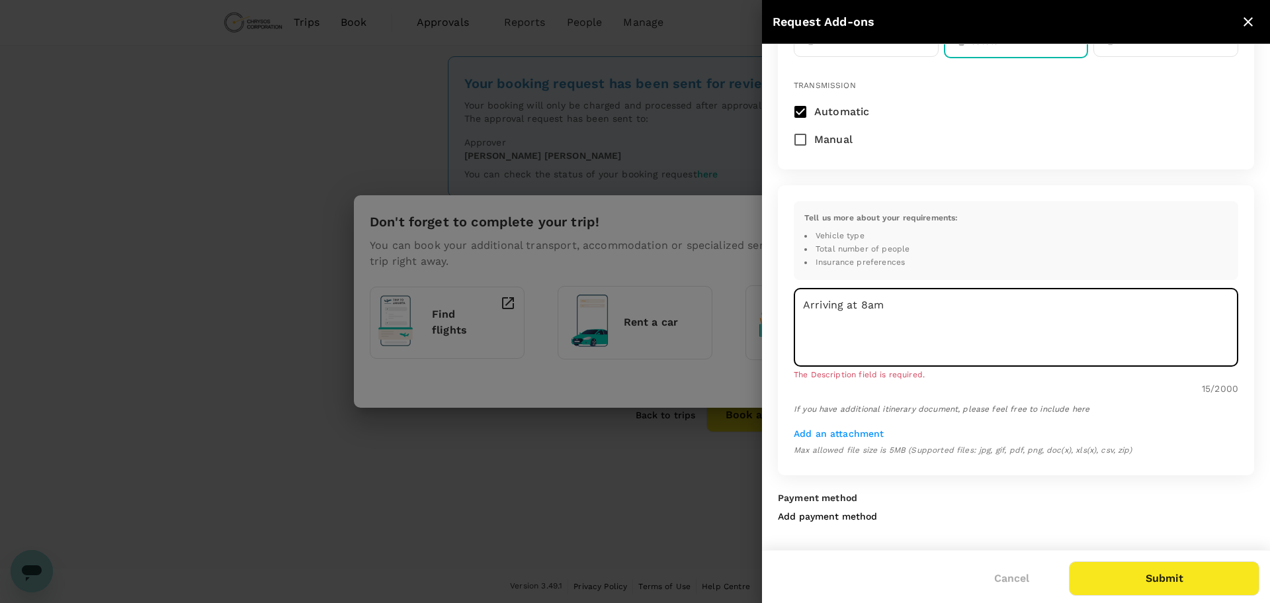
type textarea "Arriving at 8am"
click at [1165, 578] on button "Submit" at bounding box center [1164, 578] width 191 height 34
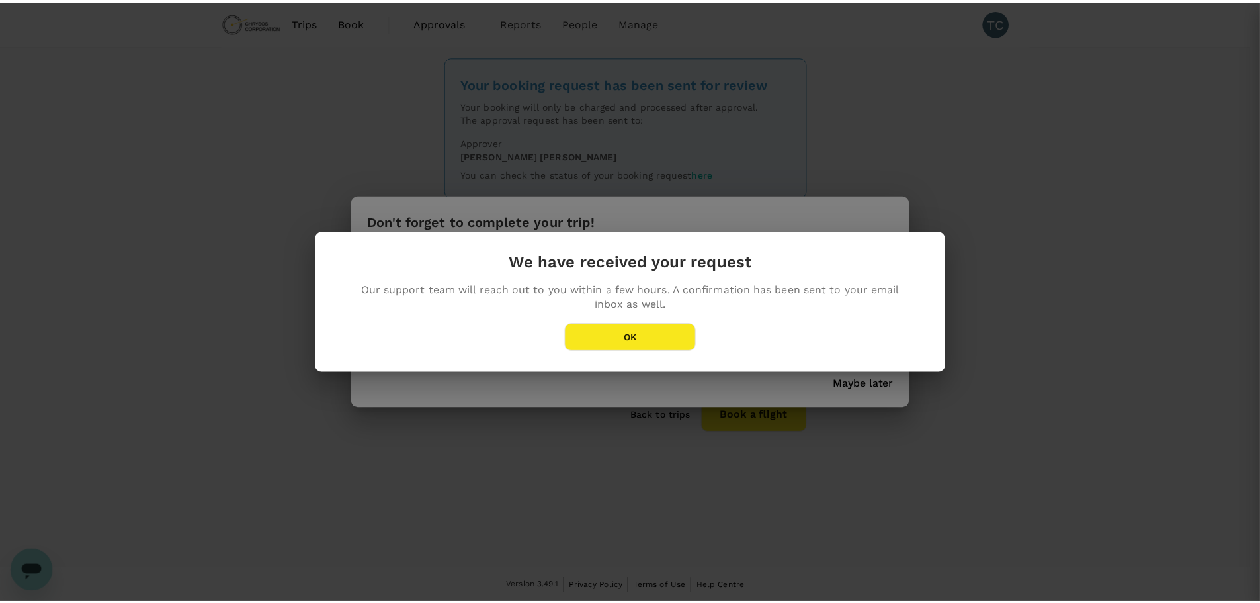
scroll to position [448, 0]
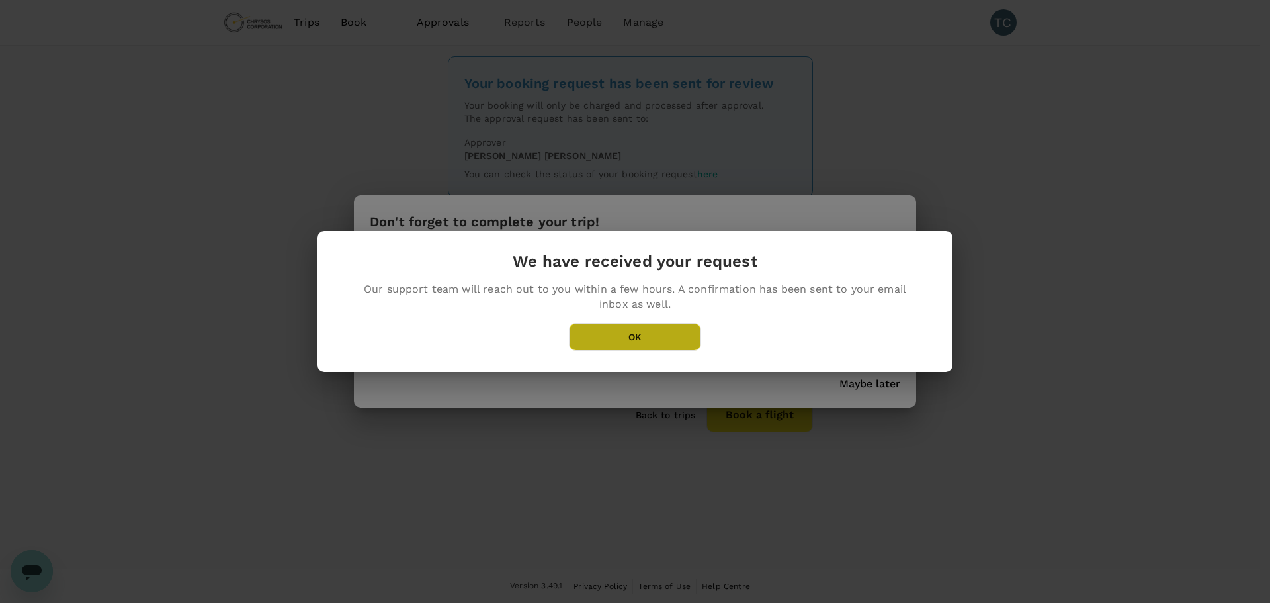
click at [625, 329] on button "OK" at bounding box center [635, 337] width 132 height 28
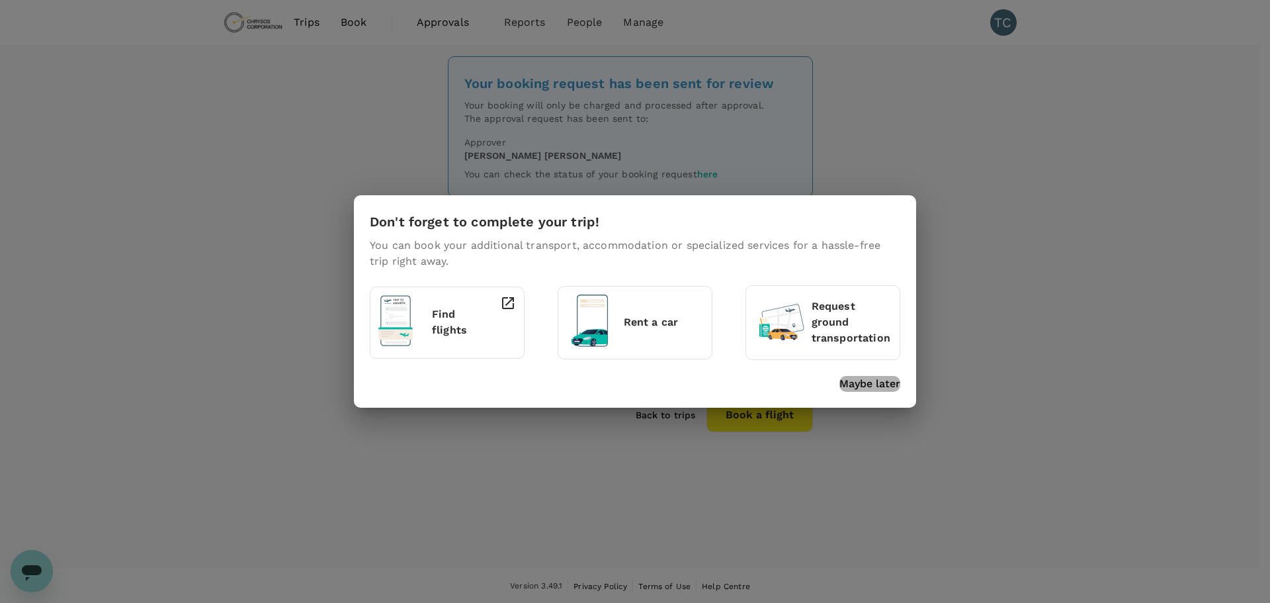
click at [877, 376] on p "Maybe later" at bounding box center [869, 384] width 61 height 16
